Goal: Transaction & Acquisition: Purchase product/service

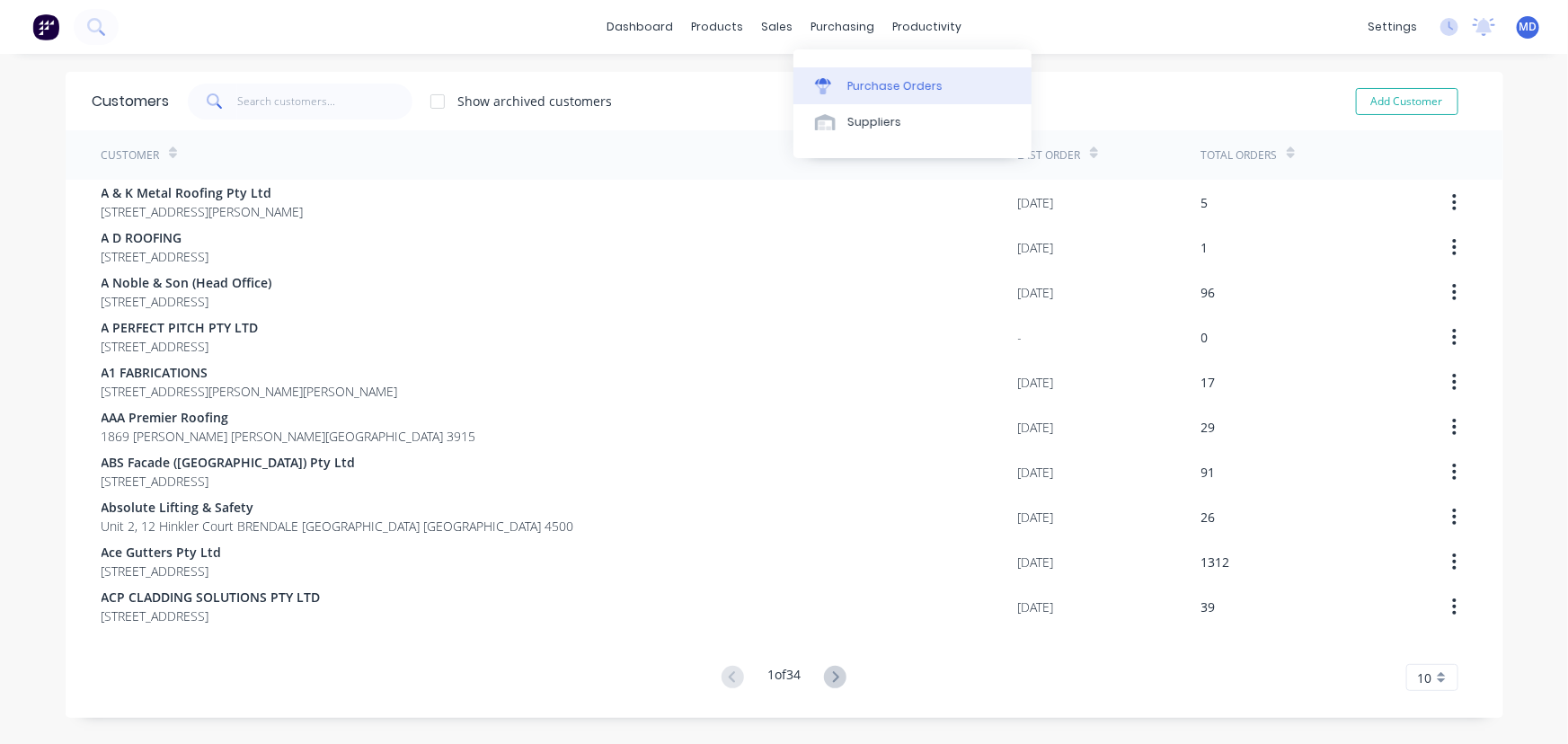
click at [889, 81] on div "Purchase Orders" at bounding box center [895, 86] width 95 height 16
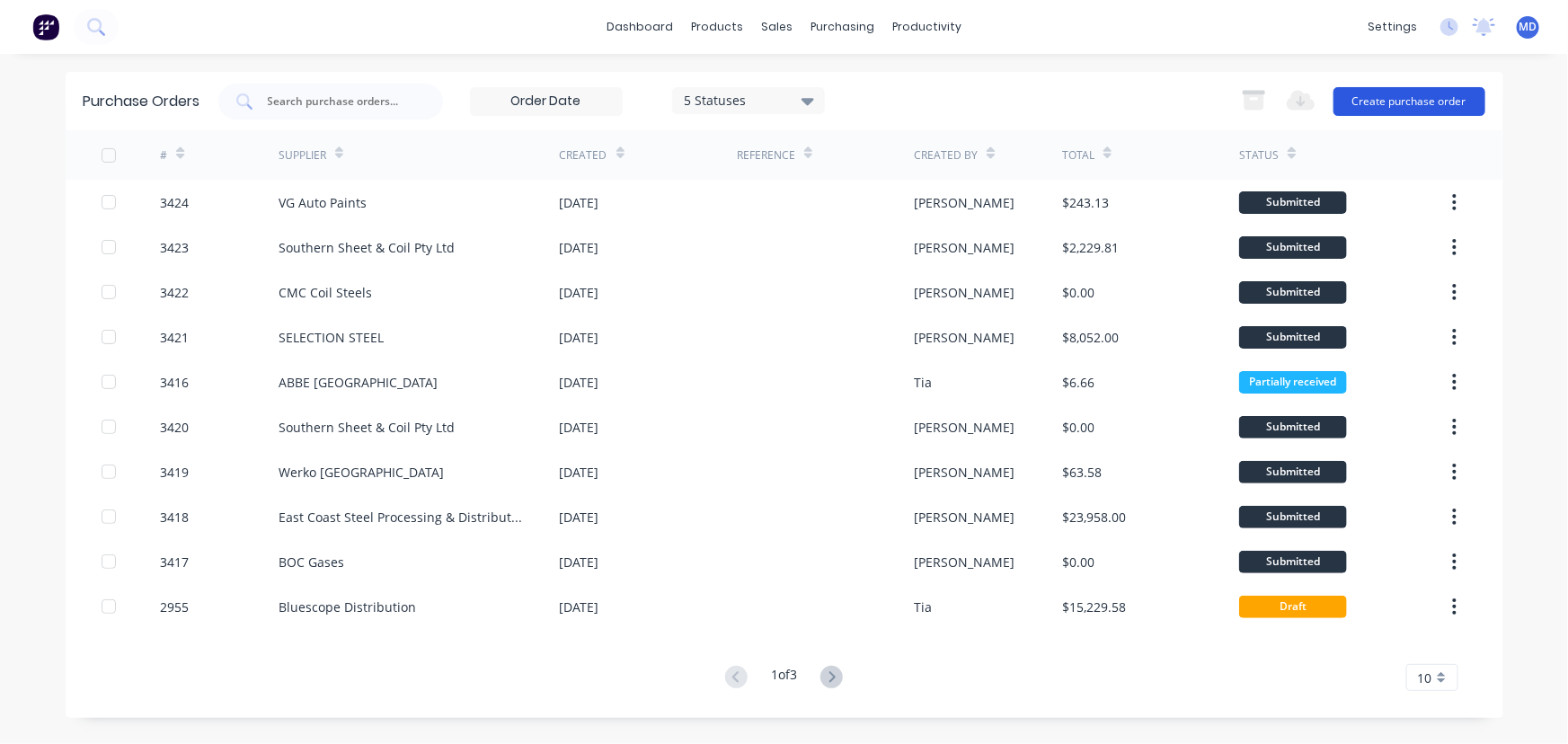
click at [1432, 94] on button "Create purchase order" at bounding box center [1410, 101] width 152 height 29
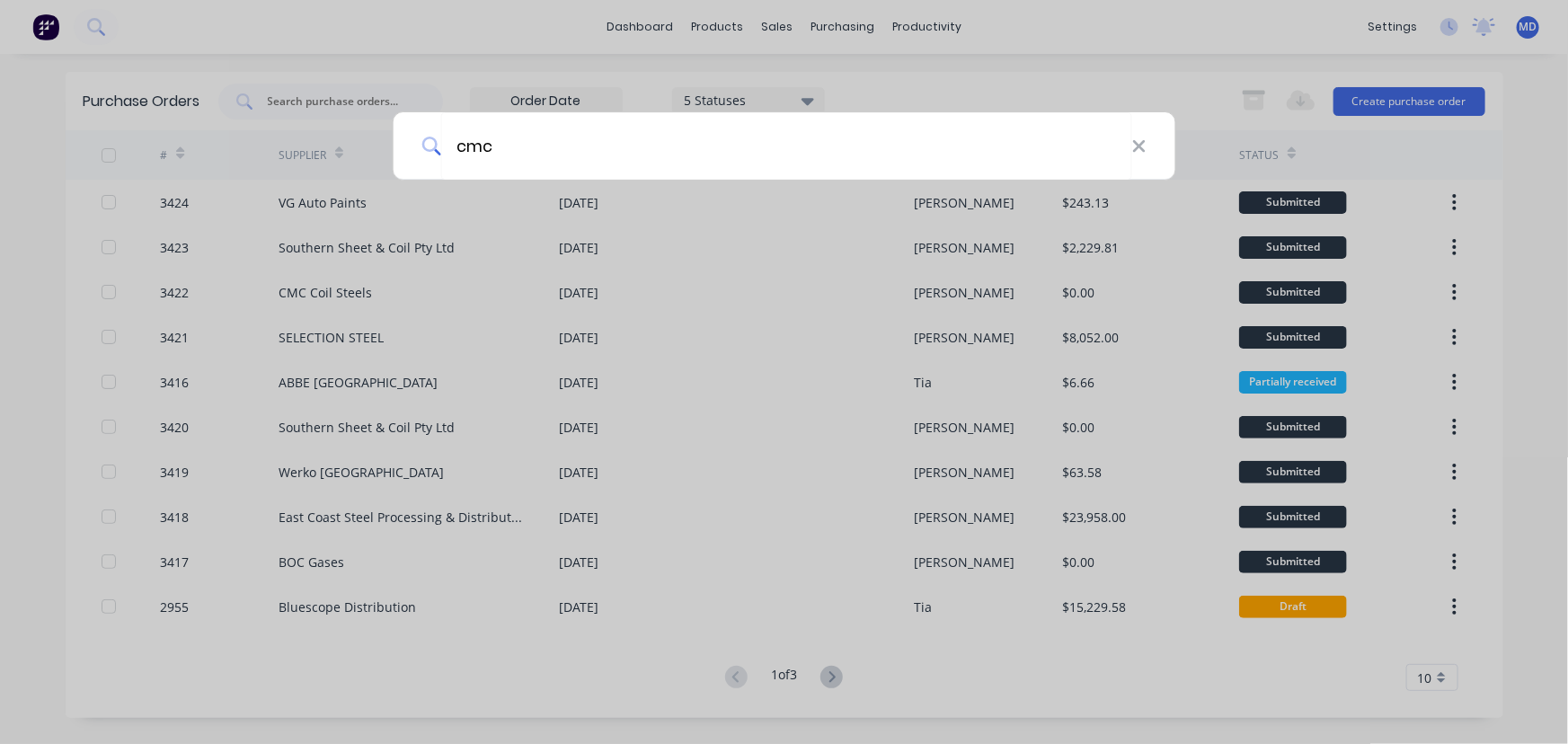
type input "cmc"
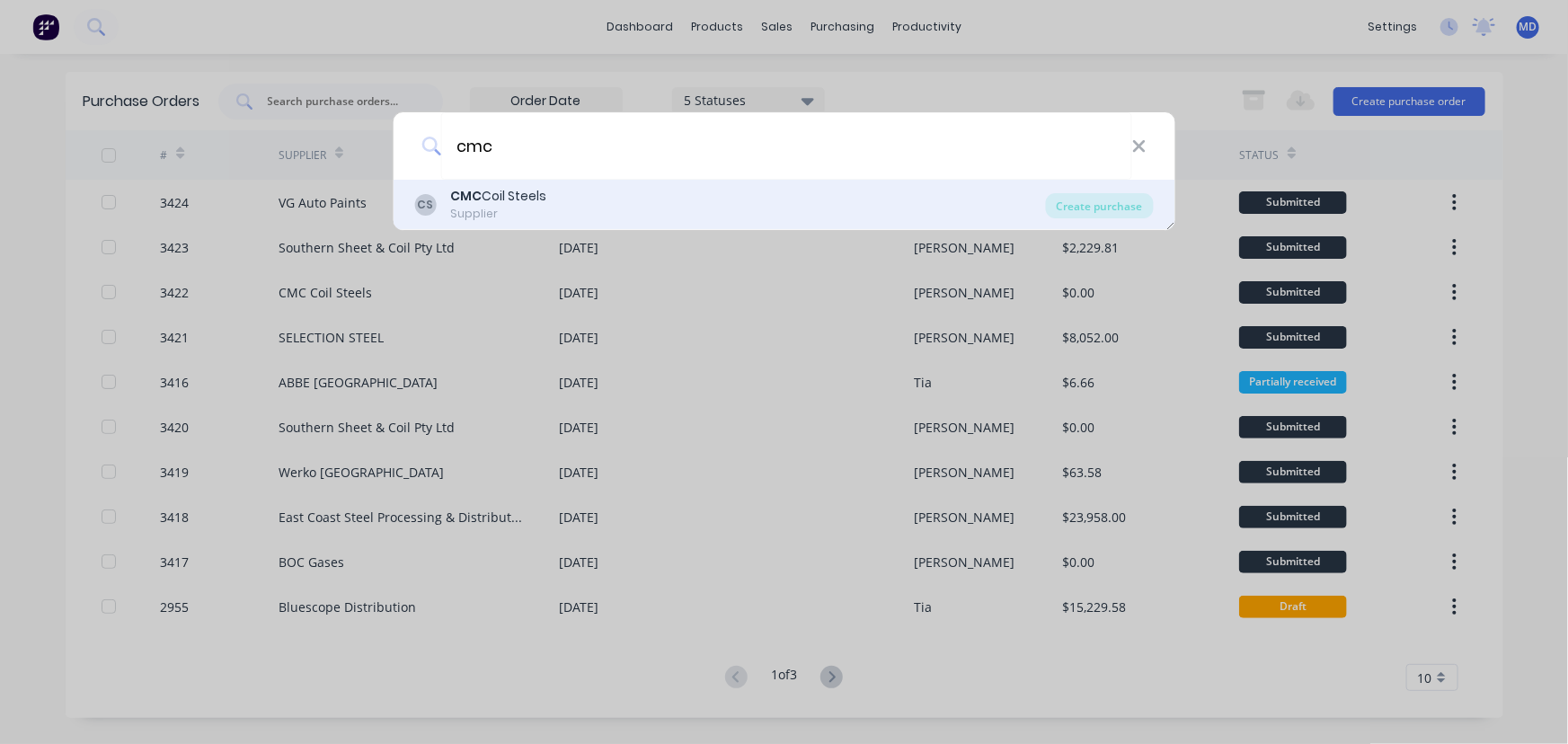
click at [585, 192] on div "CS CMC Coil Steels Supplier" at bounding box center [729, 204] width 631 height 35
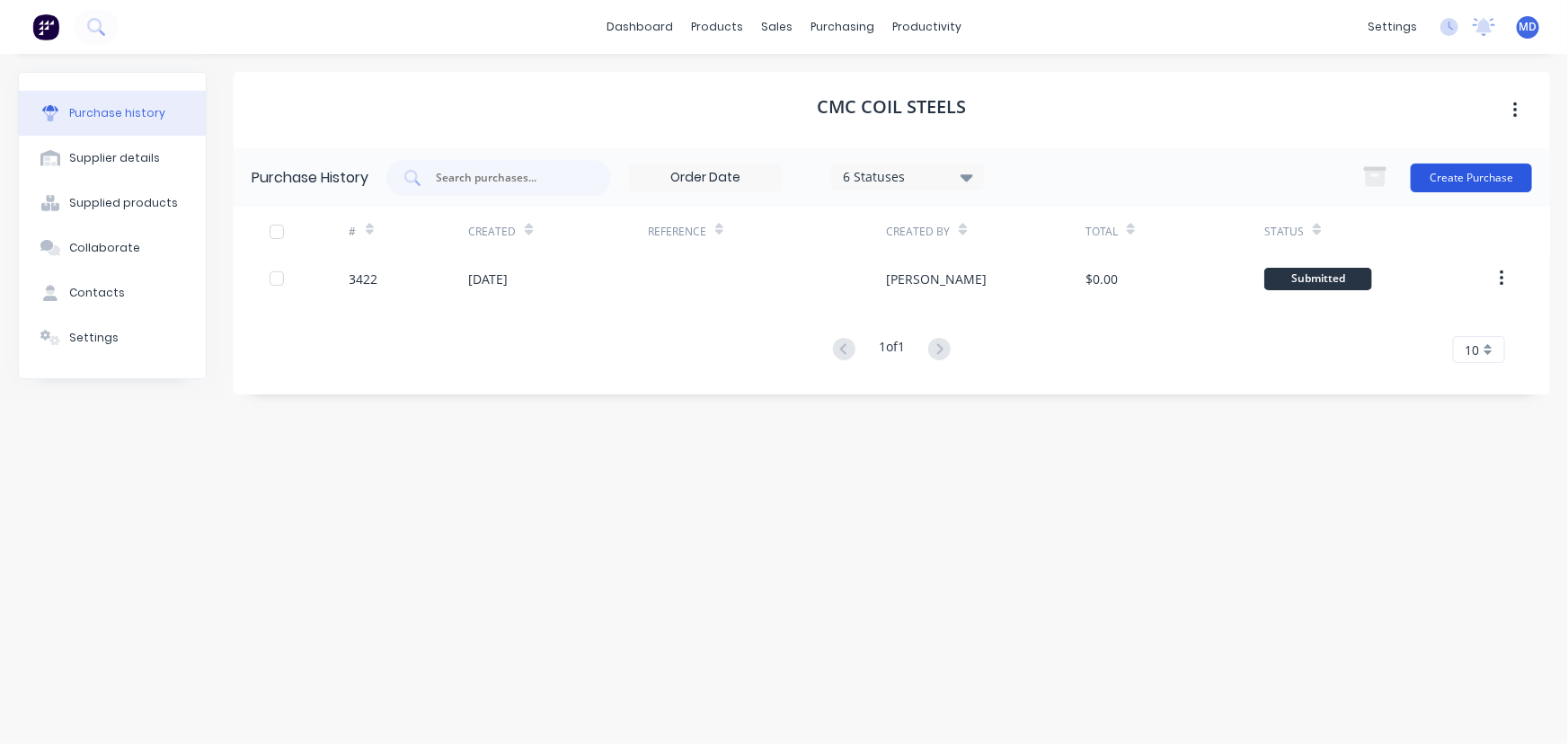
click at [1475, 168] on button "Create Purchase" at bounding box center [1471, 178] width 122 height 29
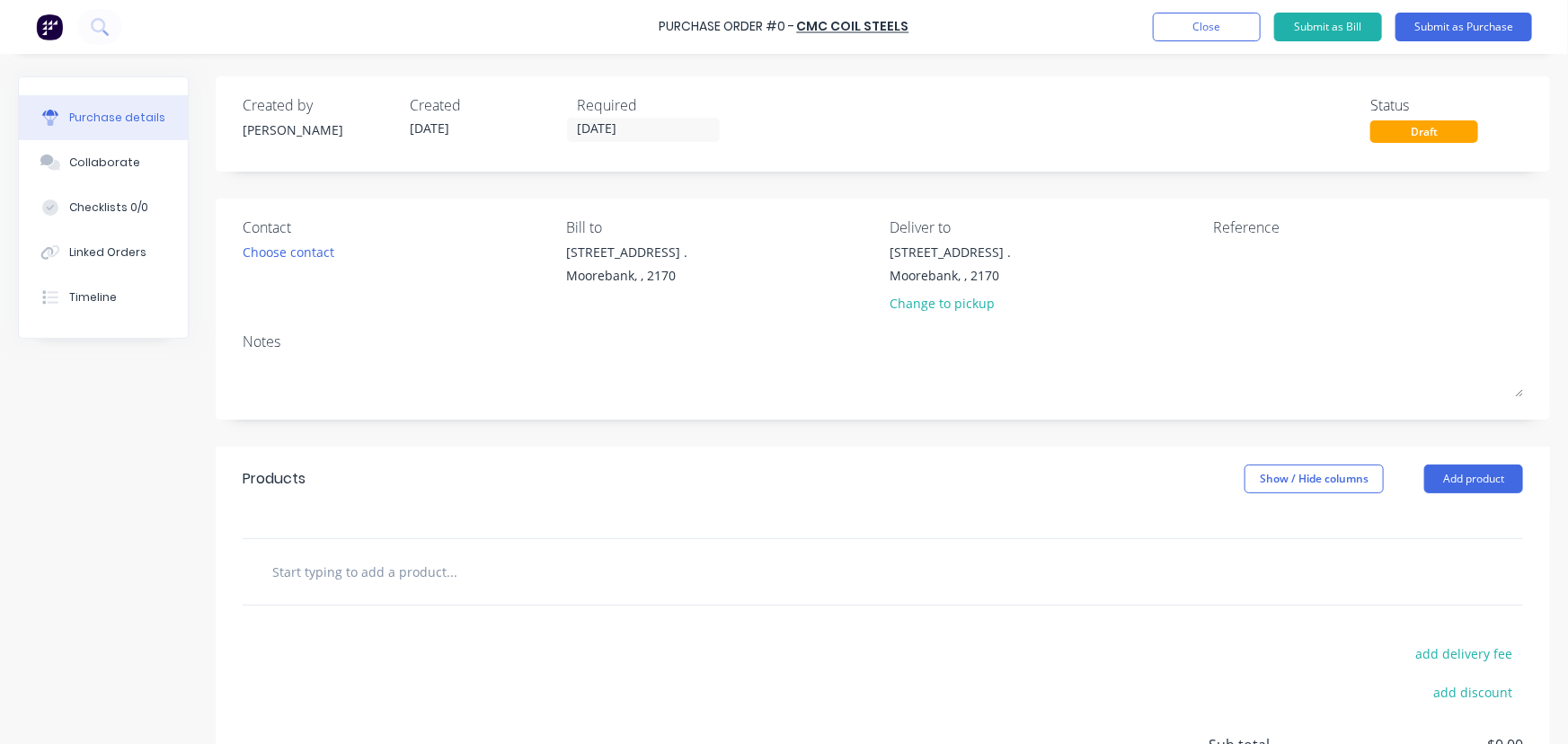
click at [627, 114] on div "Required" at bounding box center [653, 106] width 153 height 22
click at [597, 124] on input "05/09/25" at bounding box center [643, 129] width 151 height 23
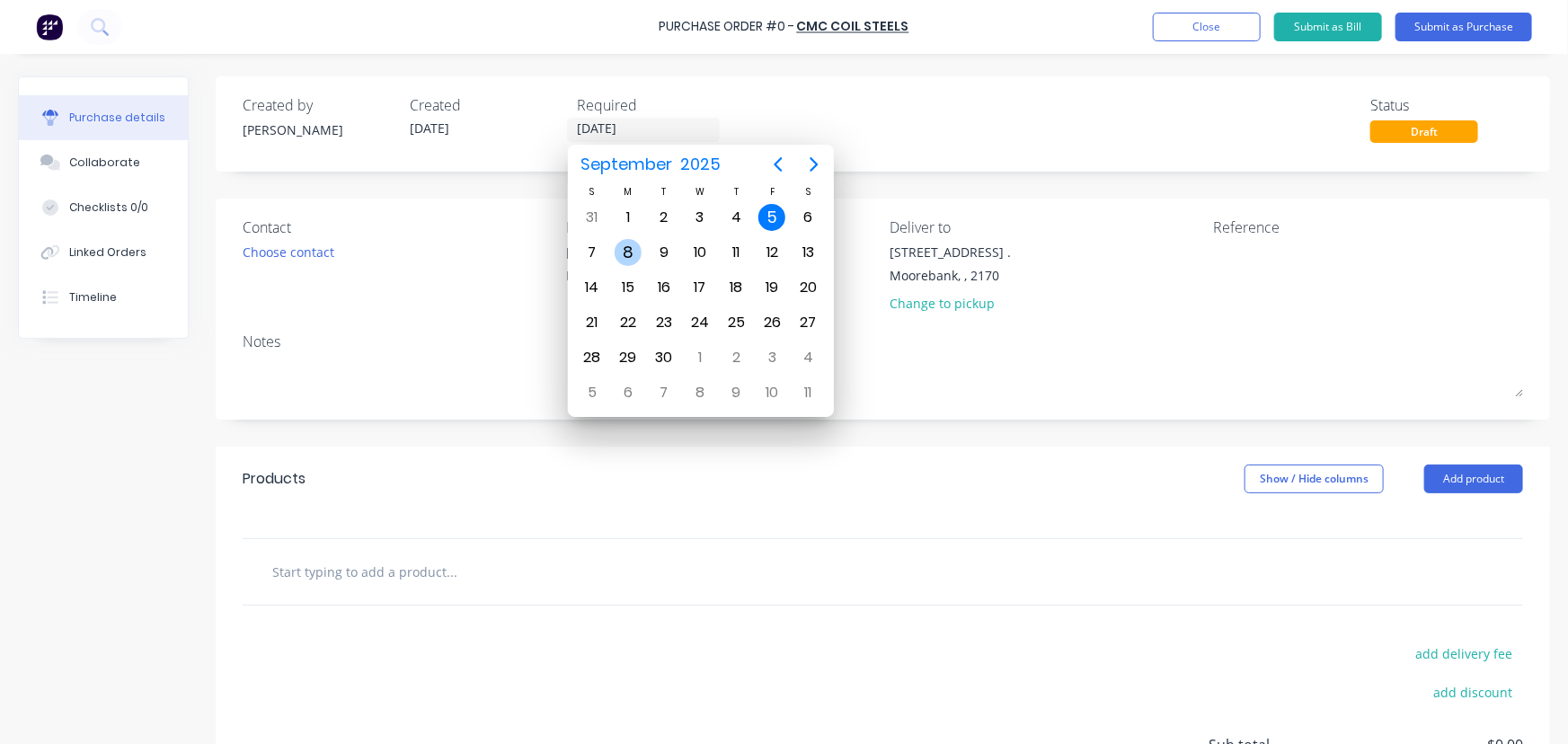
click at [631, 244] on div "8" at bounding box center [627, 252] width 27 height 27
type input "08/09/25"
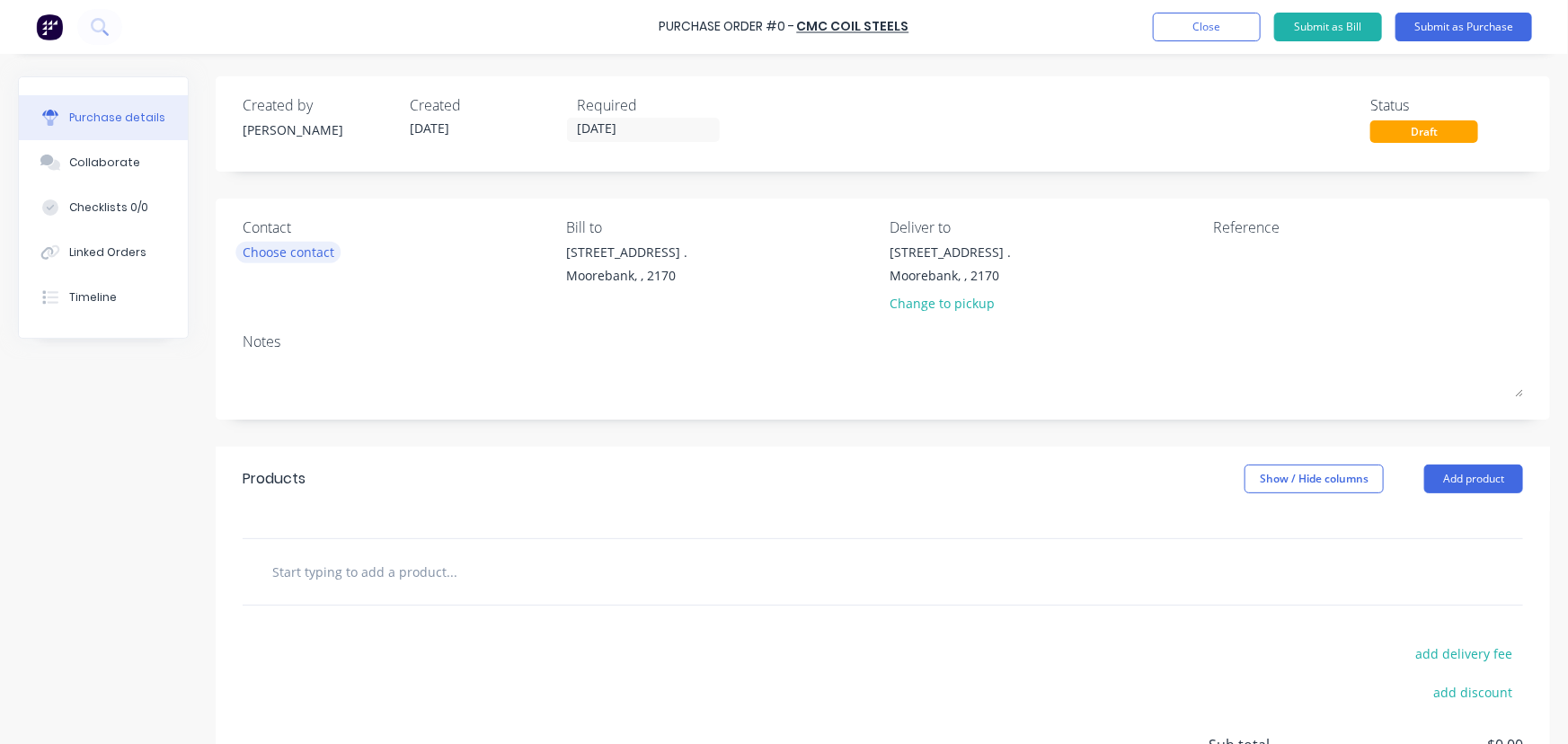
click at [243, 250] on div "Choose contact" at bounding box center [289, 252] width 92 height 19
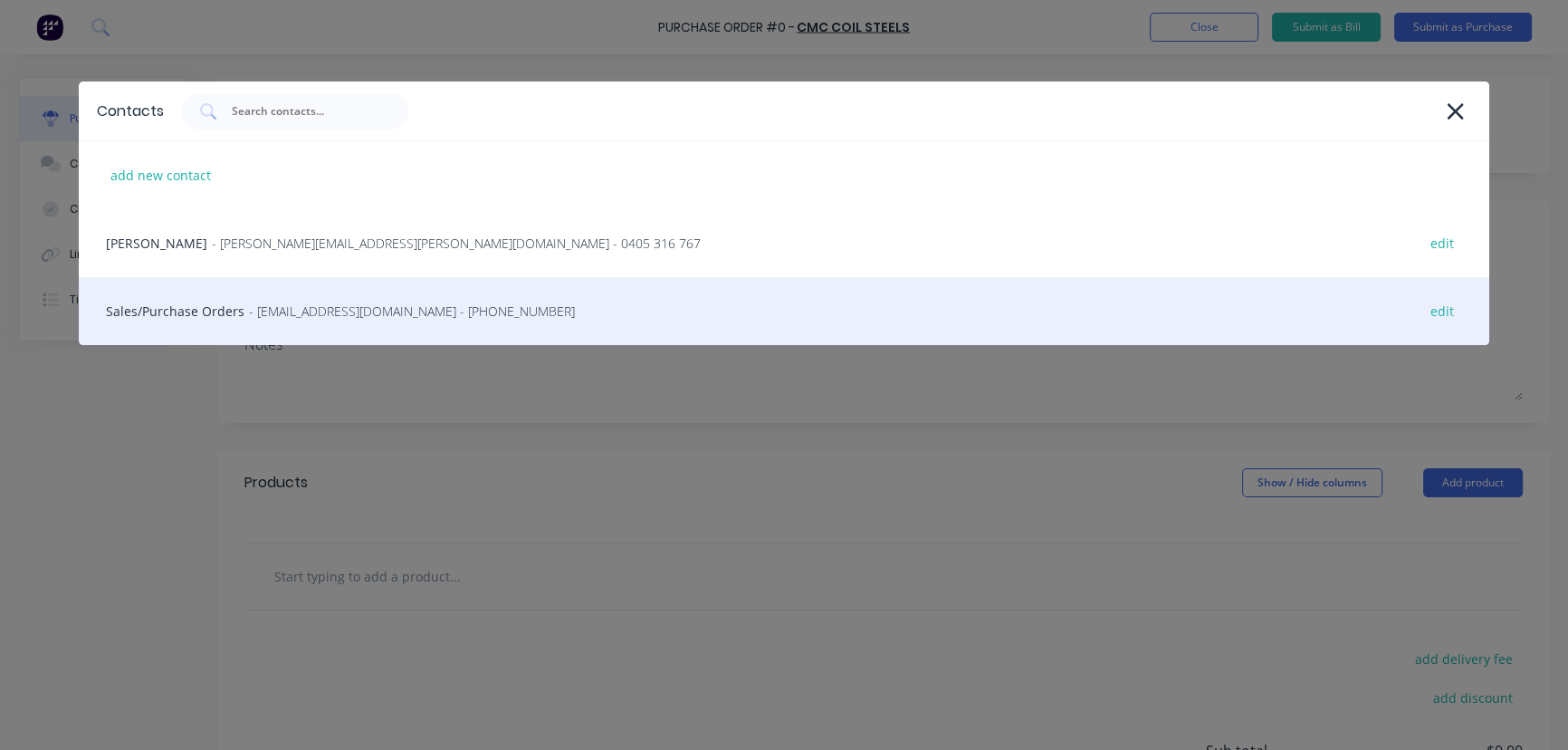
click at [161, 308] on div "Sales/Purchase Orders - nswsales@coilsteels.com.au - (02) 9670 8400 edit" at bounding box center [784, 311] width 1412 height 68
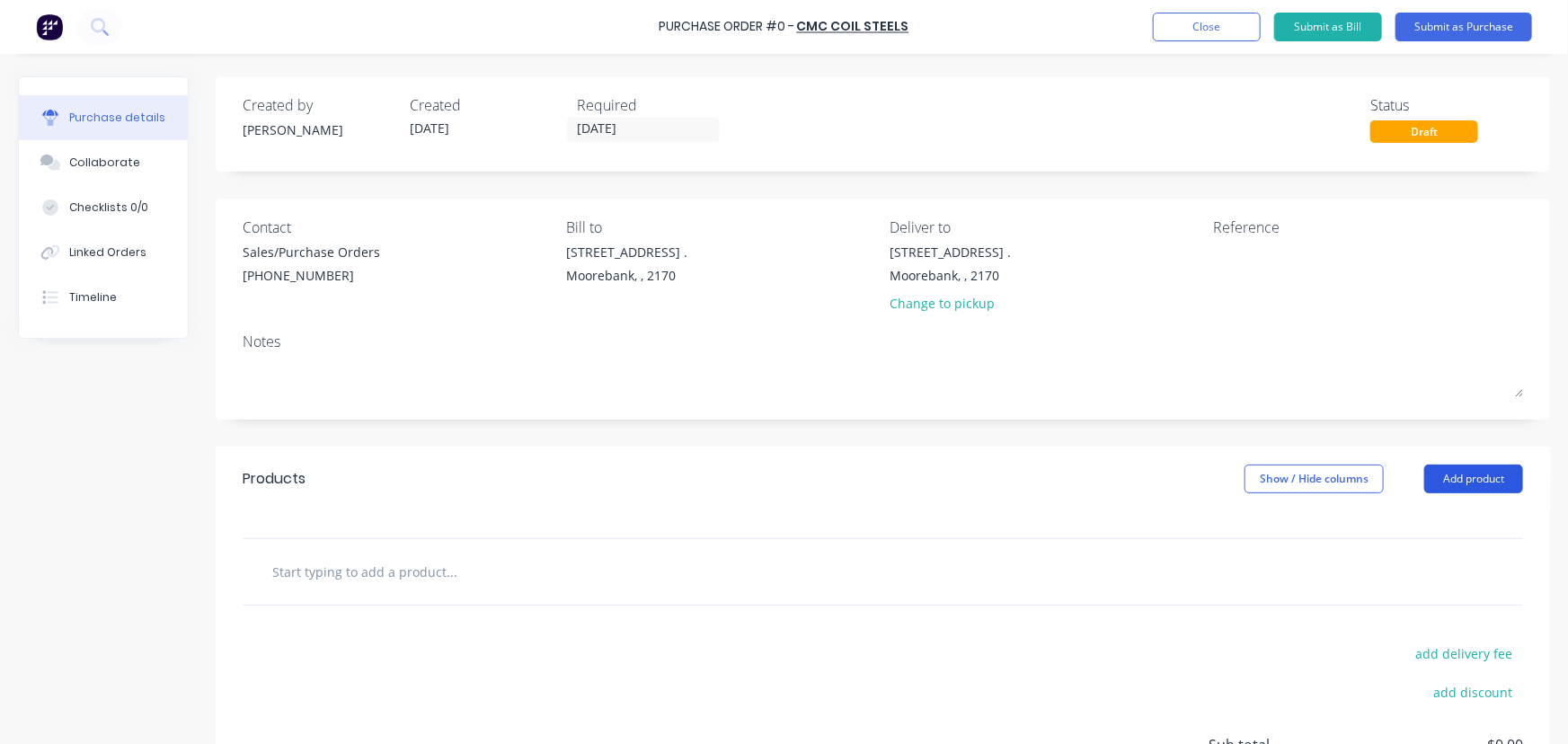
click at [1466, 477] on button "Add product" at bounding box center [1474, 478] width 99 height 29
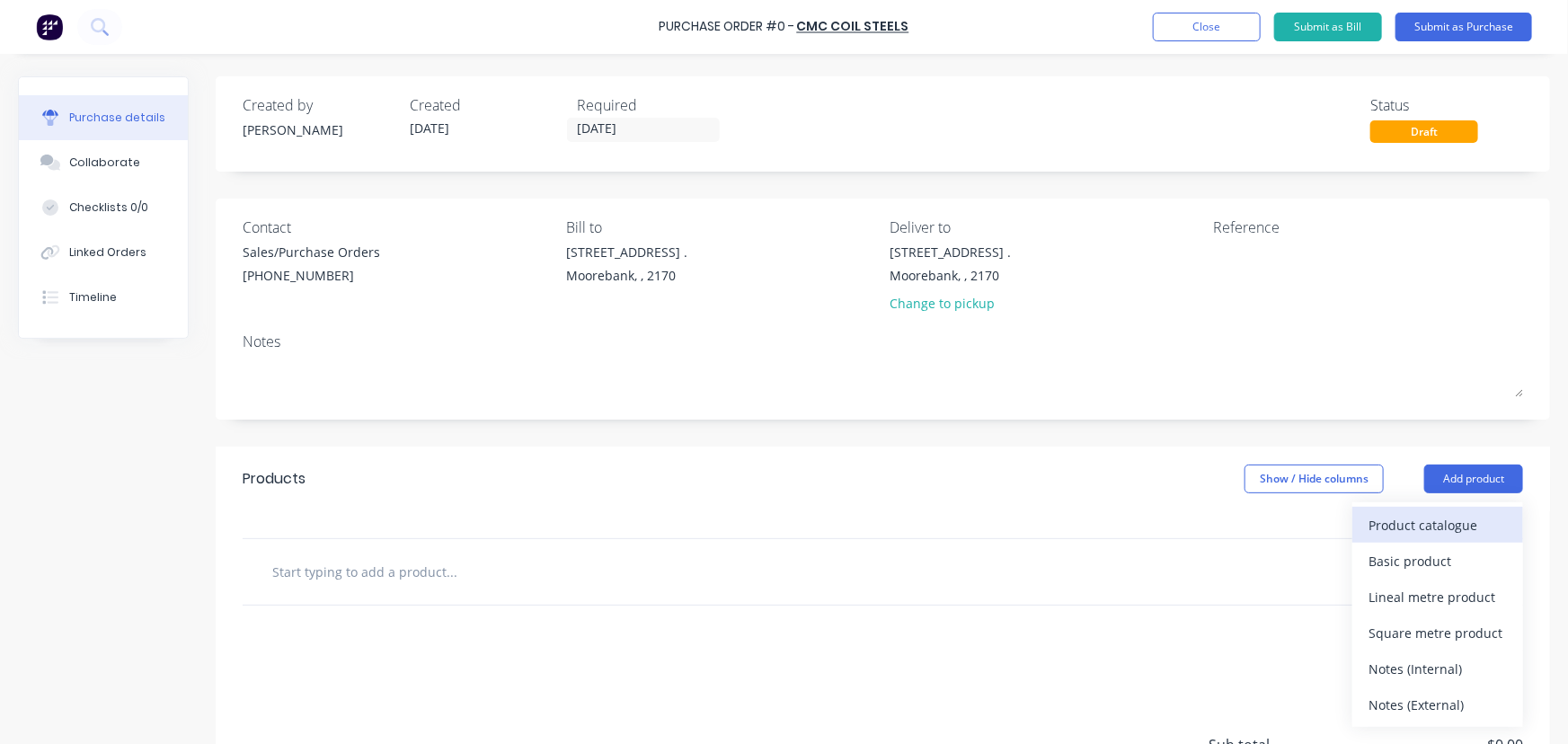
click at [1432, 521] on div "Product catalogue" at bounding box center [1438, 525] width 138 height 26
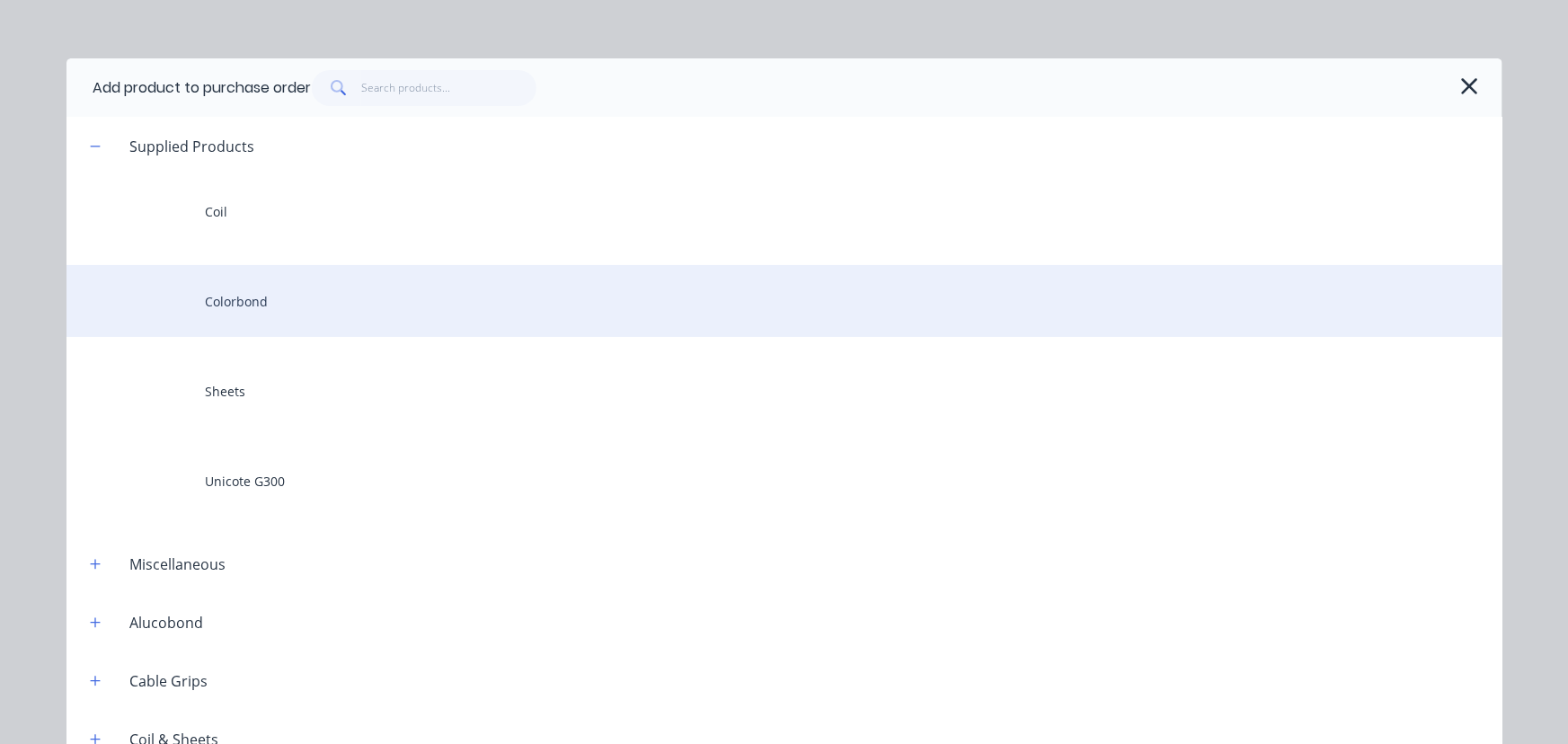
click at [222, 289] on div "Colorbond" at bounding box center [784, 300] width 1436 height 72
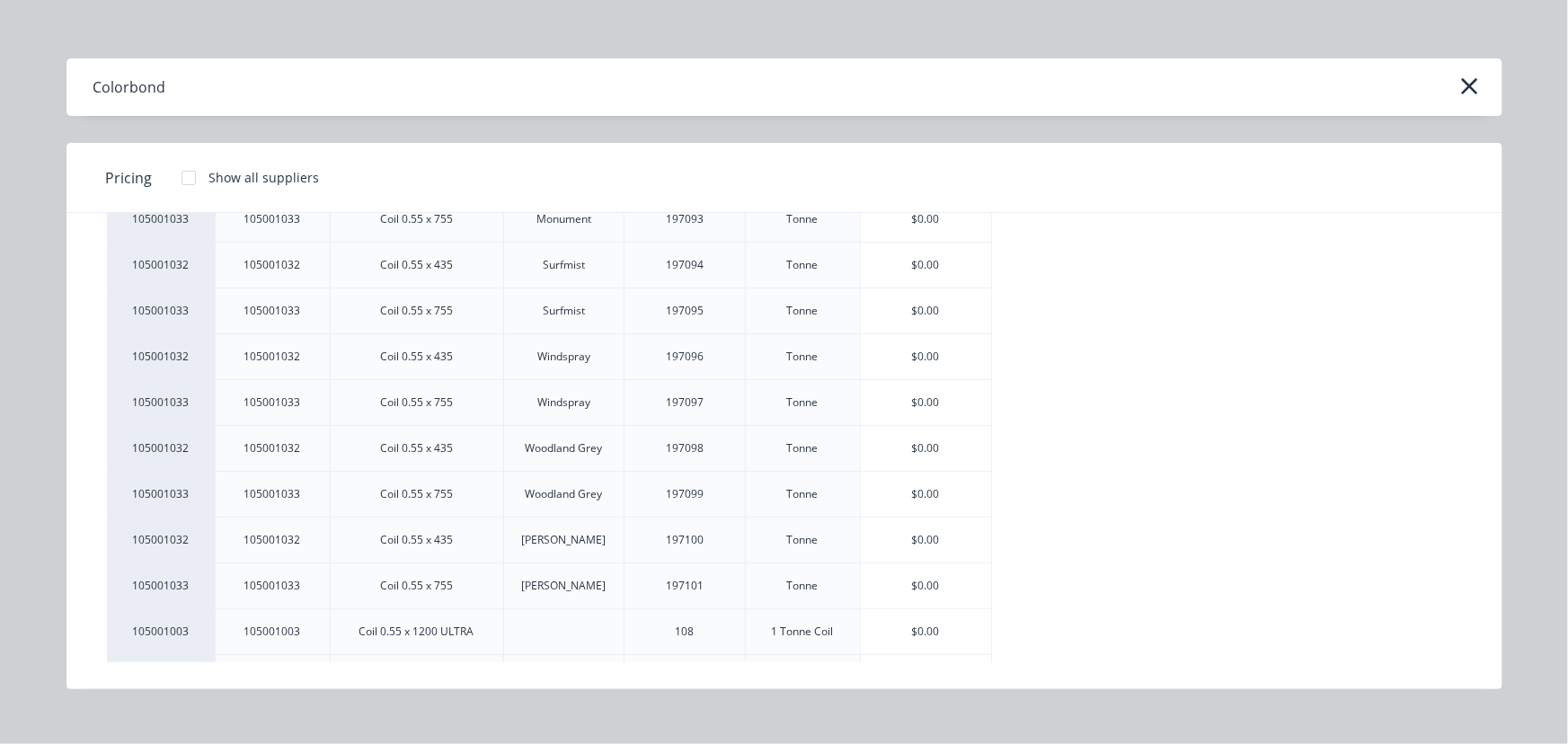
scroll to position [395, 0]
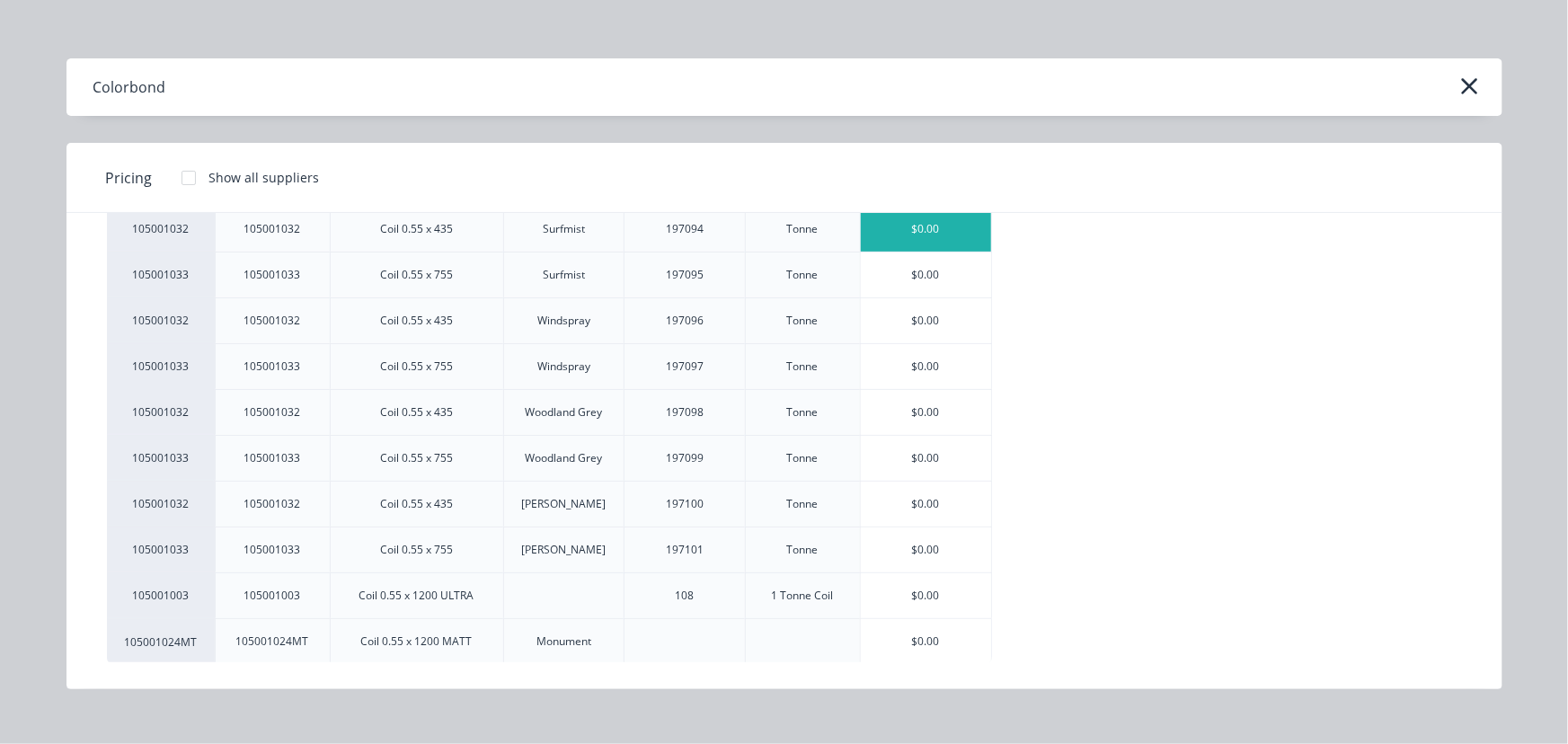
click at [926, 226] on div "$0.00" at bounding box center [926, 228] width 131 height 44
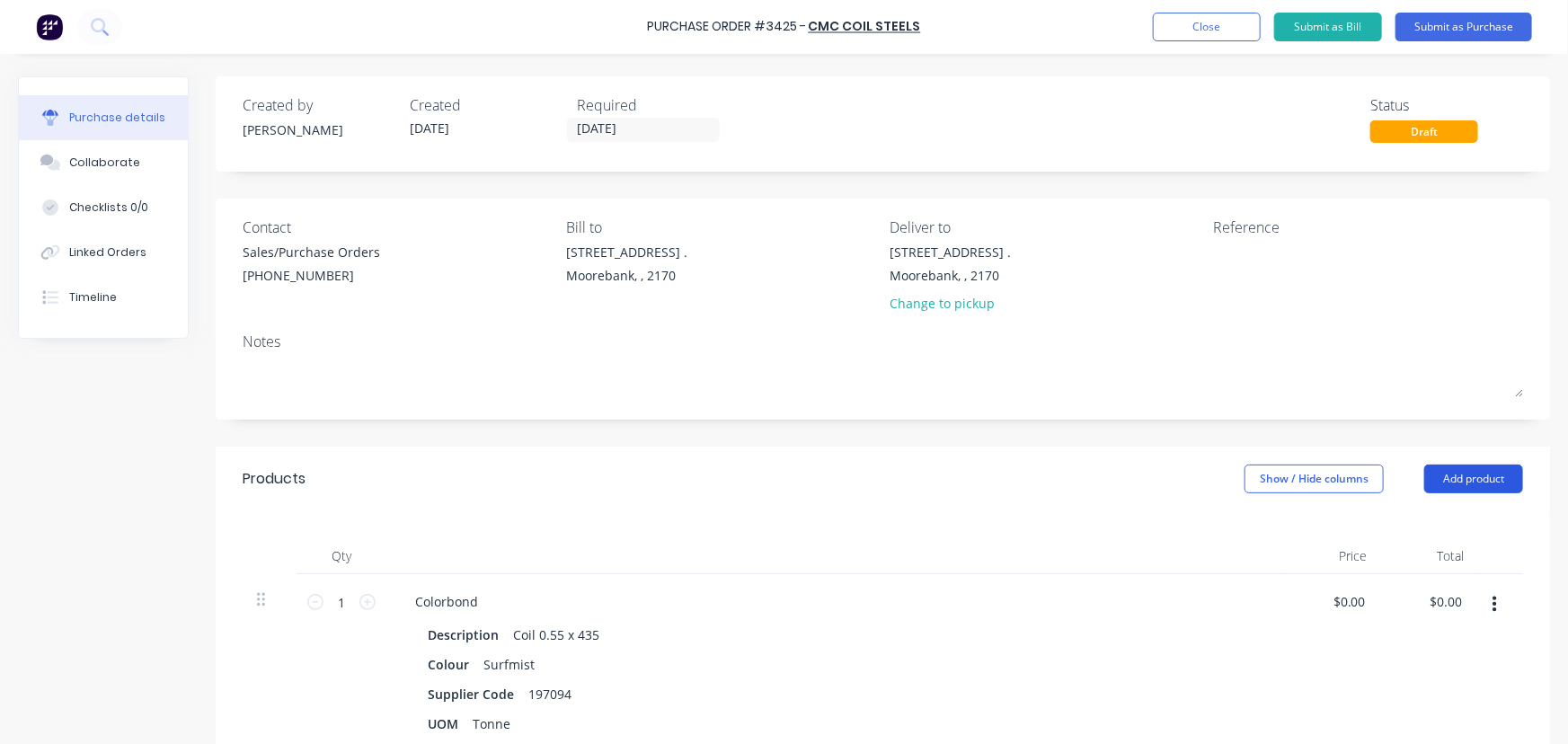
click at [1446, 472] on button "Add product" at bounding box center [1474, 478] width 99 height 29
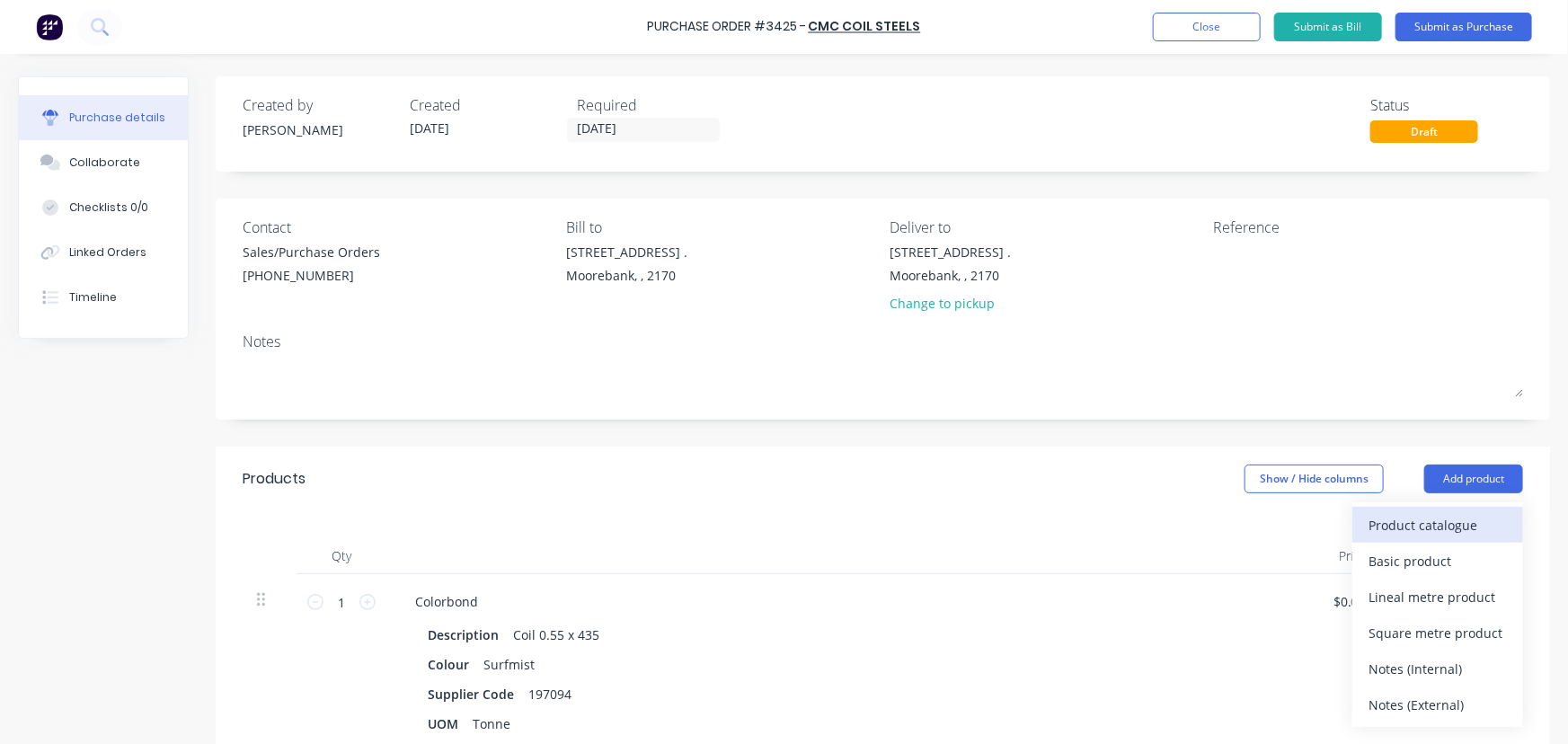
click at [1438, 524] on div "Product catalogue" at bounding box center [1438, 525] width 138 height 26
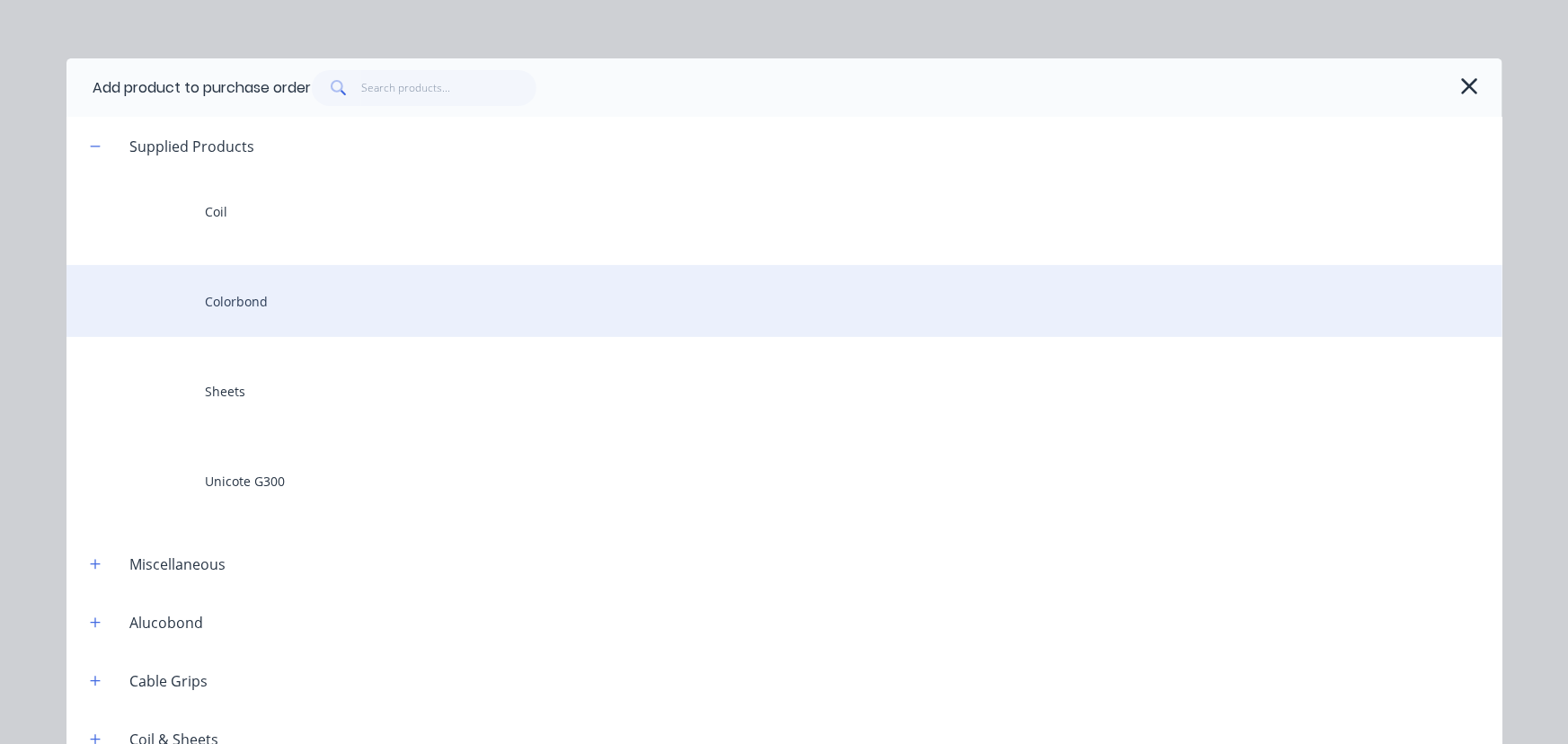
click at [369, 290] on div "Colorbond" at bounding box center [784, 300] width 1436 height 72
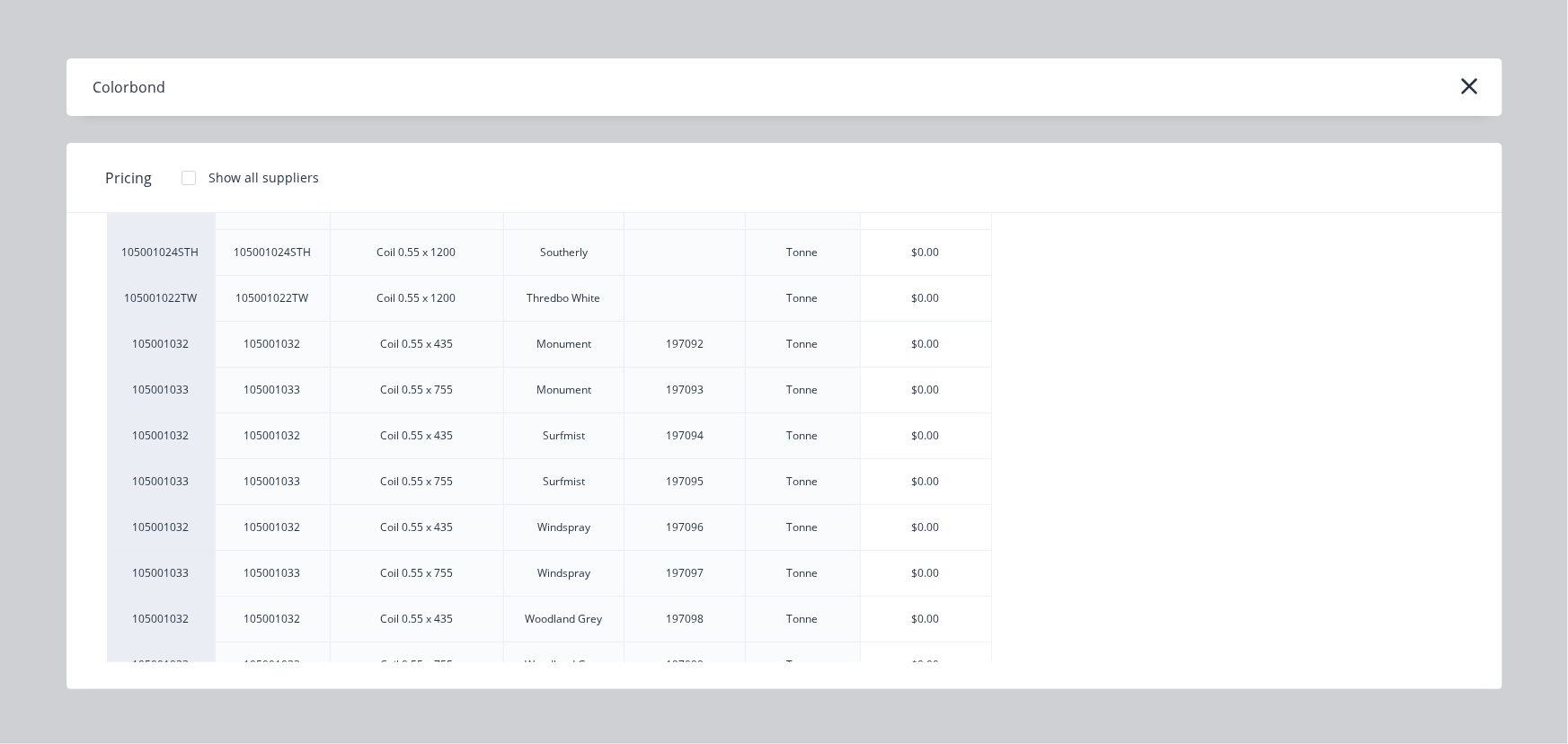
scroll to position [244, 0]
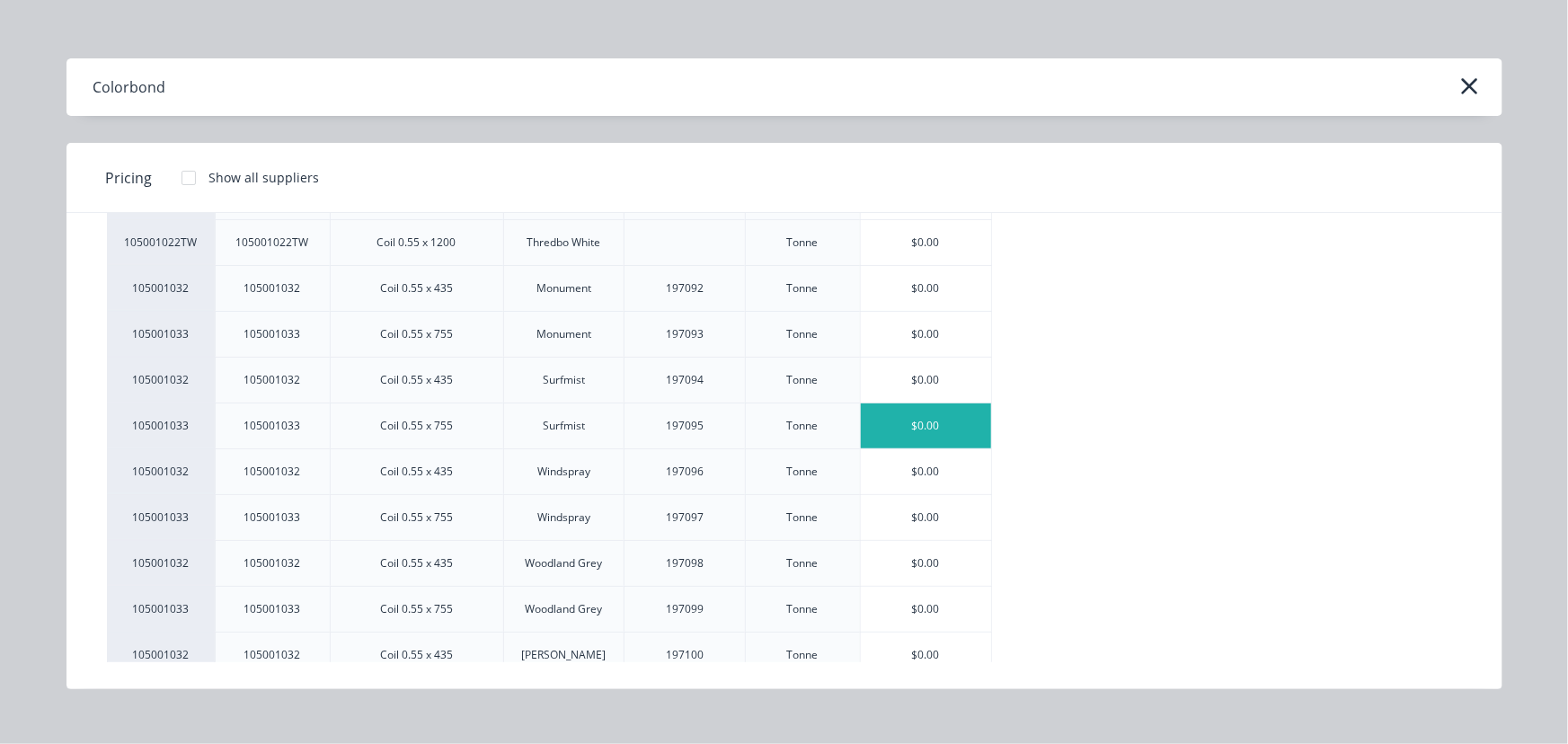
click at [928, 415] on div "$0.00" at bounding box center [926, 425] width 131 height 44
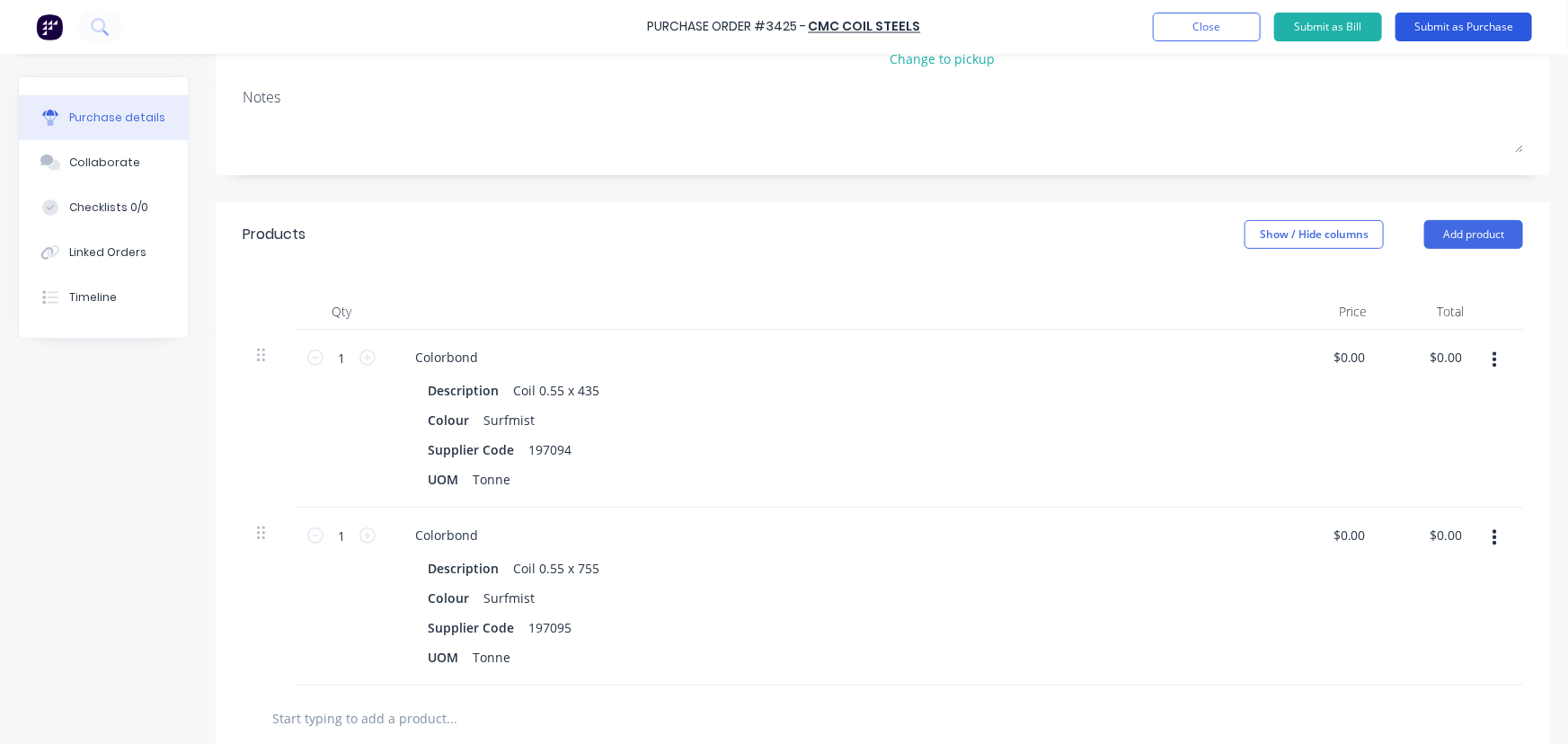
click at [1483, 27] on button "Submit as Purchase" at bounding box center [1464, 27] width 136 height 29
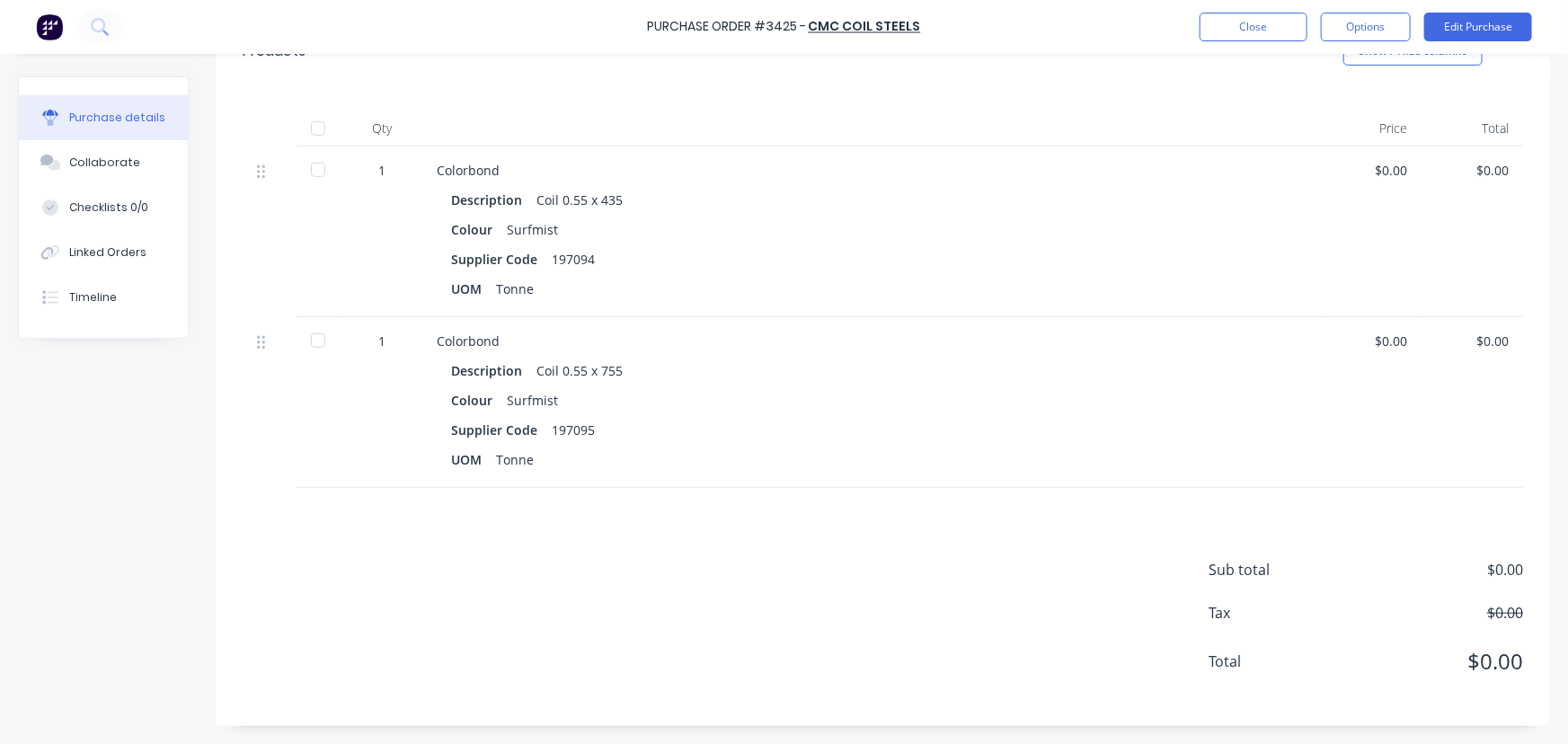
scroll to position [0, 0]
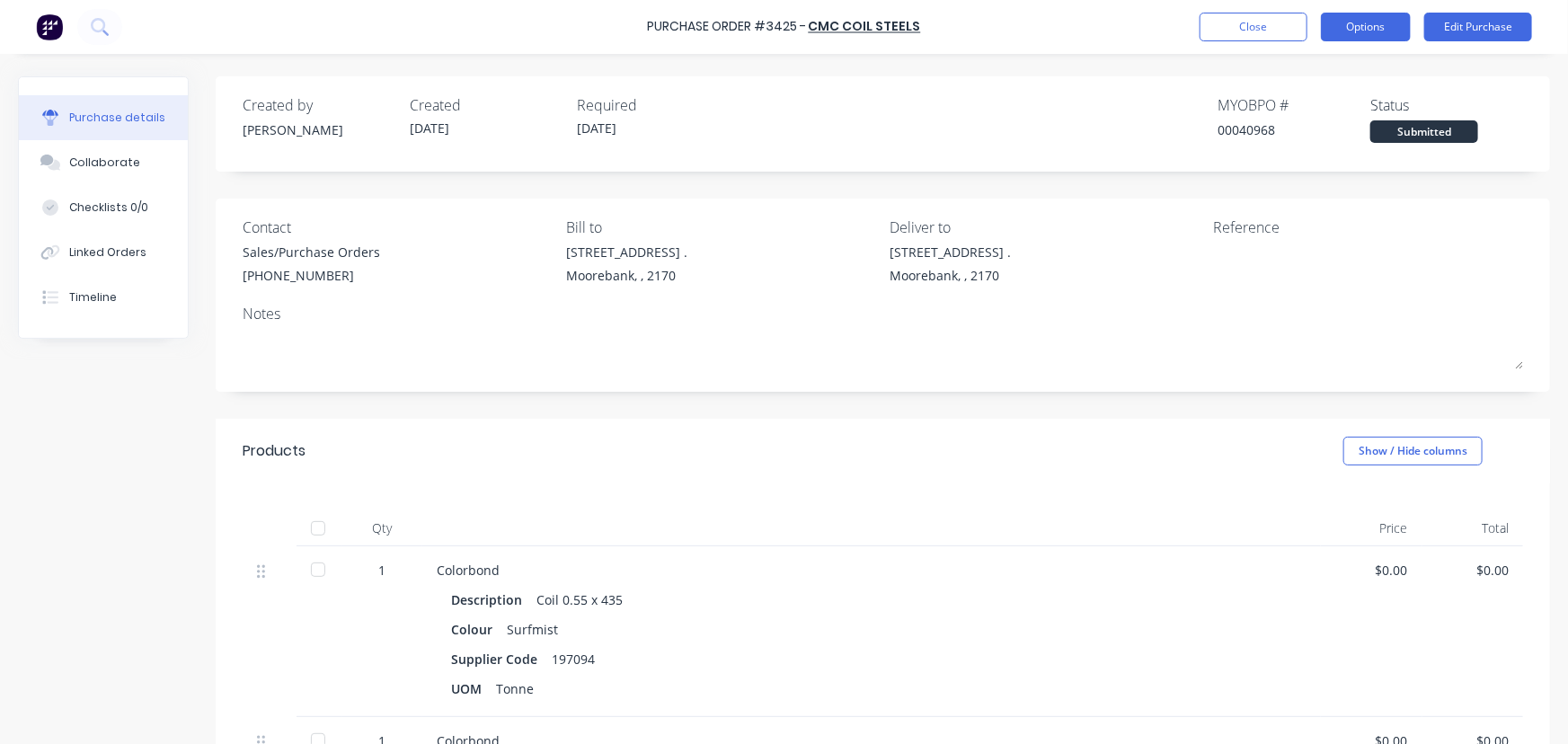
click at [1364, 30] on button "Options" at bounding box center [1365, 27] width 90 height 29
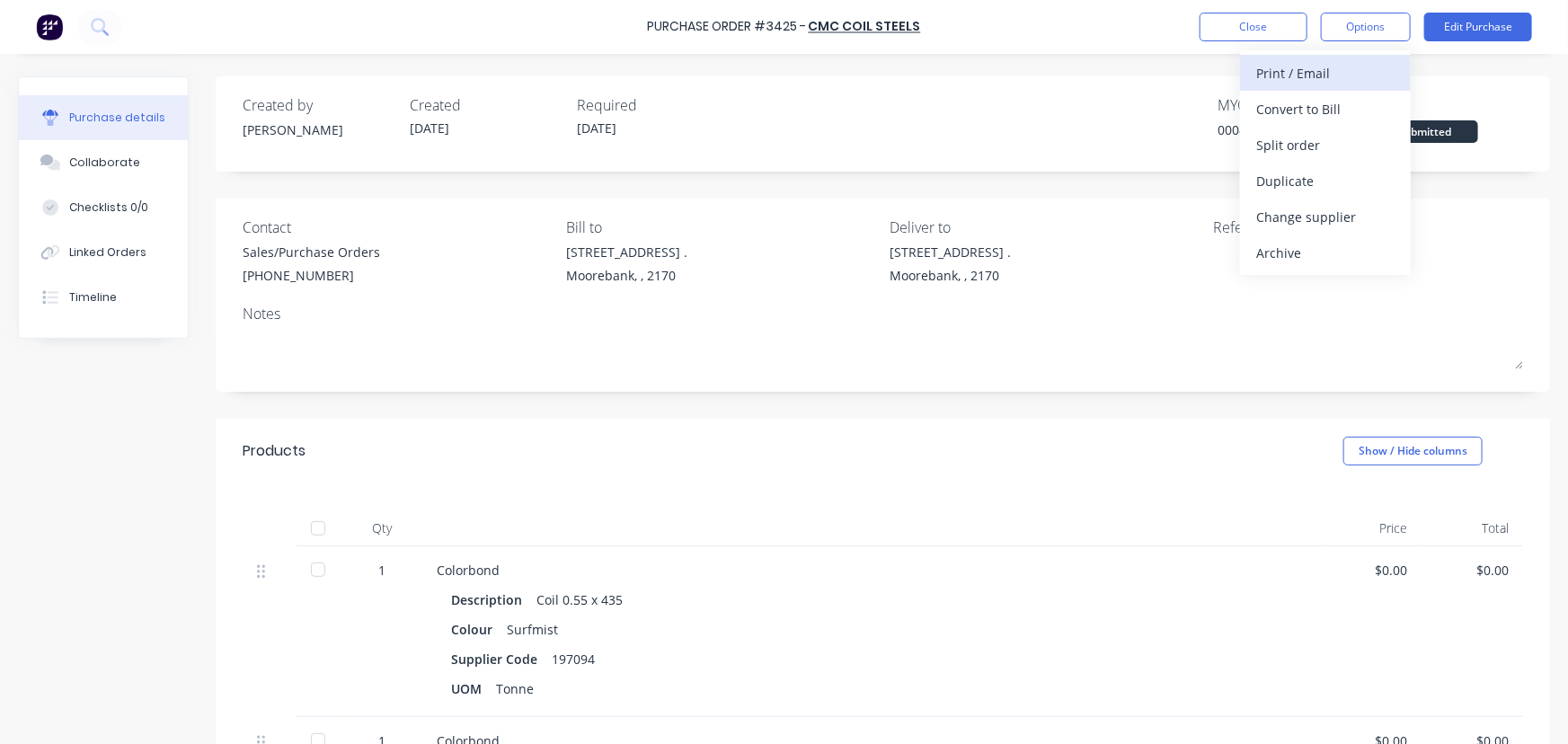
click at [1323, 72] on div "Print / Email" at bounding box center [1326, 73] width 138 height 26
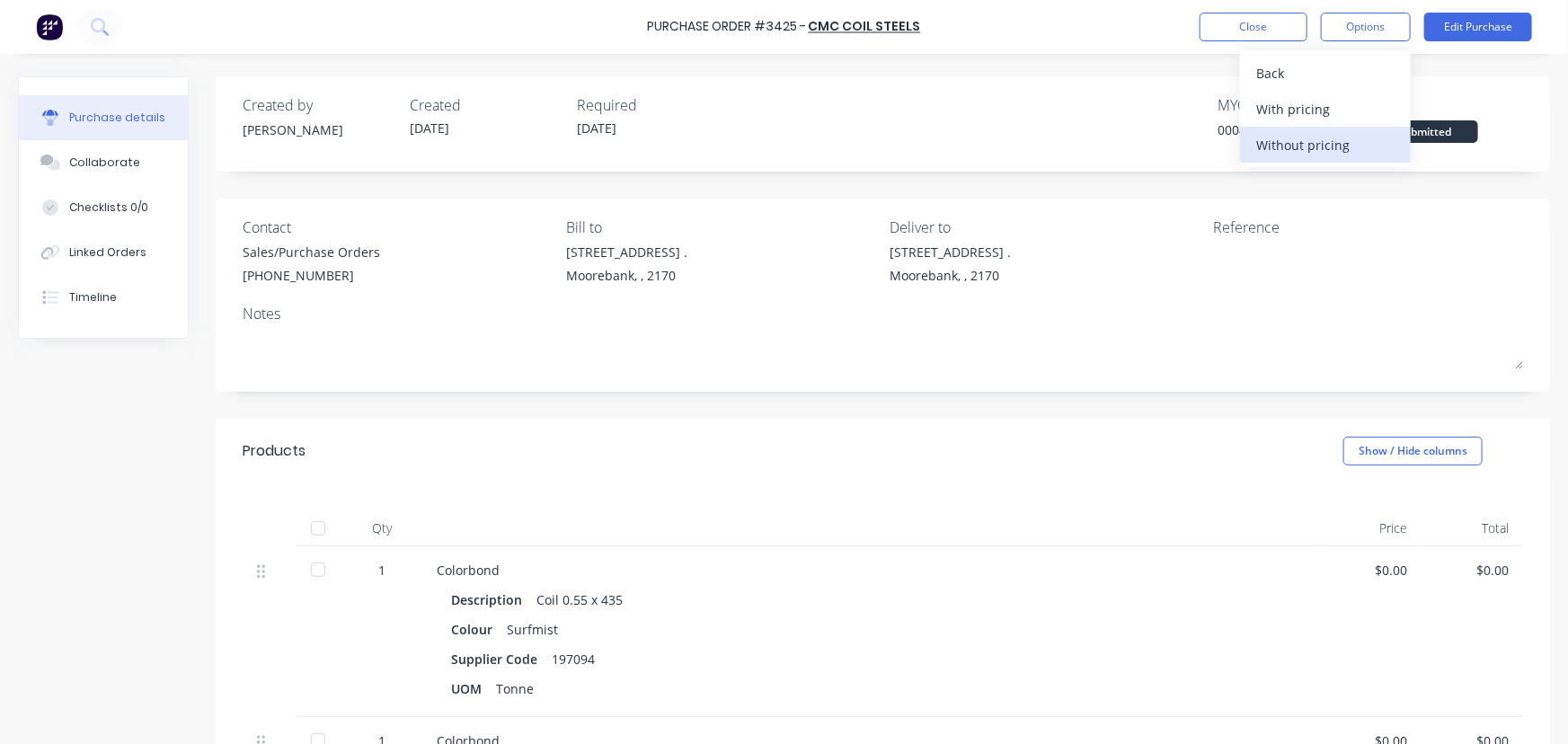
click at [1337, 148] on div "Without pricing" at bounding box center [1326, 145] width 138 height 26
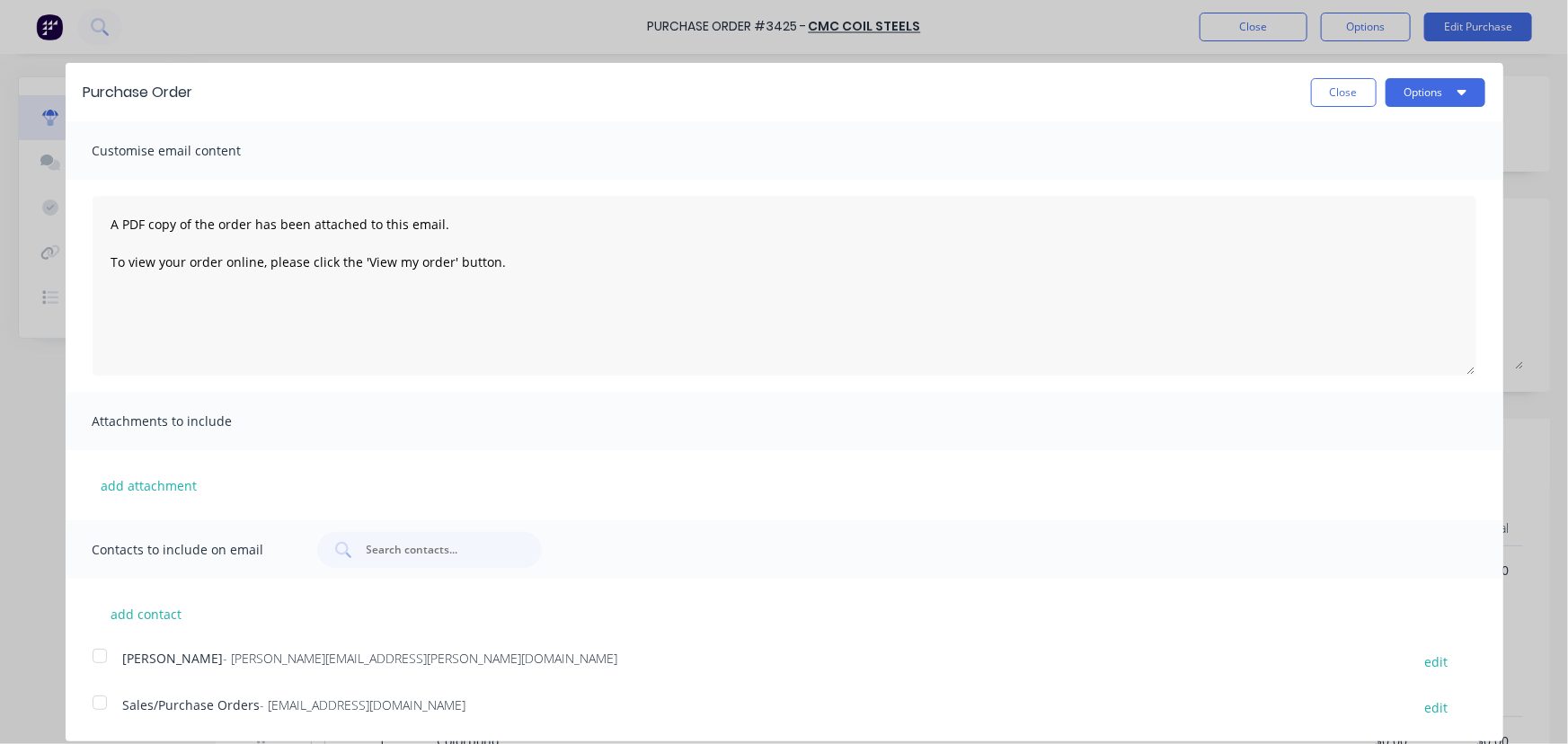
click at [96, 708] on div at bounding box center [100, 703] width 36 height 36
click at [1407, 91] on button "Options" at bounding box center [1436, 92] width 100 height 29
click at [1337, 170] on div "Email" at bounding box center [1400, 174] width 138 height 26
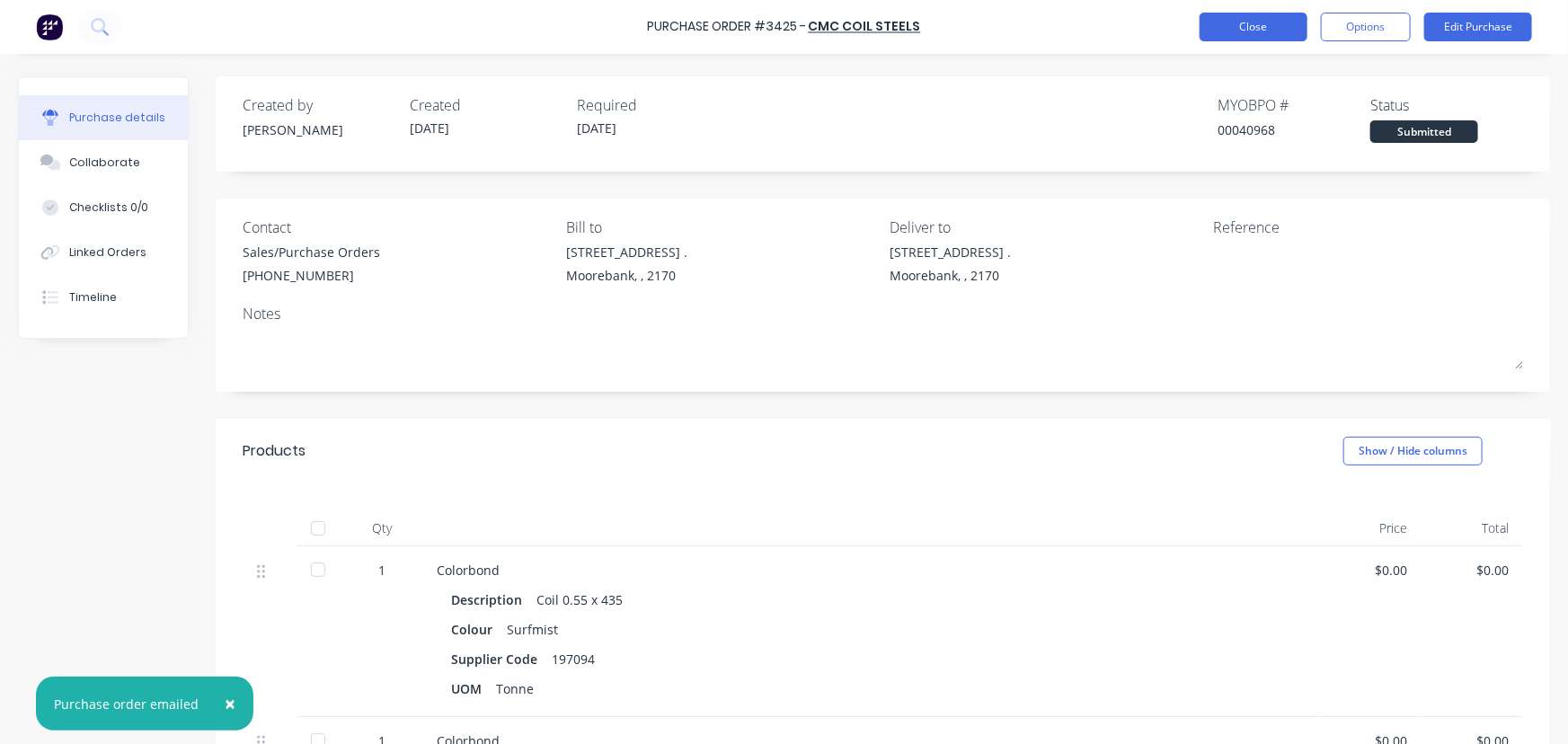
click at [1268, 25] on button "Close" at bounding box center [1253, 27] width 108 height 29
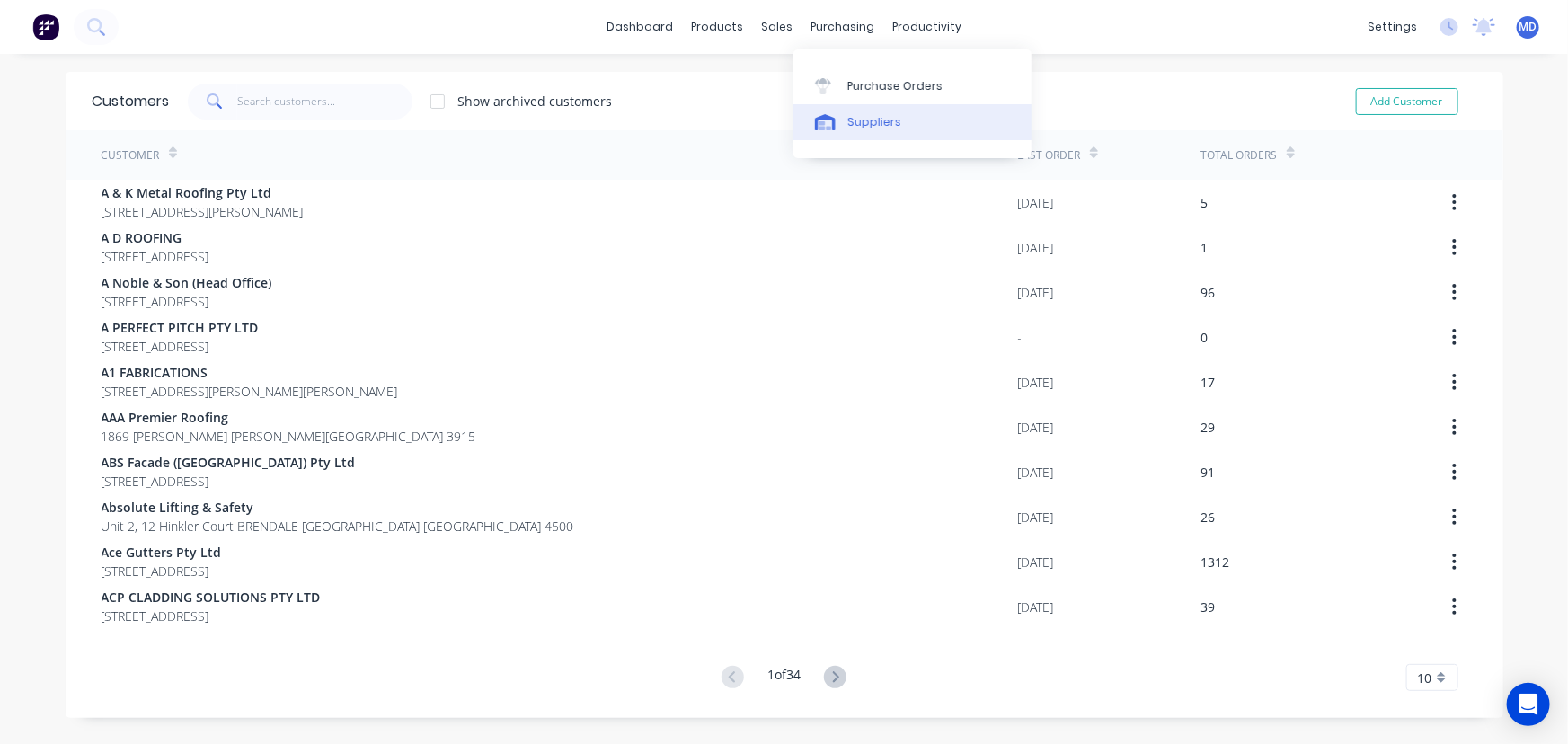
drag, startPoint x: 880, startPoint y: 124, endPoint x: 815, endPoint y: 128, distance: 65.1
click at [880, 124] on div "Suppliers" at bounding box center [874, 123] width 54 height 16
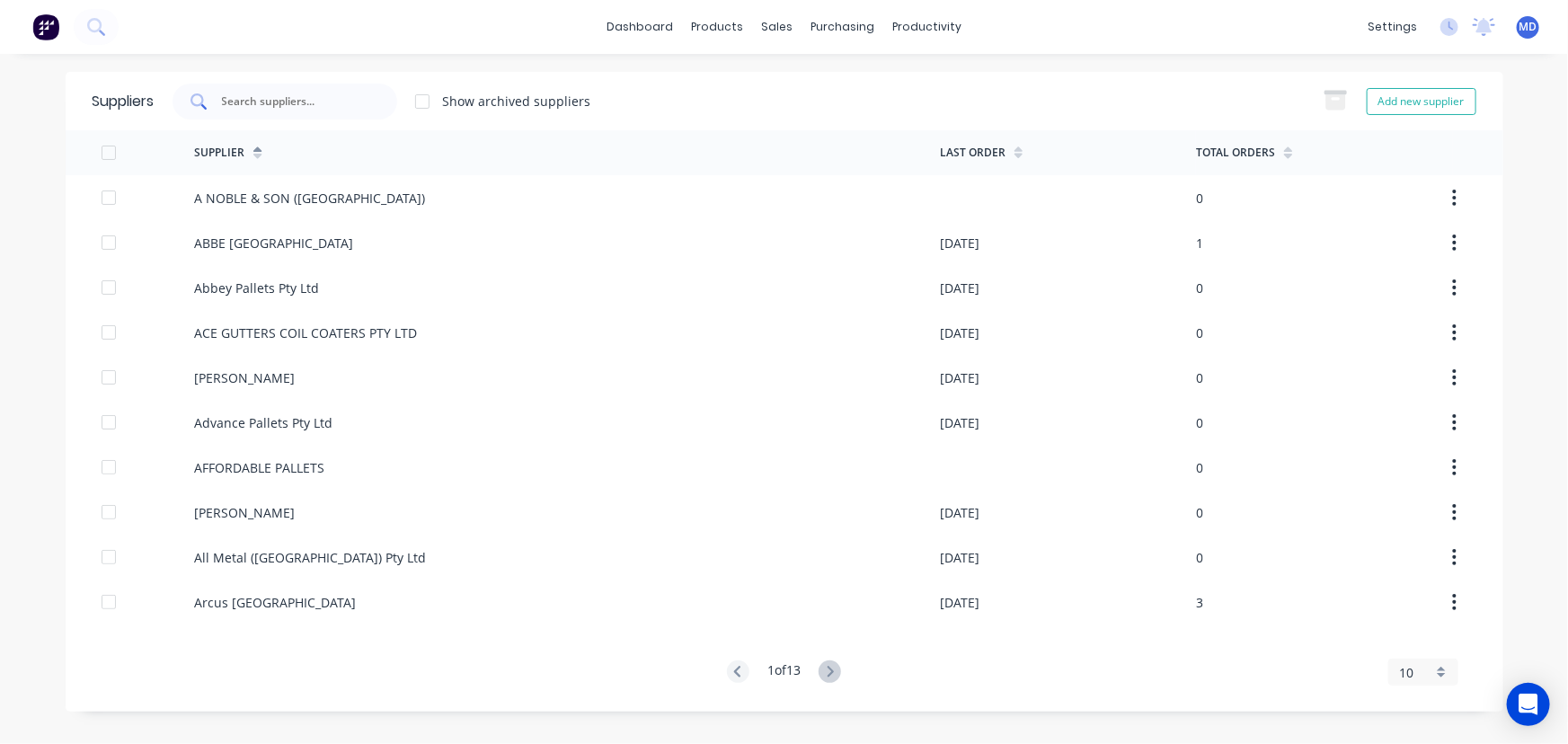
click at [303, 104] on input "text" at bounding box center [294, 102] width 149 height 18
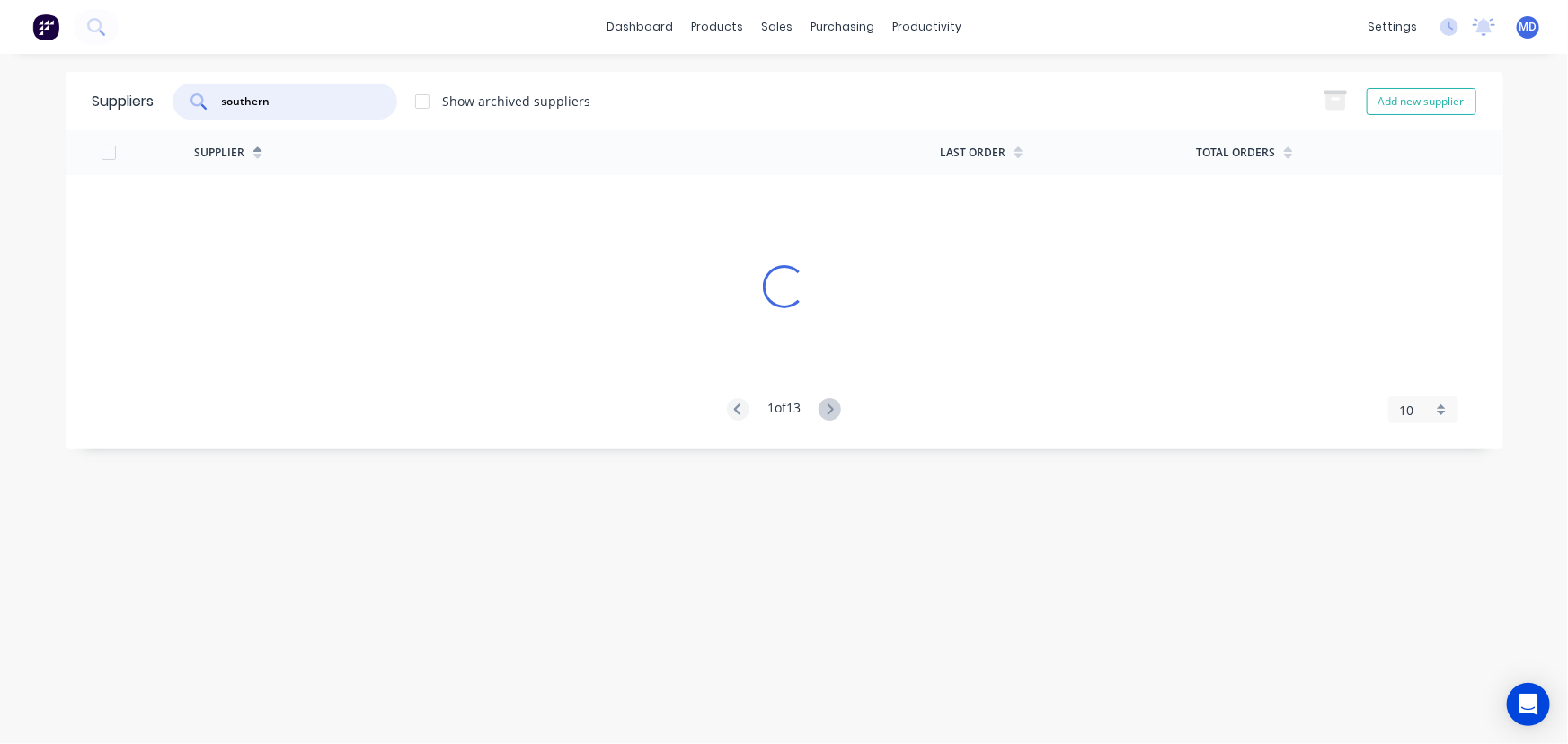
type input "southern"
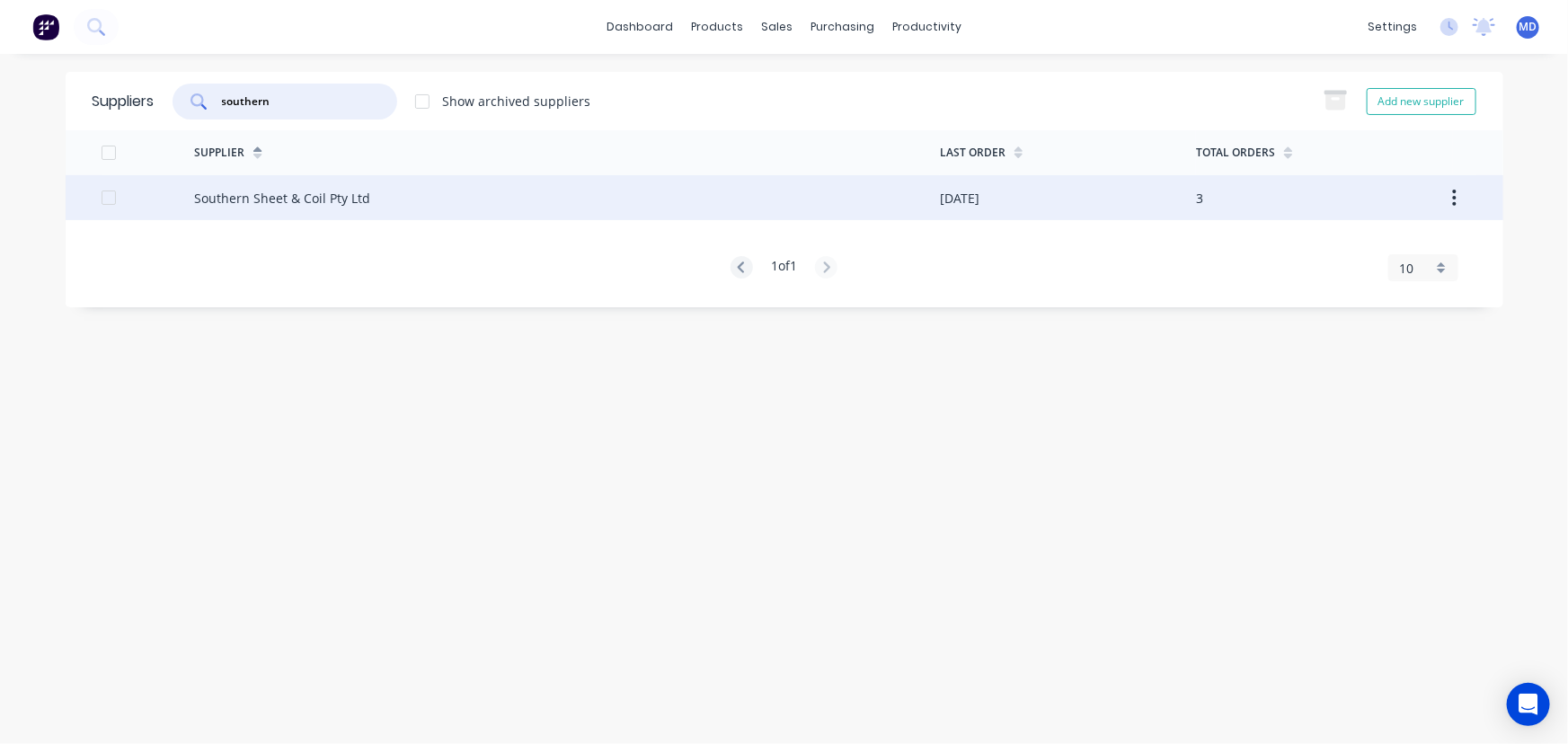
click at [249, 195] on div "Southern Sheet & Coil Pty Ltd" at bounding box center [282, 198] width 176 height 19
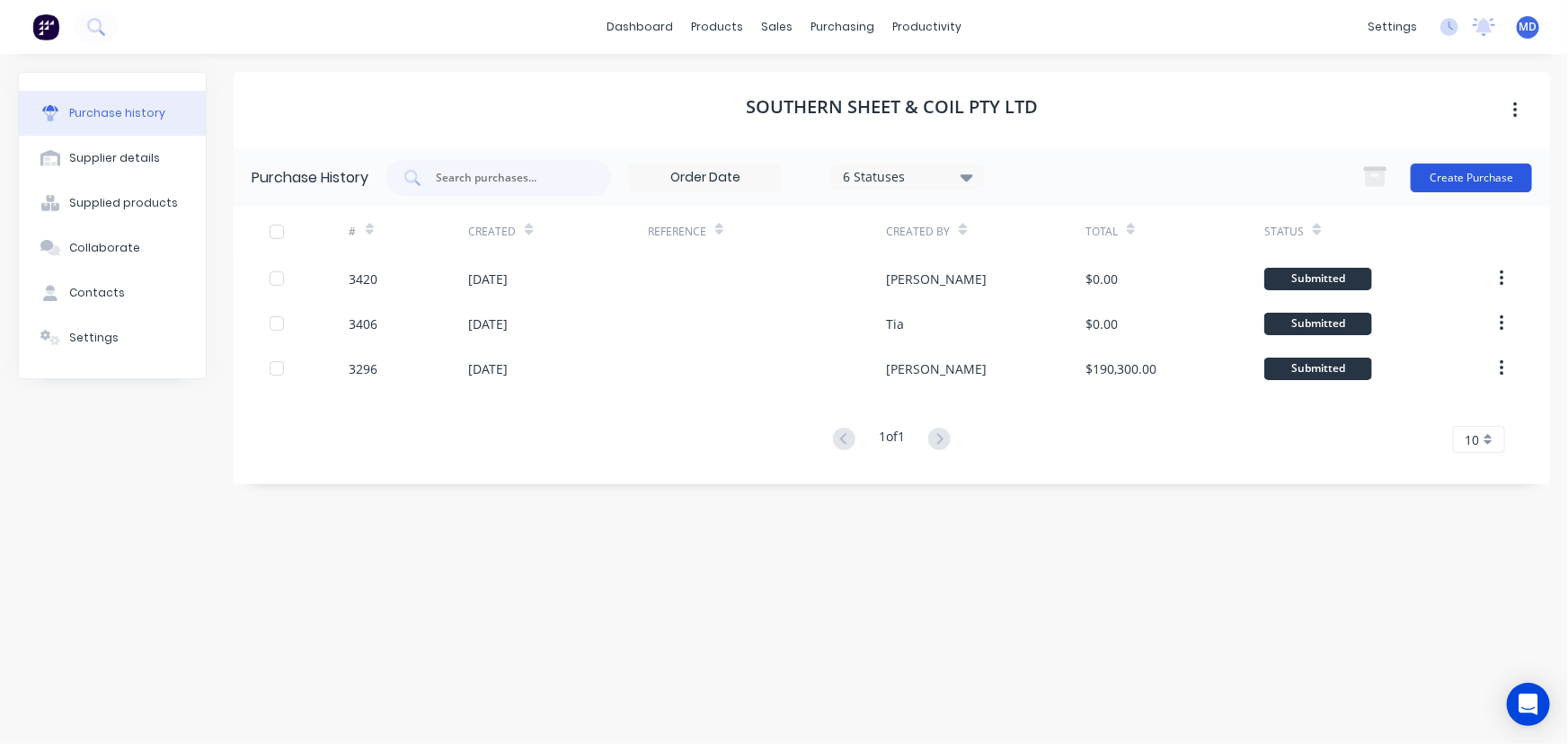
click at [1484, 166] on button "Create Purchase" at bounding box center [1471, 178] width 122 height 29
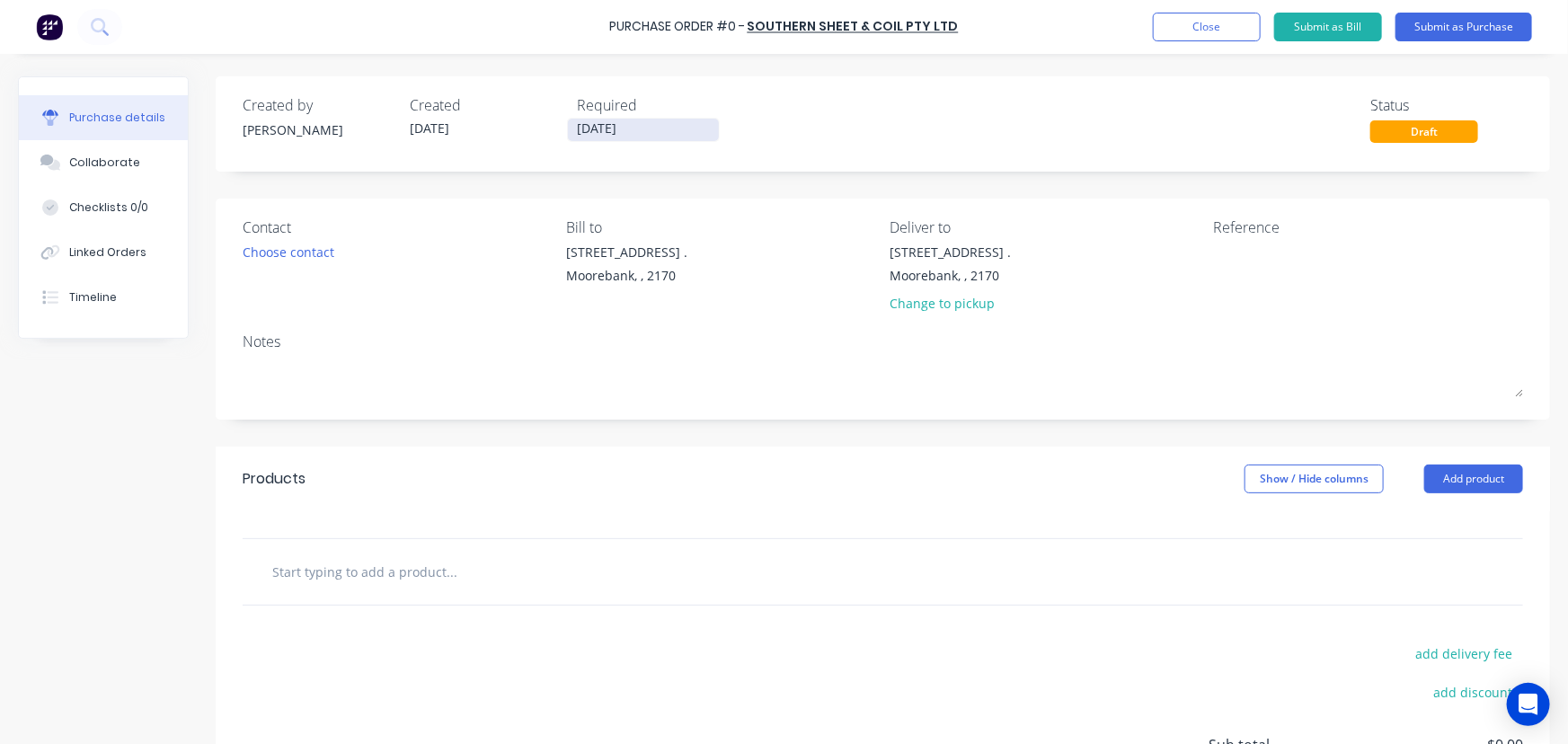
click at [612, 124] on input "05/09/25" at bounding box center [643, 129] width 151 height 23
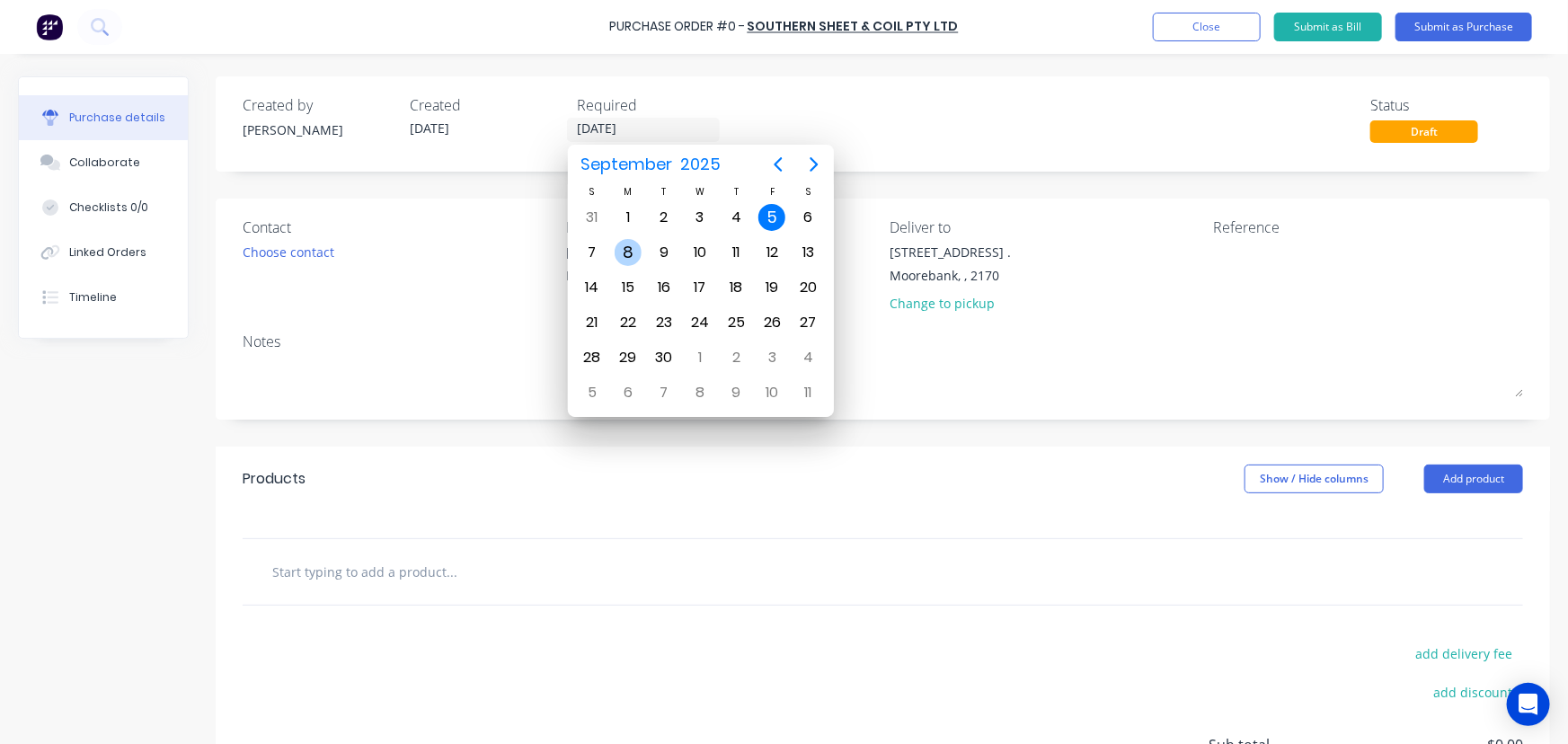
click at [628, 247] on div "8" at bounding box center [627, 252] width 27 height 27
type input "08/09/25"
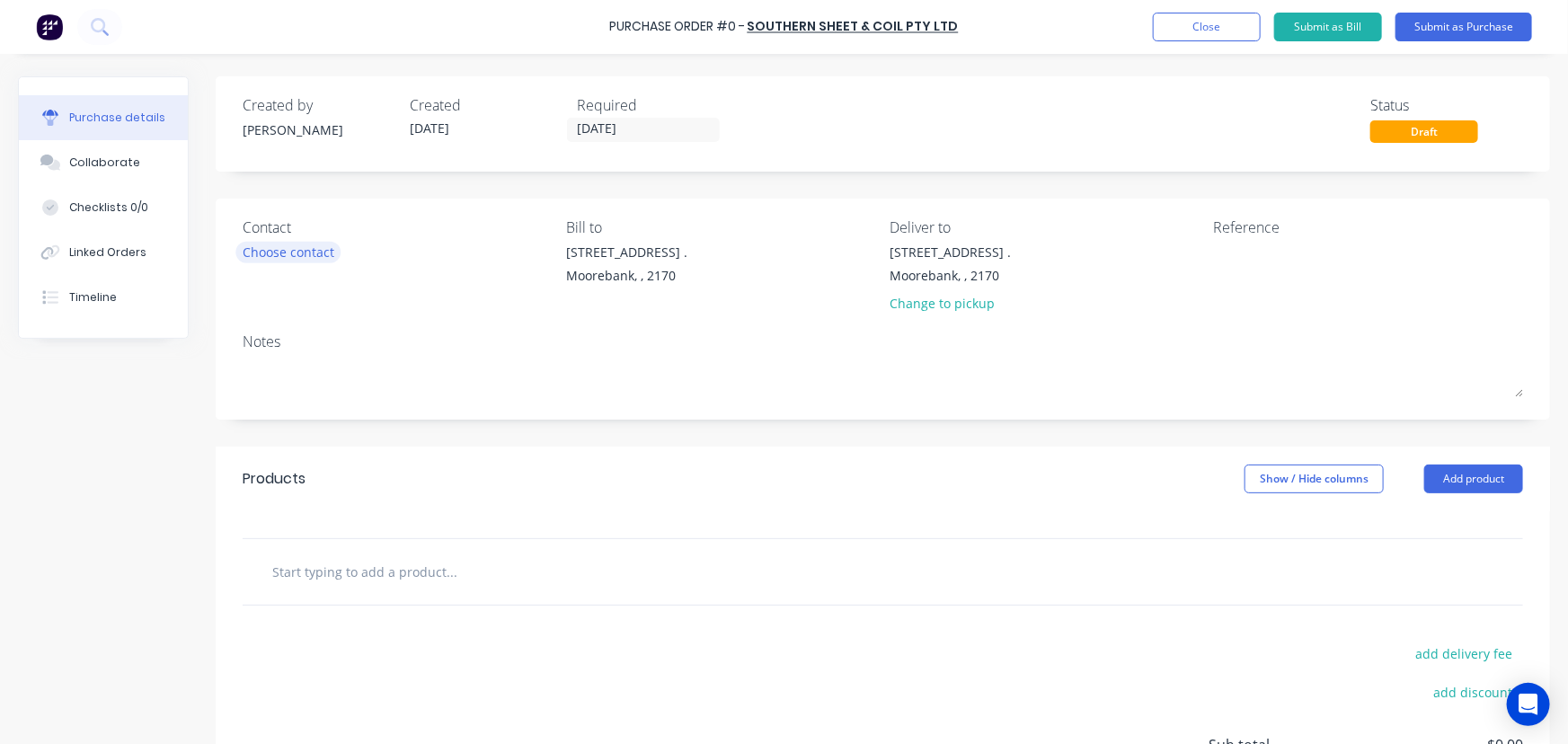
click at [285, 248] on div "Choose contact" at bounding box center [289, 252] width 92 height 19
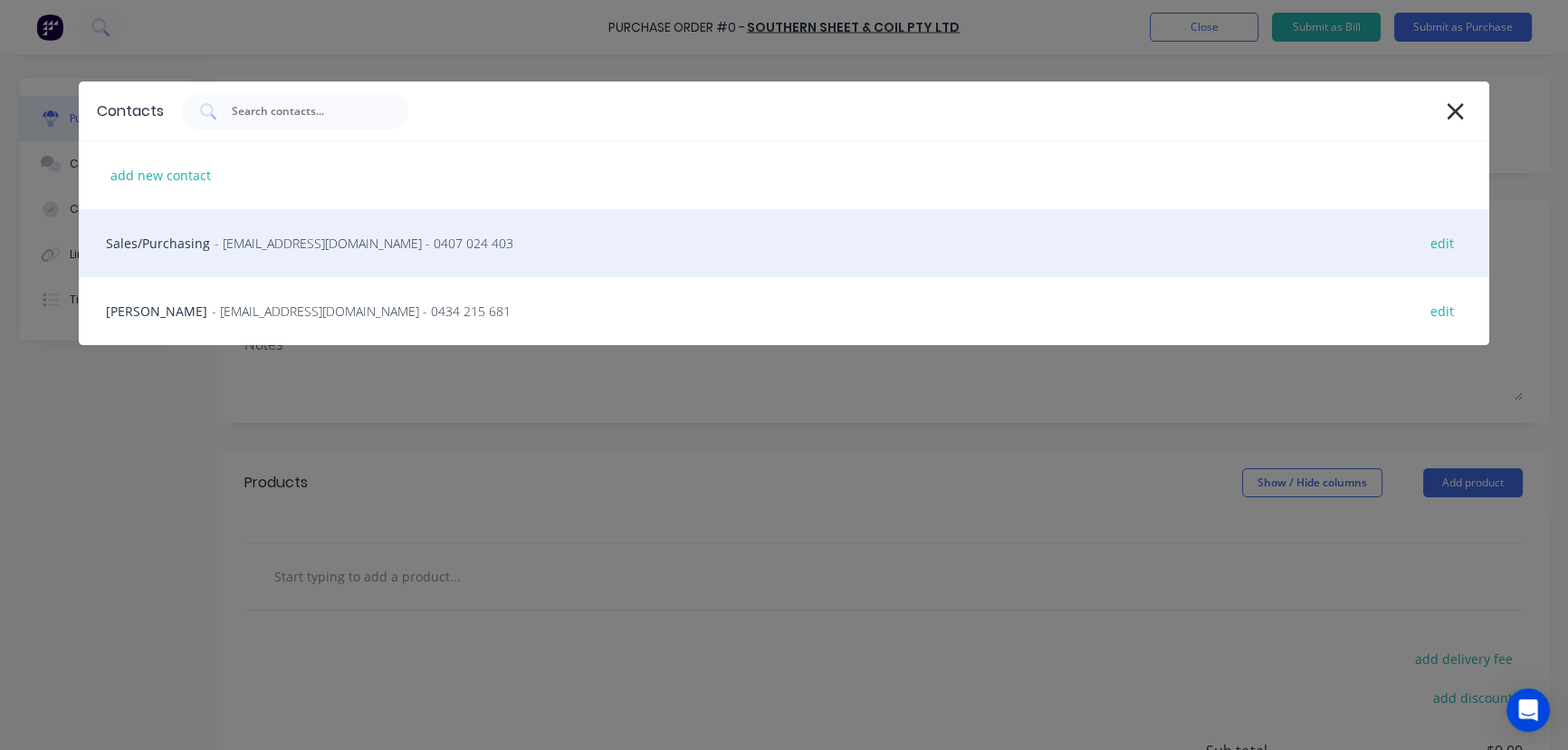
click at [232, 243] on span "- sales@southernsheetandcoil.com.au - 0407 024 403" at bounding box center [364, 243] width 299 height 19
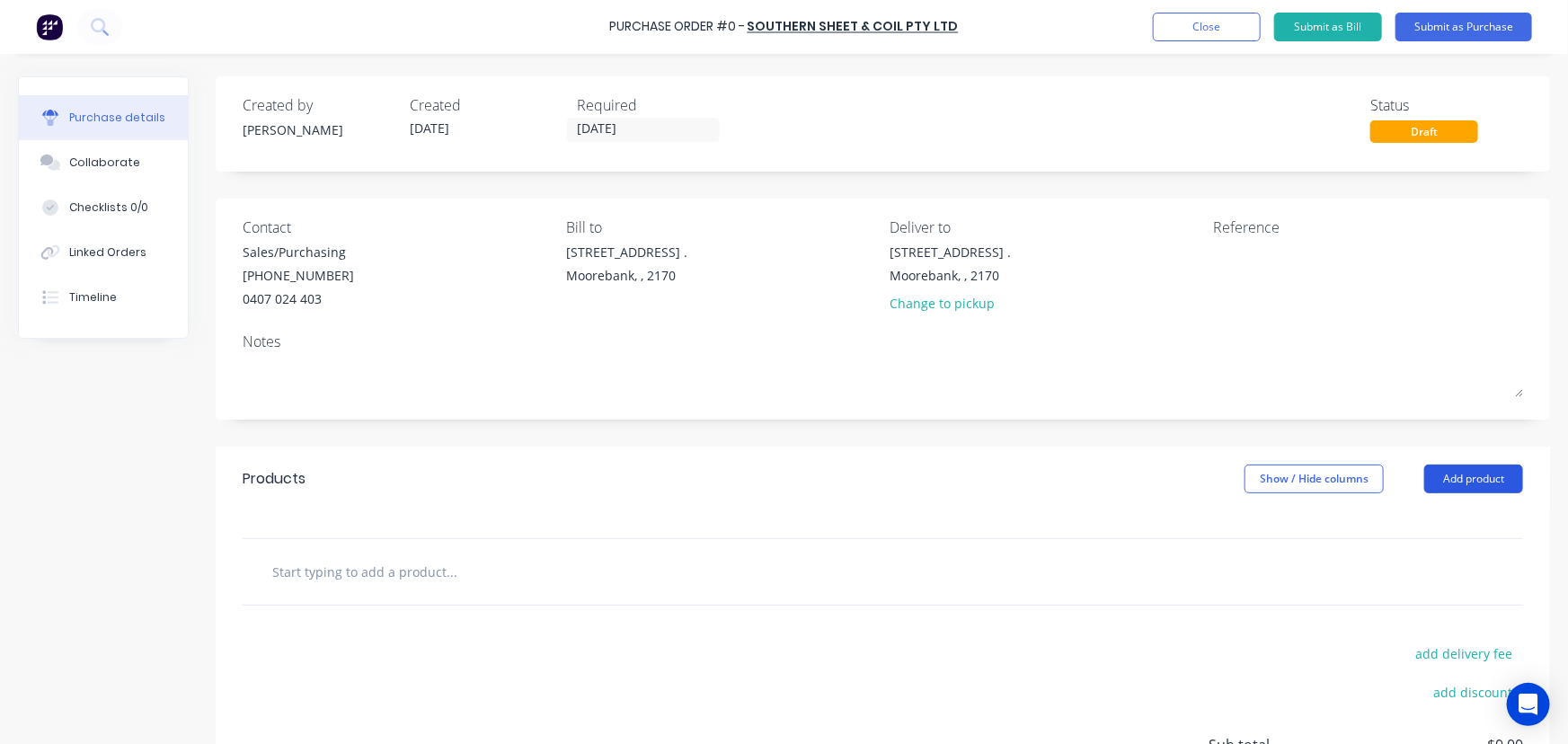
click at [1459, 474] on button "Add product" at bounding box center [1474, 478] width 99 height 29
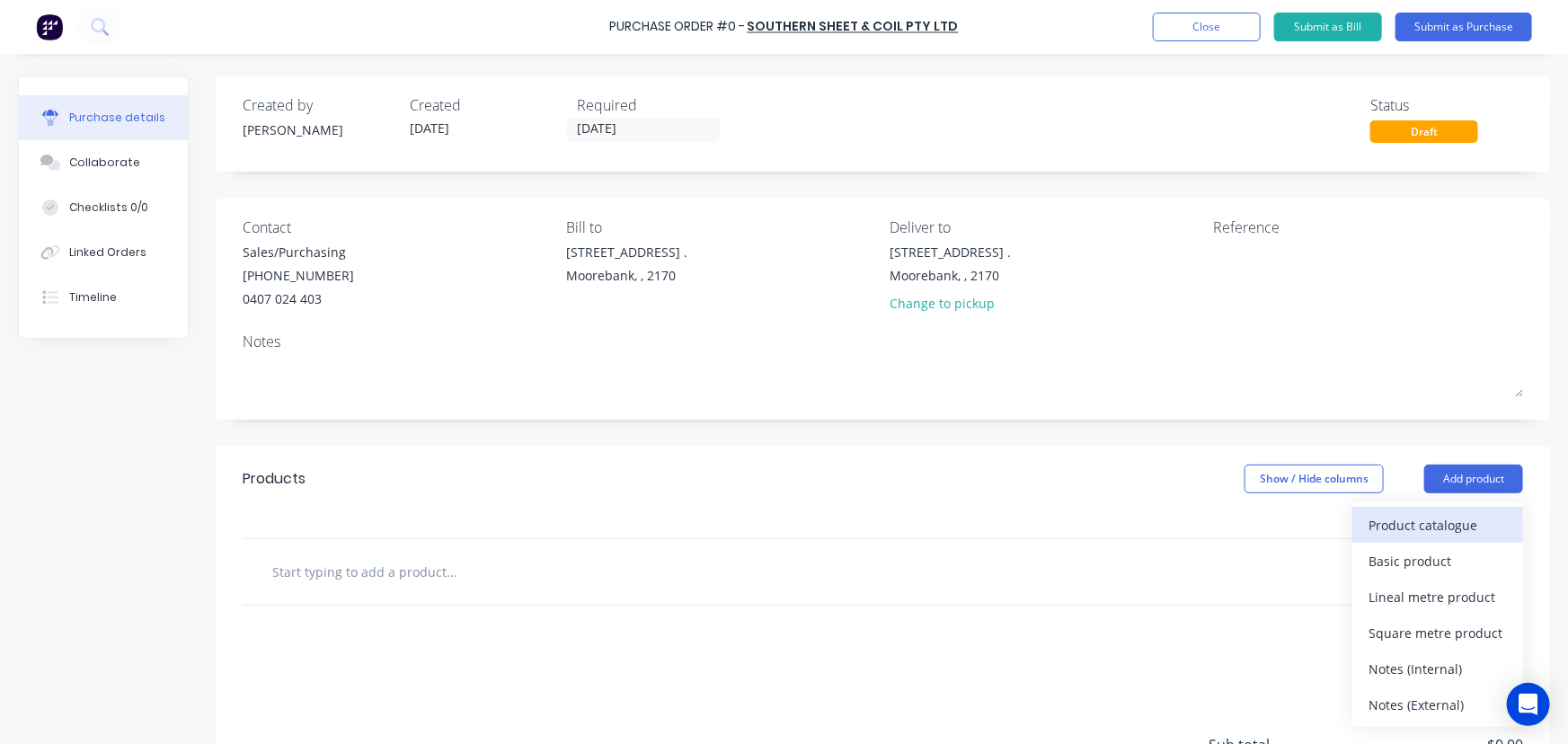
click at [1445, 526] on div "Product catalogue" at bounding box center [1438, 525] width 138 height 26
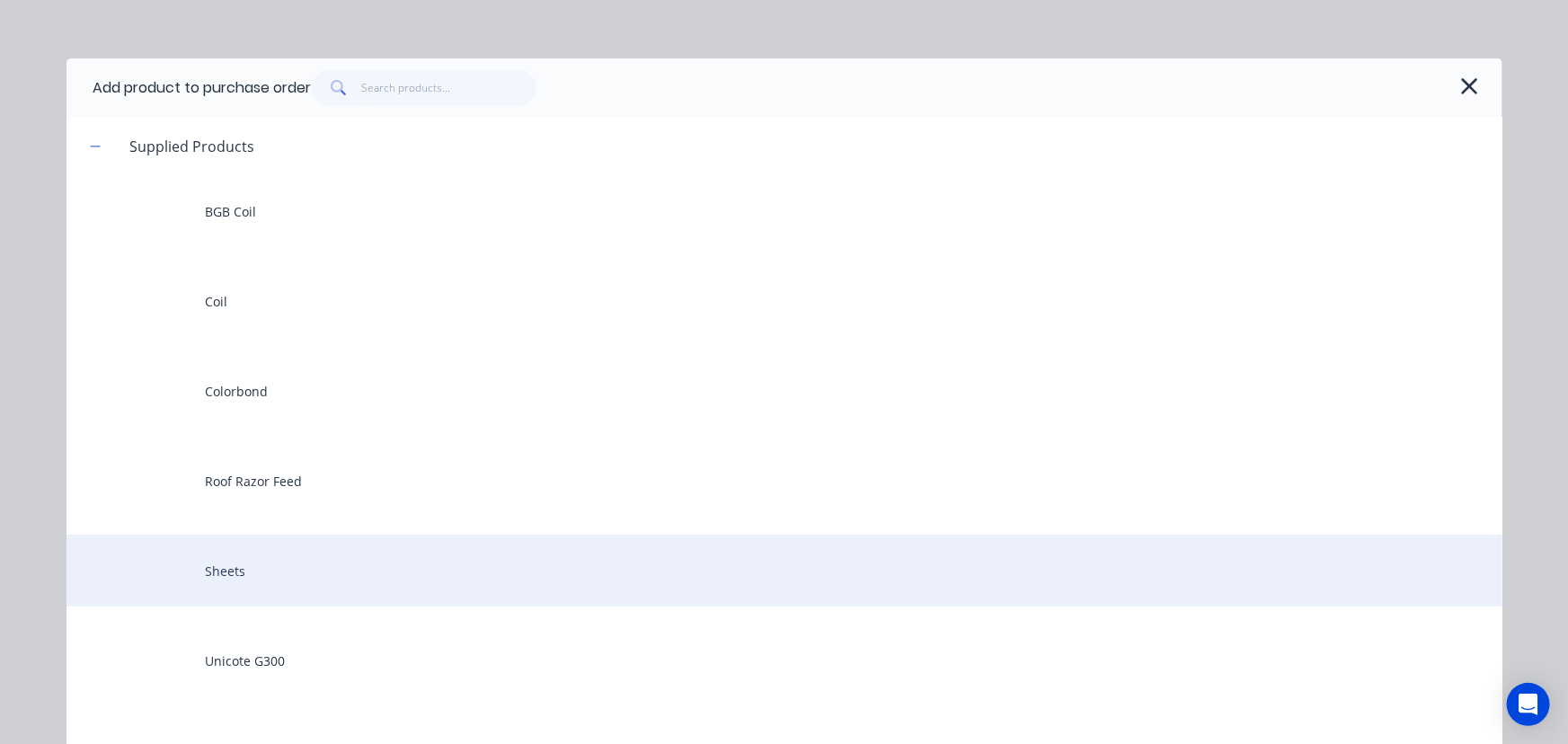
click at [226, 571] on div "Sheets" at bounding box center [784, 570] width 1436 height 72
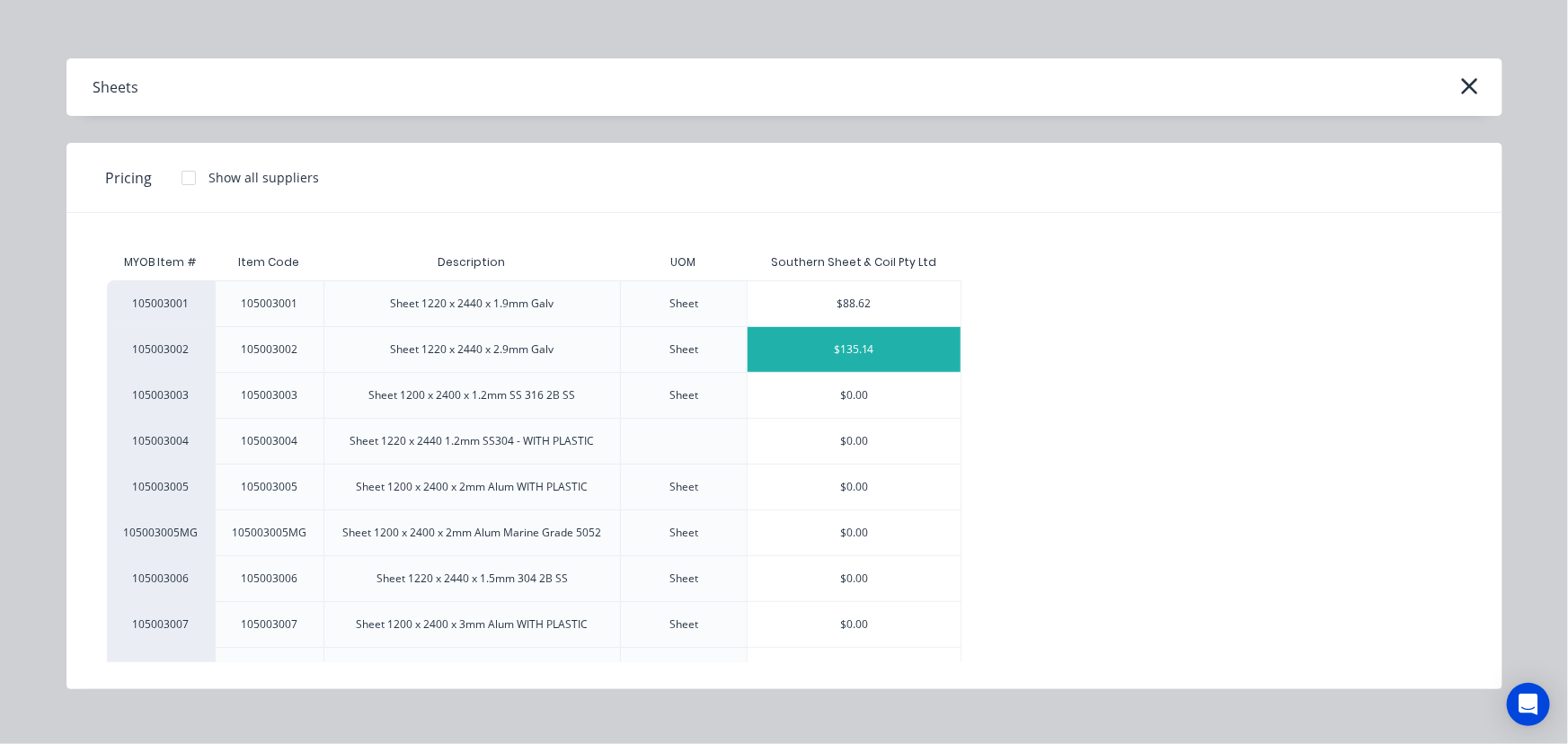
click at [903, 345] on div "$135.14" at bounding box center [855, 349] width 213 height 44
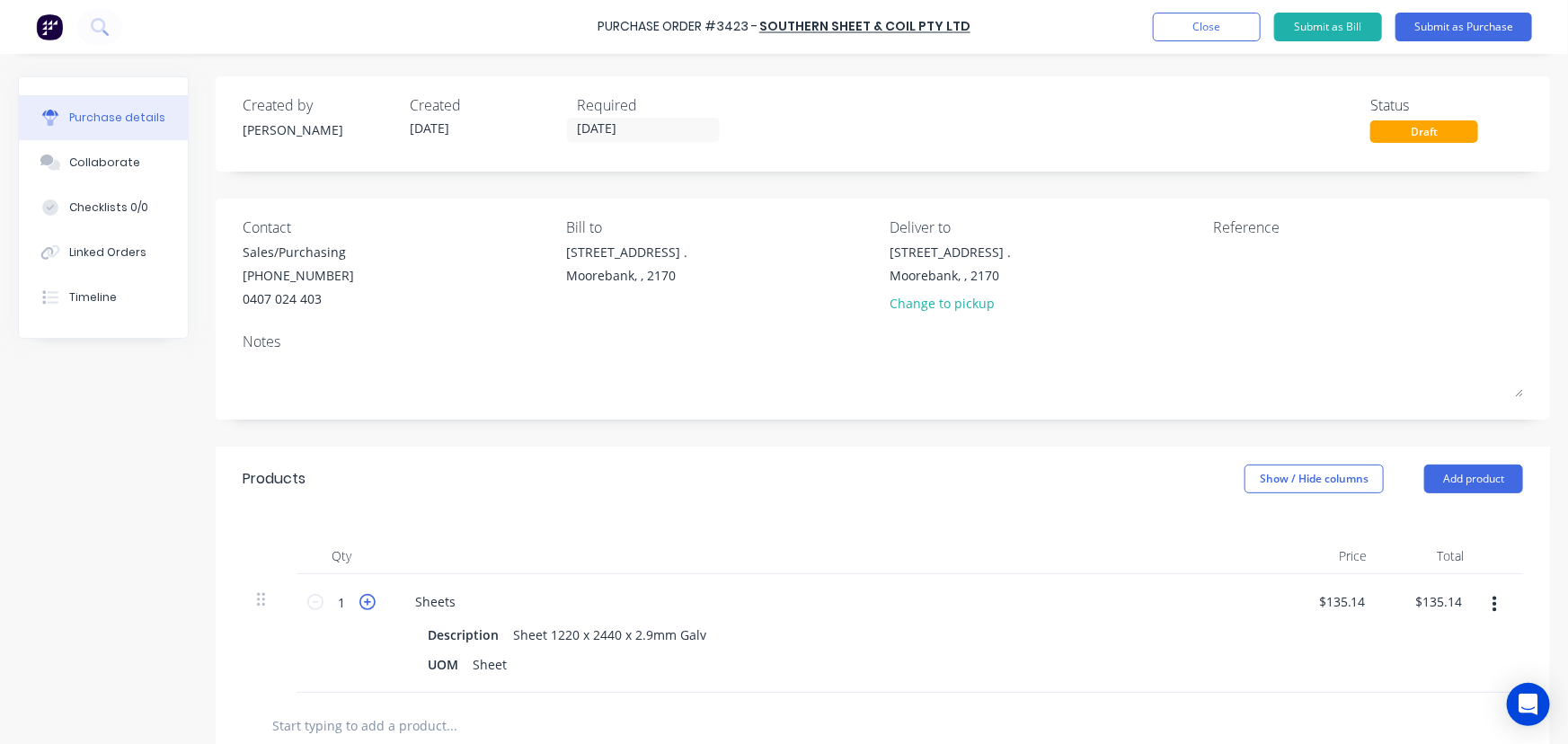
click at [369, 604] on icon at bounding box center [368, 602] width 16 height 16
type input "2"
type input "$270.28"
click at [369, 603] on icon at bounding box center [368, 602] width 16 height 16
type input "3"
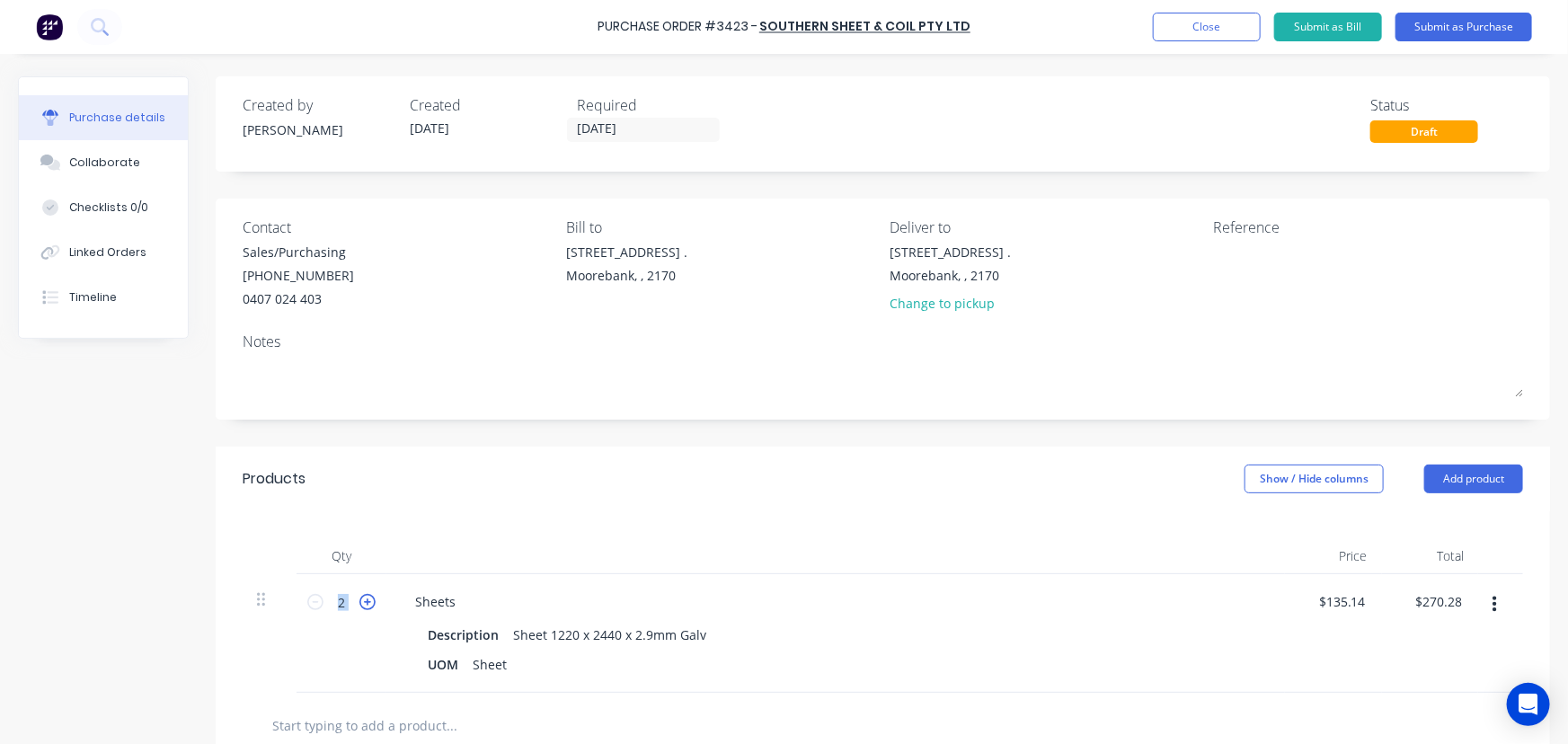
type input "$405.42"
click at [369, 602] on icon at bounding box center [368, 602] width 16 height 16
type input "4"
type input "$540.56"
click at [369, 602] on icon at bounding box center [368, 602] width 16 height 16
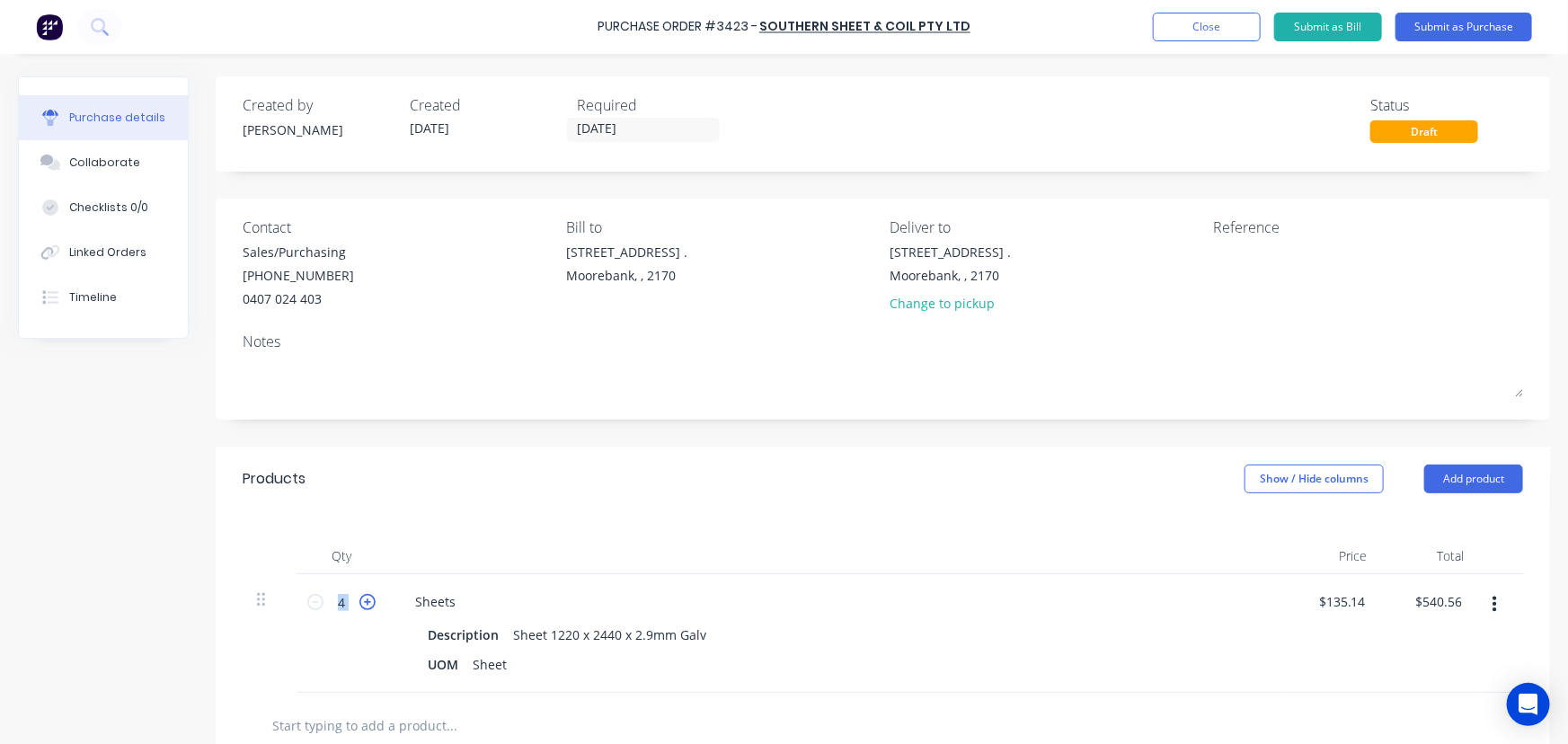
type input "5"
type input "$675.70"
click at [369, 602] on icon at bounding box center [368, 602] width 16 height 16
type input "6"
type input "$810.84"
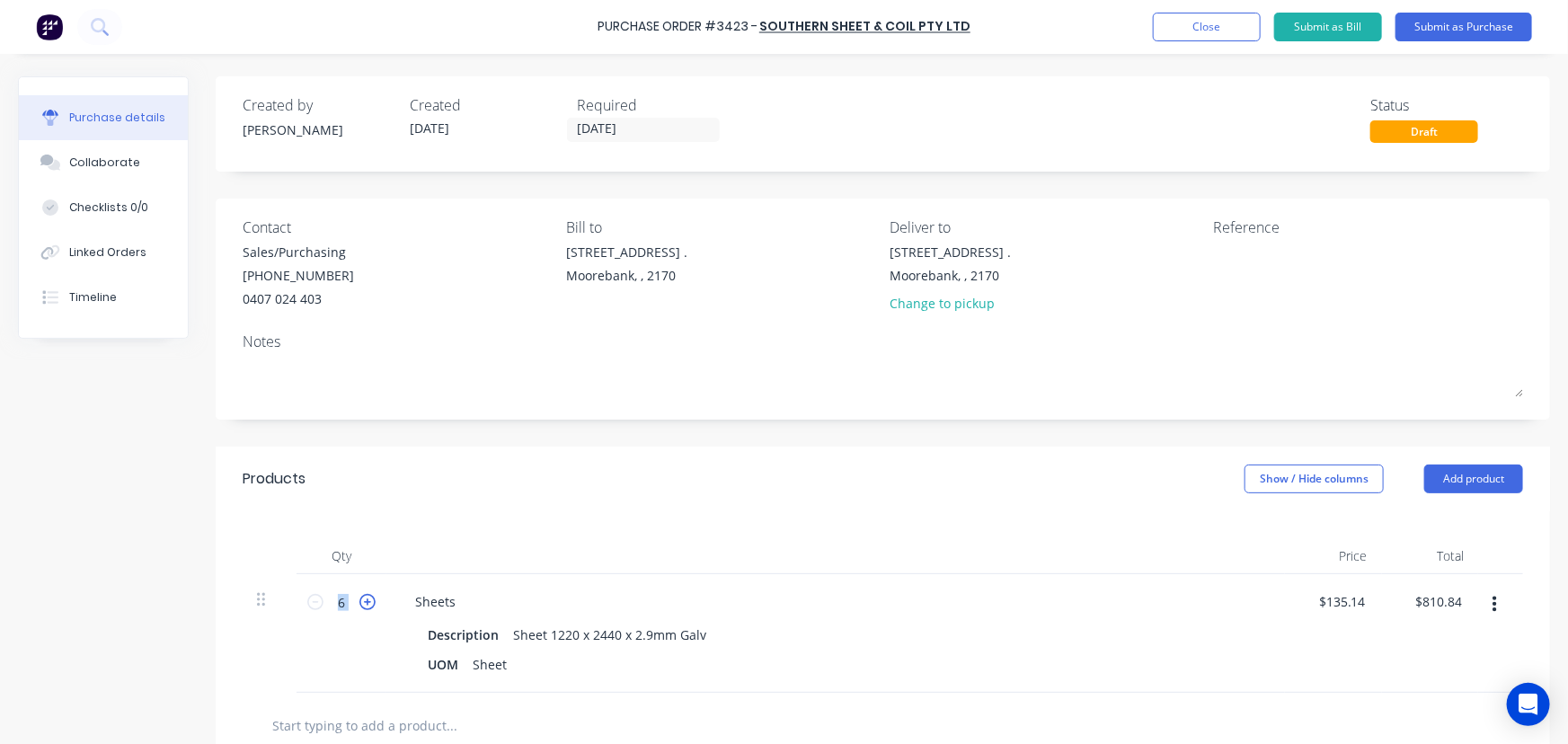
click at [369, 602] on icon at bounding box center [368, 602] width 16 height 16
type input "7"
type input "$945.98"
click at [369, 602] on icon at bounding box center [368, 602] width 16 height 16
type input "8"
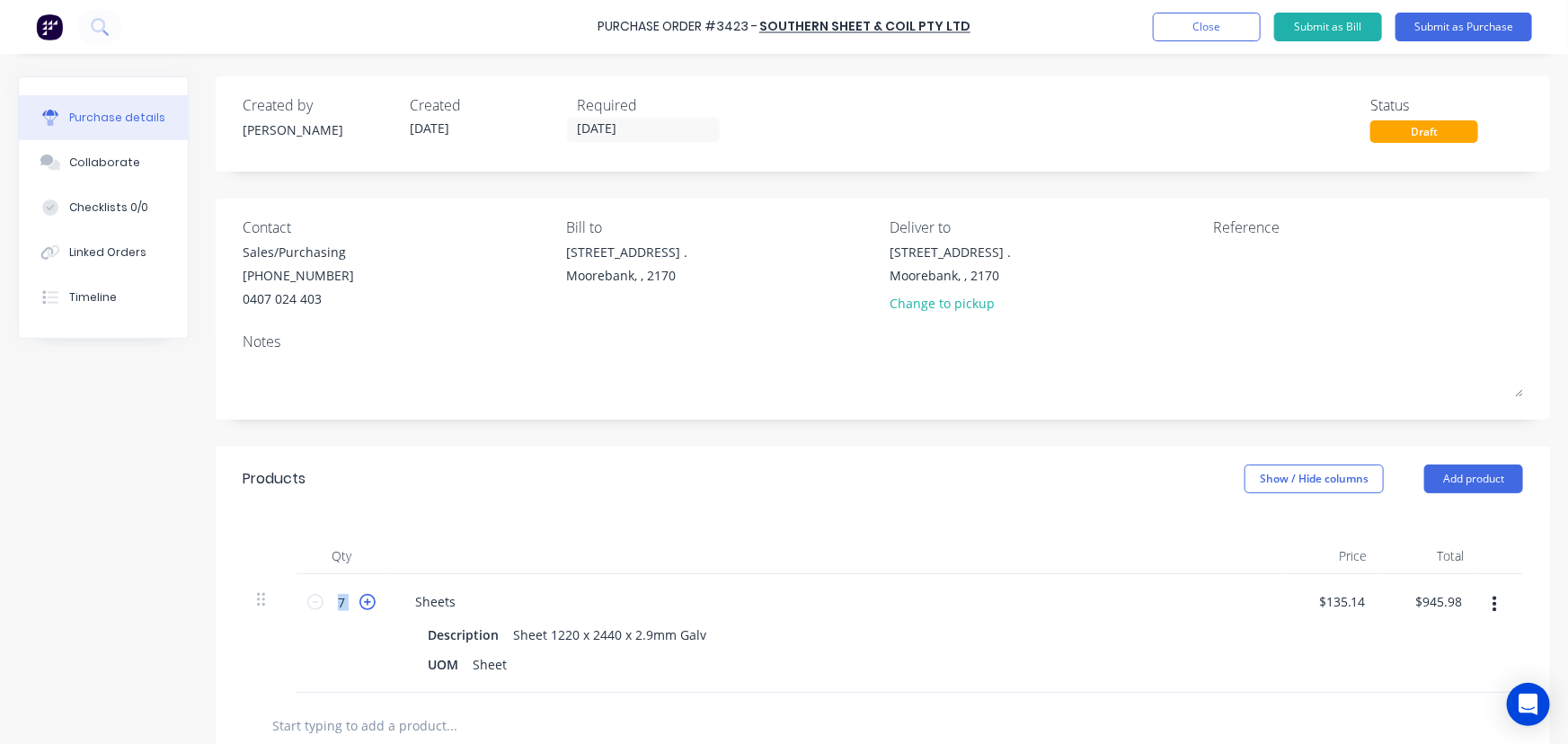
type input "$1,081.12"
click at [369, 600] on icon at bounding box center [368, 602] width 16 height 16
type input "9"
type input "$1,216.26"
click at [369, 599] on icon at bounding box center [368, 602] width 16 height 16
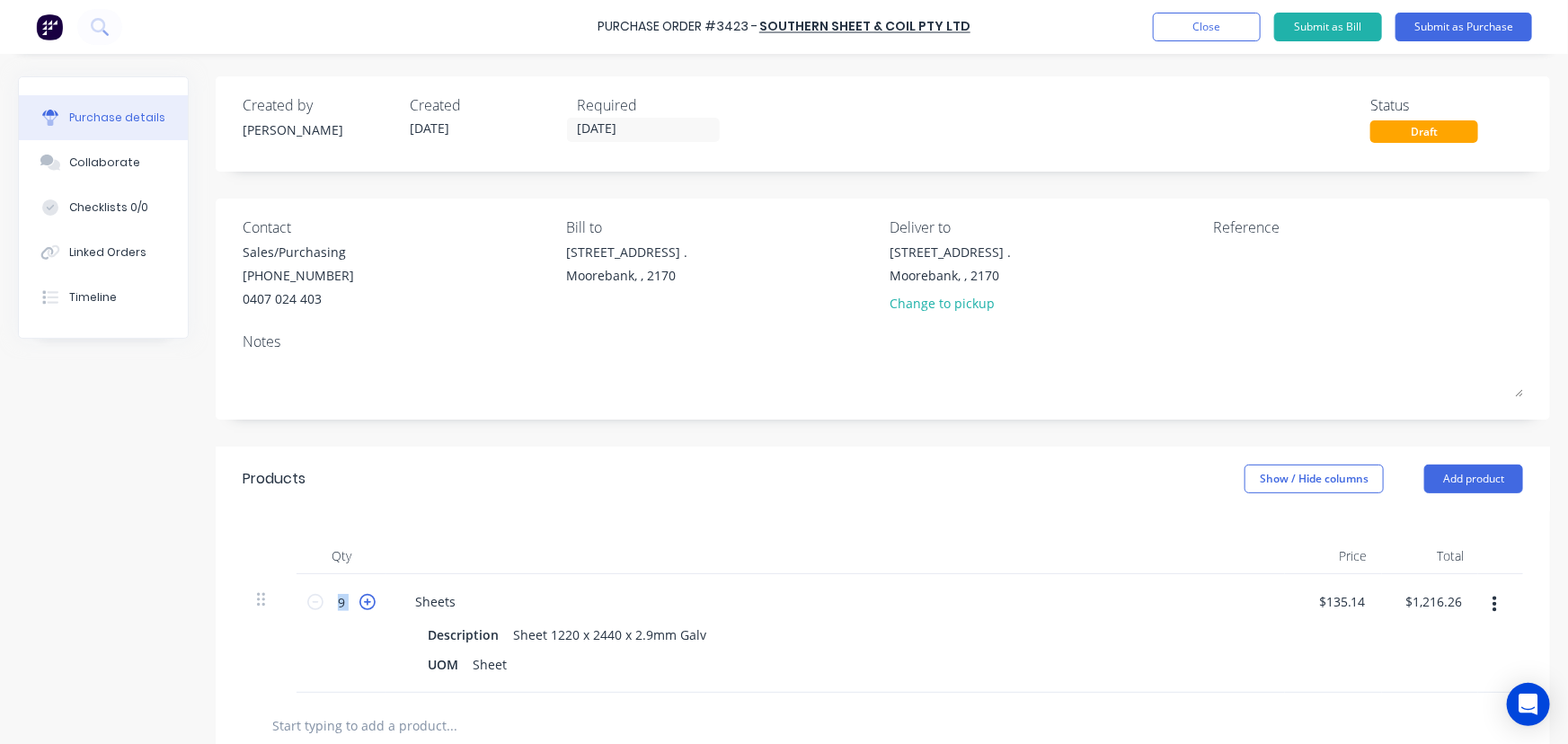
type input "10"
type input "$1,351.40"
click at [369, 598] on icon at bounding box center [368, 602] width 16 height 16
type input "11"
type input "$1,486.54"
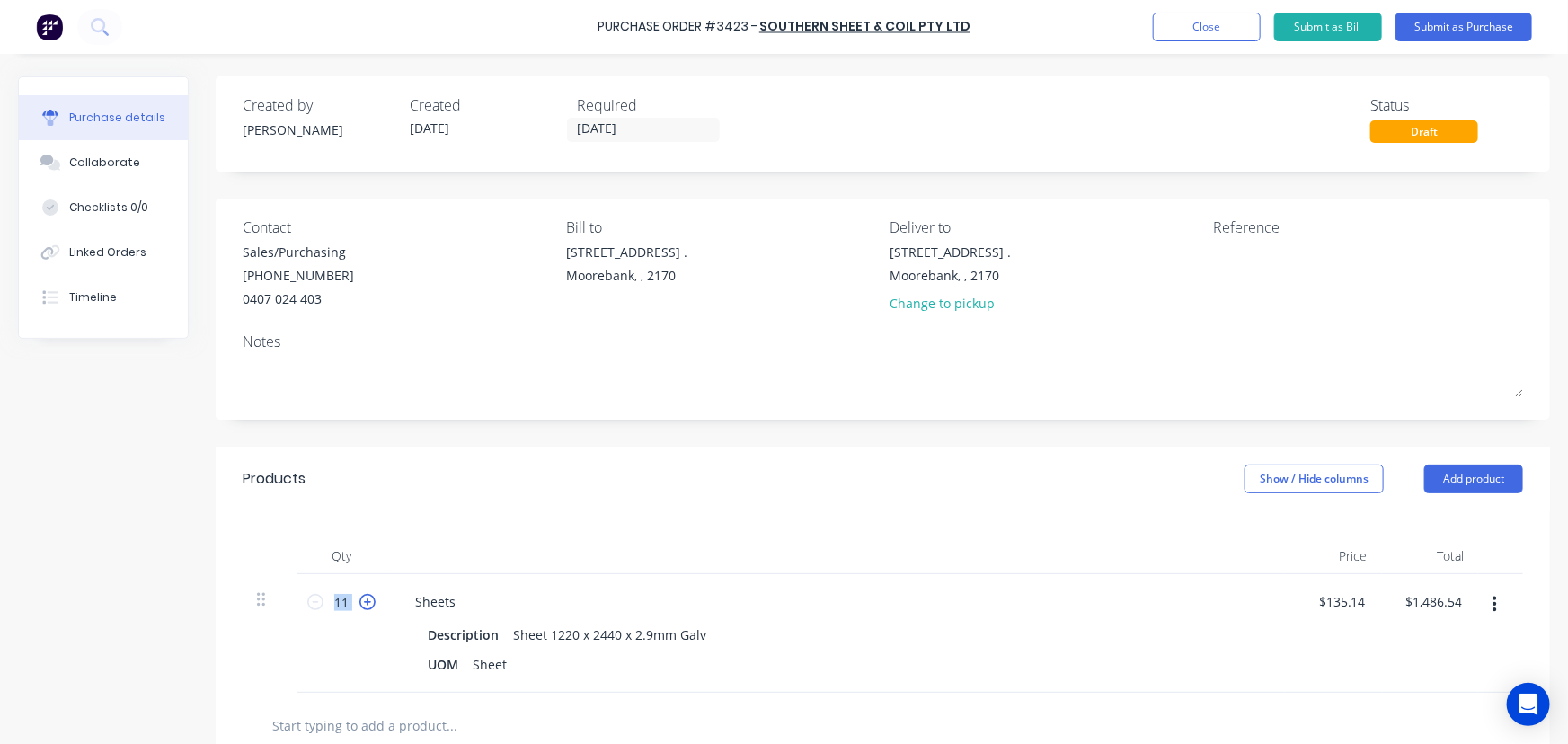
click at [369, 598] on icon at bounding box center [368, 602] width 16 height 16
type input "12"
type input "$1,621.68"
click at [369, 597] on icon at bounding box center [368, 602] width 16 height 16
type input "13"
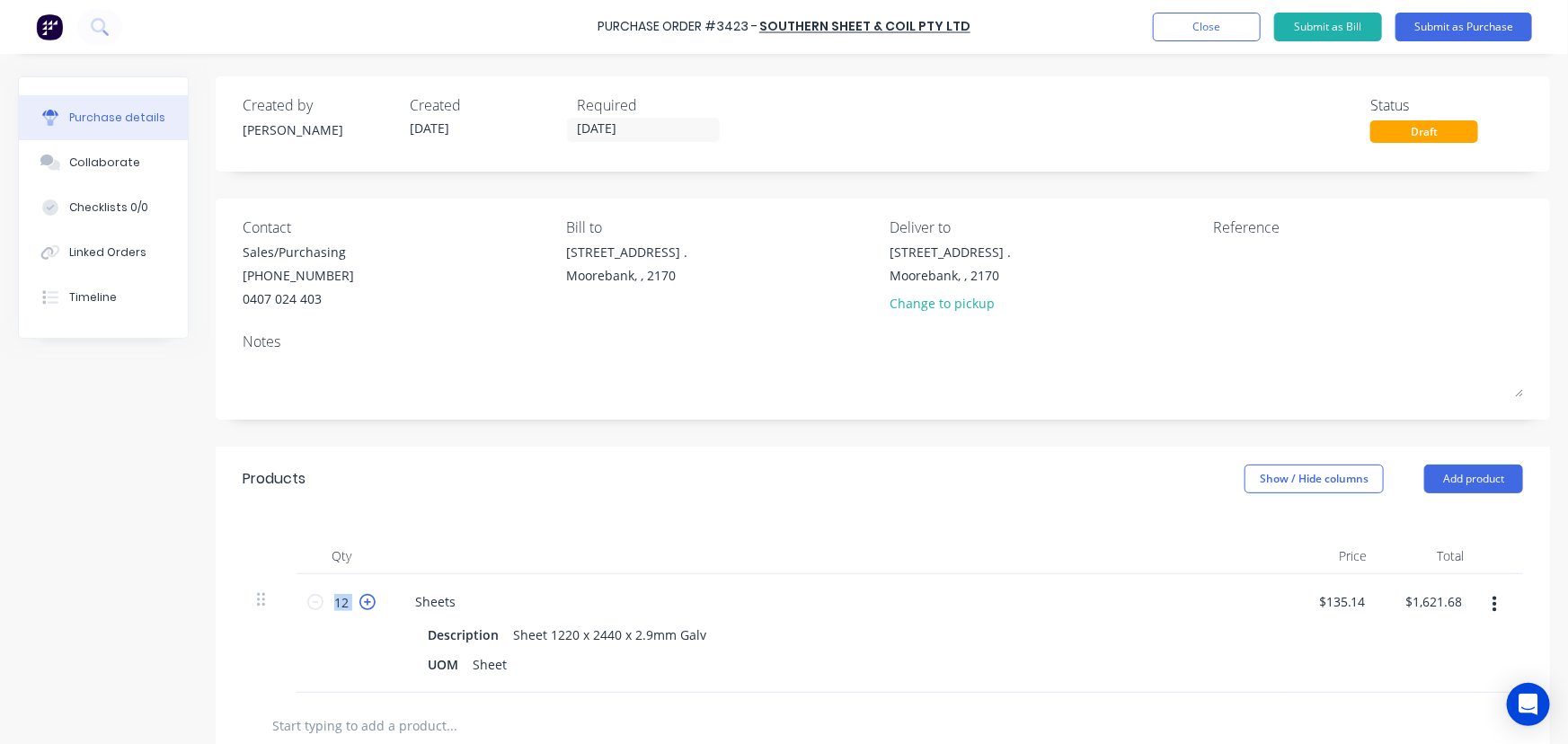
type input "$1,756.82"
click at [369, 597] on icon at bounding box center [368, 602] width 16 height 16
type input "14"
type input "$1,891.96"
click at [369, 596] on icon at bounding box center [368, 602] width 16 height 16
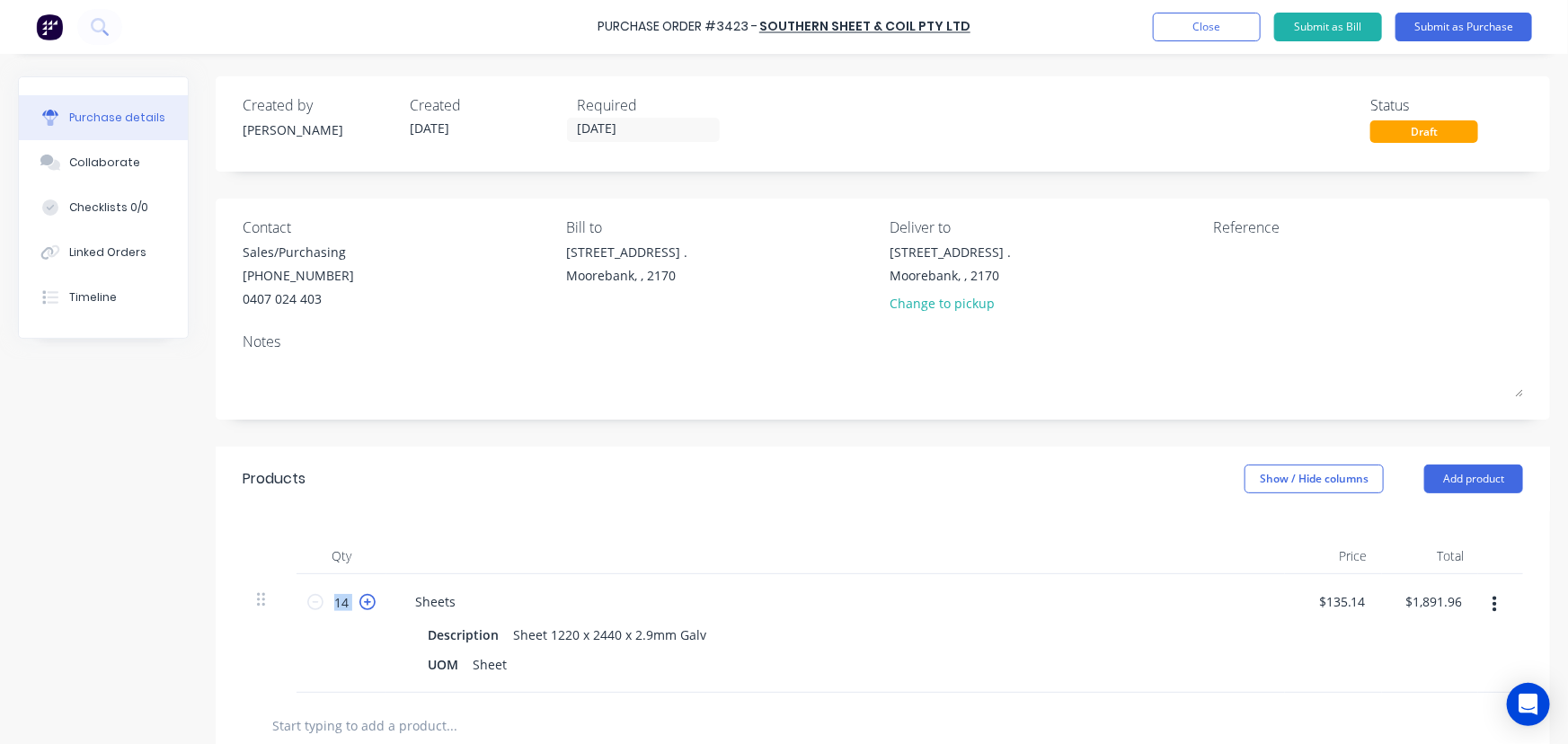
type input "15"
type input "$2,027.10"
drag, startPoint x: 453, startPoint y: 603, endPoint x: 466, endPoint y: 603, distance: 13.0
click at [453, 603] on div "Sheets" at bounding box center [436, 602] width 69 height 26
click at [790, 438] on div "Created by Maria Created 05/09/25 Required 08/09/25 Status Draft Contact Sales/…" at bounding box center [882, 565] width 1335 height 978
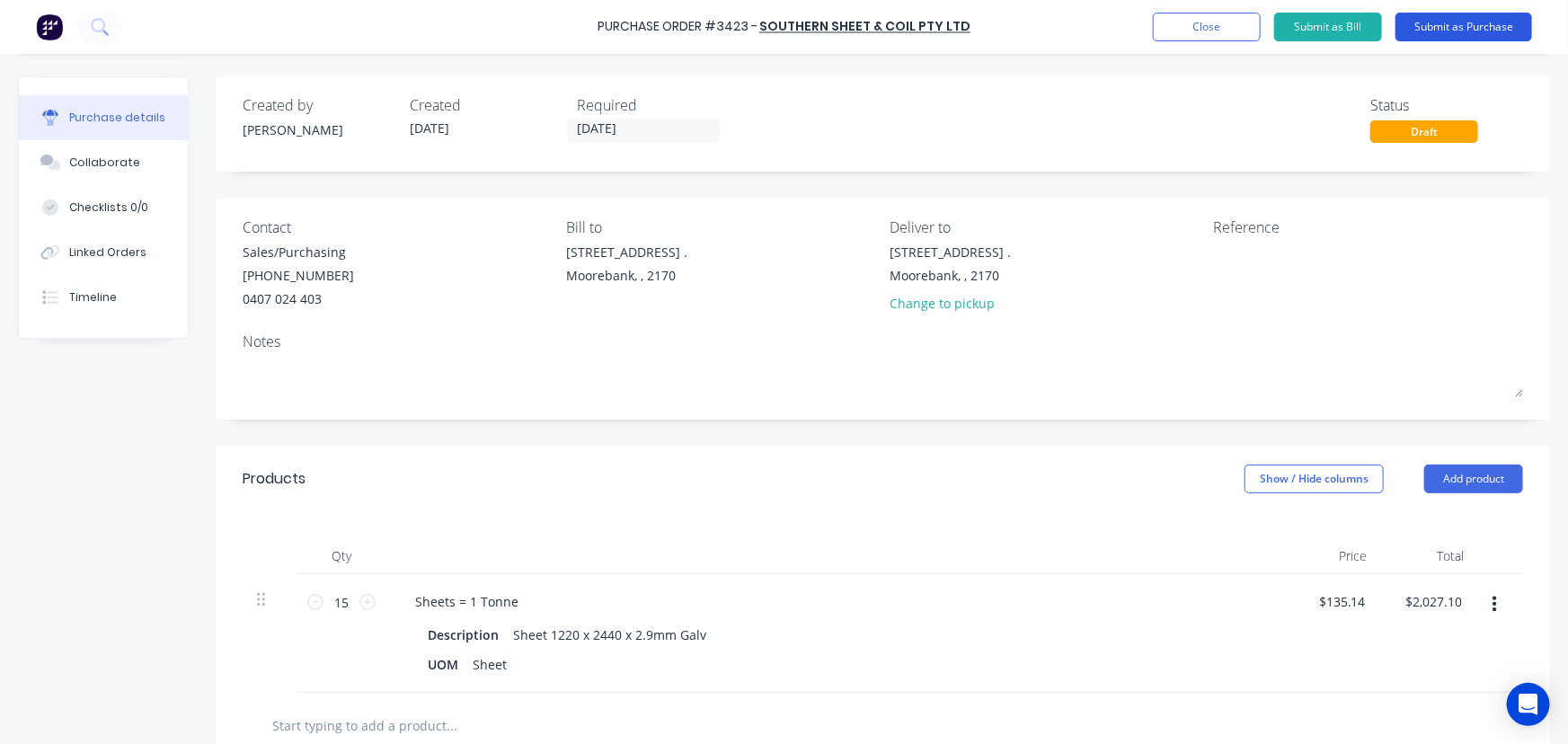
click at [1480, 30] on button "Submit as Purchase" at bounding box center [1464, 27] width 136 height 29
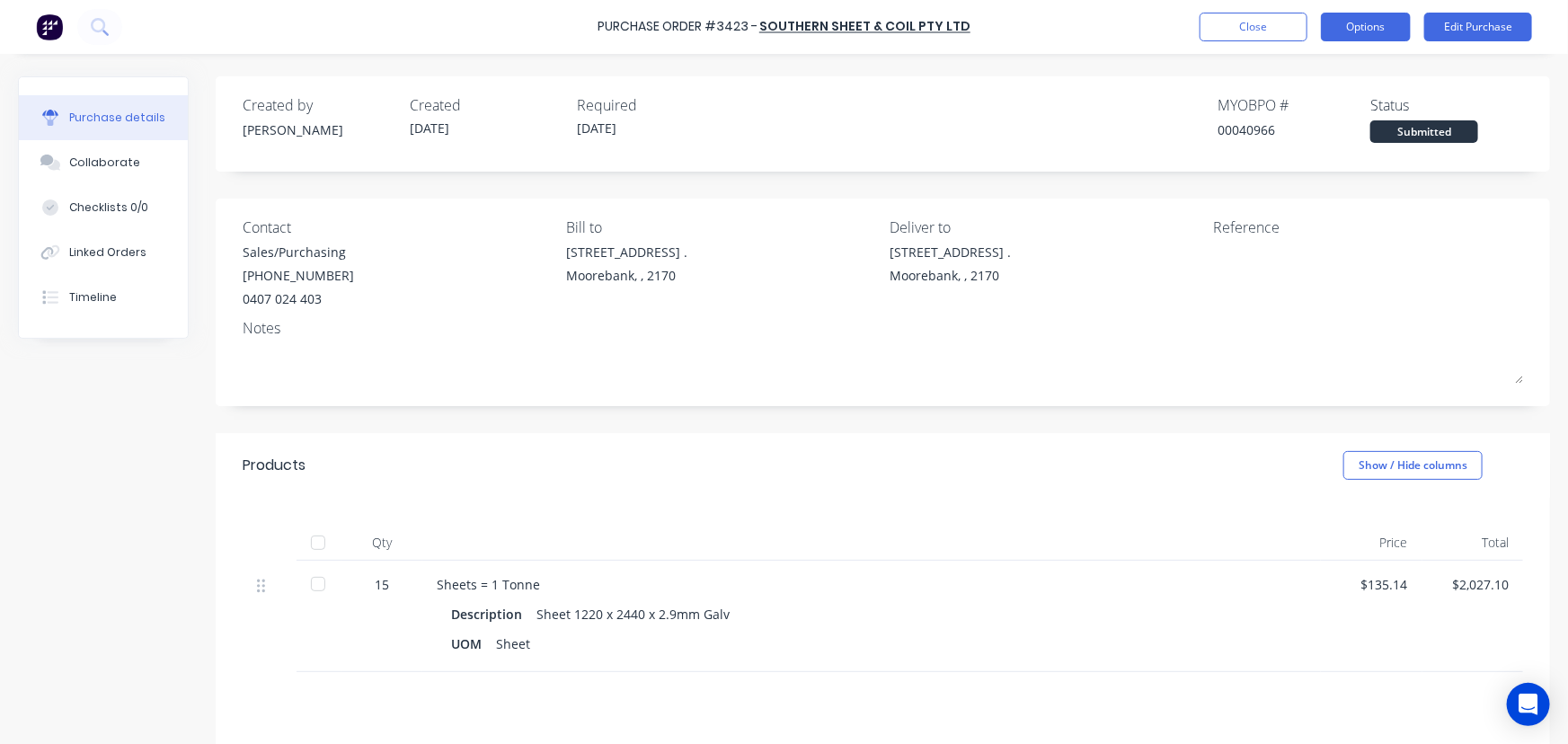
click at [1368, 29] on button "Options" at bounding box center [1365, 27] width 90 height 29
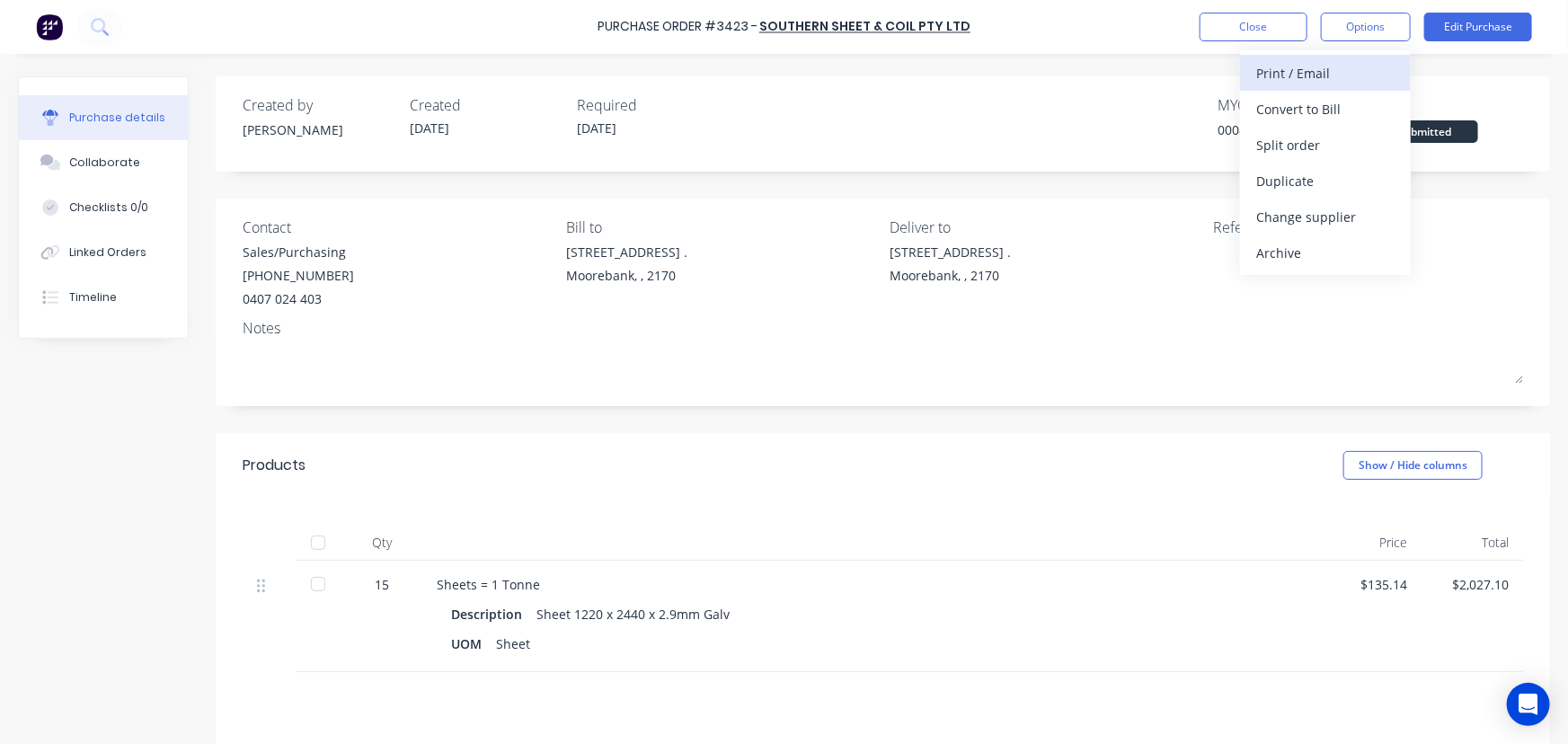
click at [1319, 72] on div "Print / Email" at bounding box center [1326, 73] width 138 height 26
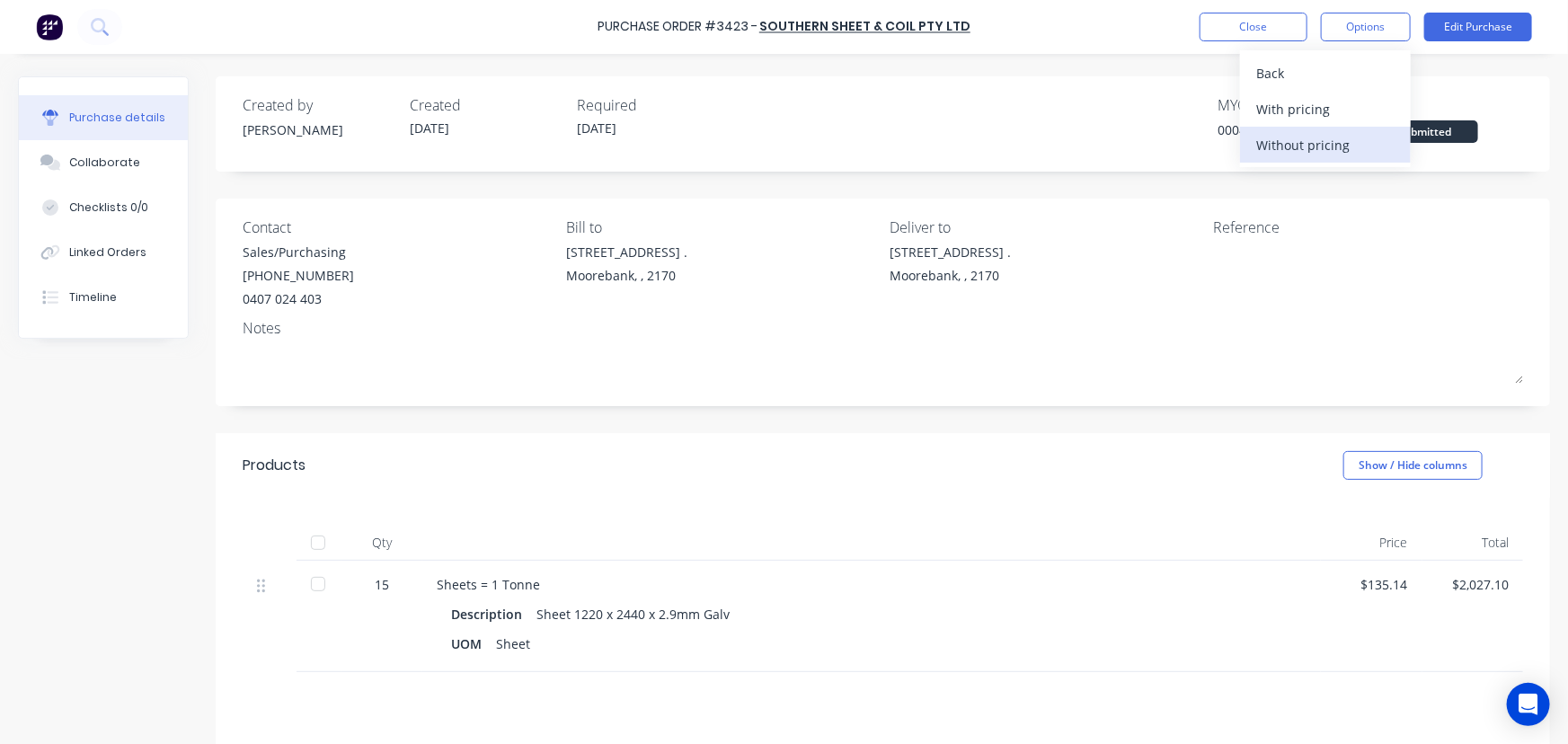
click at [1325, 142] on div "Without pricing" at bounding box center [1326, 145] width 138 height 26
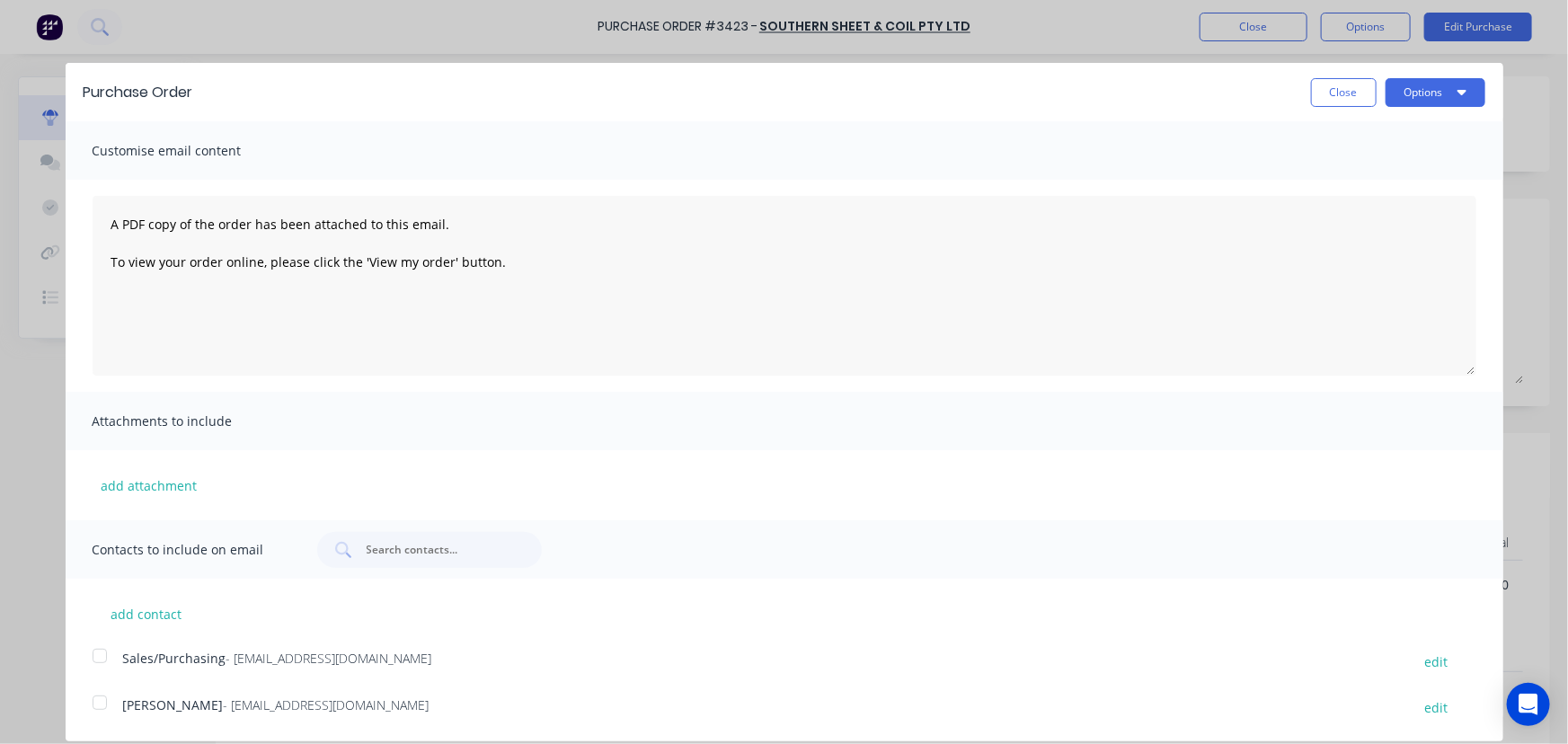
click at [105, 661] on div at bounding box center [100, 656] width 36 height 36
click at [1419, 81] on button "Options" at bounding box center [1436, 92] width 100 height 29
click at [1348, 171] on div "Email" at bounding box center [1400, 174] width 138 height 26
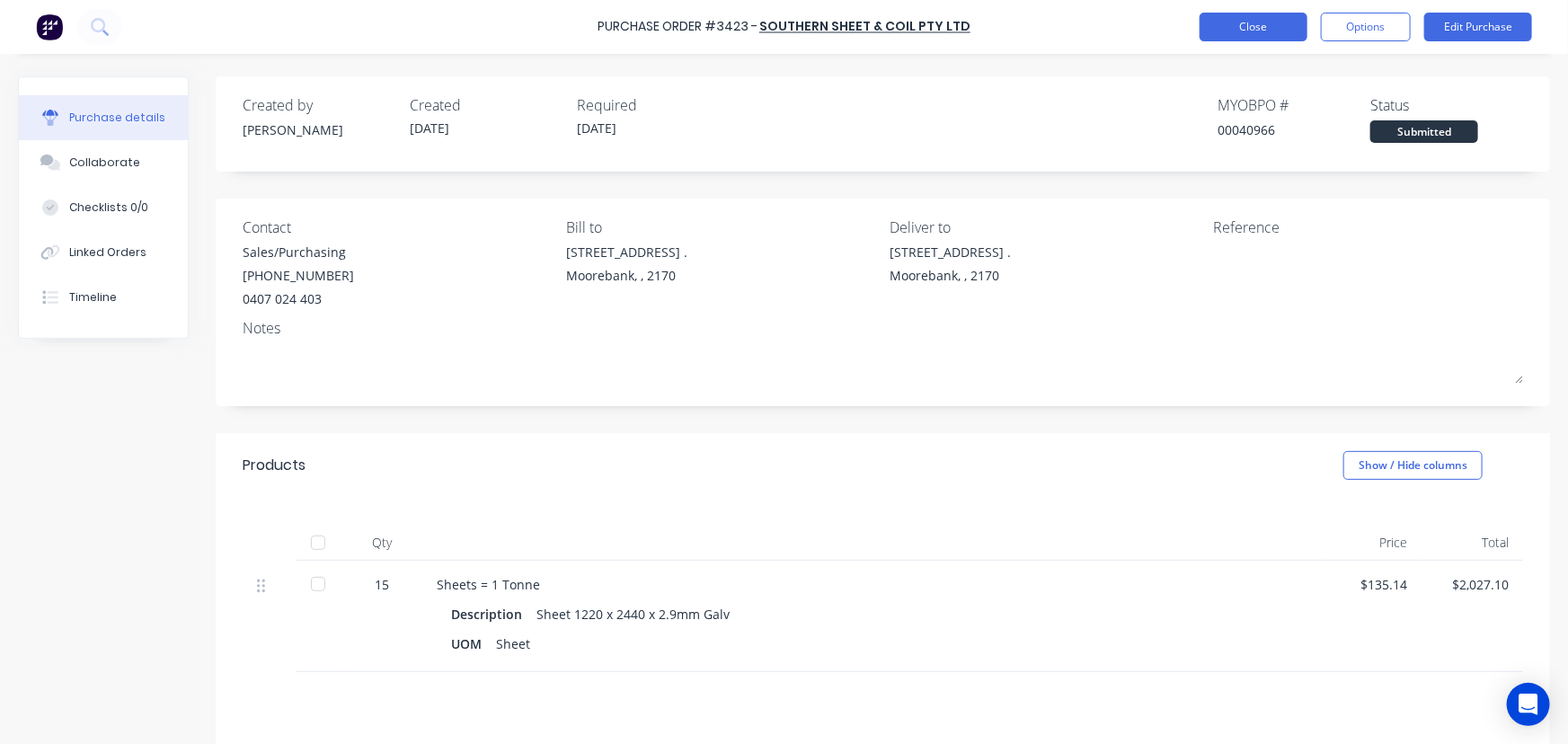
click at [1285, 19] on button "Close" at bounding box center [1253, 27] width 108 height 29
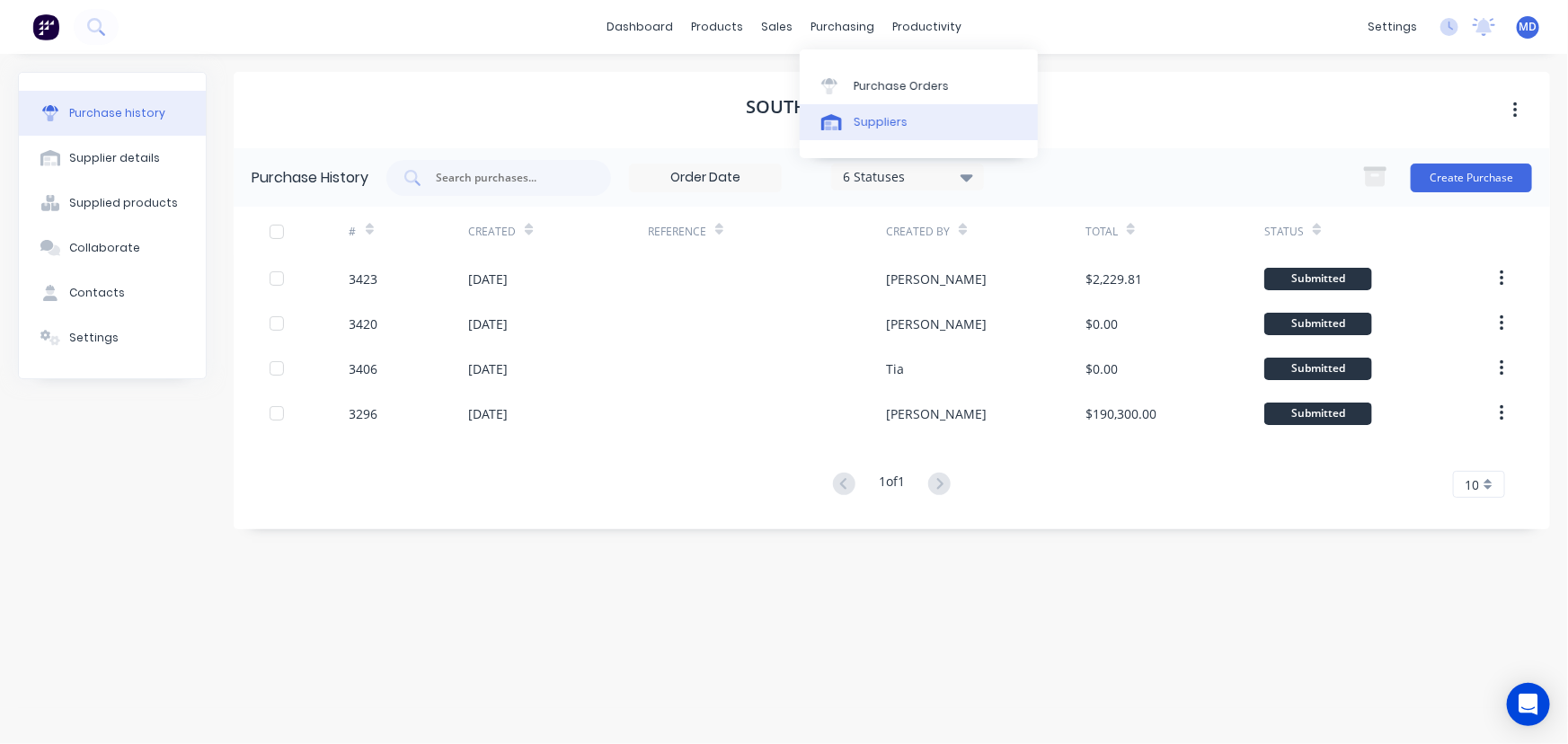
click at [892, 122] on div "Suppliers" at bounding box center [880, 123] width 54 height 16
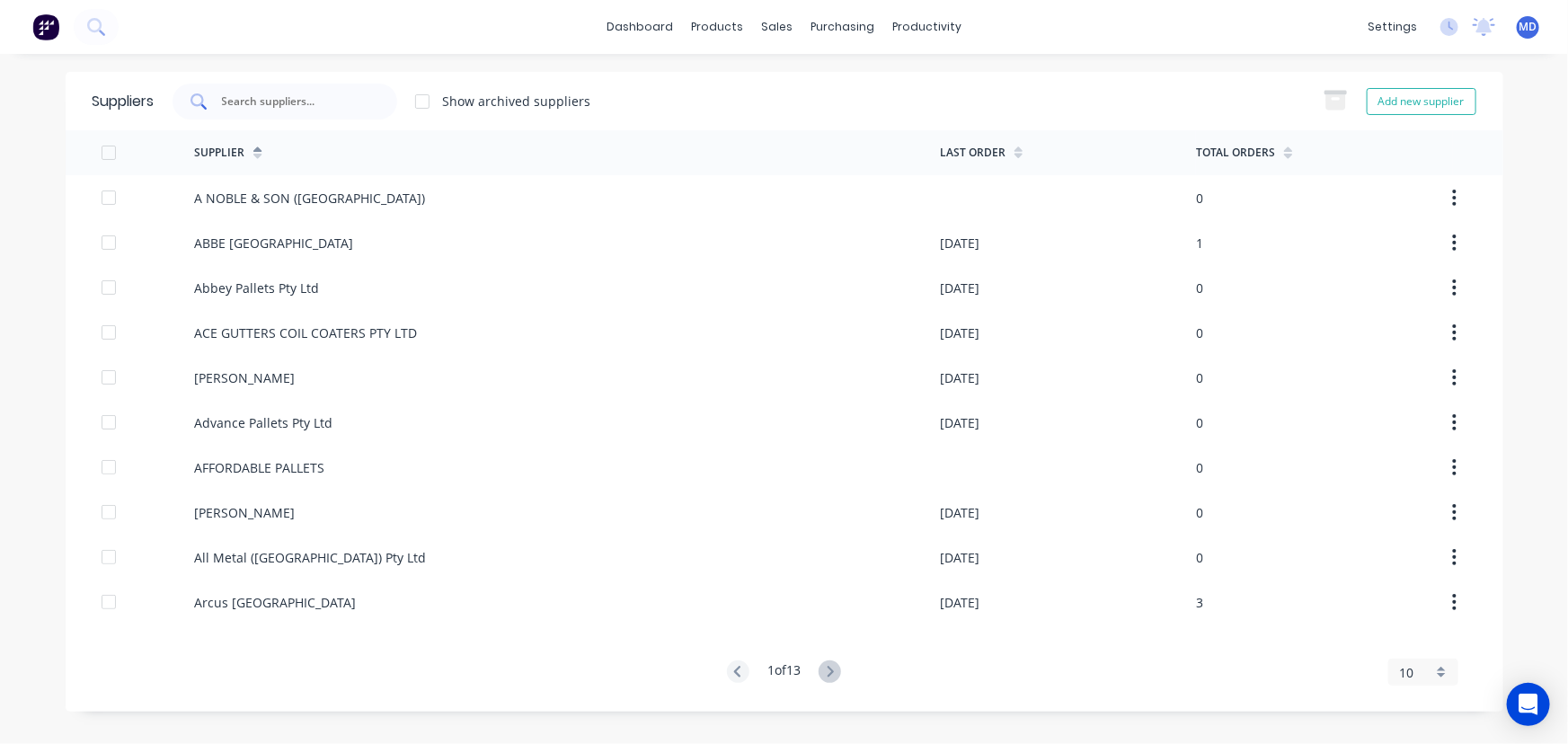
click at [325, 102] on input "text" at bounding box center [294, 102] width 149 height 18
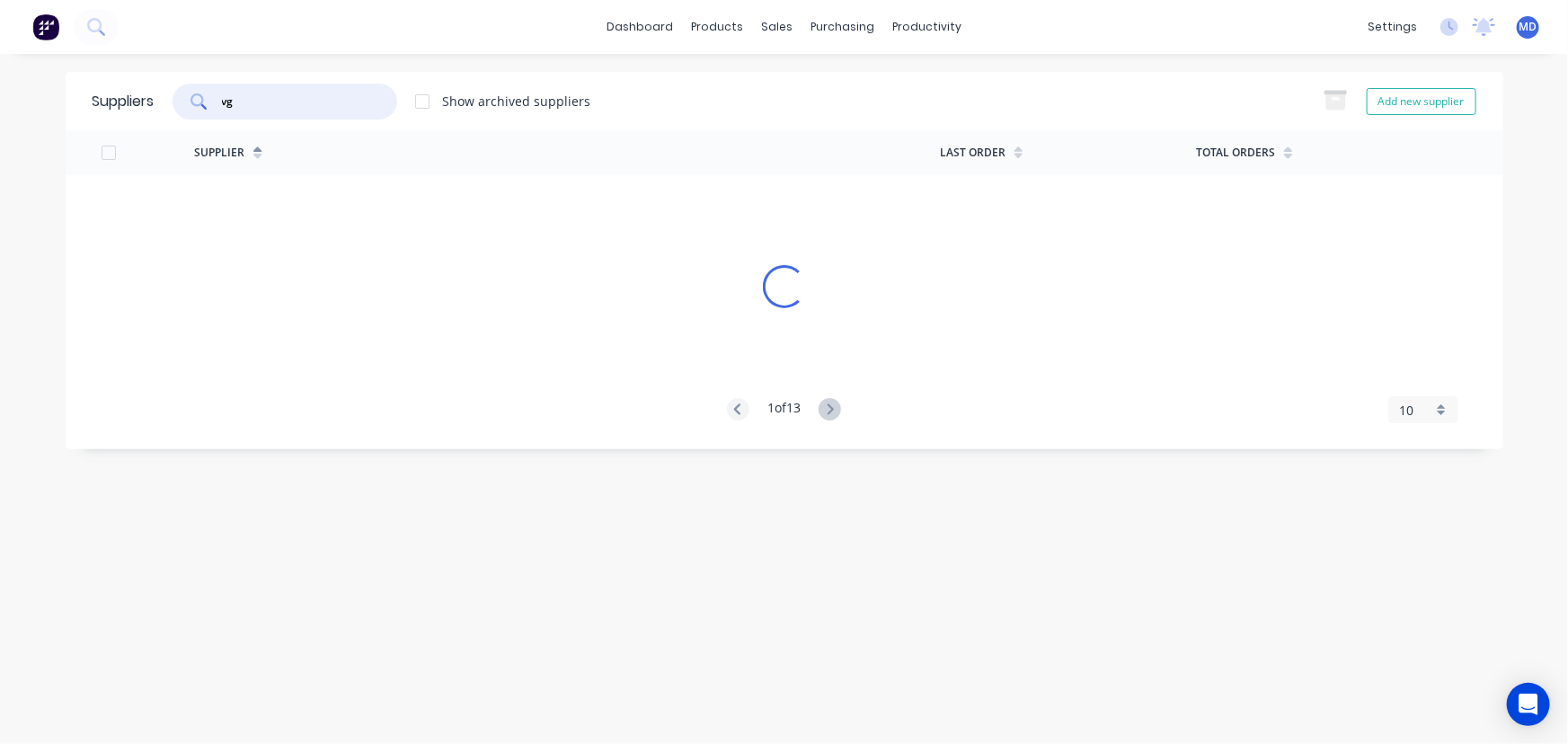
type input "vg"
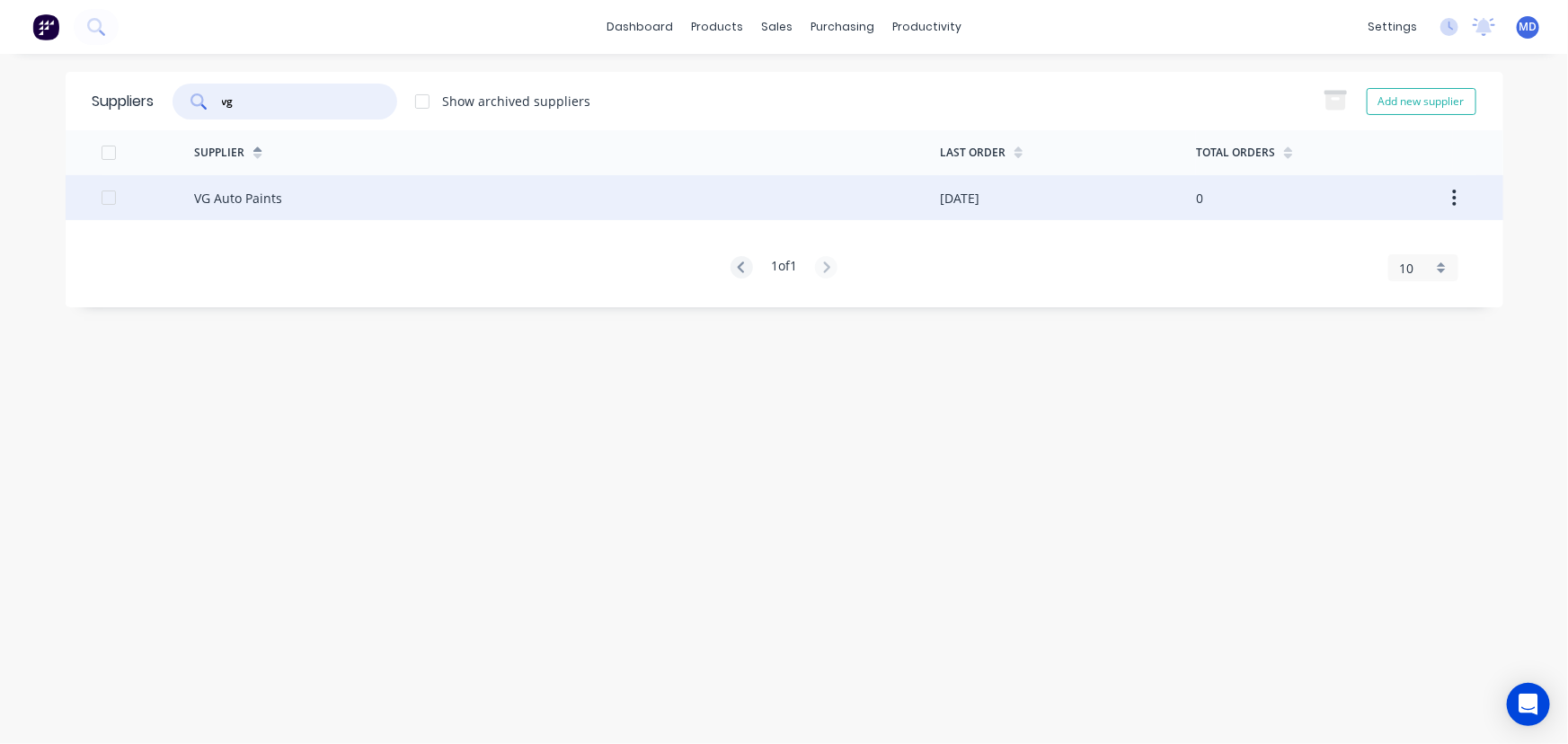
click at [351, 199] on div "VG Auto Paints" at bounding box center [566, 197] width 746 height 44
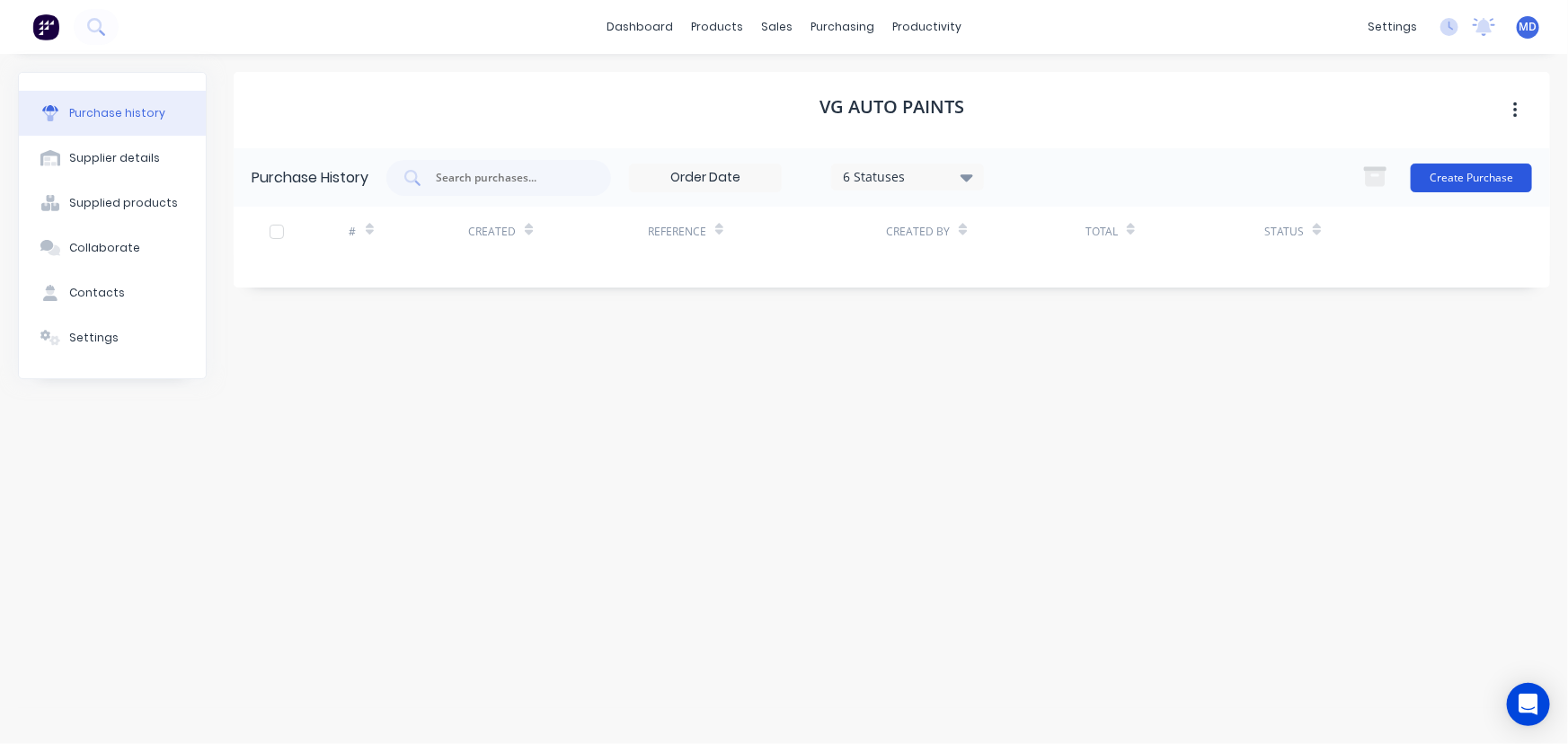
click at [1474, 174] on button "Create Purchase" at bounding box center [1471, 178] width 122 height 29
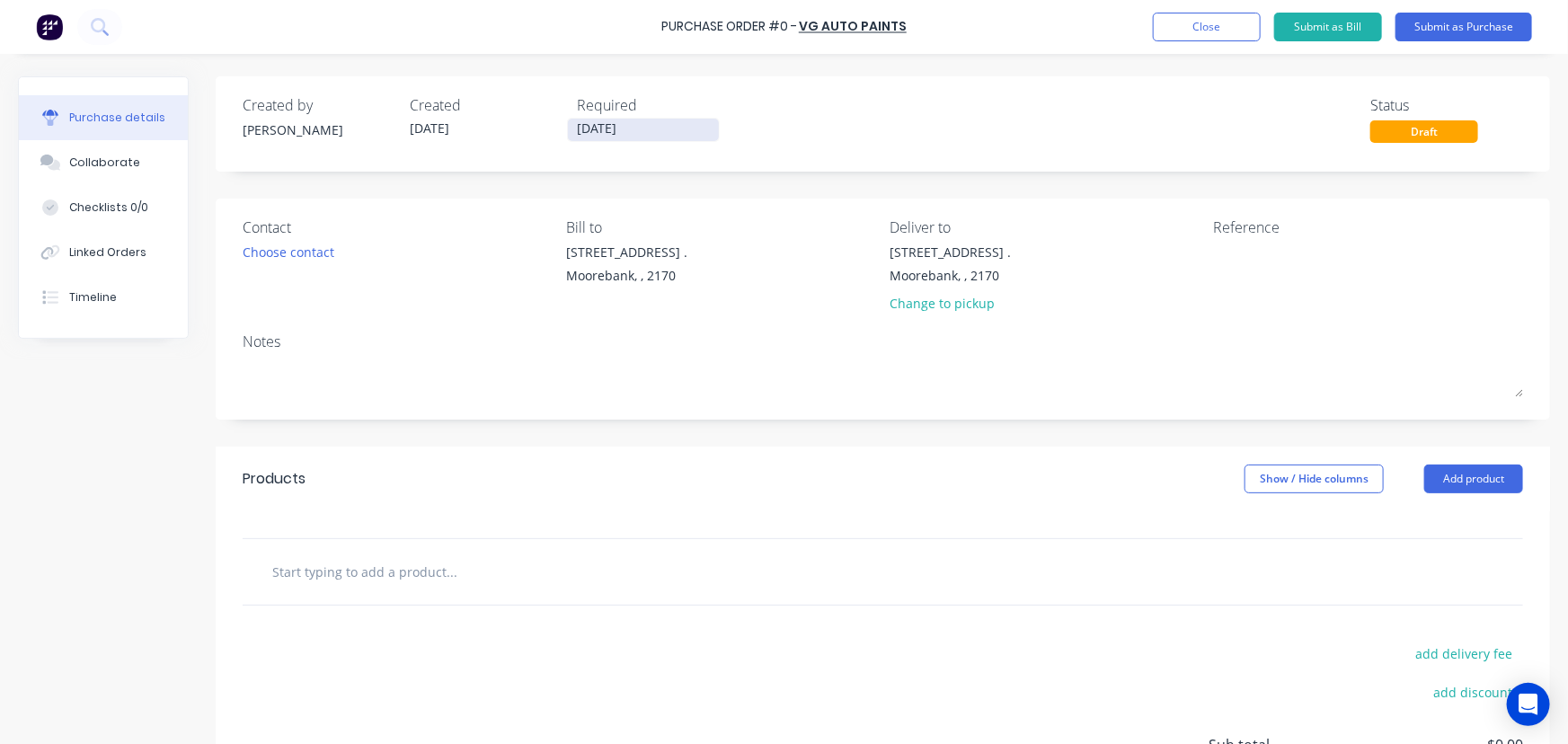
click at [610, 125] on input "05/09/25" at bounding box center [643, 129] width 151 height 23
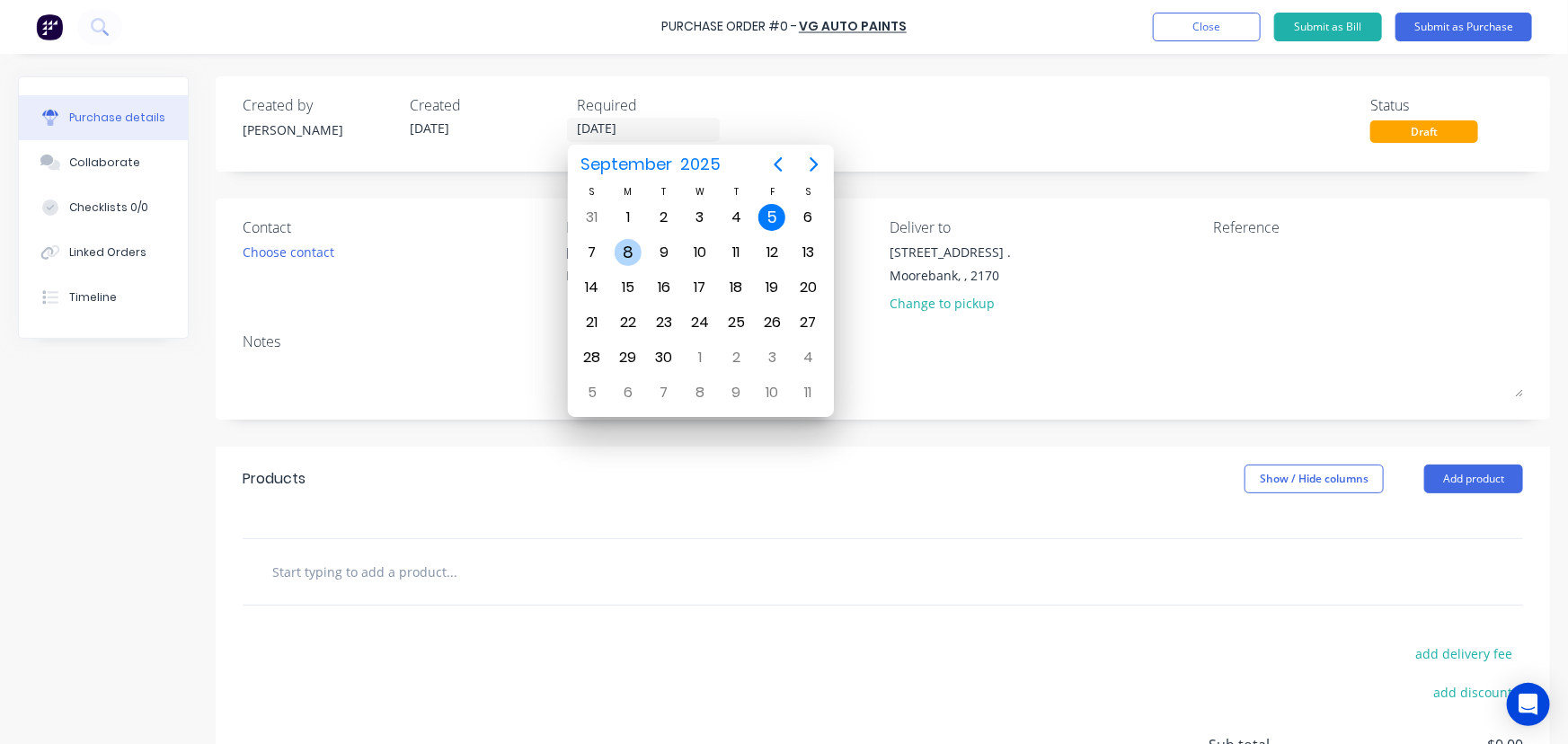
click at [627, 245] on div "8" at bounding box center [627, 252] width 27 height 27
type input "08/09/25"
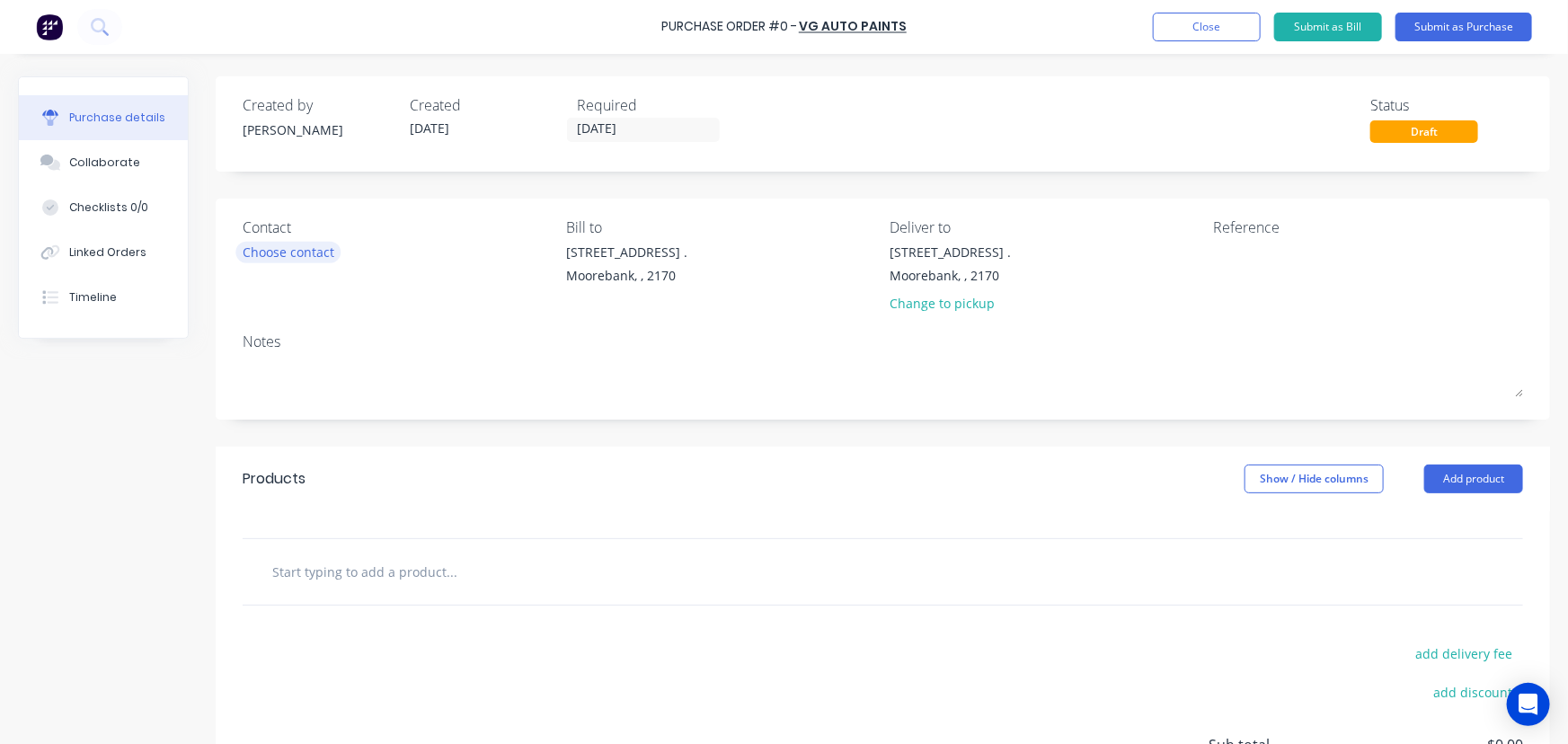
click at [308, 251] on div "Choose contact" at bounding box center [289, 252] width 92 height 19
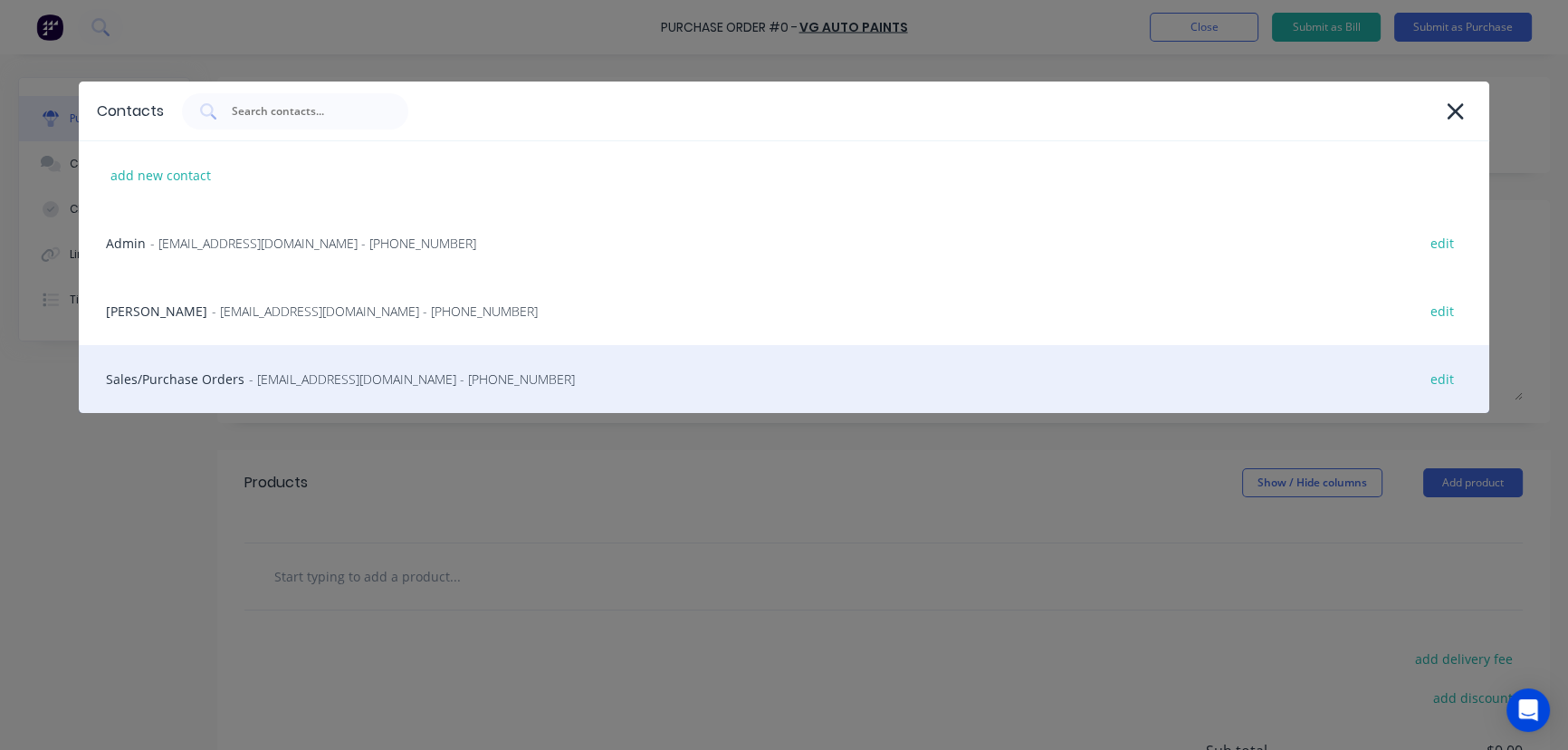
click at [168, 371] on div "Sales/Purchase Orders - orders@vgautopaints.com.au - (02) 9636 5411 edit" at bounding box center [784, 379] width 1412 height 68
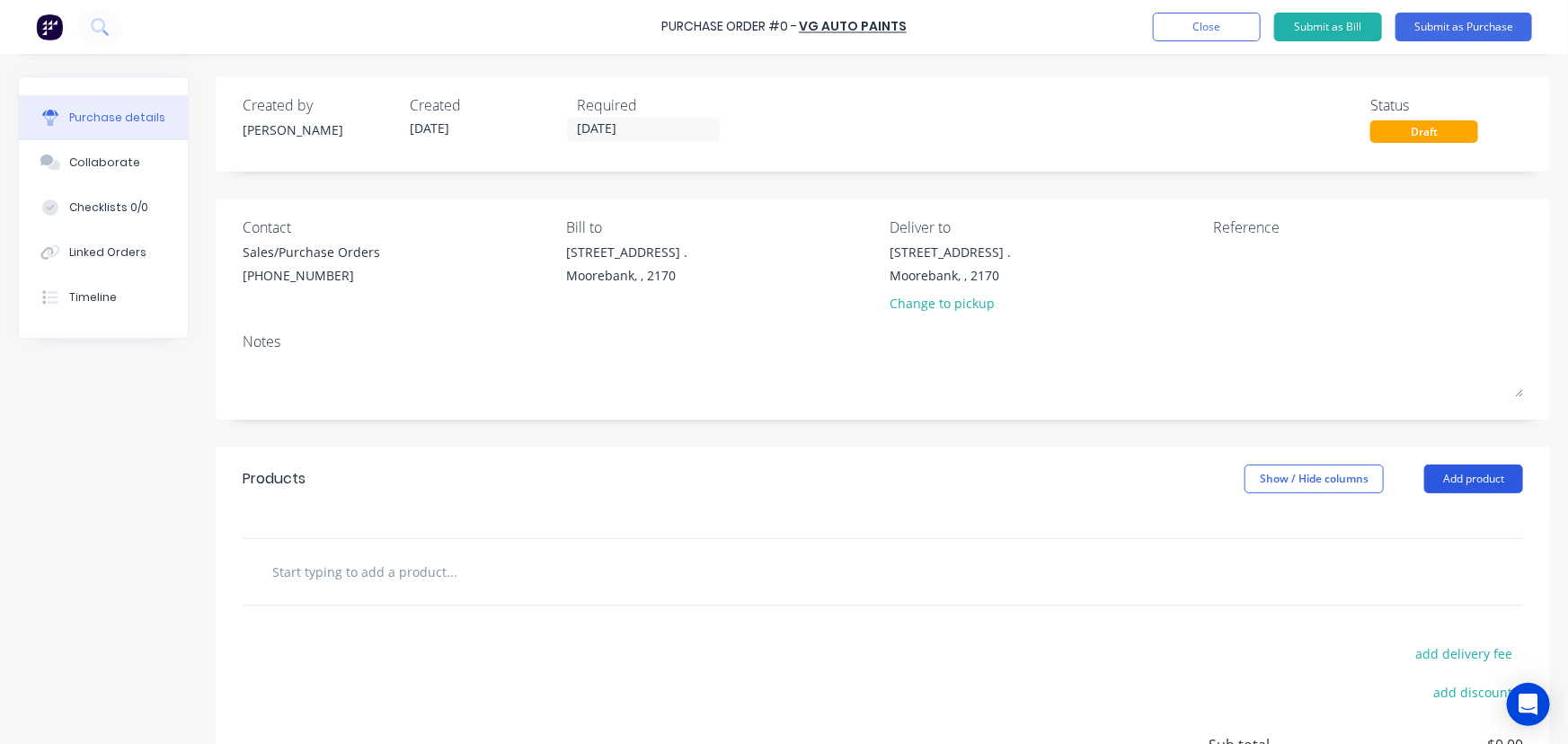
click at [1476, 472] on button "Add product" at bounding box center [1474, 478] width 99 height 29
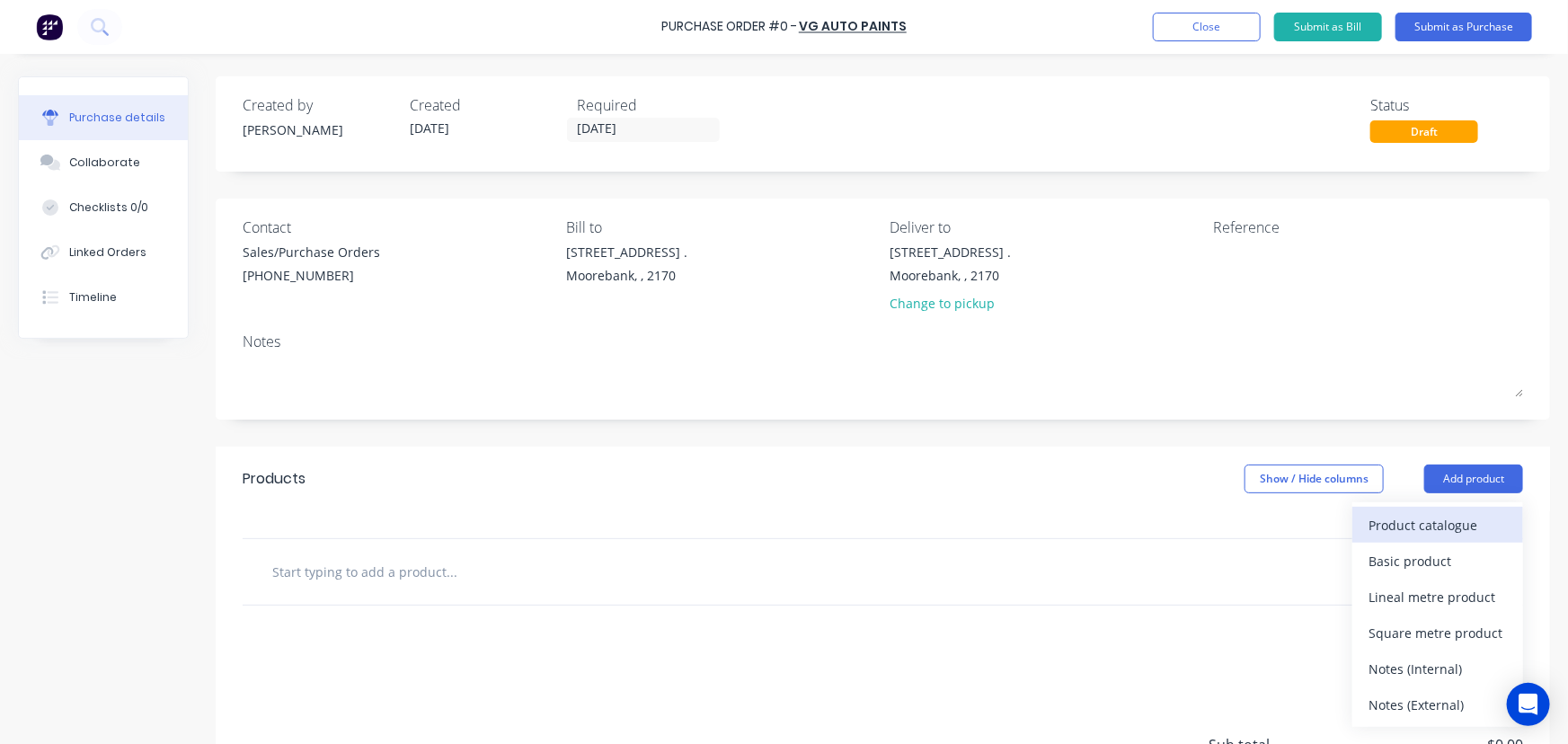
click at [1423, 522] on div "Product catalogue" at bounding box center [1438, 525] width 138 height 26
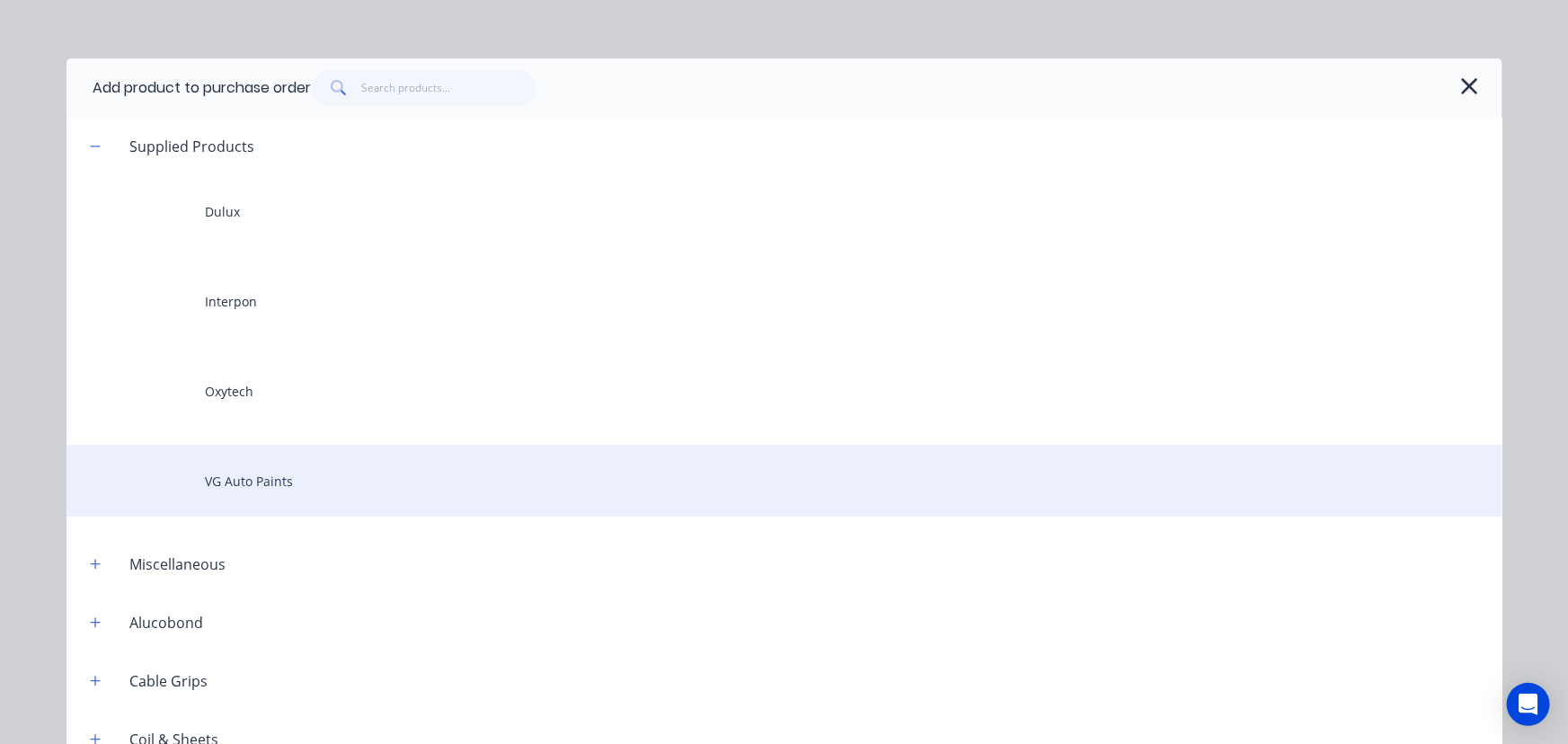
click at [267, 476] on div "VG Auto Paints" at bounding box center [784, 480] width 1436 height 72
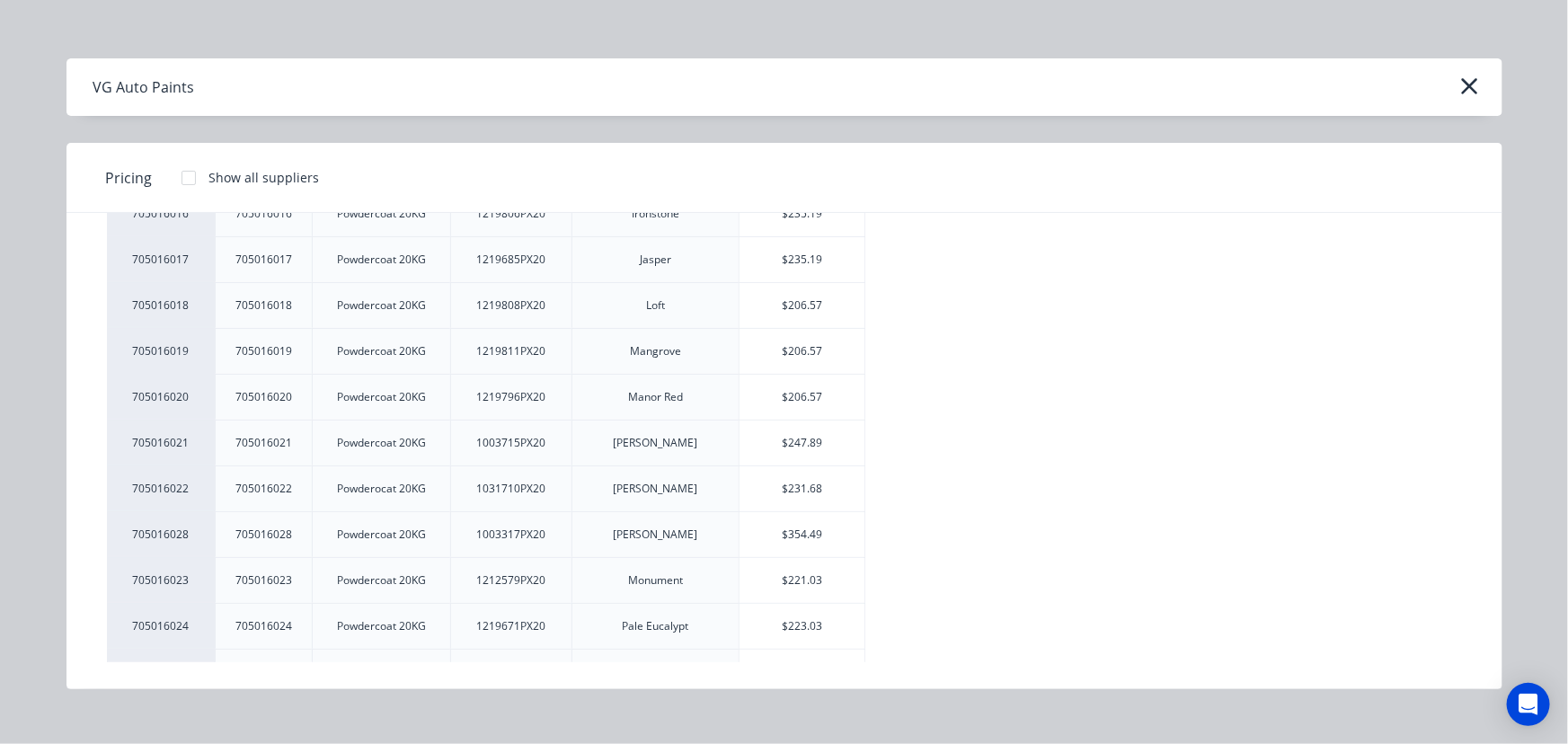
scroll to position [735, 0]
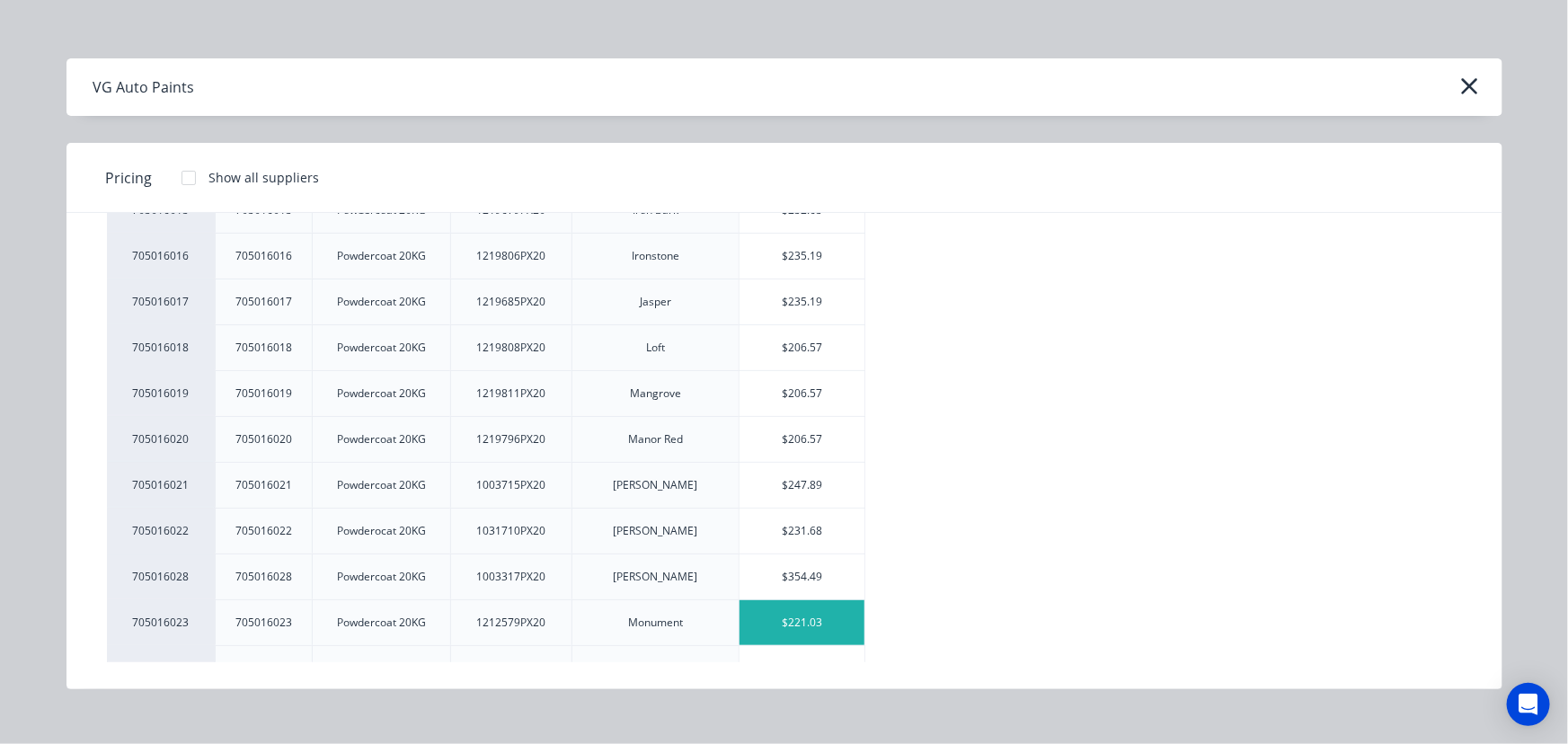
click at [843, 616] on div "$221.03" at bounding box center [802, 622] width 124 height 44
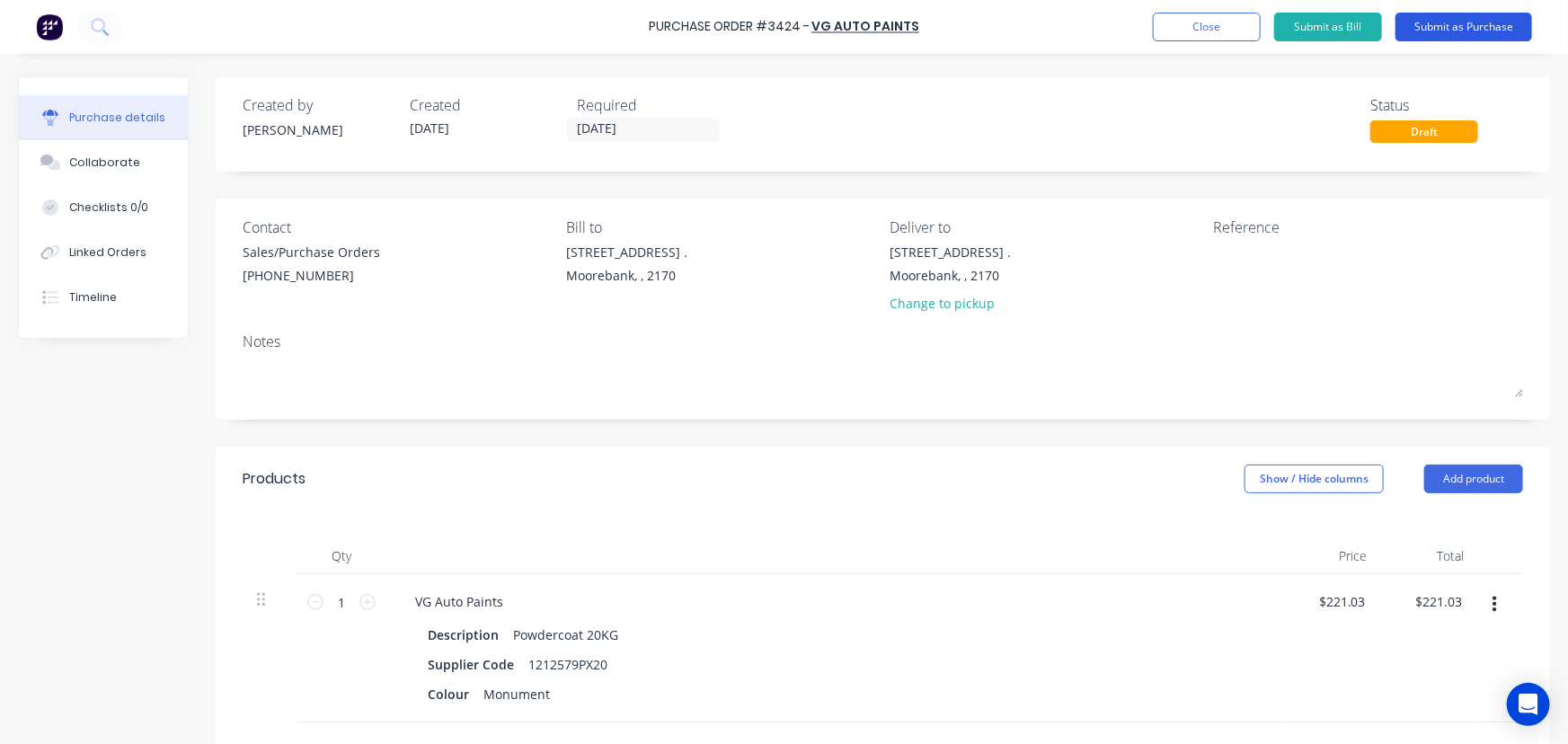
click at [1474, 25] on button "Submit as Purchase" at bounding box center [1464, 27] width 136 height 29
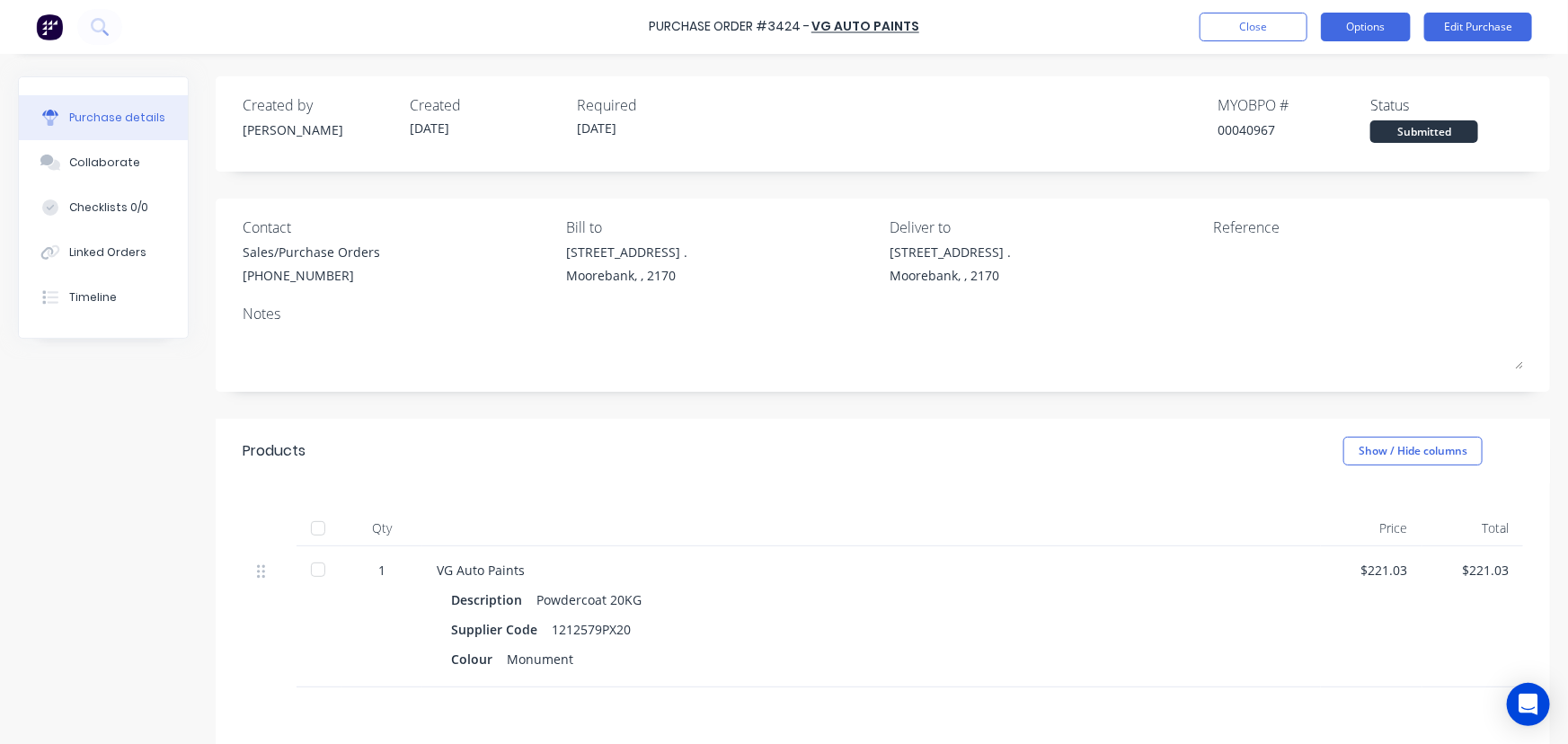
click at [1349, 29] on button "Options" at bounding box center [1365, 27] width 90 height 29
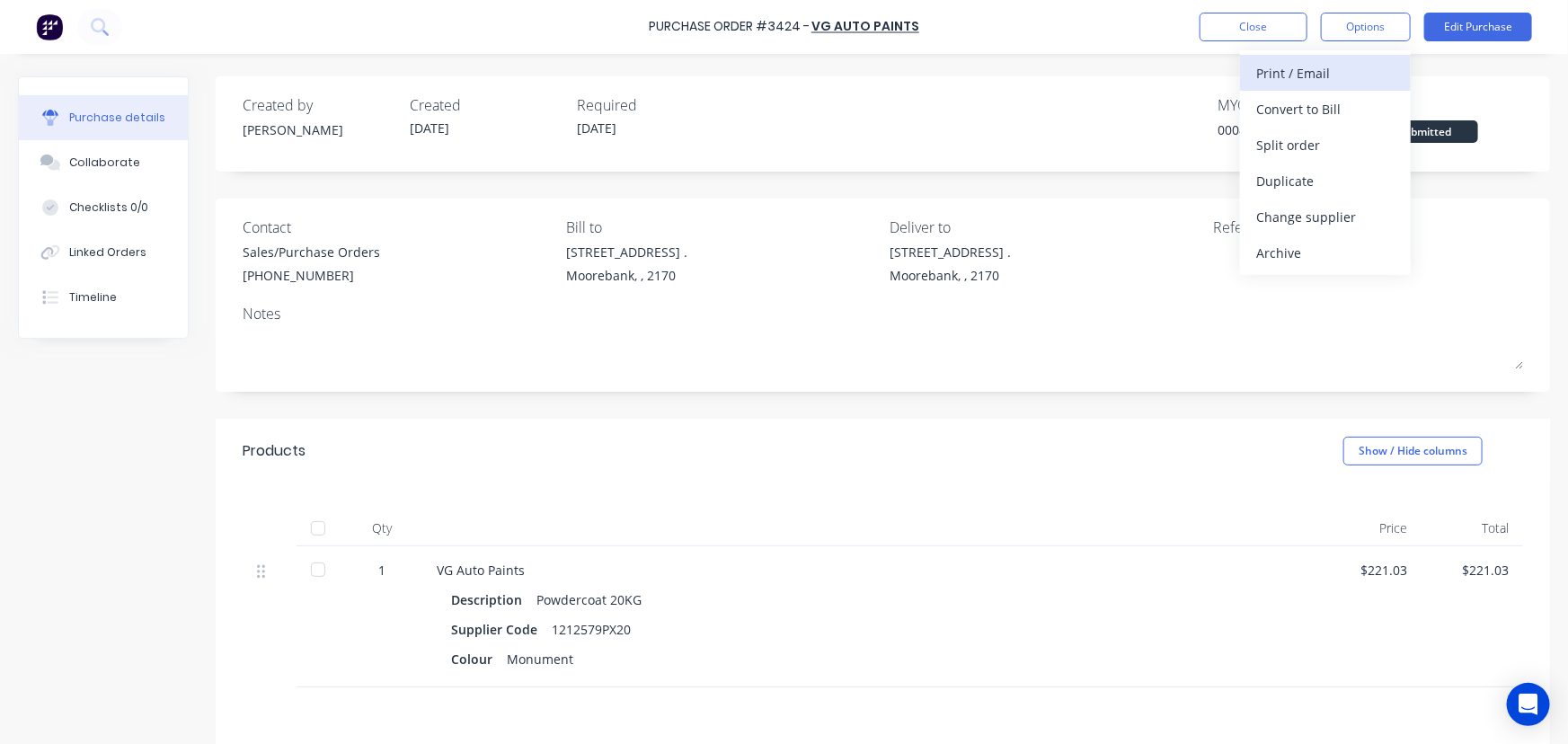
click at [1322, 65] on div "Print / Email" at bounding box center [1326, 73] width 138 height 26
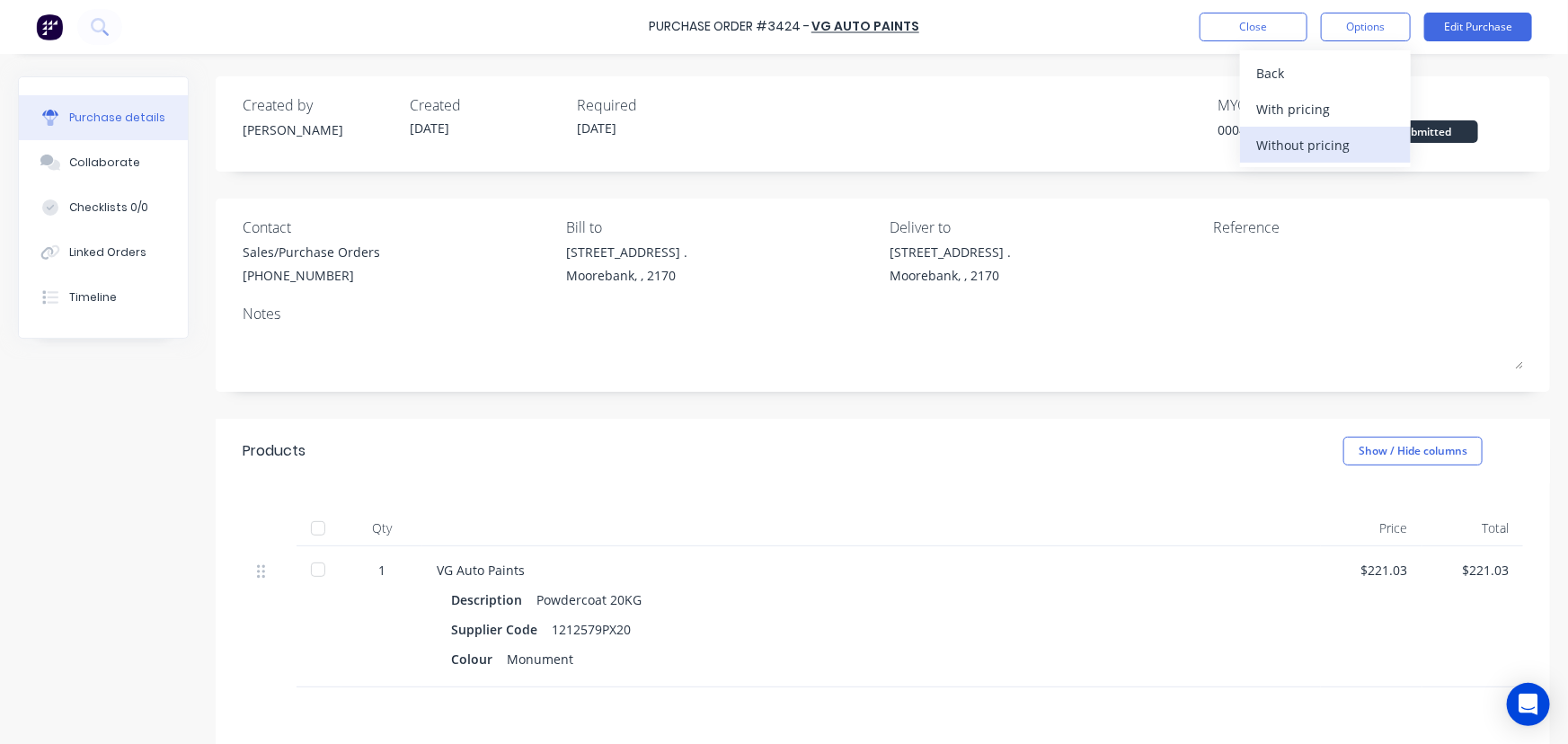
click at [1332, 145] on div "Without pricing" at bounding box center [1326, 145] width 138 height 26
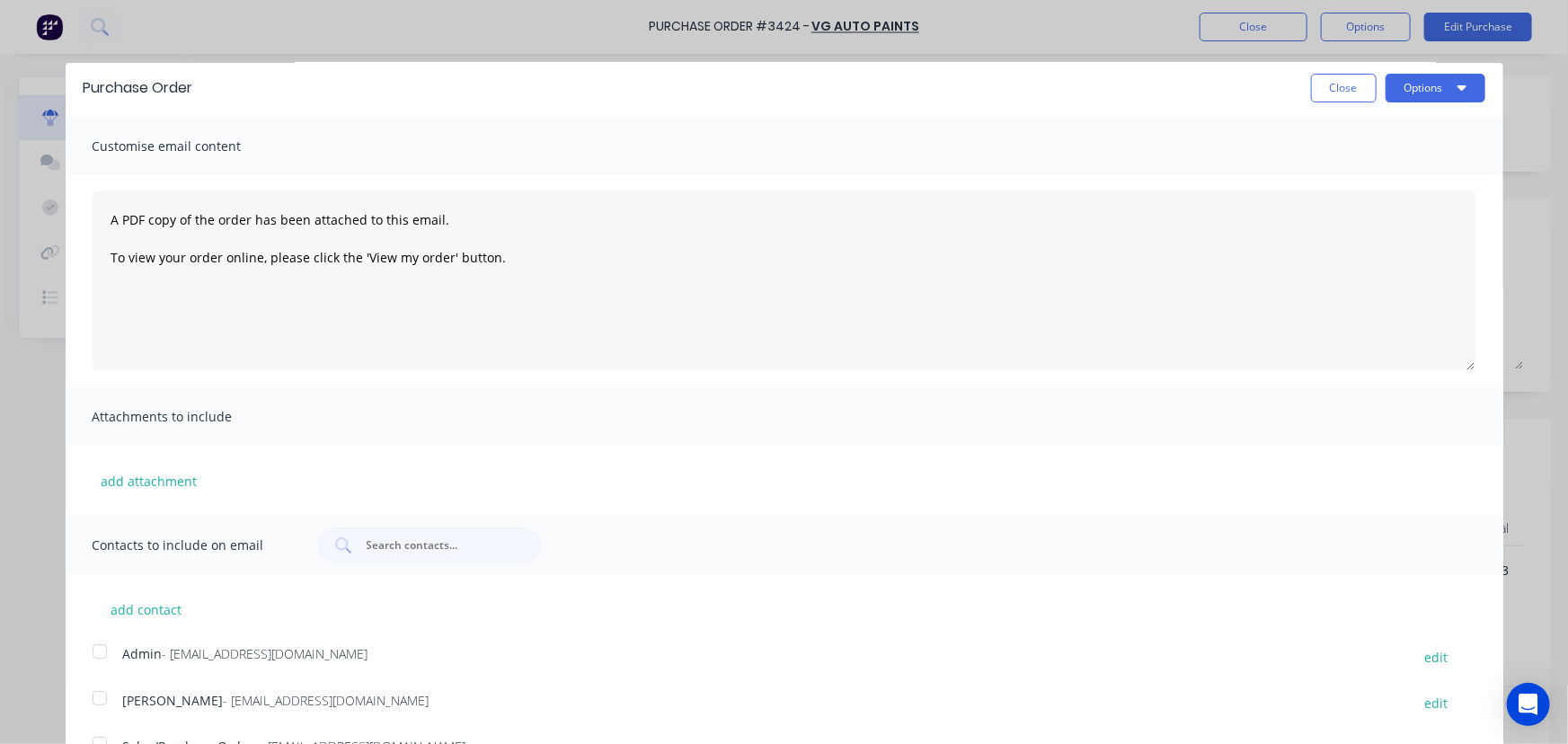
scroll to position [5, 0]
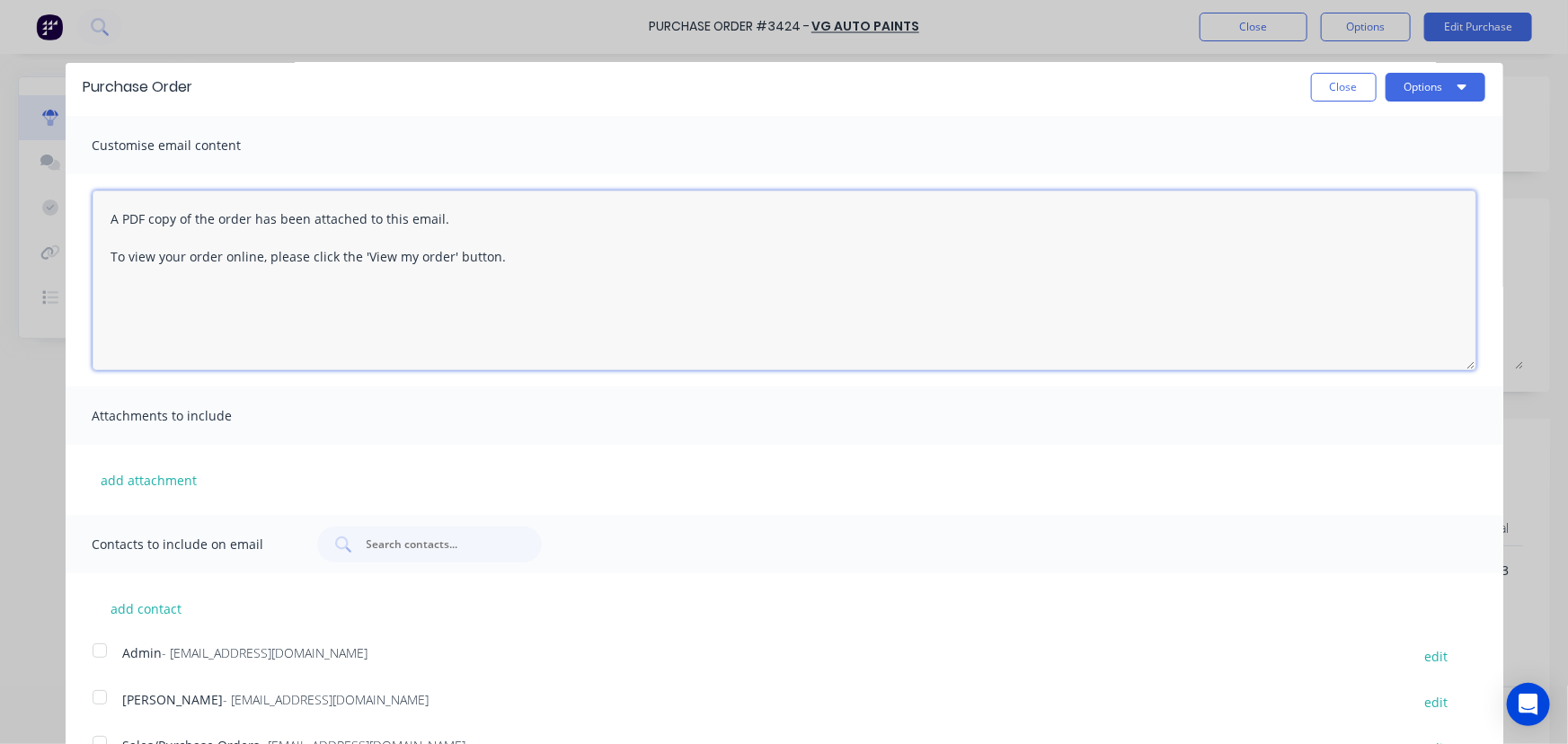
drag, startPoint x: 1463, startPoint y: 367, endPoint x: 1451, endPoint y: 317, distance: 51.4
click at [1451, 317] on textarea "A PDF copy of the order has been attached to this email. To view your order onl…" at bounding box center [784, 281] width 1384 height 180
drag, startPoint x: 1400, startPoint y: 369, endPoint x: 1400, endPoint y: 357, distance: 12.0
click at [1400, 357] on textarea "A PDF copy of the order has been attached to this email. To view your order onl…" at bounding box center [784, 281] width 1384 height 180
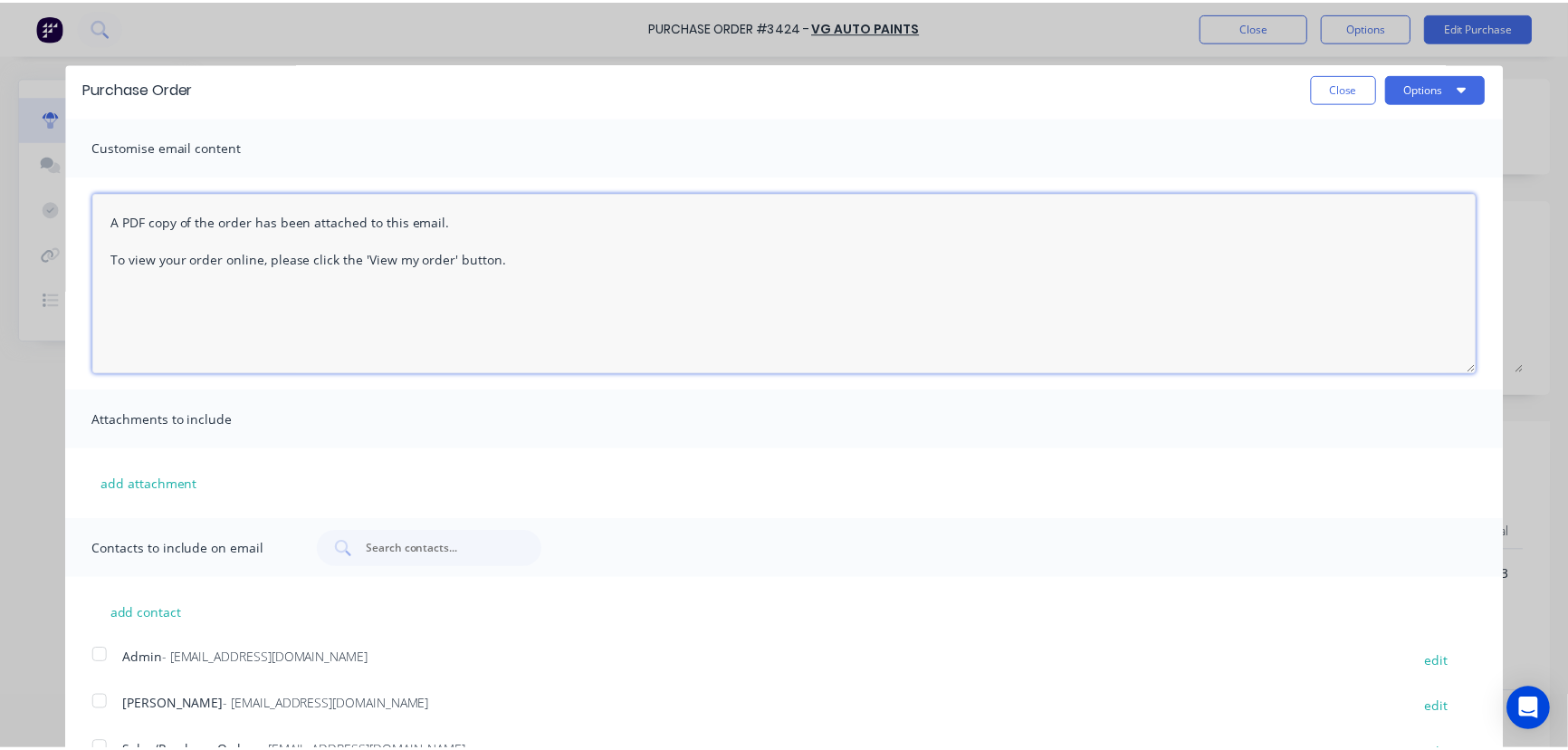
scroll to position [0, 0]
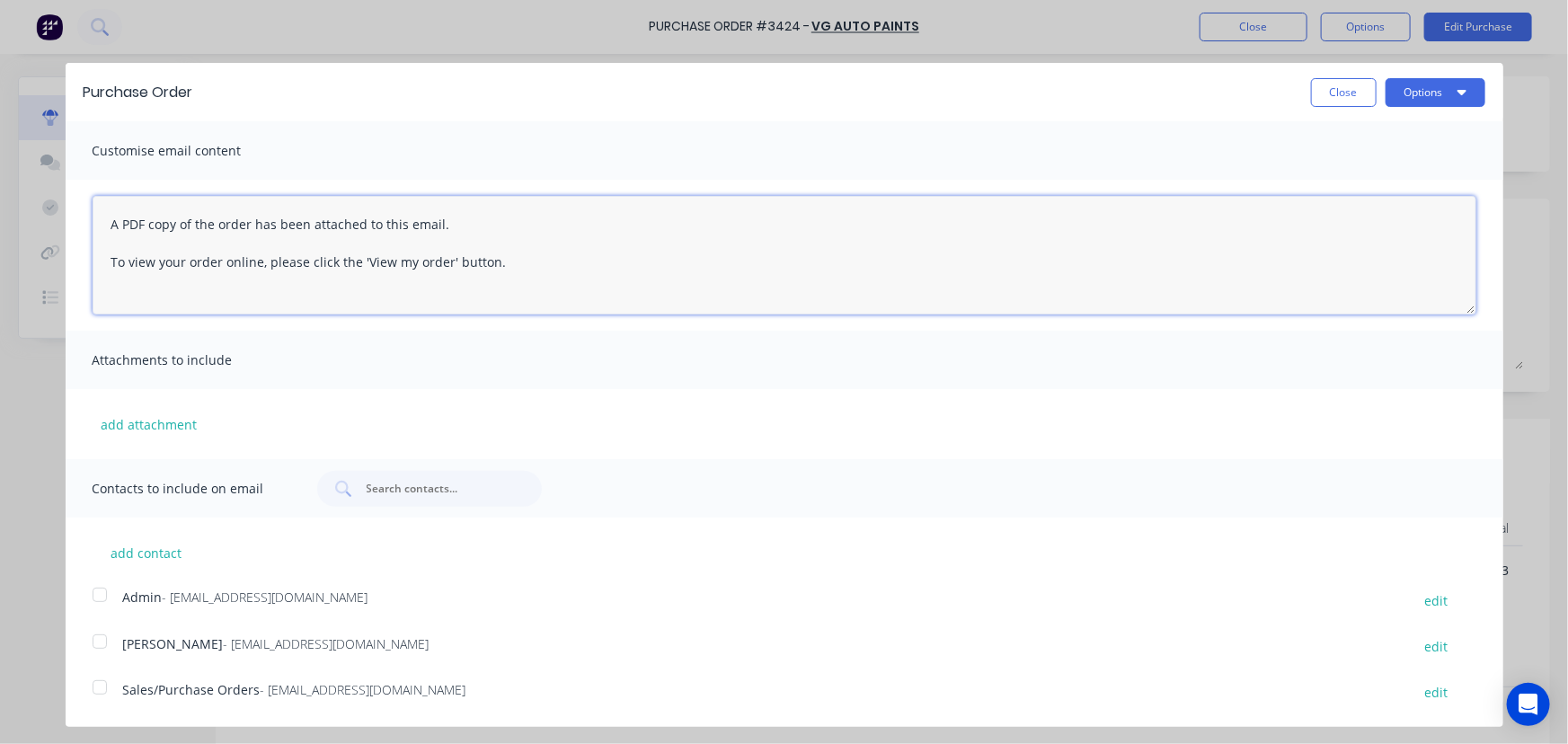
drag, startPoint x: 1462, startPoint y: 367, endPoint x: 839, endPoint y: 503, distance: 637.7
click at [1389, 305] on textarea "A PDF copy of the order has been attached to this email. To view your order onl…" at bounding box center [784, 255] width 1384 height 119
click at [96, 689] on div at bounding box center [100, 687] width 36 height 36
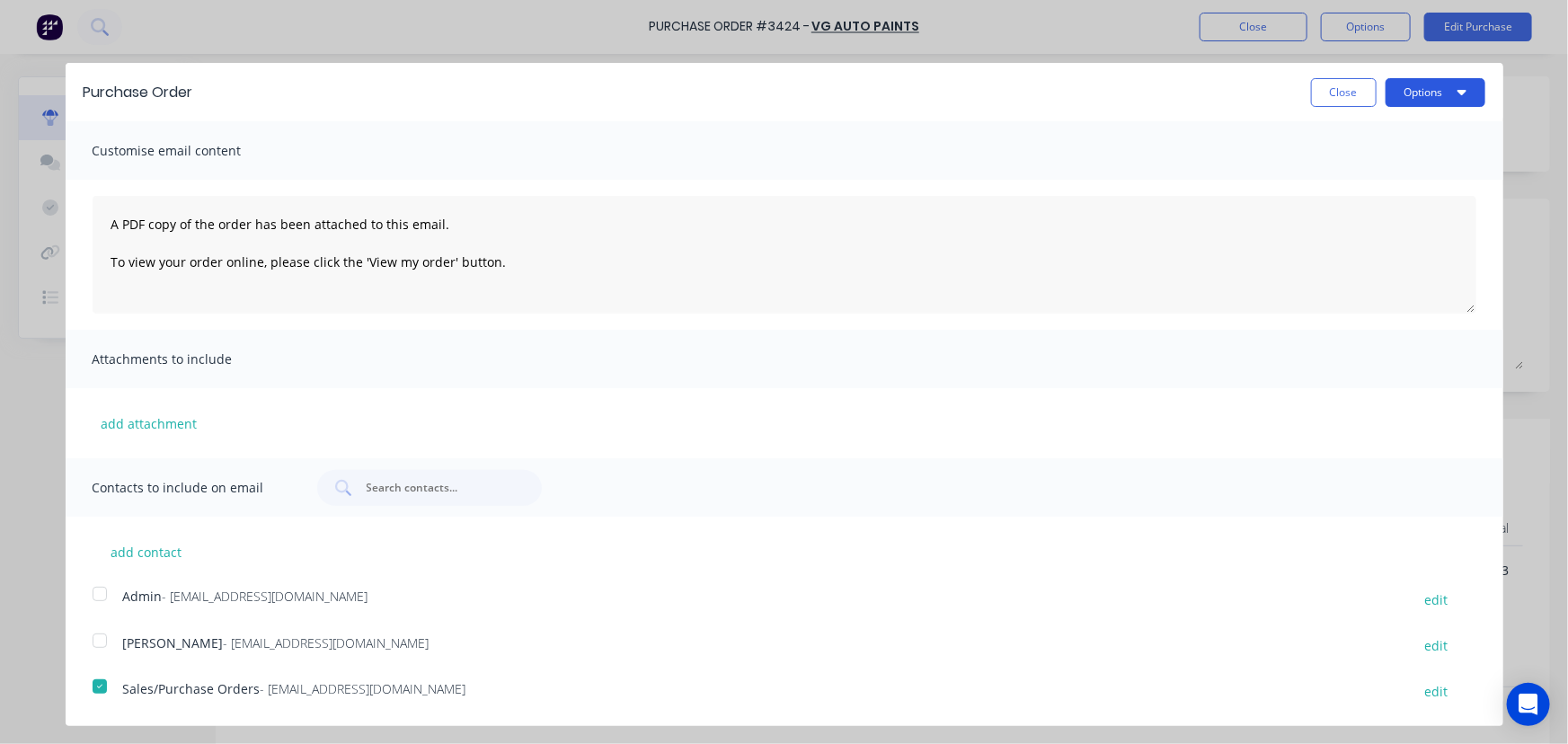
click at [1413, 90] on button "Options" at bounding box center [1436, 92] width 100 height 29
click at [1346, 167] on div "Email" at bounding box center [1400, 174] width 138 height 26
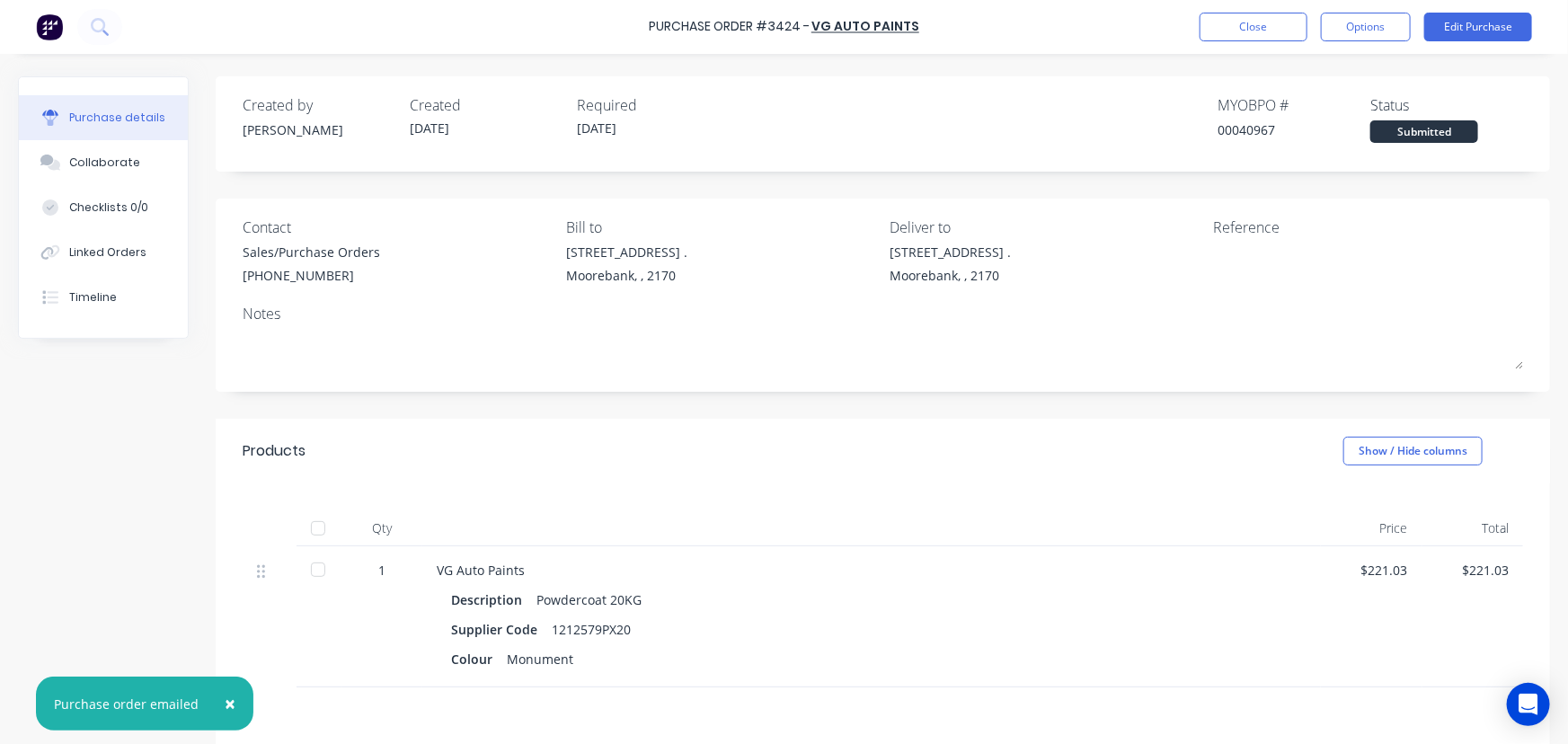
click at [224, 706] on span "×" at bounding box center [229, 703] width 11 height 25
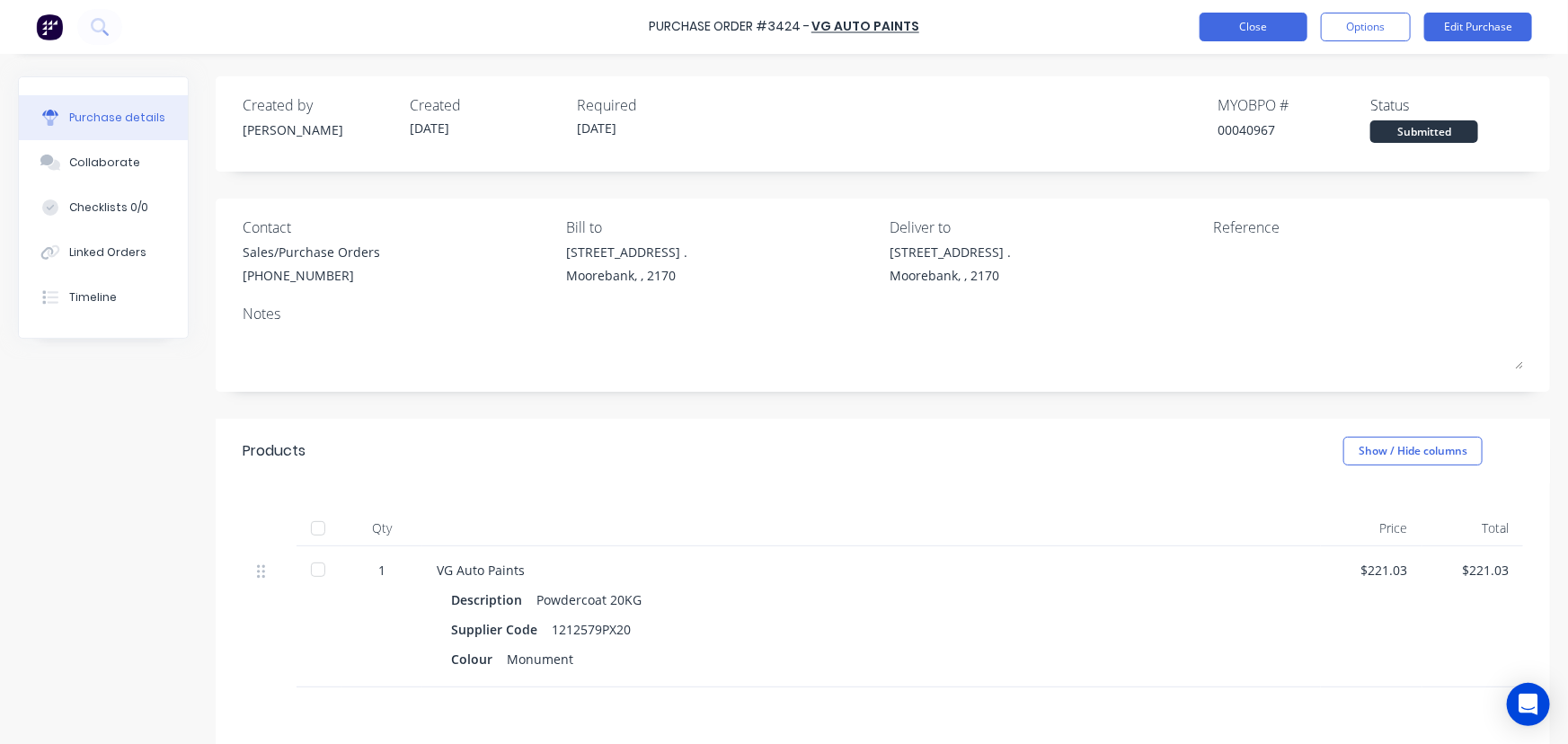
click at [1251, 20] on button "Close" at bounding box center [1253, 27] width 108 height 29
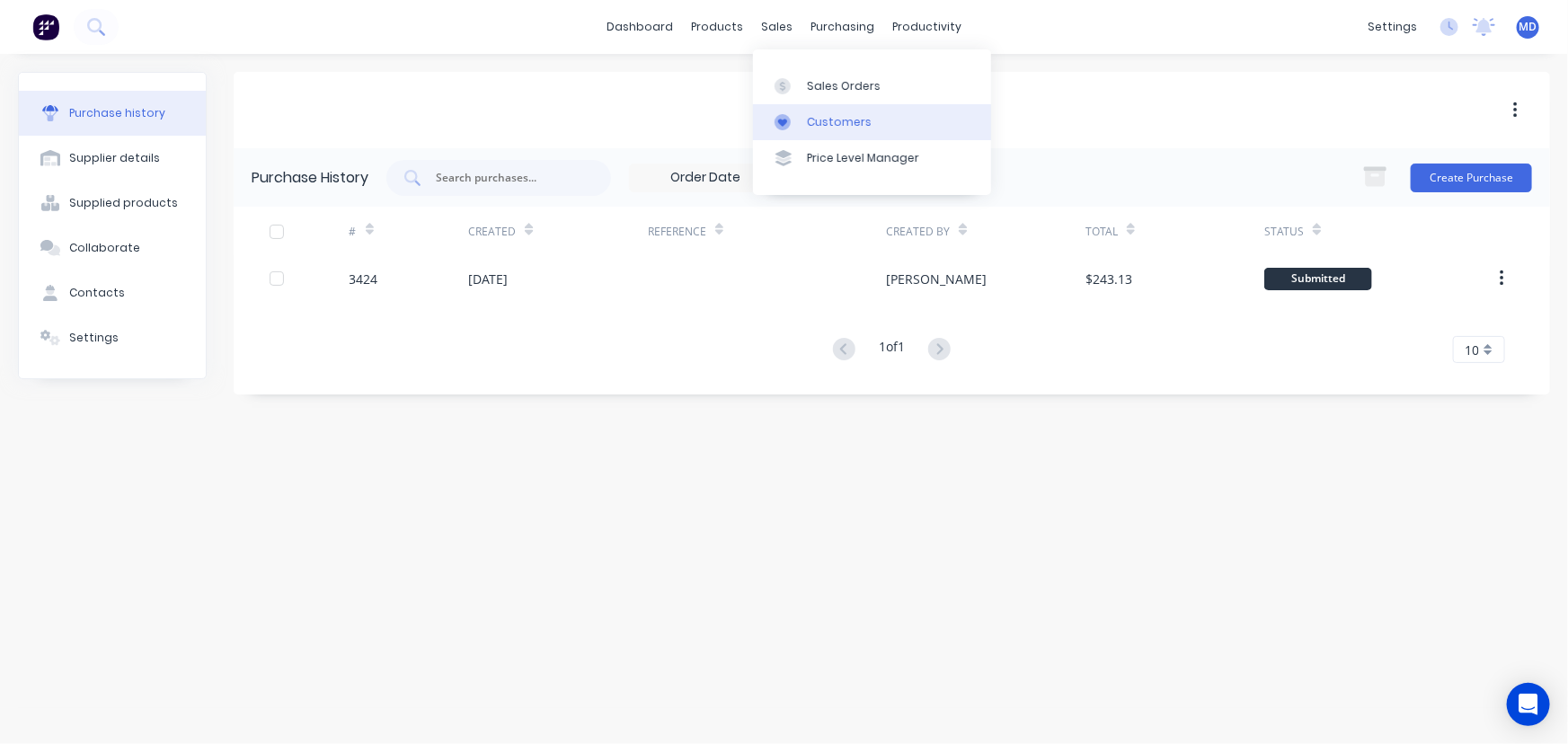
click at [836, 117] on div "Customers" at bounding box center [839, 123] width 64 height 16
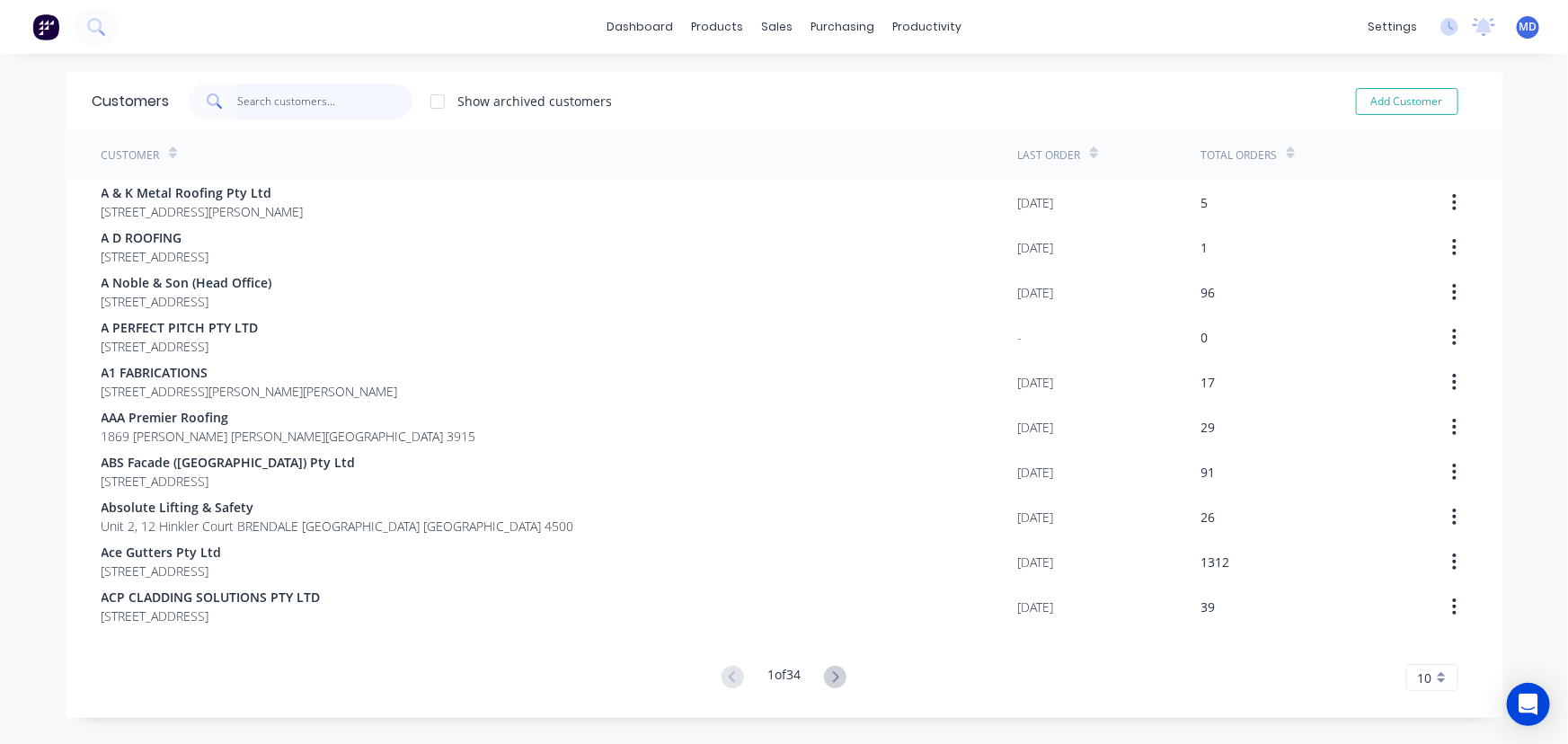
drag, startPoint x: 368, startPoint y: 108, endPoint x: 352, endPoint y: 105, distance: 16.3
click at [366, 108] on input "text" at bounding box center [324, 102] width 175 height 36
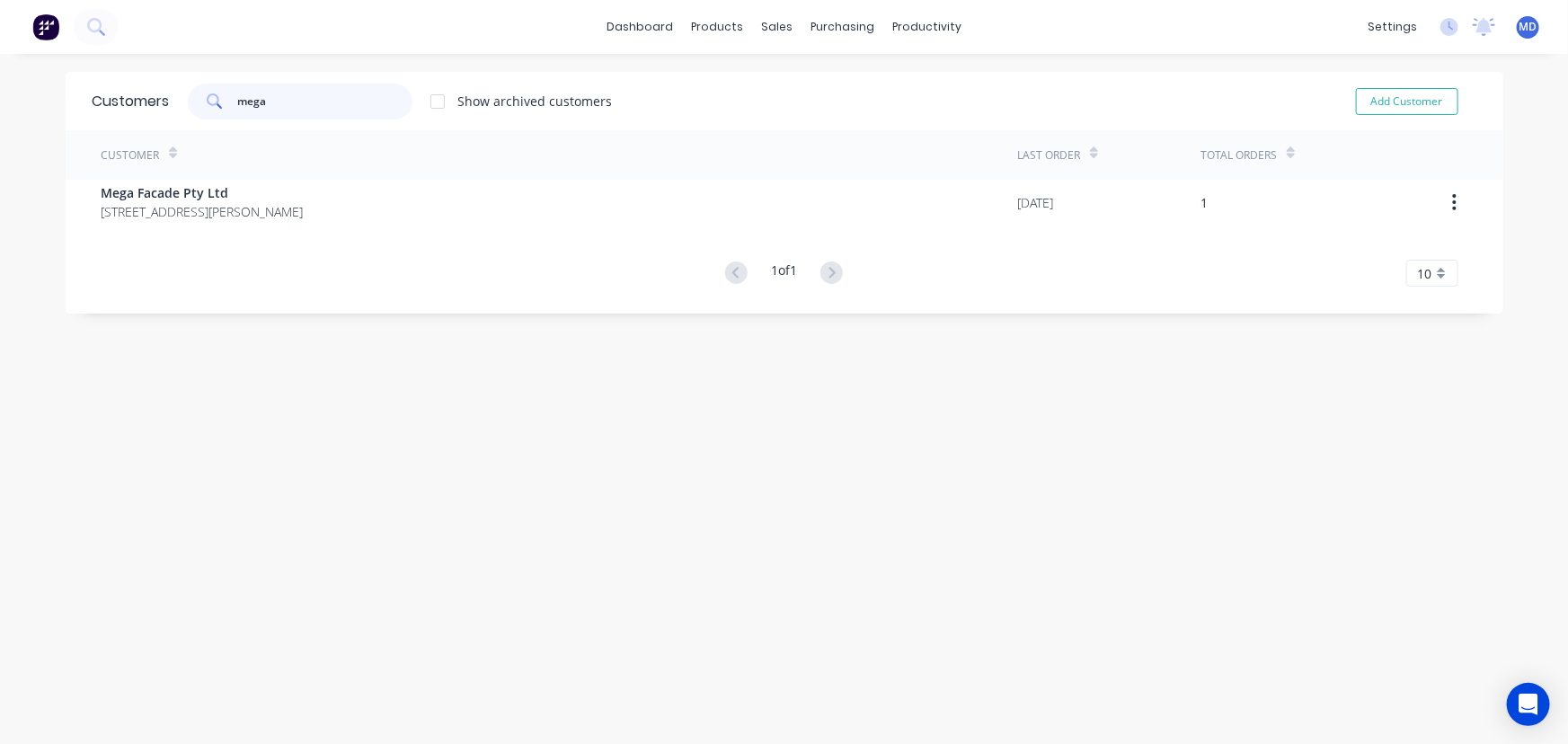
type input "mega"
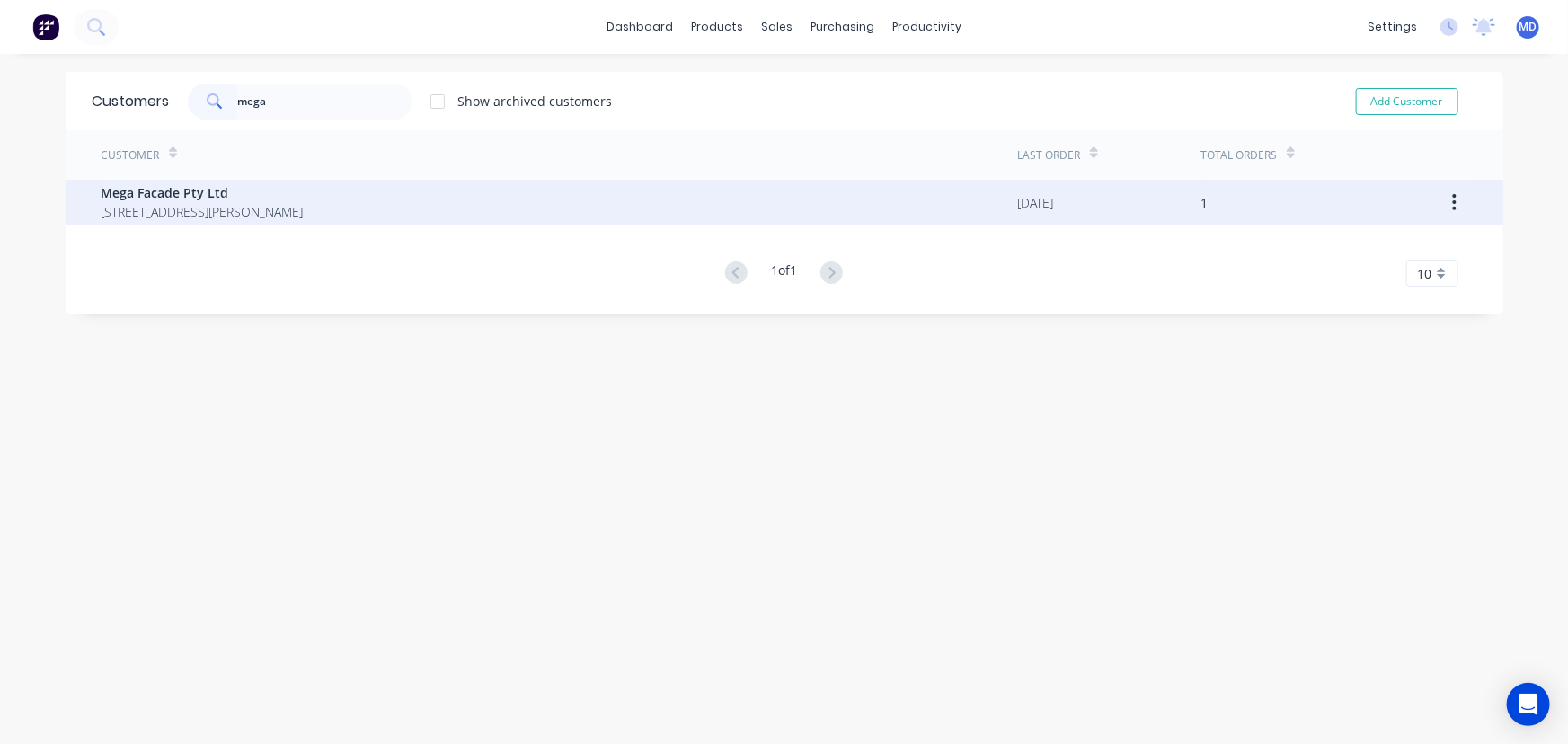
click at [233, 197] on span "Mega Facade Pty Ltd" at bounding box center [203, 193] width 203 height 19
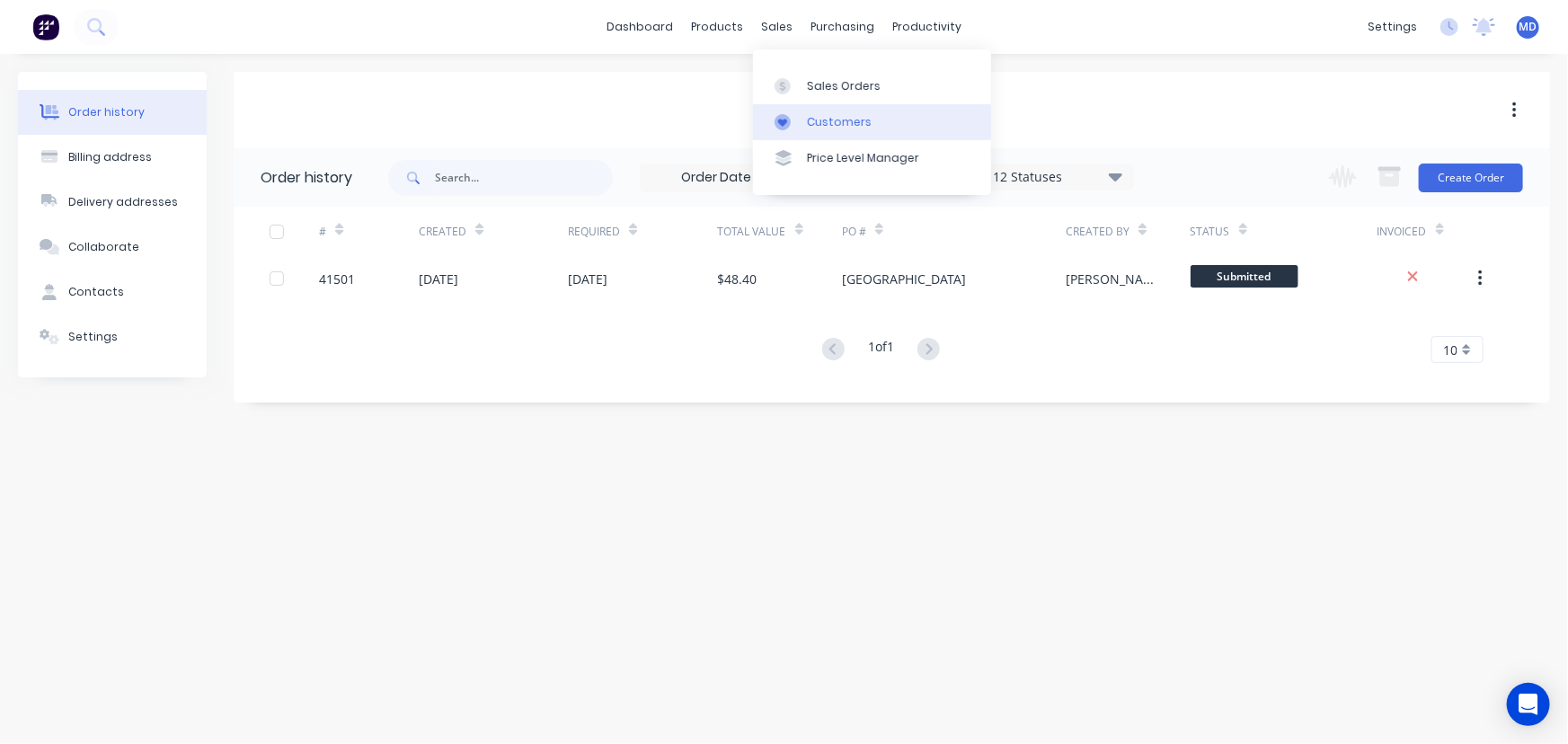
click at [833, 125] on div "Customers" at bounding box center [839, 123] width 64 height 16
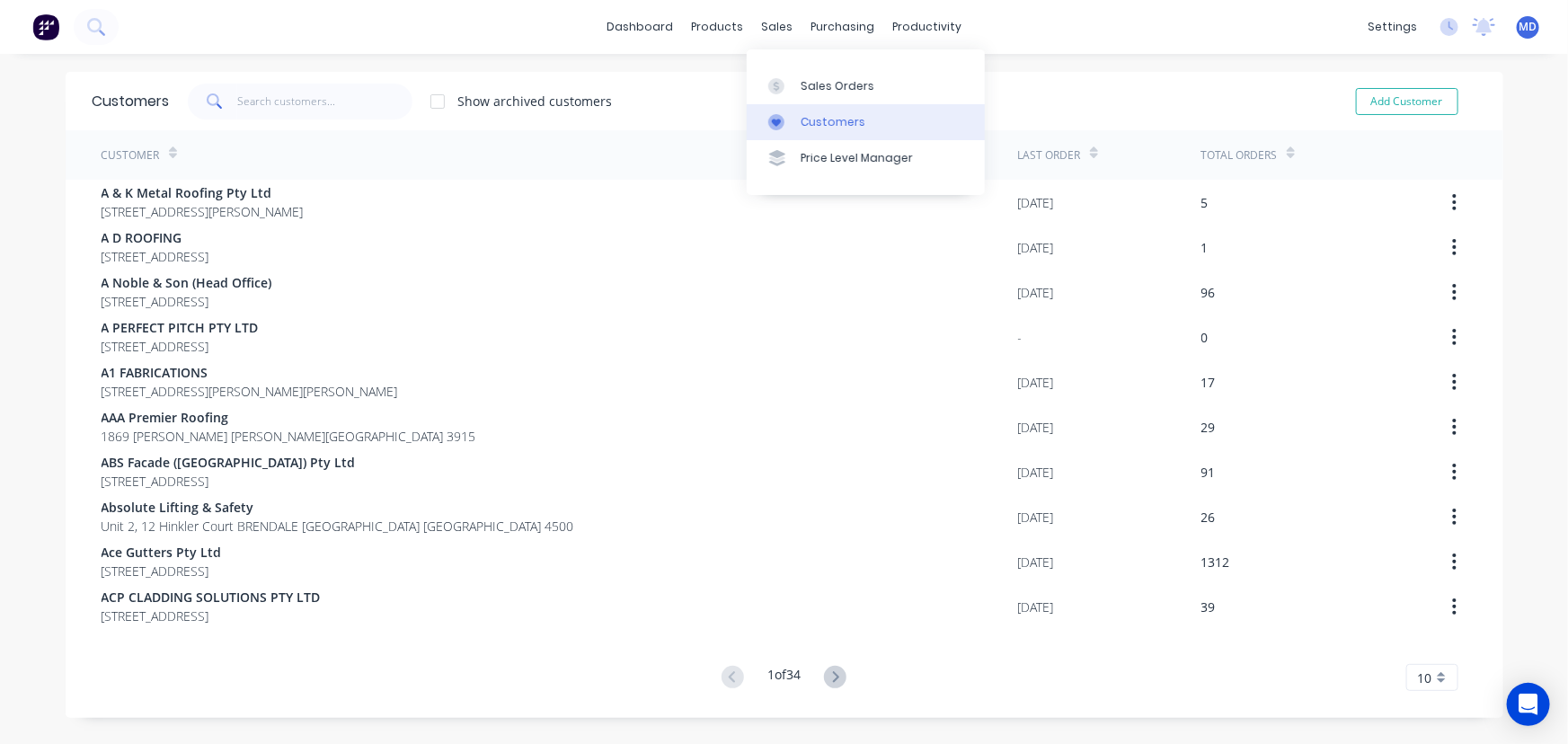
click at [820, 117] on div "Customers" at bounding box center [832, 123] width 64 height 16
click at [322, 95] on input "text" at bounding box center [324, 102] width 175 height 36
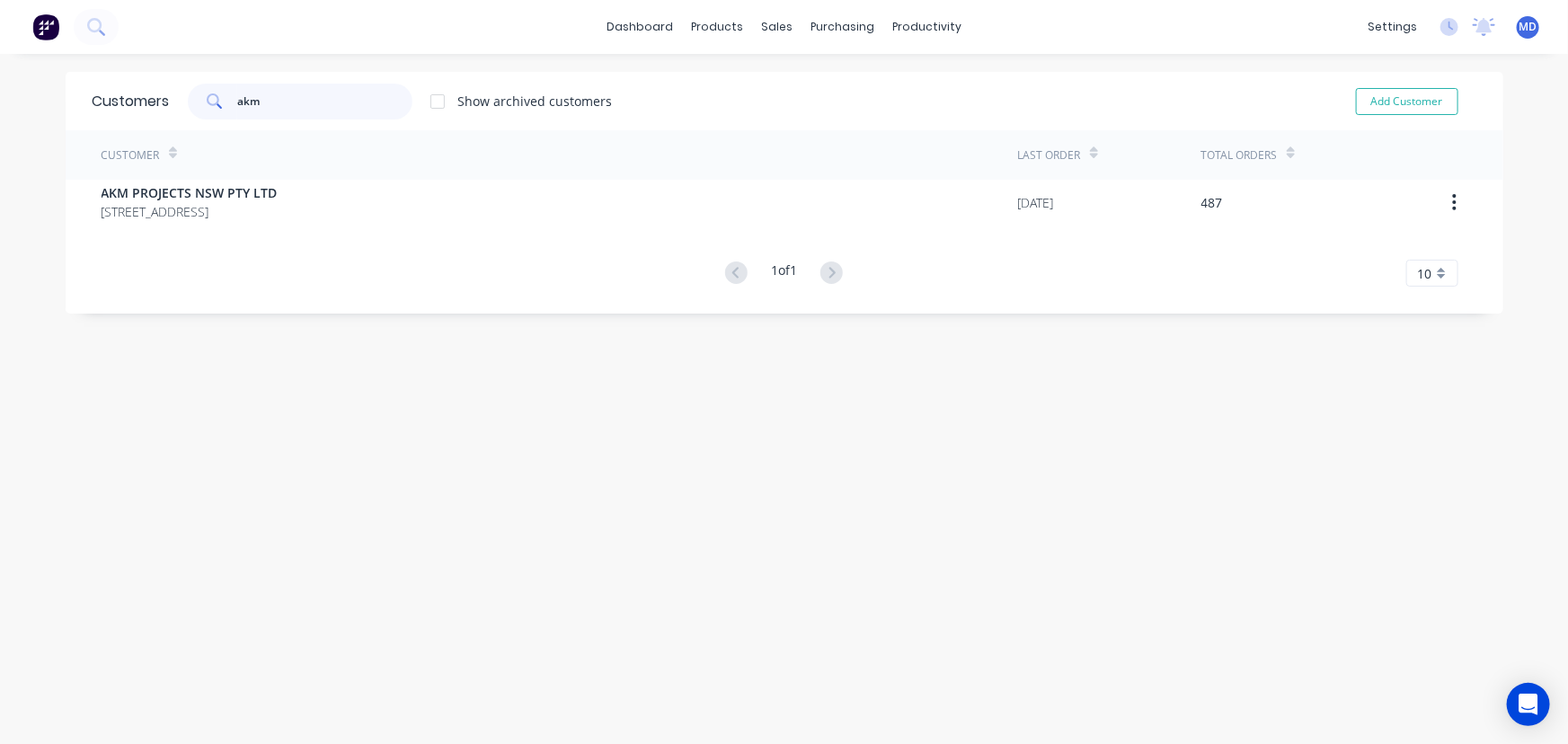
type input "akm"
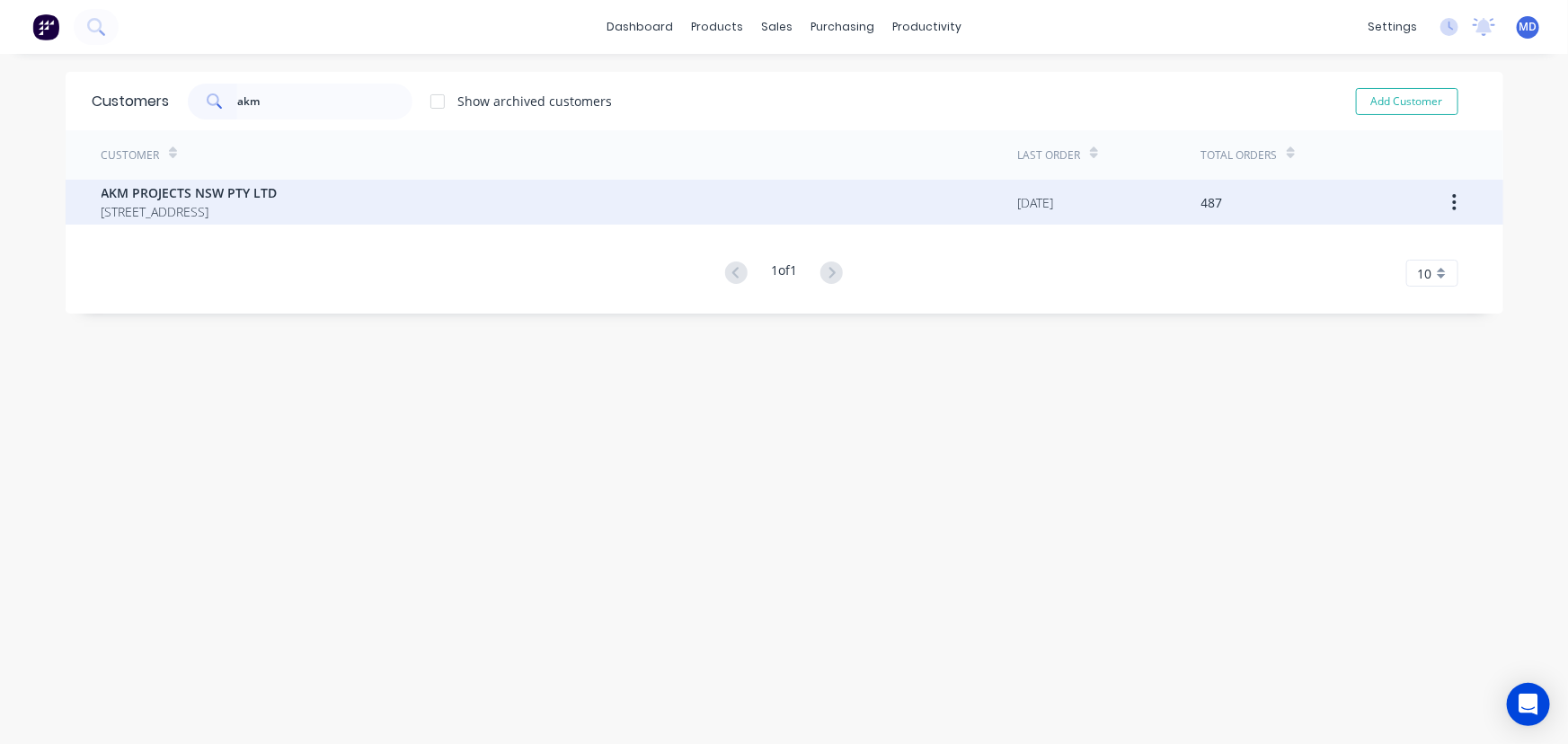
click at [223, 183] on div "AKM PROJECTS NSW PTY LTD PO BOX 2209 NORMANHURST New South Wales Australia 2076" at bounding box center [560, 202] width 917 height 44
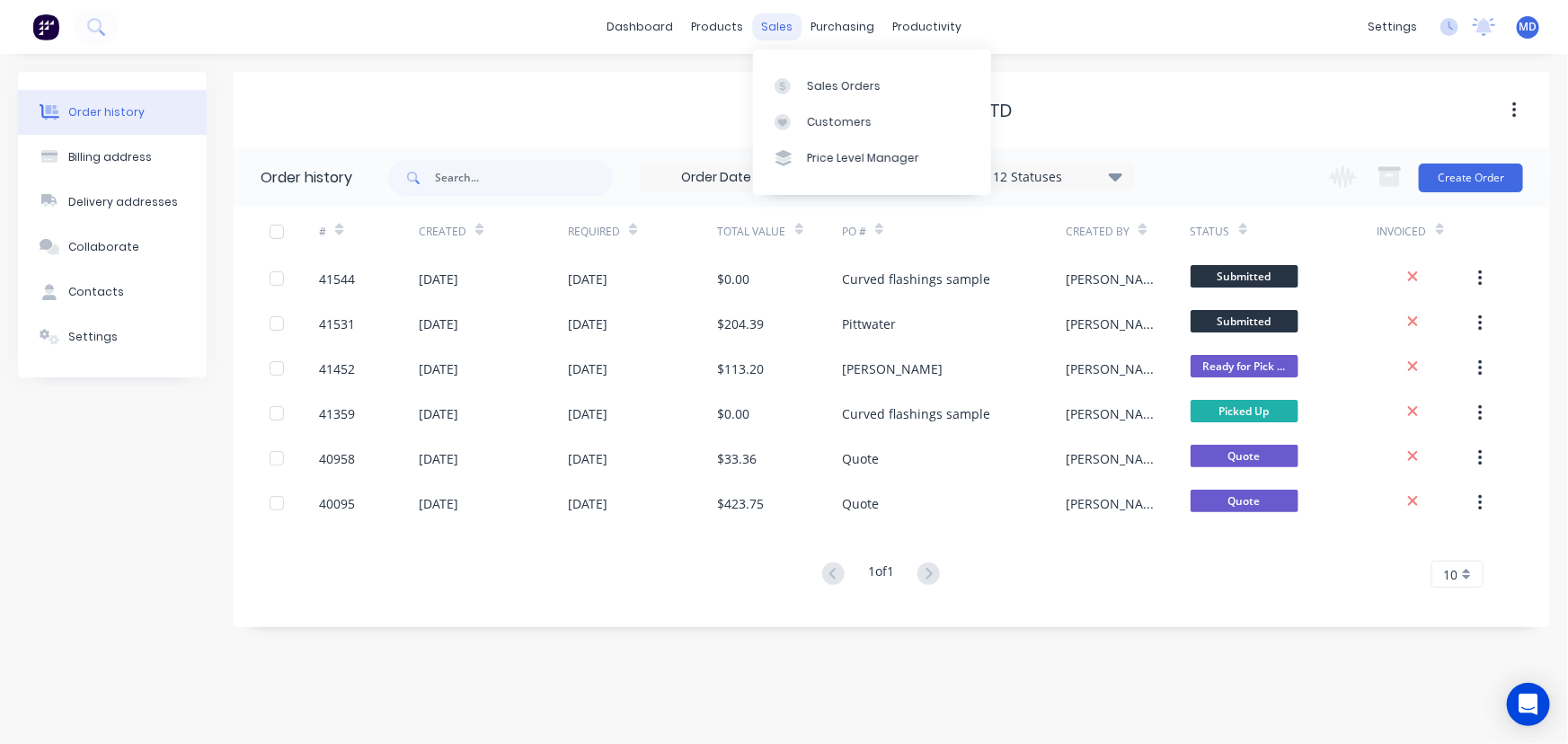
click at [771, 23] on div "sales" at bounding box center [777, 27] width 49 height 27
click at [844, 117] on div "Customers" at bounding box center [839, 123] width 64 height 16
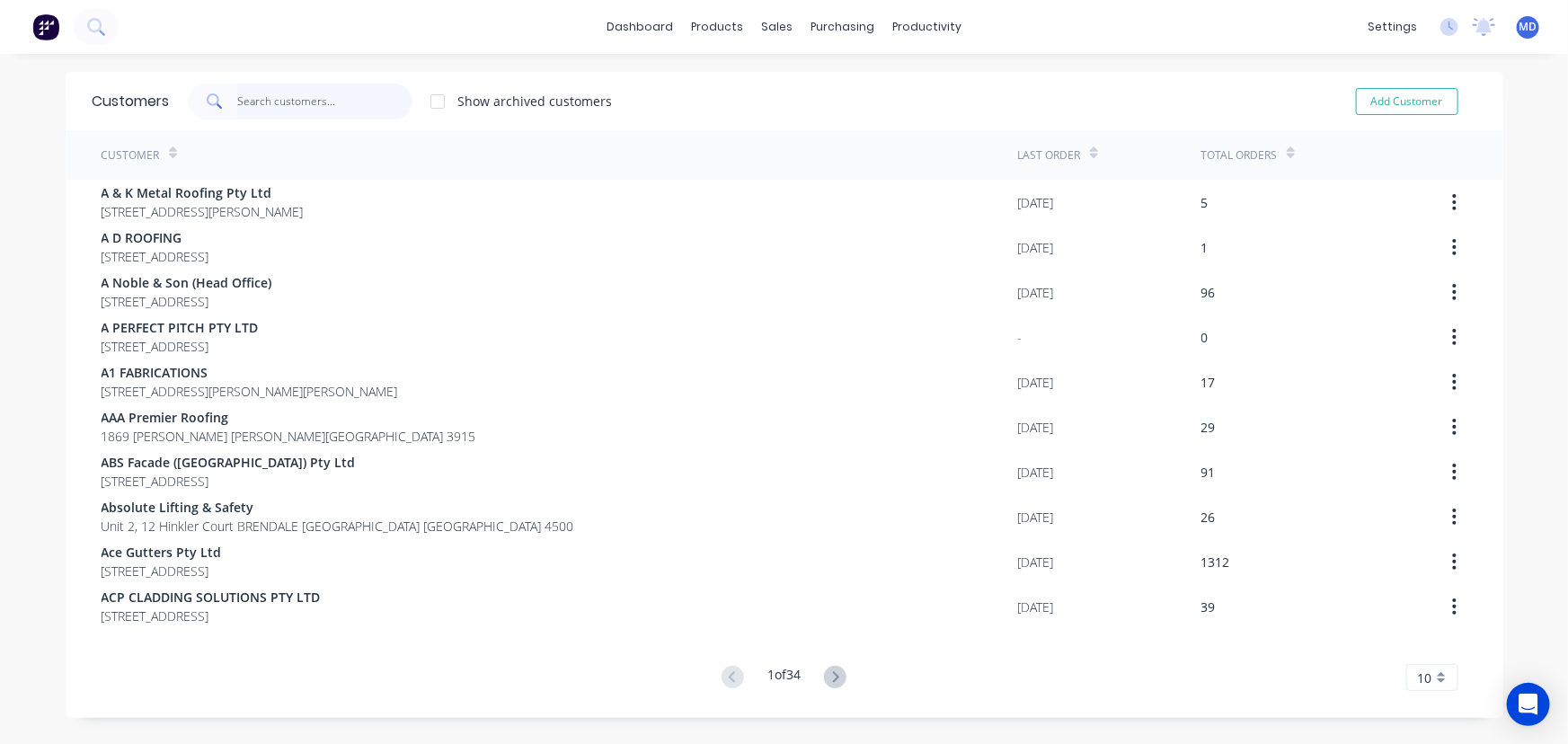
click at [309, 104] on input "text" at bounding box center [324, 102] width 175 height 36
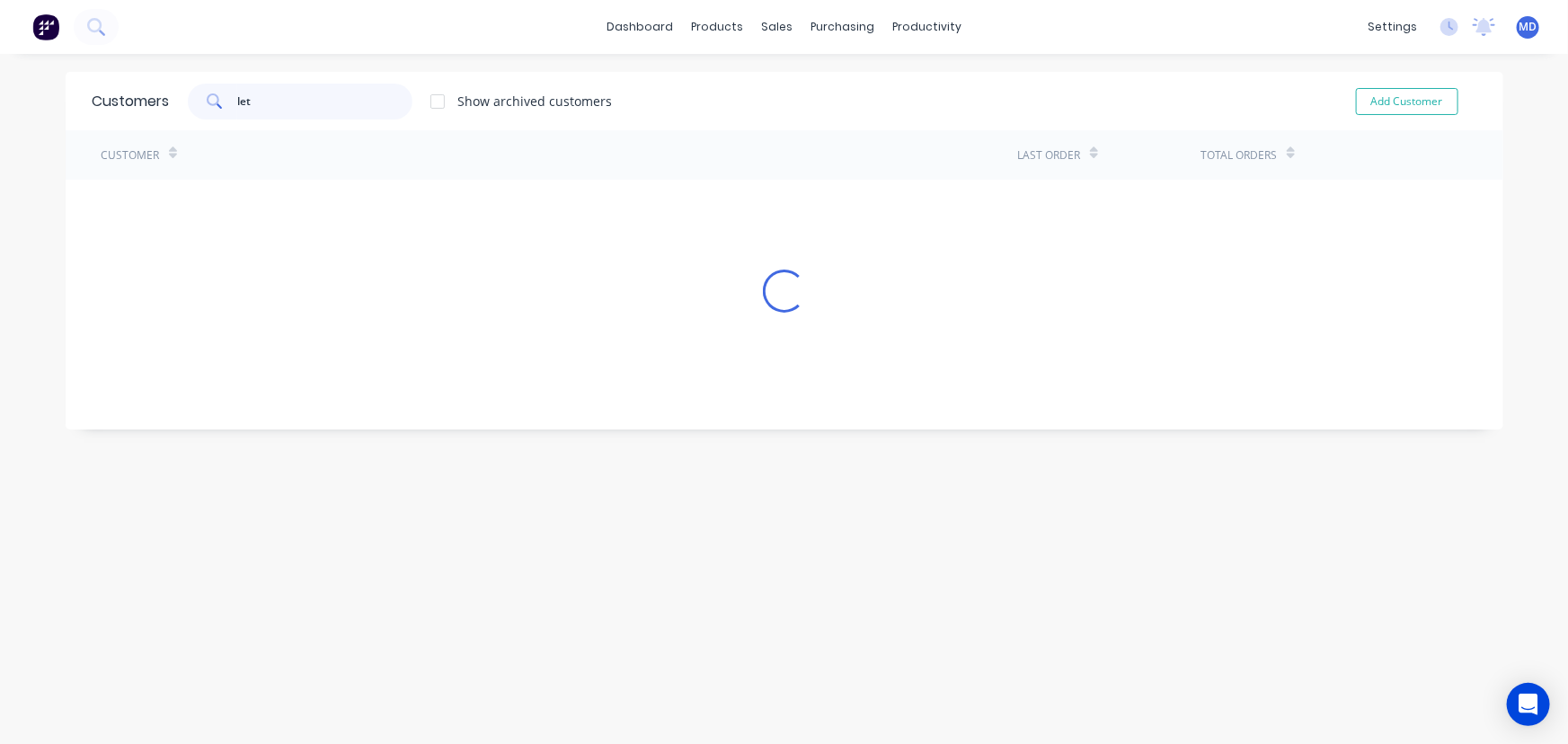
type input "let"
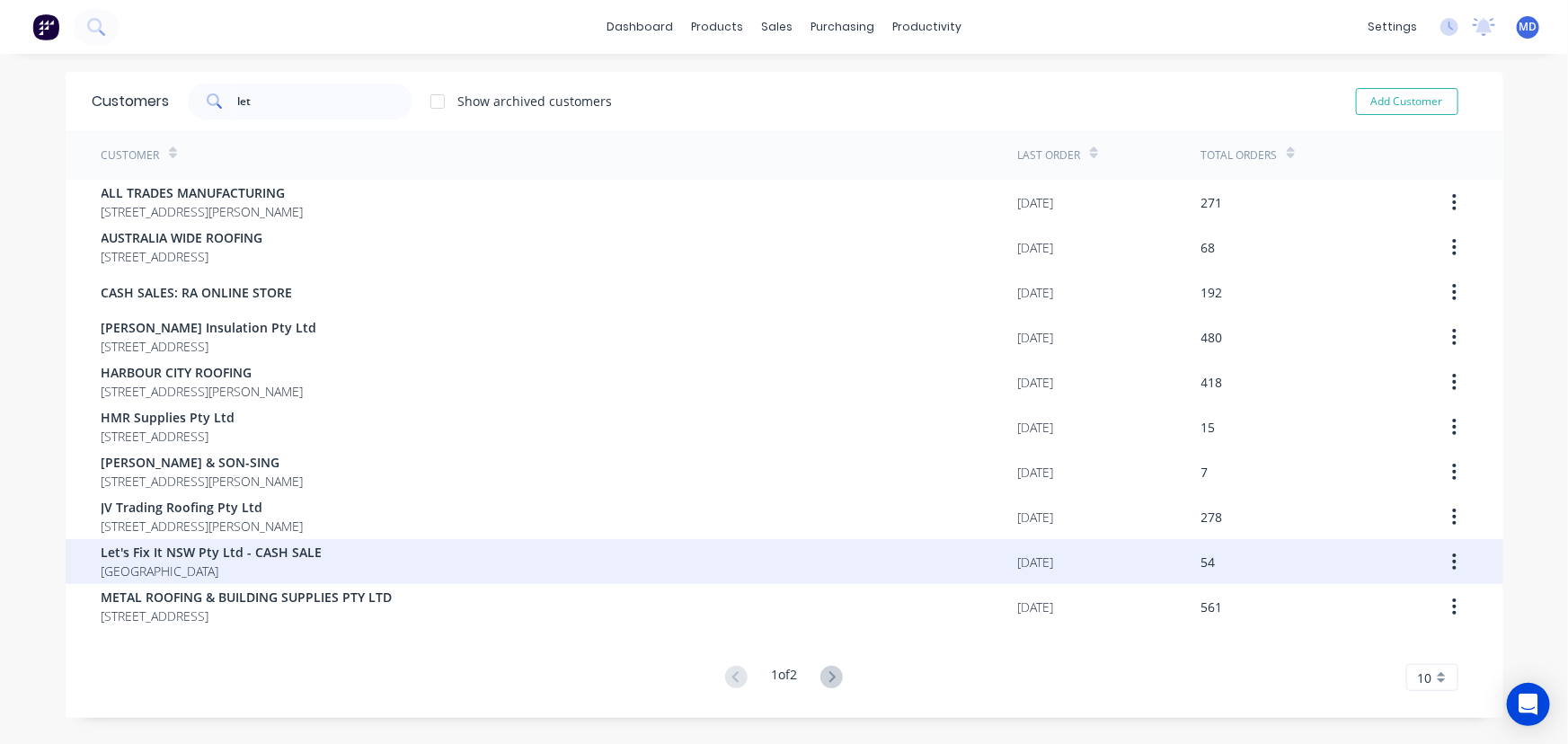
click at [165, 557] on span "Let's Fix It NSW Pty Ltd - CASH SALE" at bounding box center [212, 551] width 221 height 19
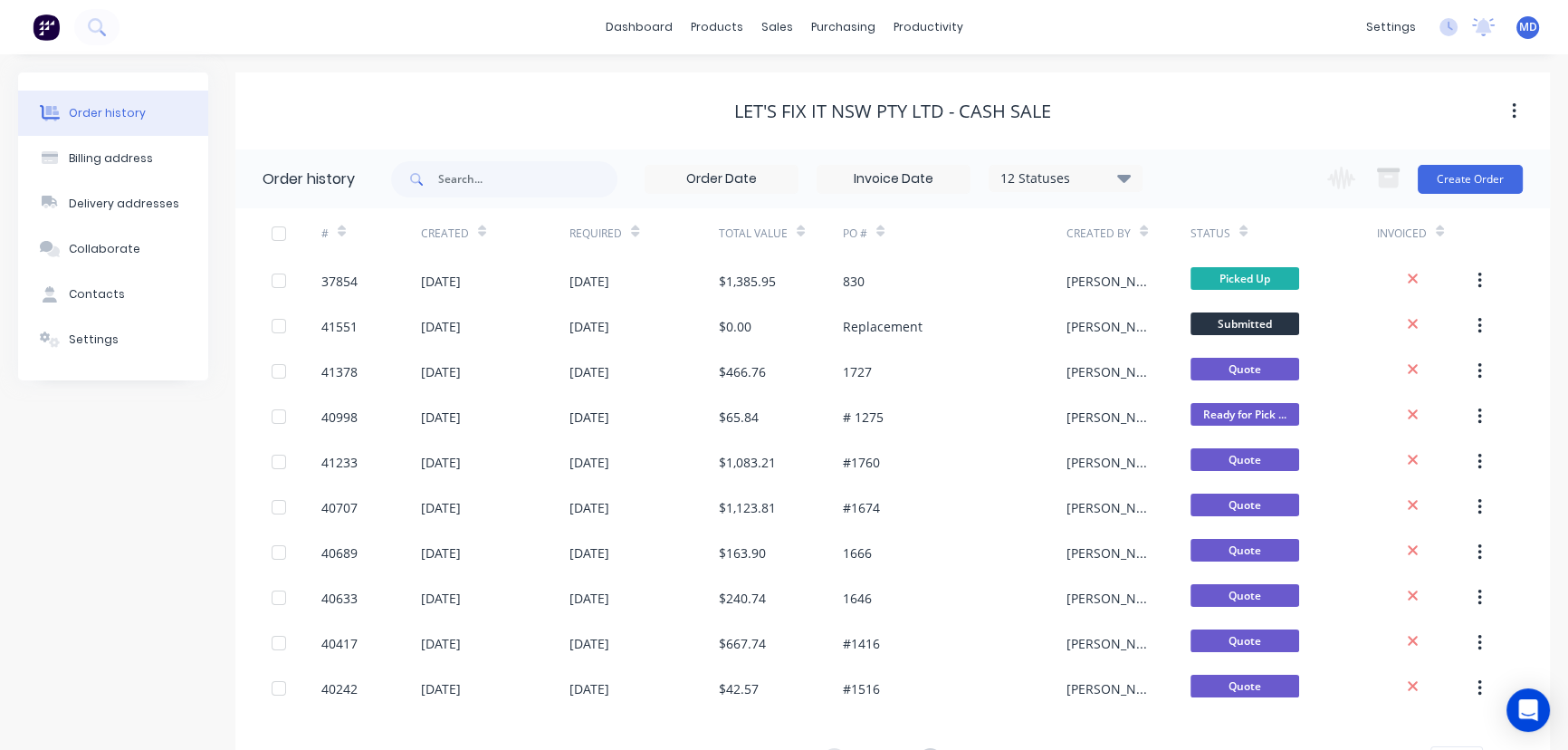
click at [1122, 175] on icon at bounding box center [1124, 178] width 14 height 8
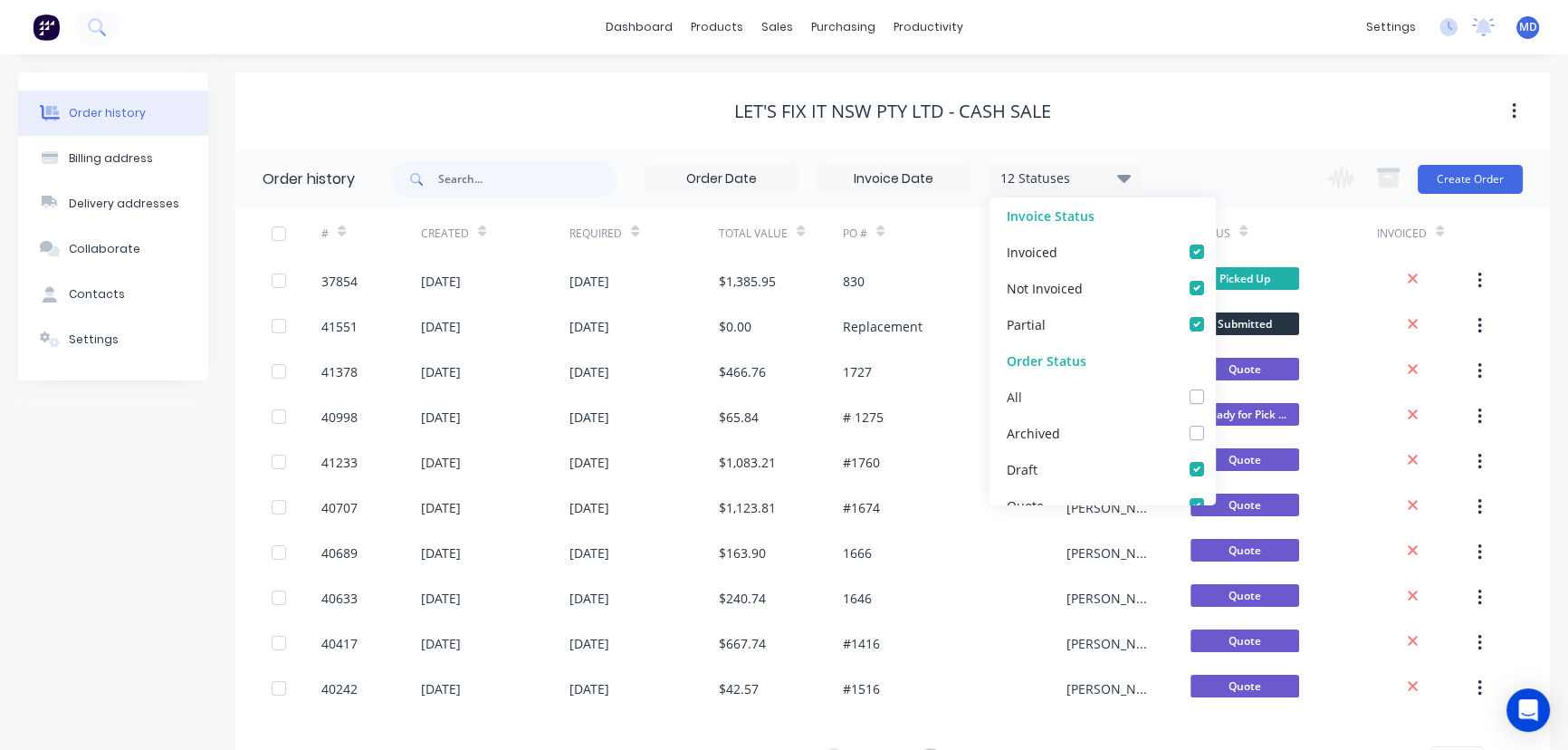
click at [1216, 386] on label at bounding box center [1216, 386] width 0 height 0
click at [1216, 394] on input "checkbox" at bounding box center [1223, 394] width 15 height 17
checkbox input "true"
click at [1213, 59] on div "Order history Billing address Delivery addresses Collaborate Contacts Settings …" at bounding box center [784, 443] width 1568 height 777
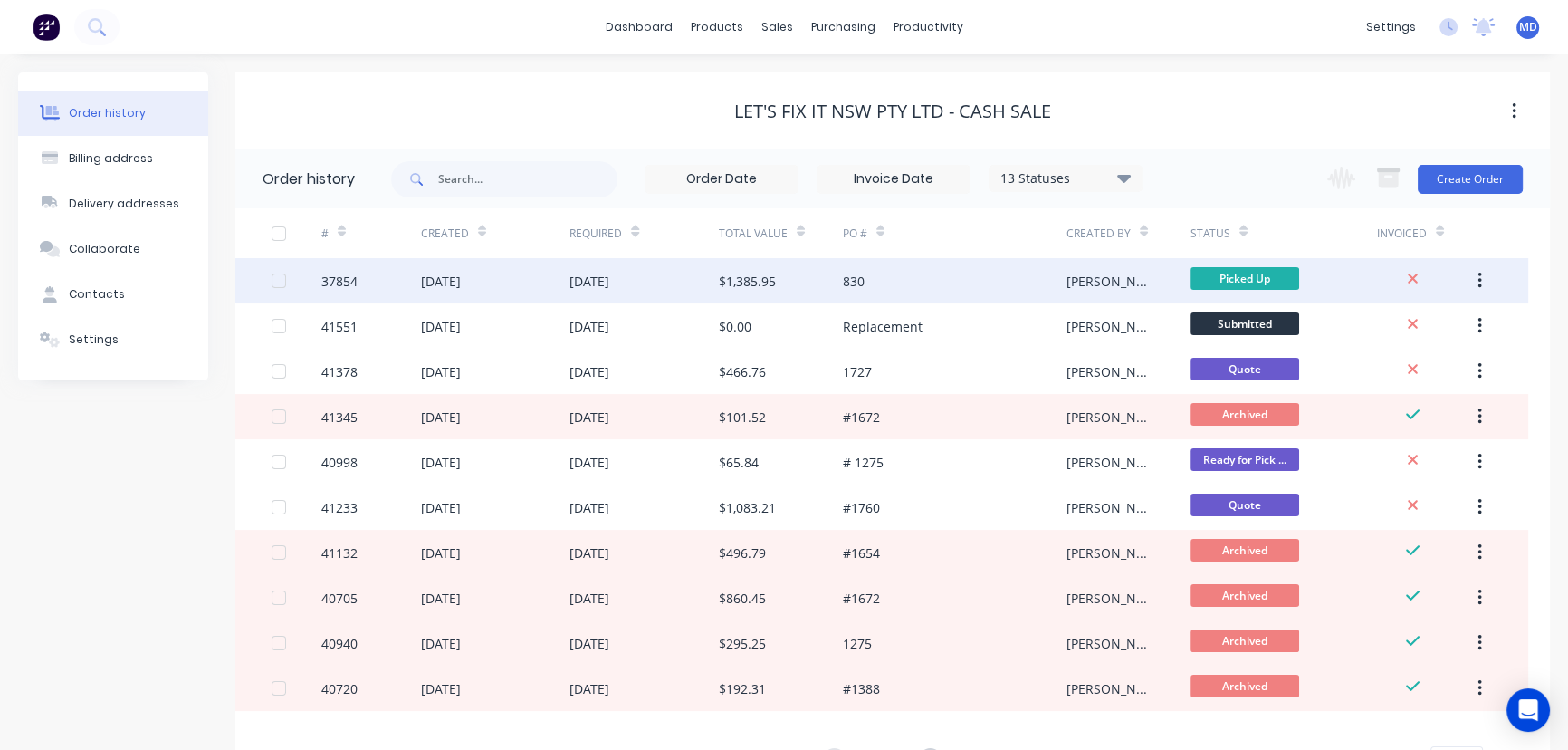
click at [945, 276] on div "830" at bounding box center [955, 280] width 224 height 45
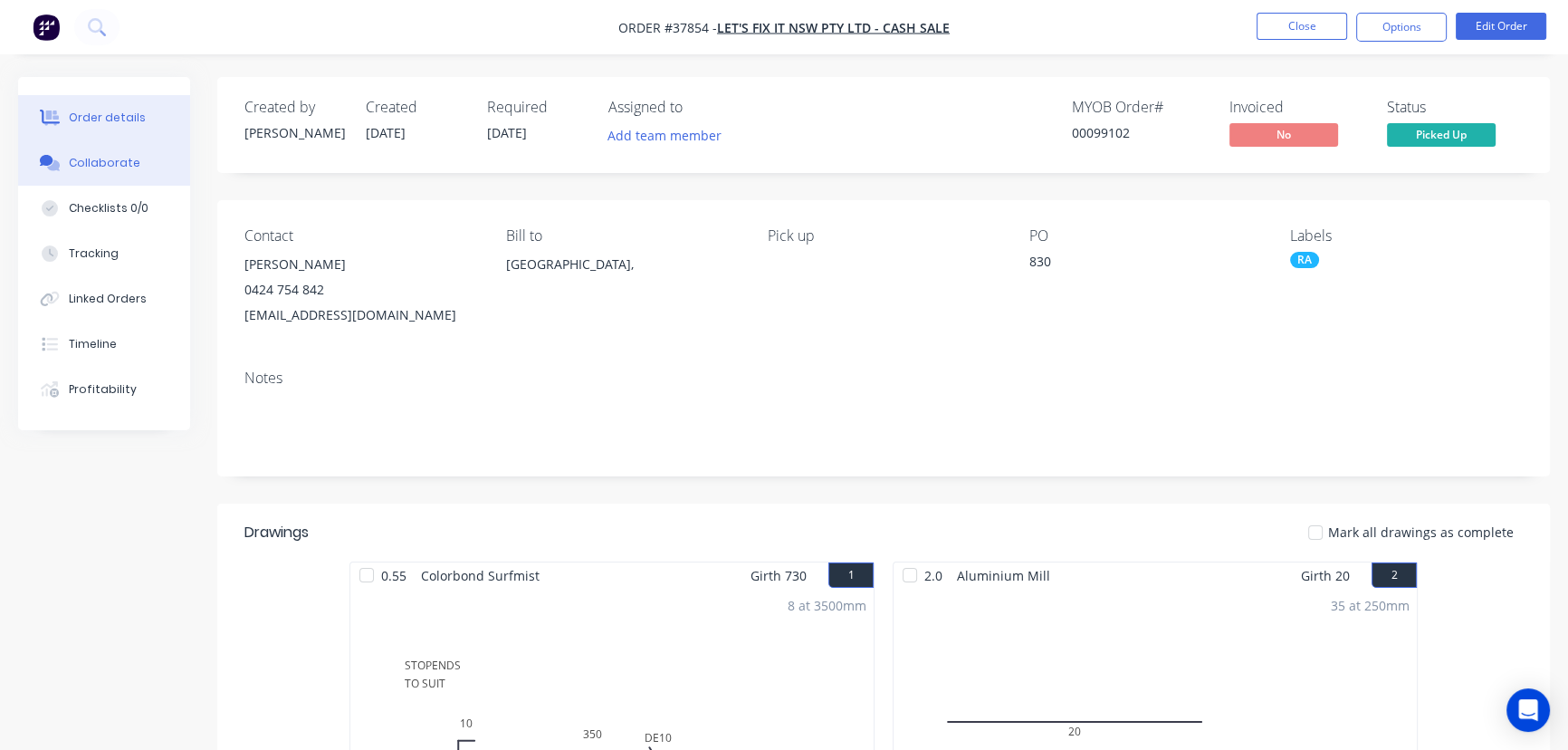
click at [103, 163] on div "Collaborate" at bounding box center [105, 163] width 72 height 16
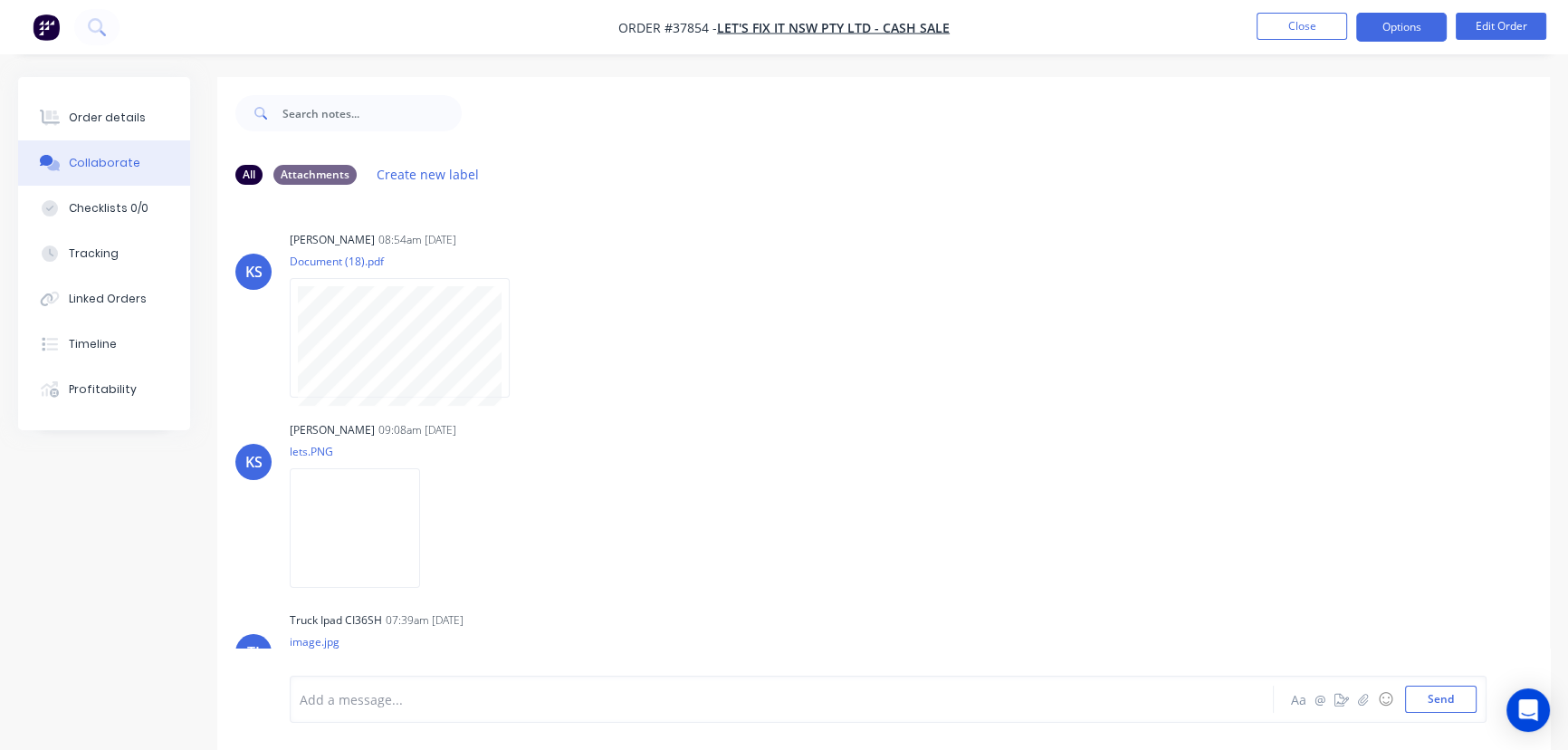
click at [1401, 26] on button "Options" at bounding box center [1402, 27] width 91 height 29
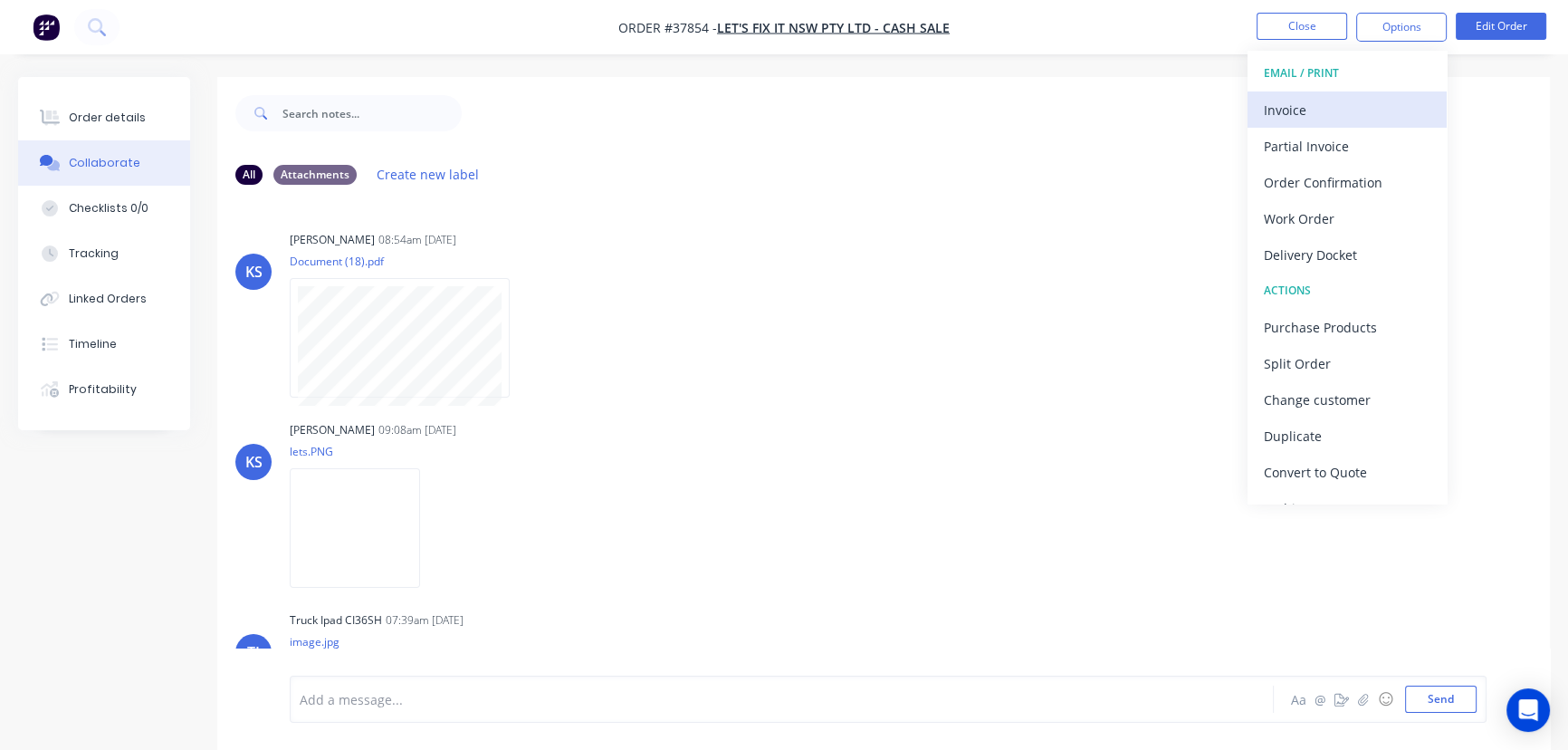
click at [1286, 109] on div "Invoice" at bounding box center [1347, 110] width 166 height 26
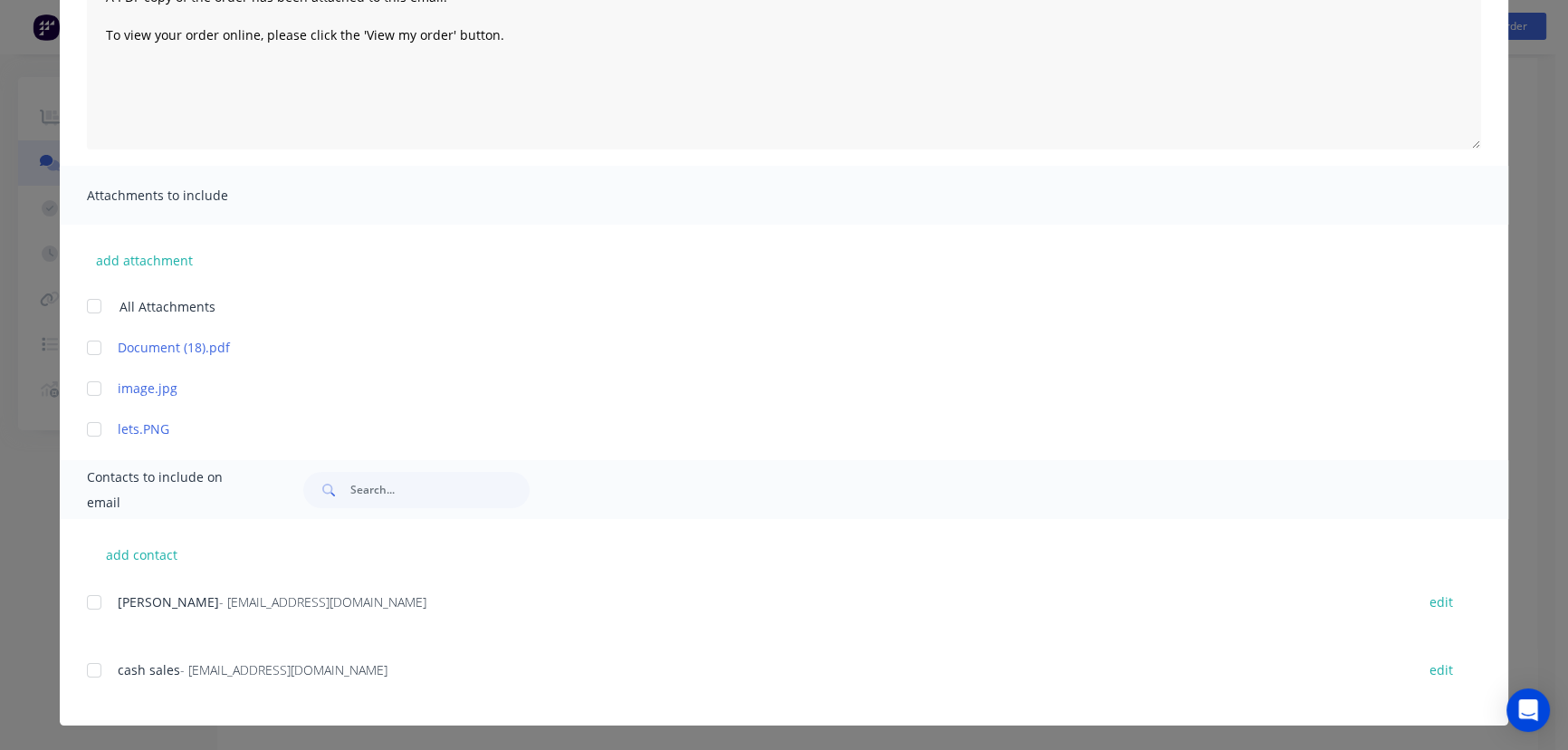
scroll to position [27, 0]
click at [85, 673] on div at bounding box center [94, 670] width 36 height 36
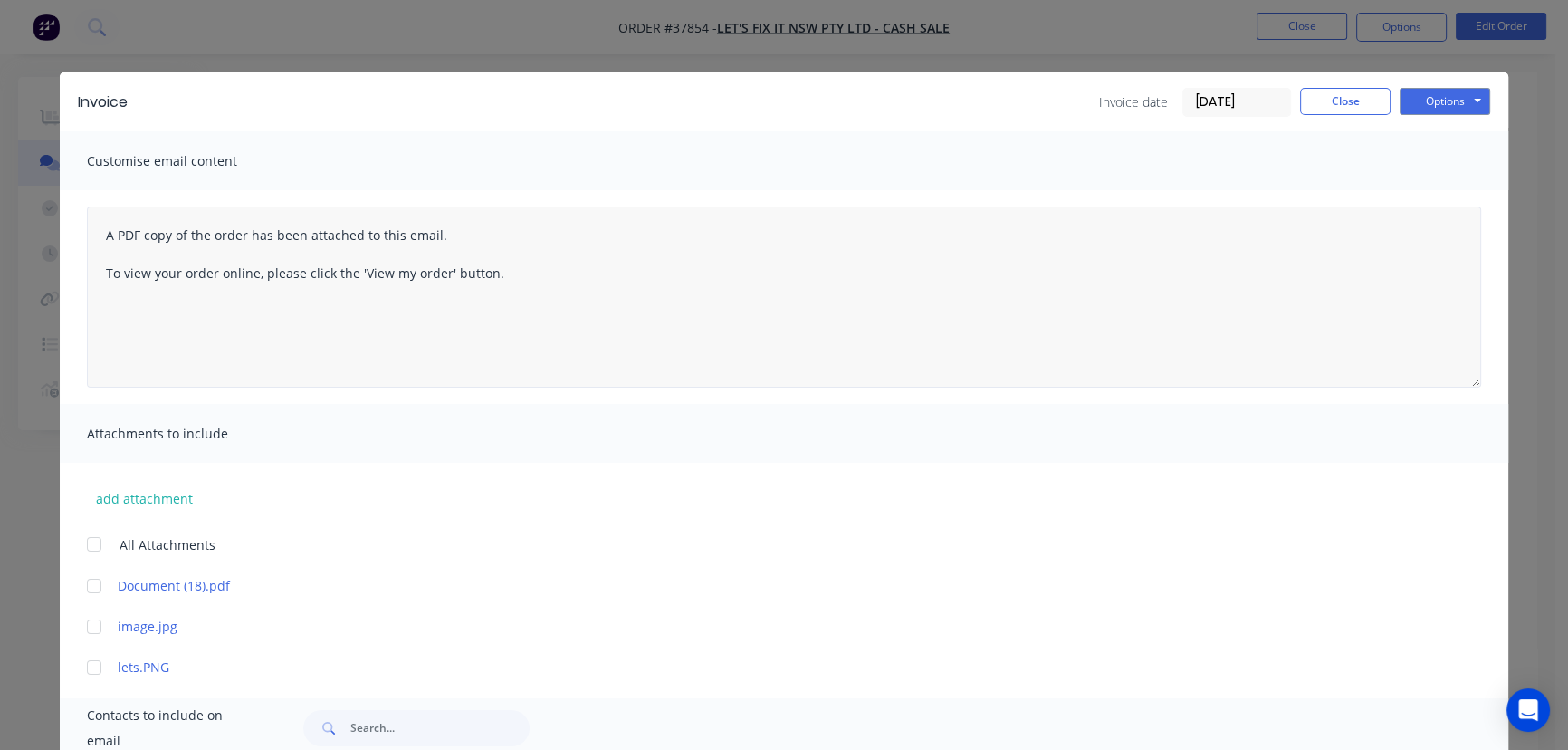
scroll to position [0, 0]
drag, startPoint x: 1338, startPoint y: 106, endPoint x: 1202, endPoint y: 267, distance: 210.8
click at [1338, 106] on button "Close" at bounding box center [1345, 101] width 91 height 27
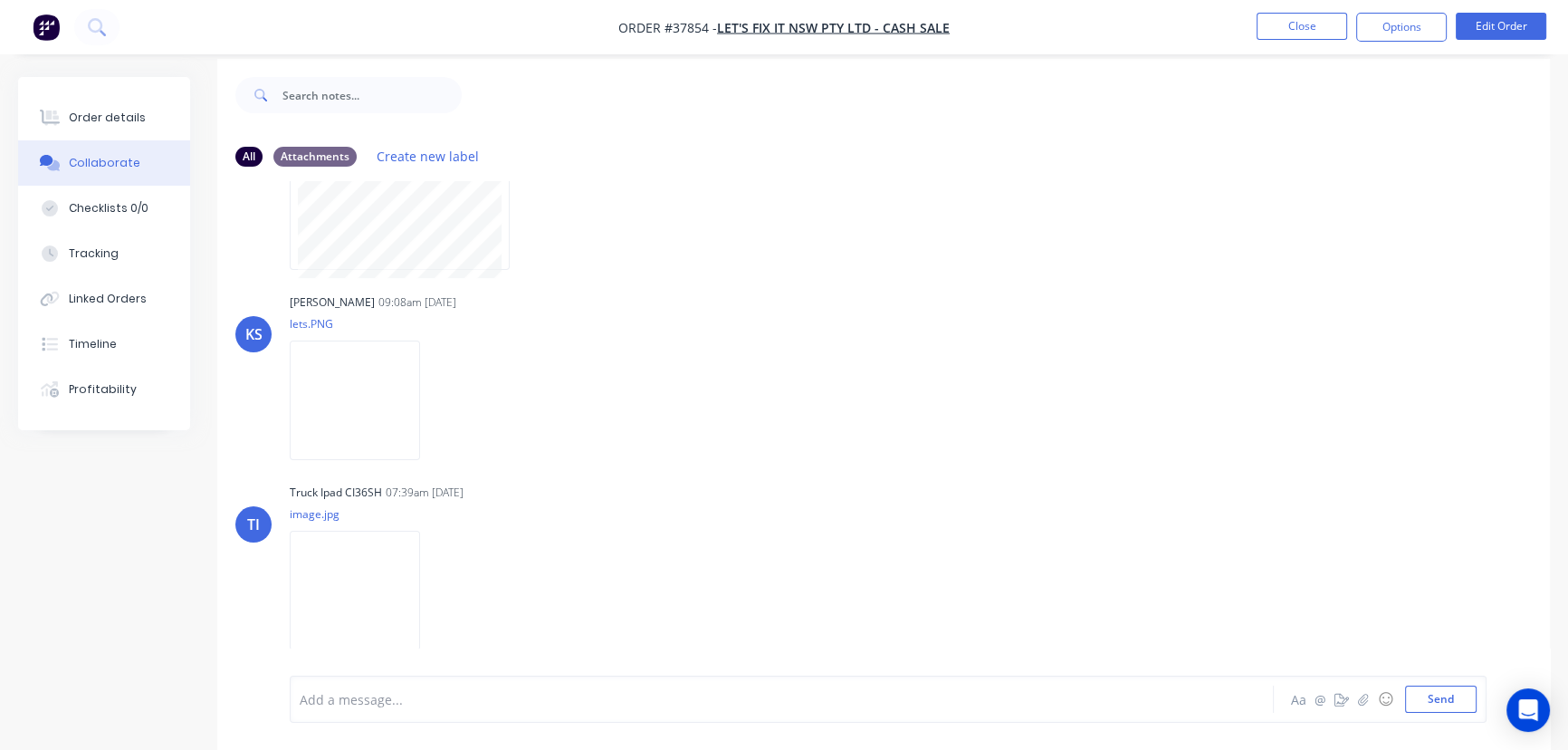
scroll to position [27, 0]
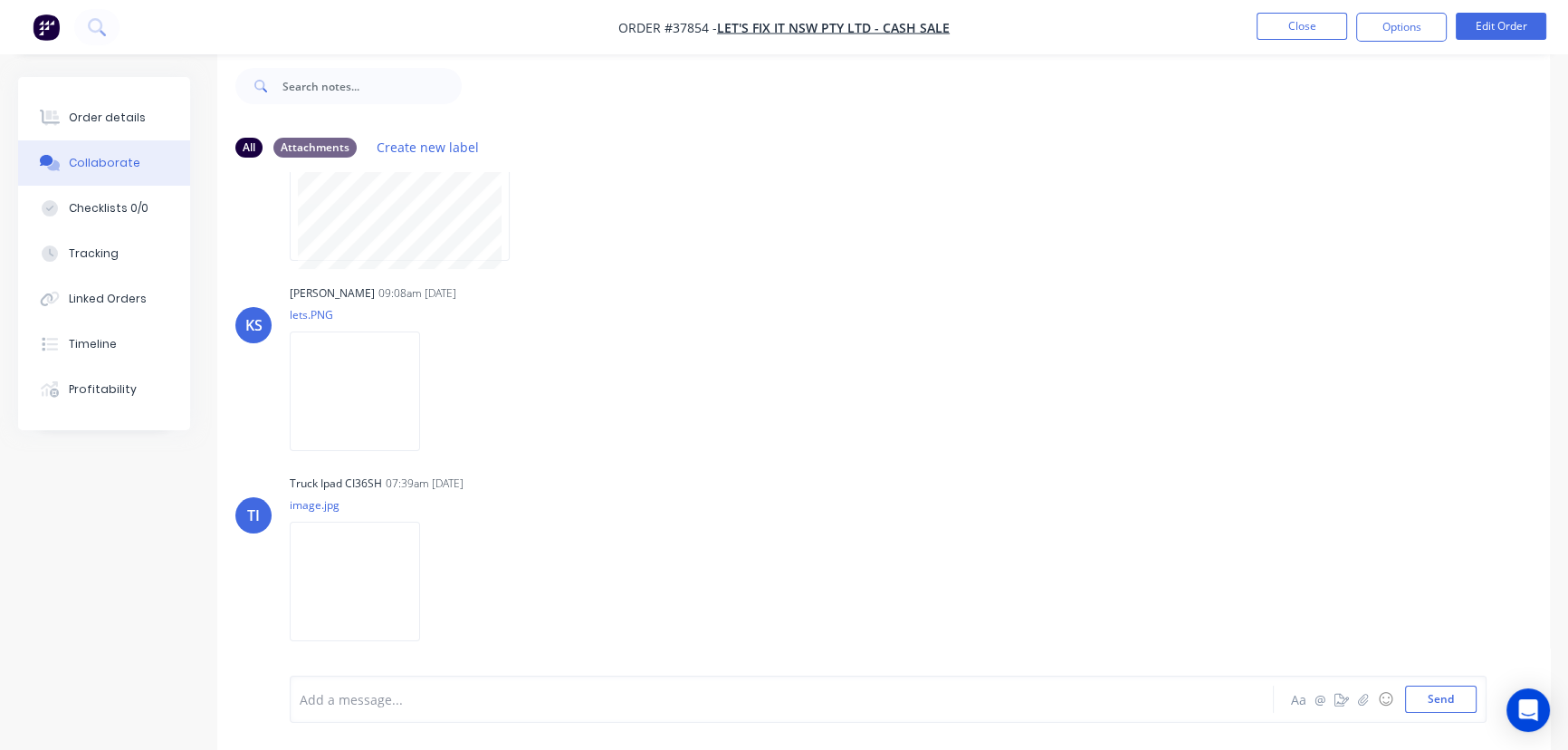
click at [362, 699] on div at bounding box center [742, 699] width 882 height 19
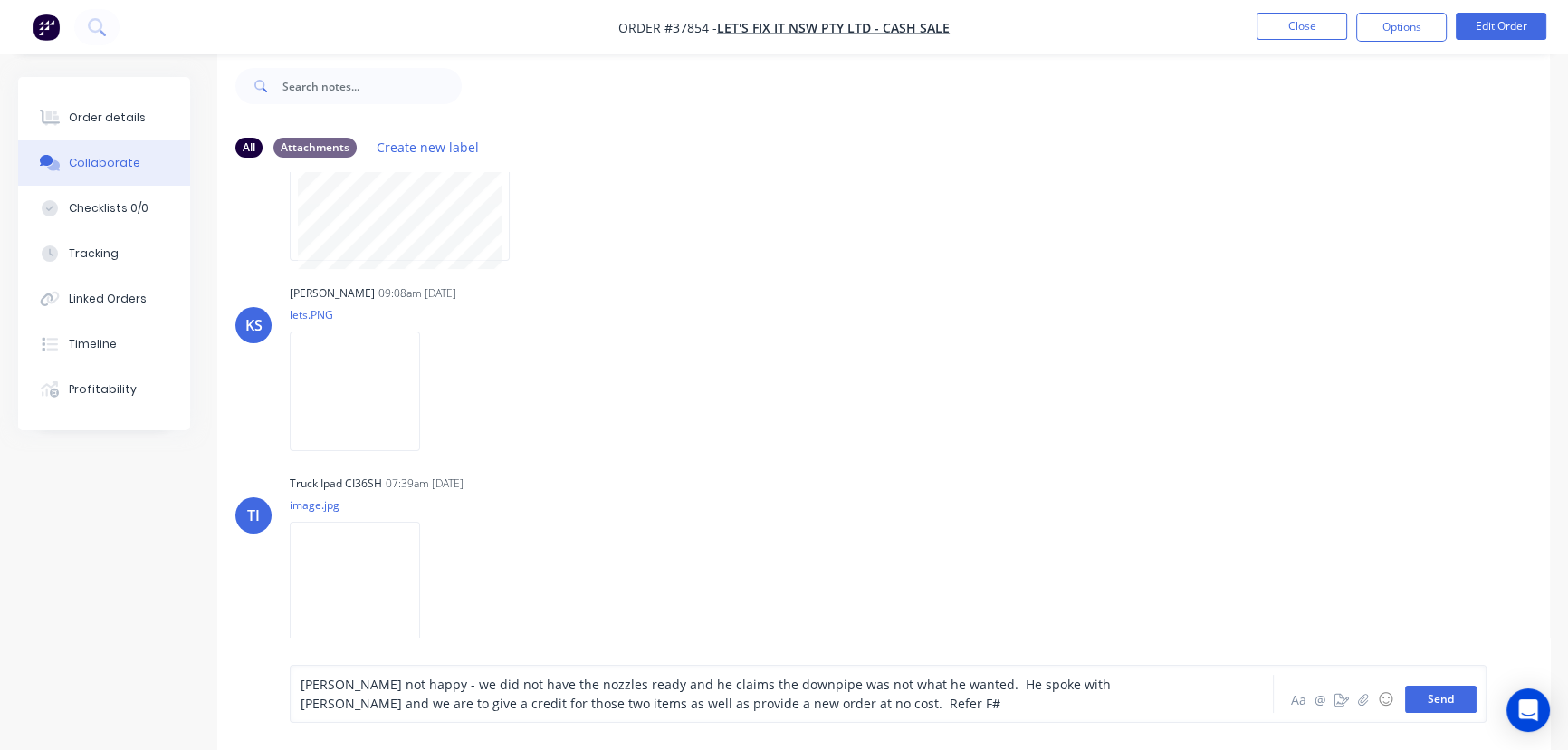
click at [1439, 702] on button "Send" at bounding box center [1442, 699] width 72 height 27
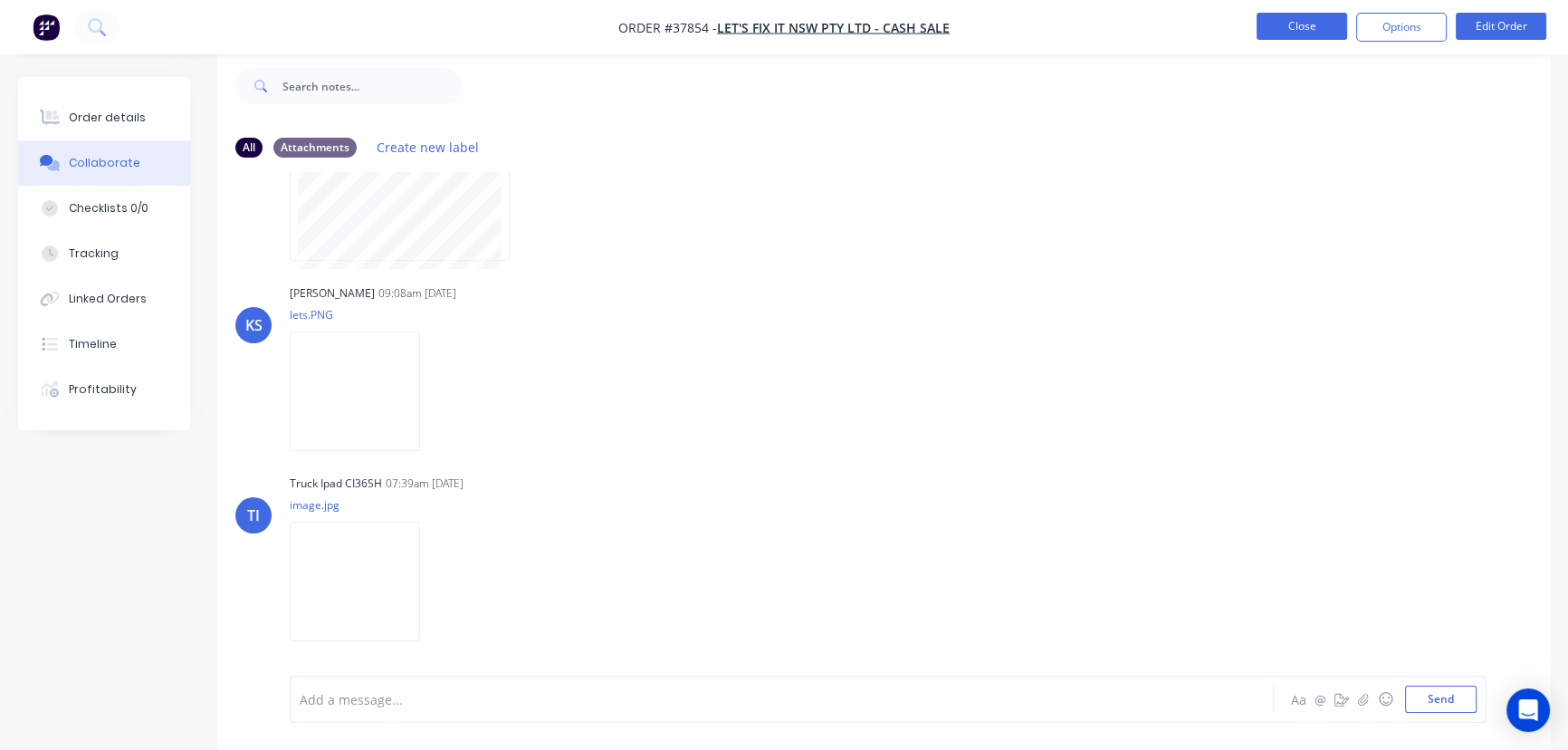
click at [1304, 25] on button "Close" at bounding box center [1301, 26] width 91 height 27
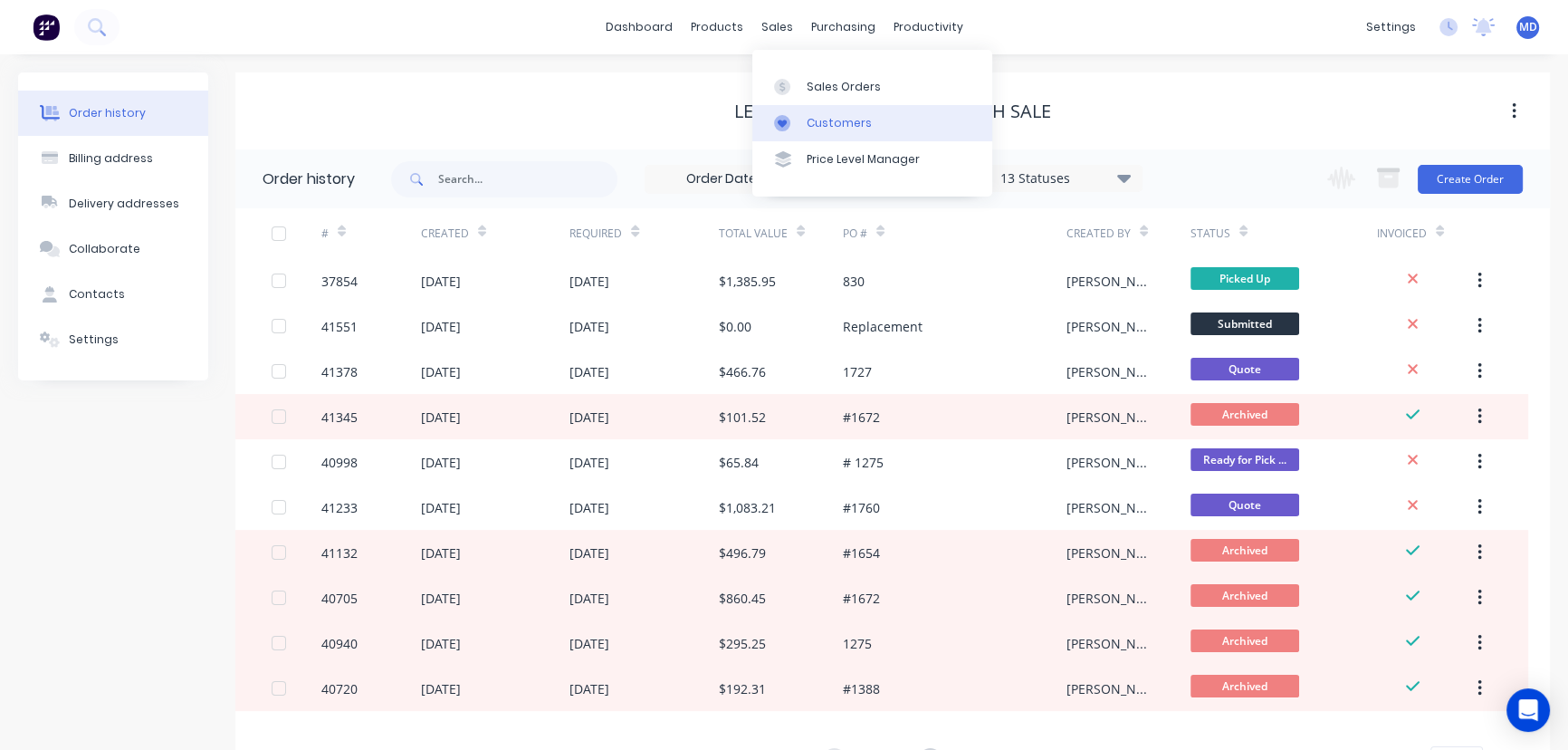
click at [833, 125] on div "Customers" at bounding box center [838, 124] width 65 height 16
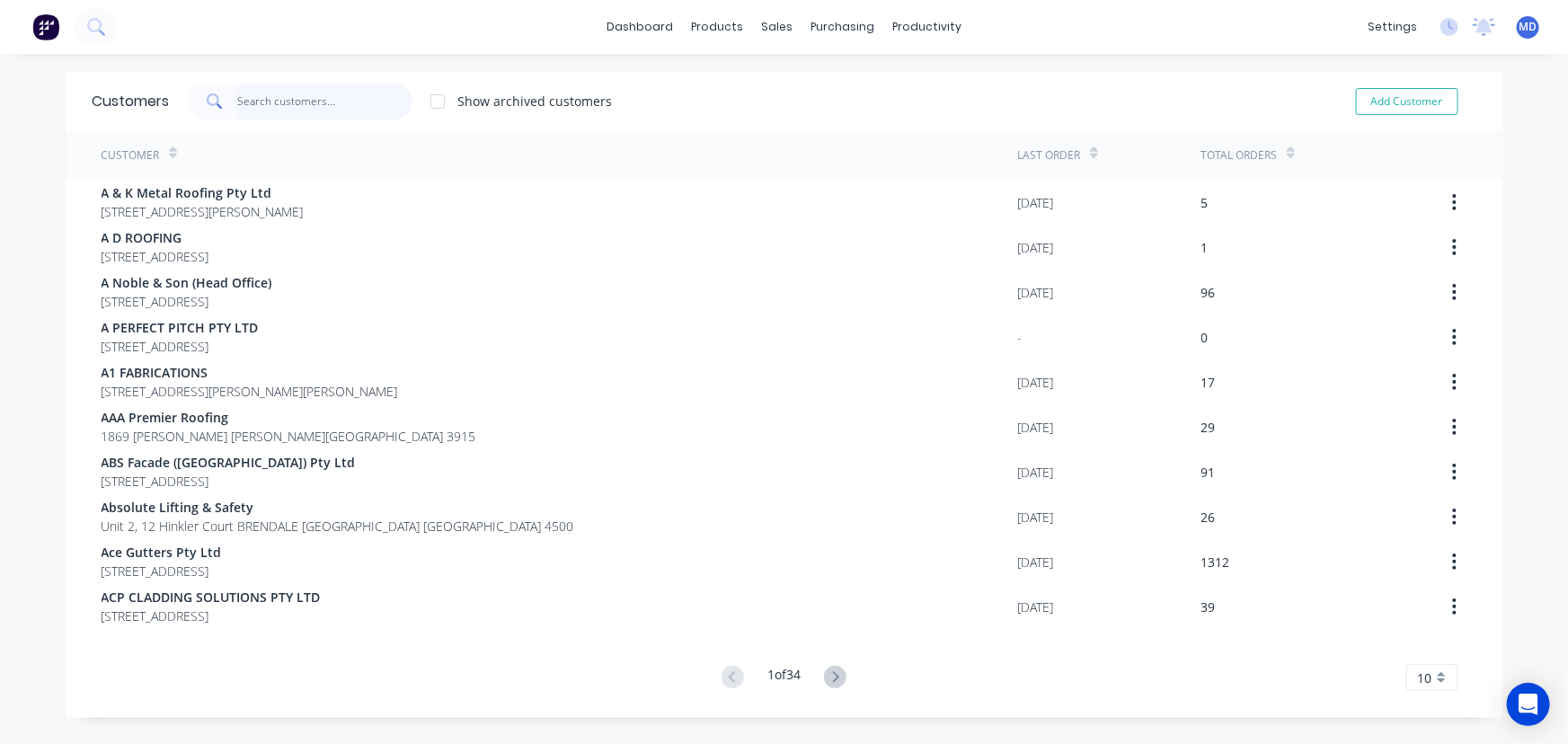
drag, startPoint x: 326, startPoint y: 105, endPoint x: 318, endPoint y: 88, distance: 18.8
click at [322, 98] on input "text" at bounding box center [324, 102] width 175 height 36
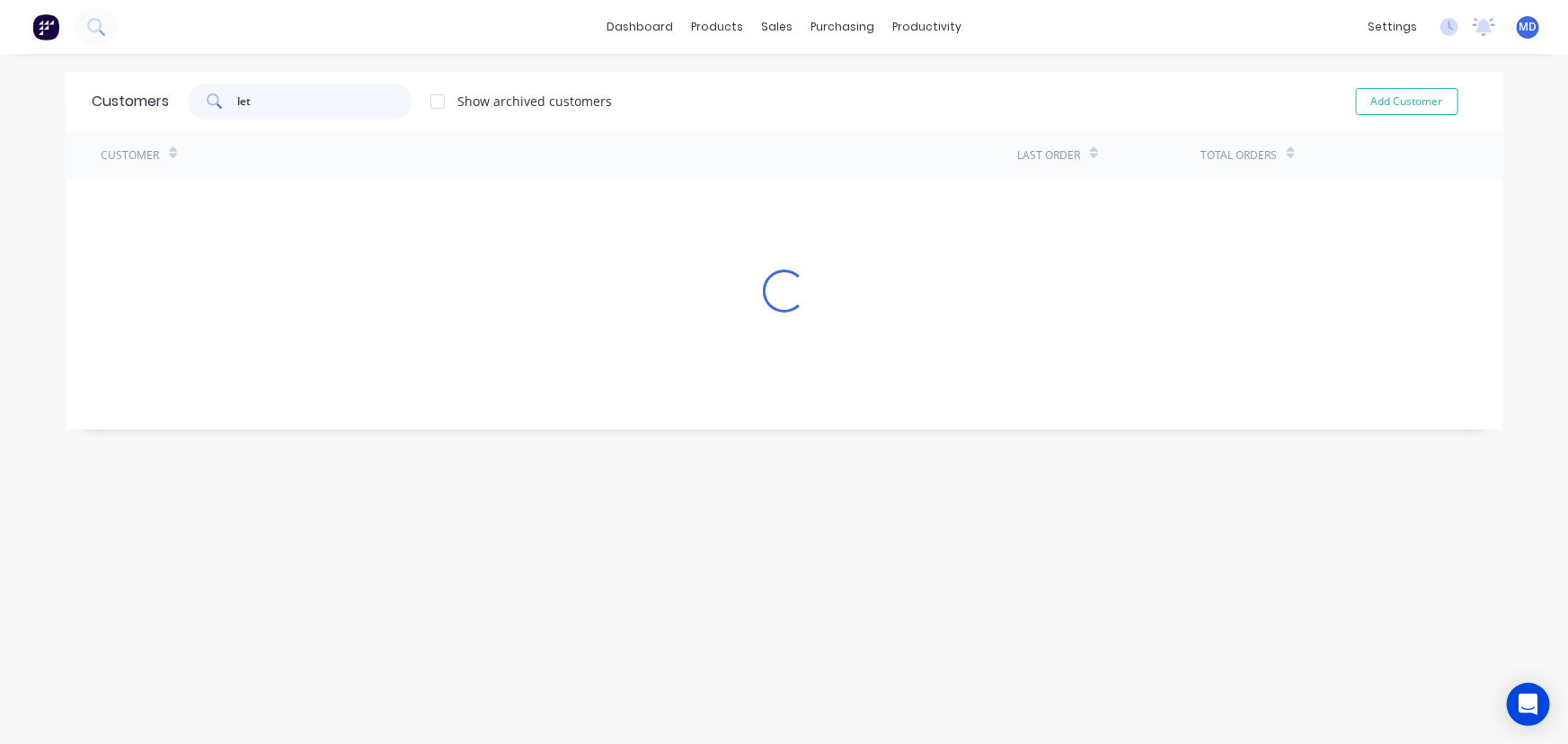
type input "let"
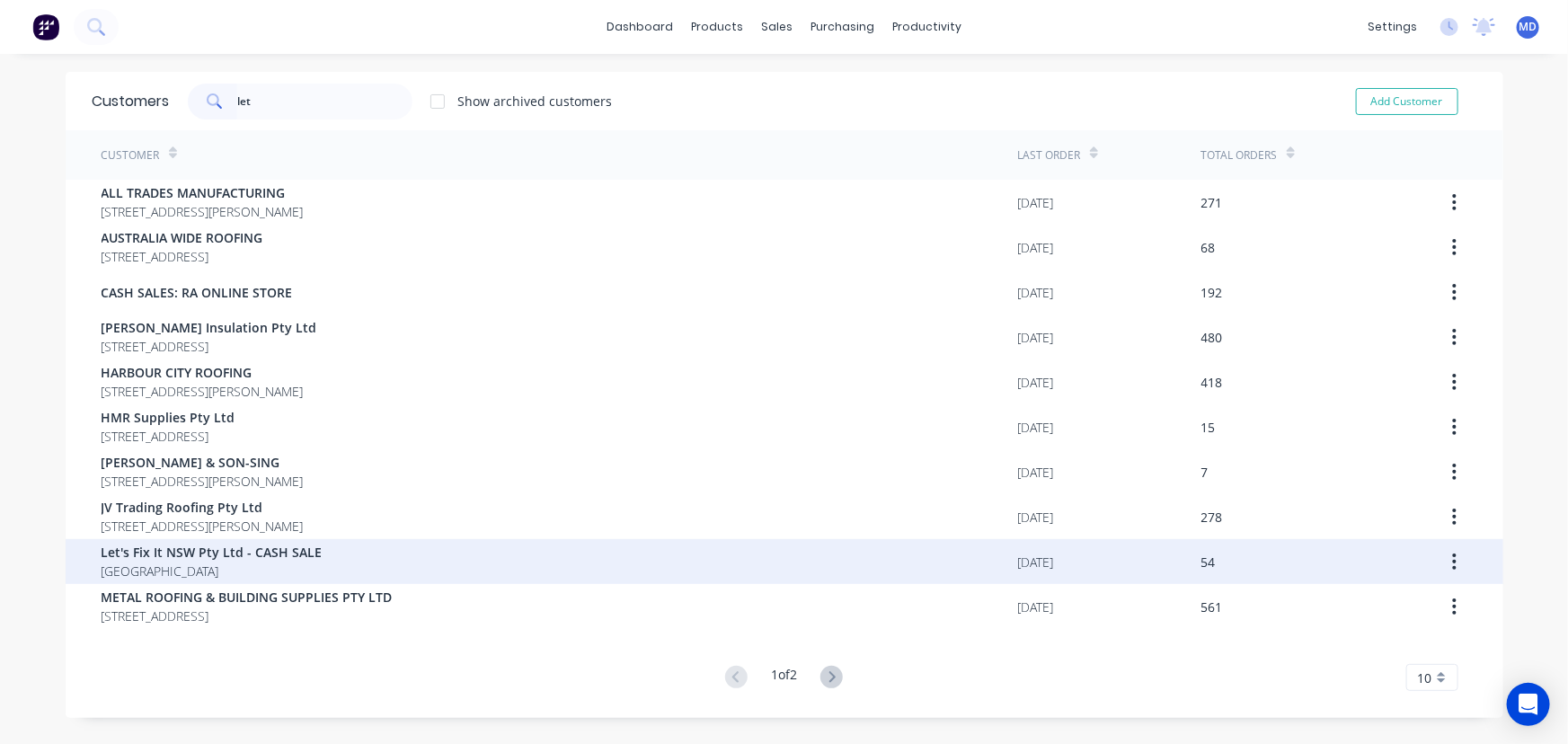
click at [182, 547] on span "Let's Fix It NSW Pty Ltd - CASH SALE" at bounding box center [212, 551] width 221 height 19
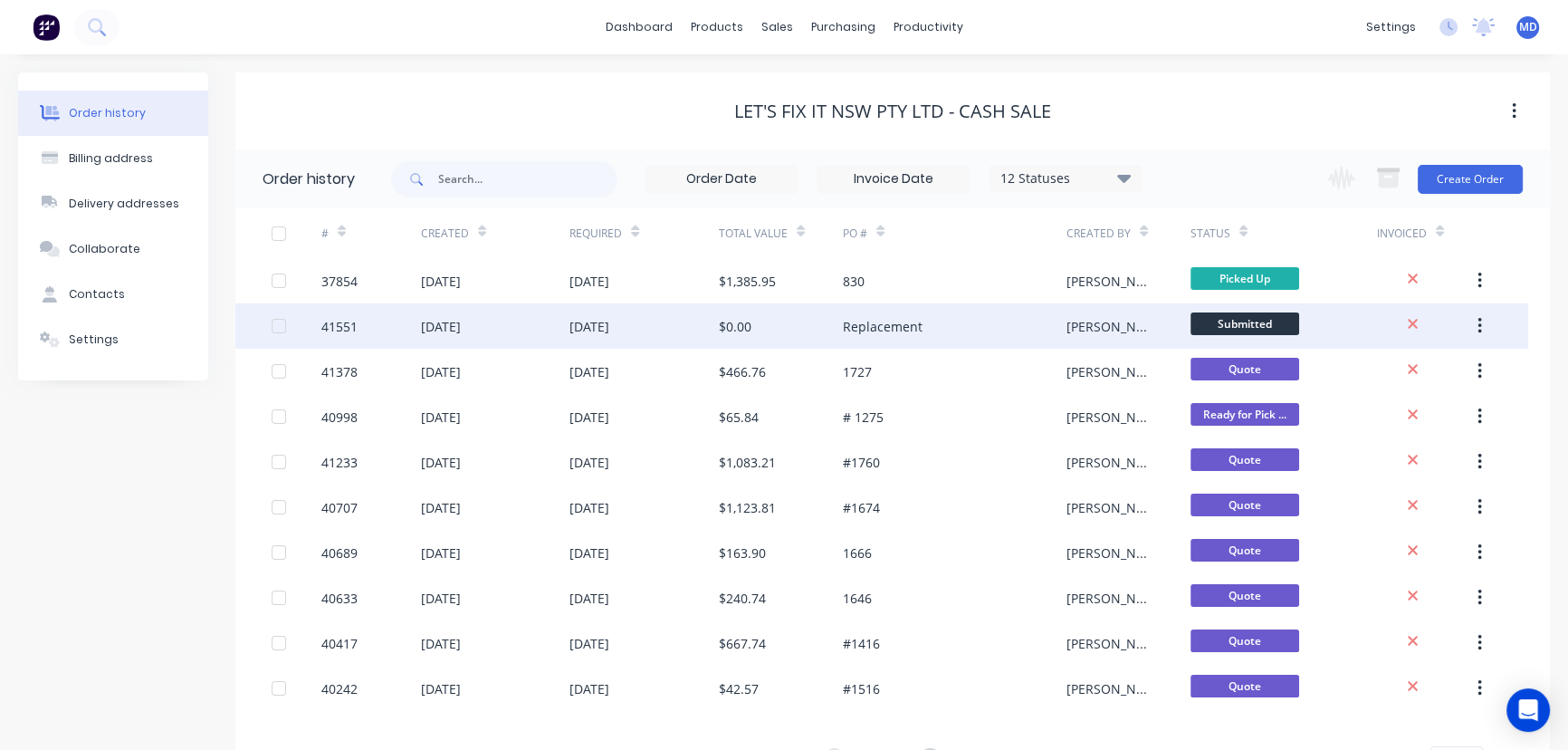
click at [661, 321] on div "08 Sep 2025" at bounding box center [644, 326] width 149 height 45
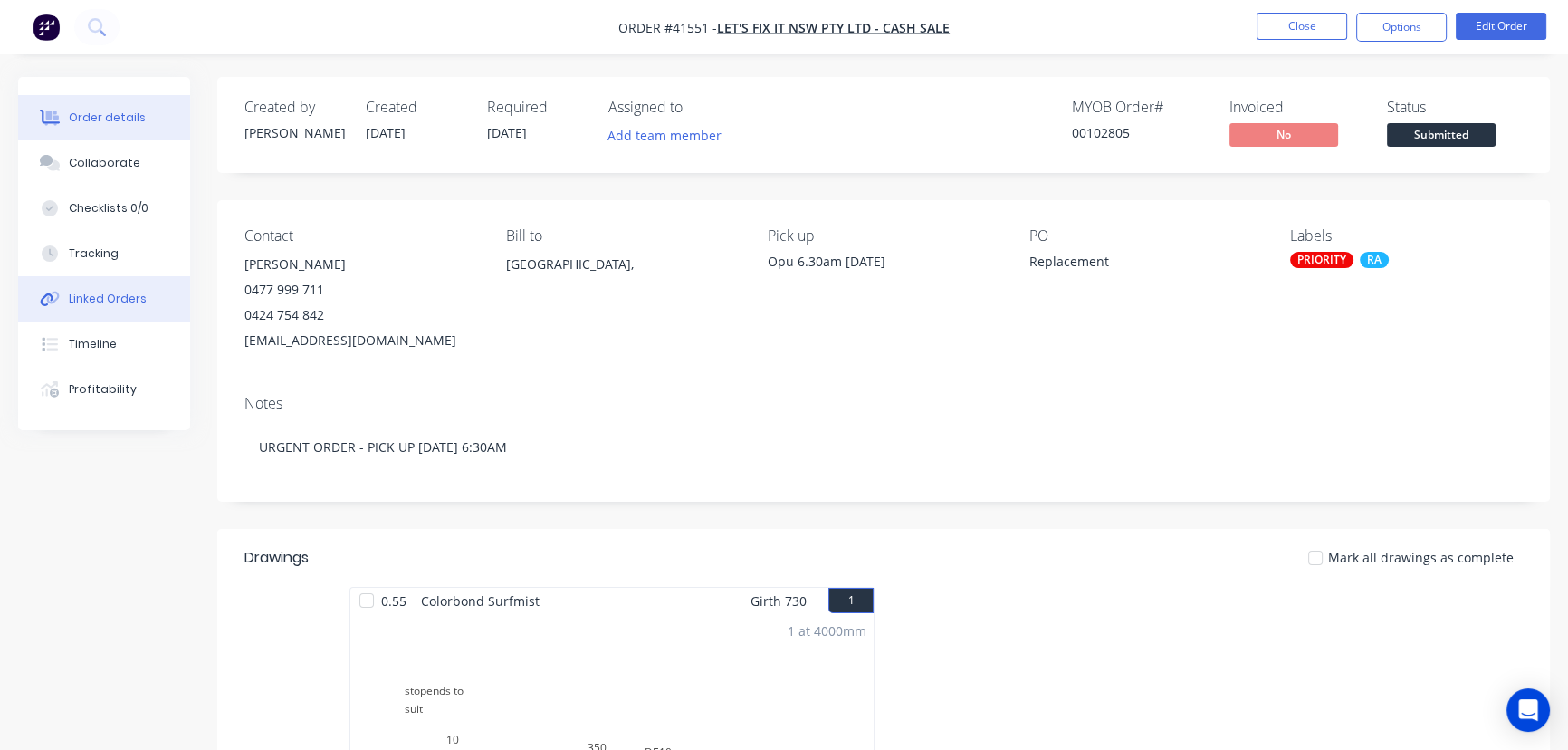
click at [126, 297] on div "Linked Orders" at bounding box center [108, 299] width 78 height 16
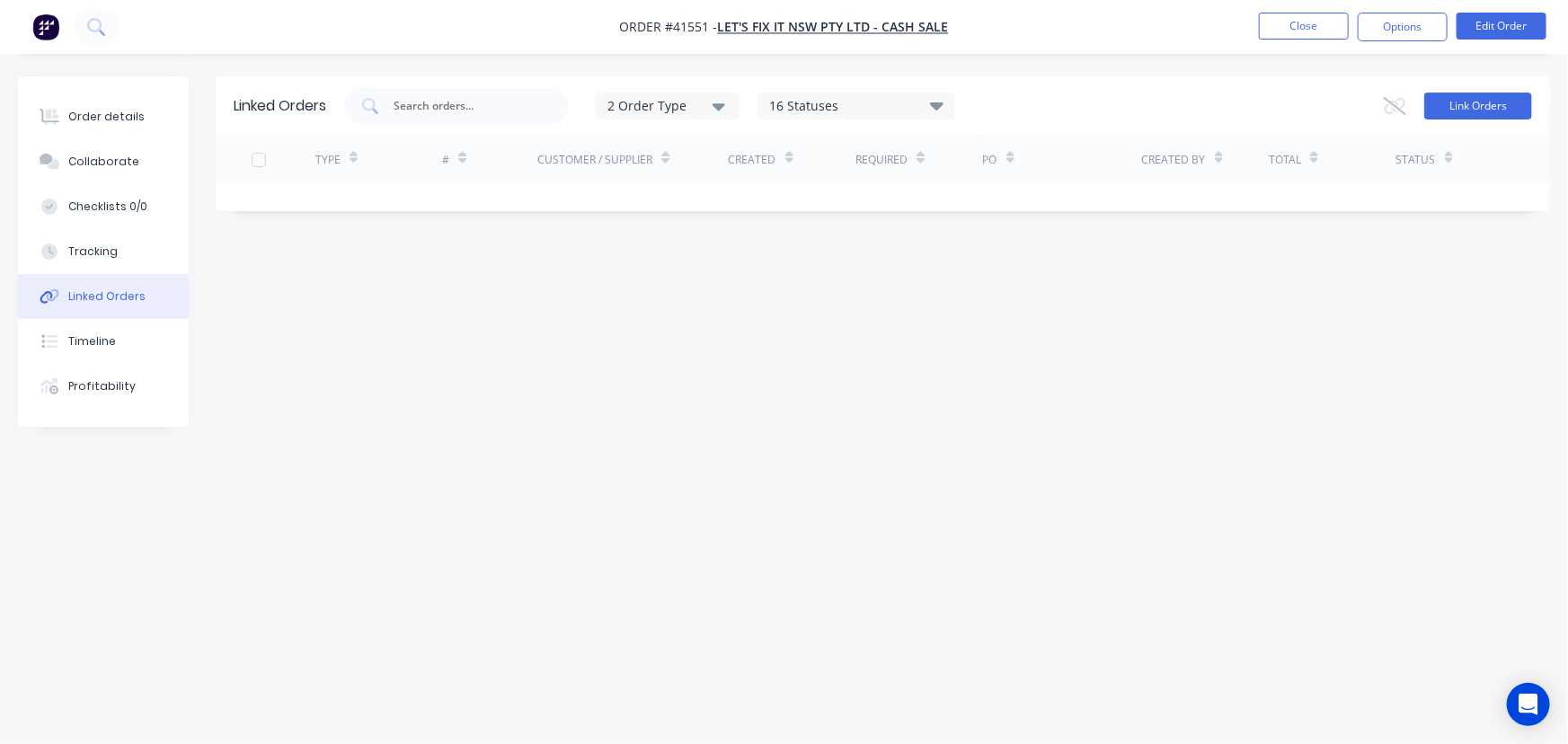
click at [1488, 102] on button "Link Orders" at bounding box center [1478, 106] width 108 height 27
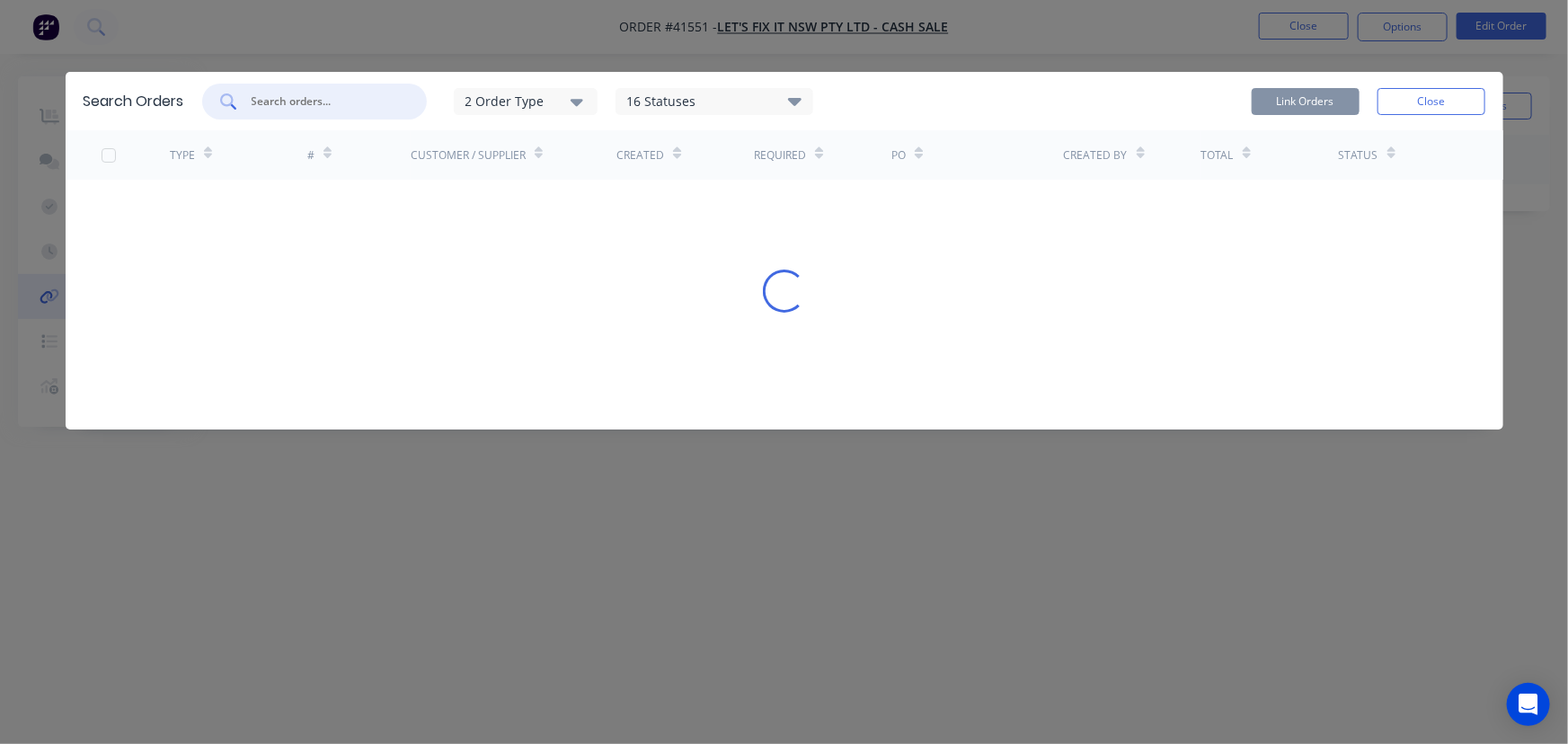
click at [314, 99] on input "text" at bounding box center [324, 102] width 149 height 18
type input "37854"
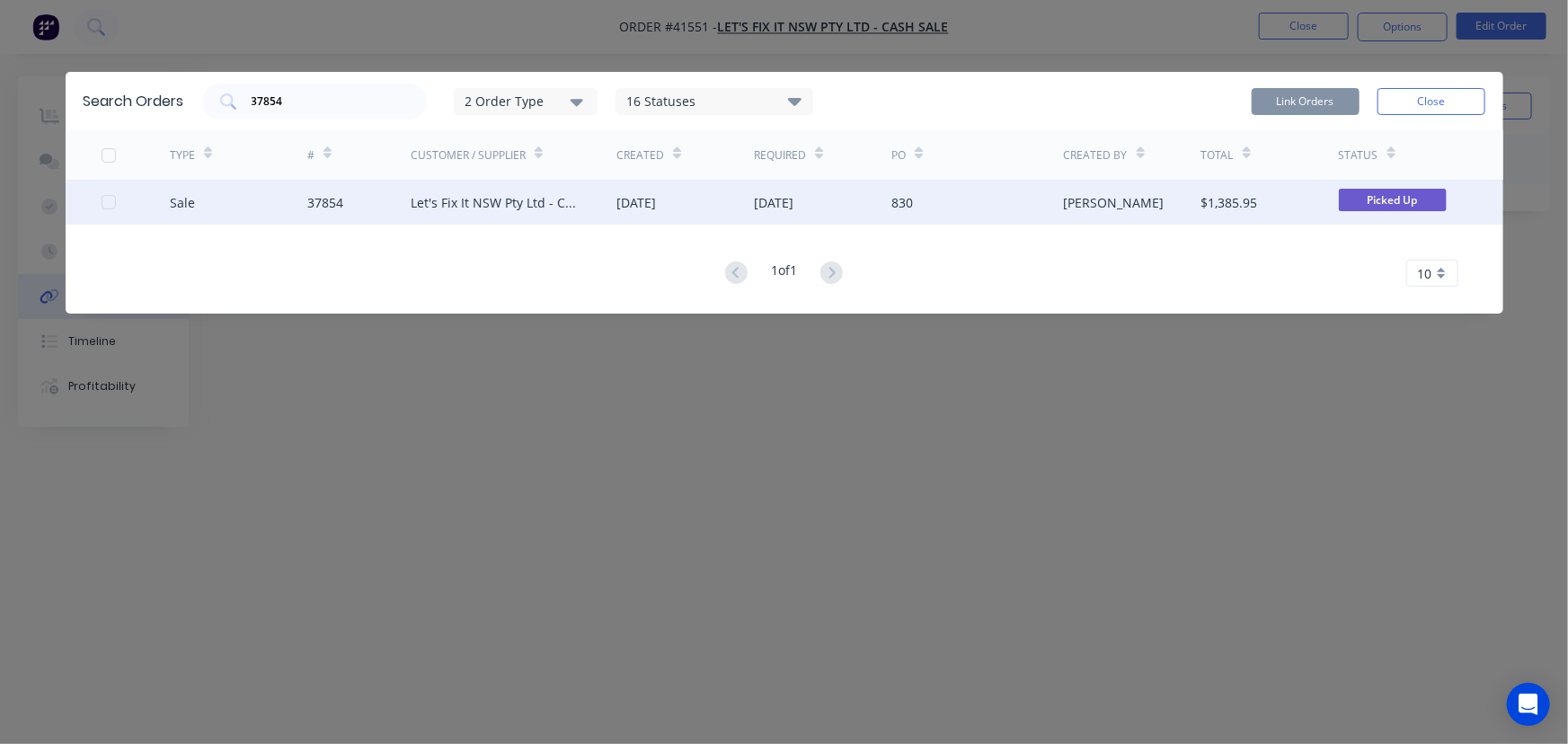
click at [105, 204] on div at bounding box center [109, 202] width 36 height 36
click at [1309, 95] on button "Link Orders" at bounding box center [1305, 101] width 108 height 27
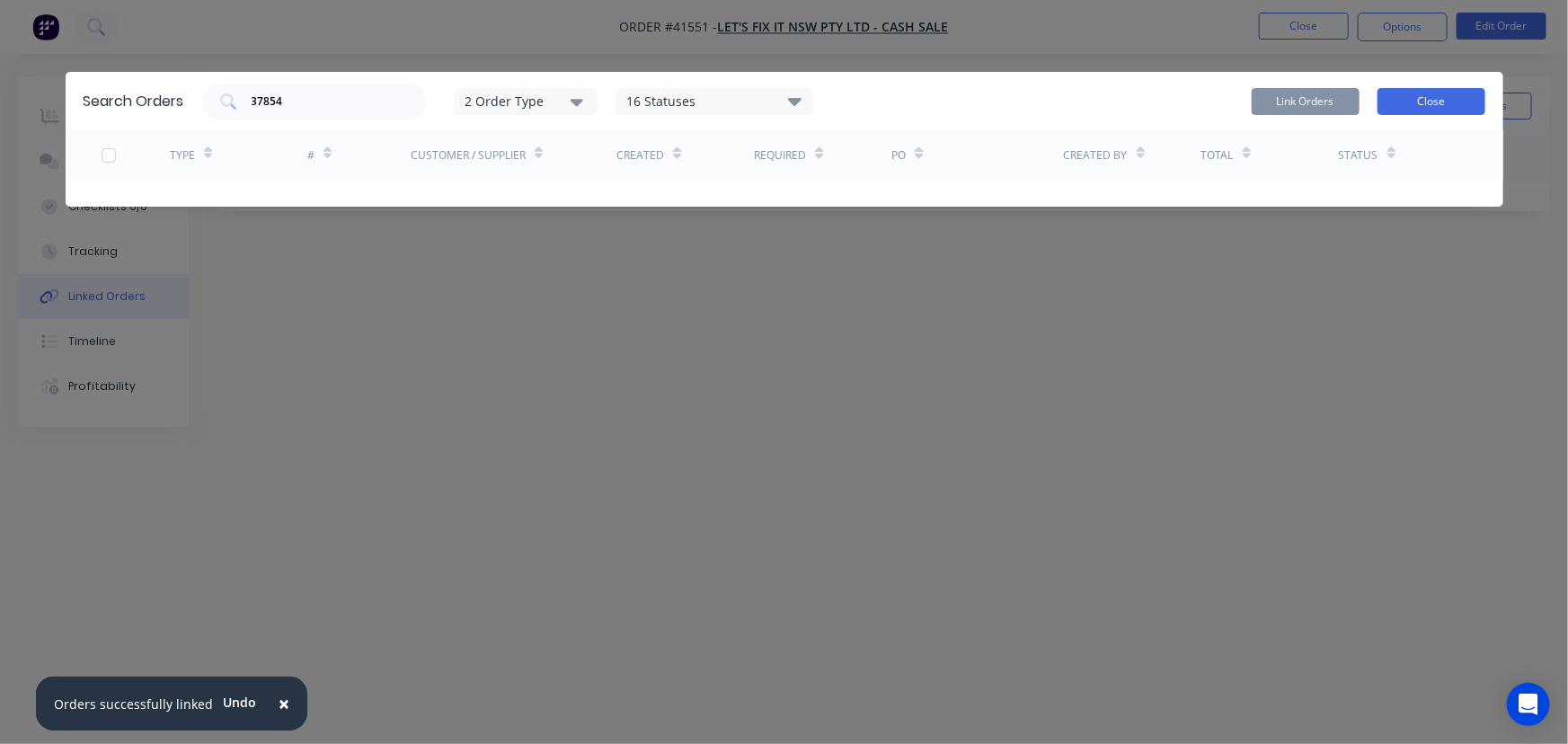
click at [1438, 107] on button "Close" at bounding box center [1431, 101] width 108 height 27
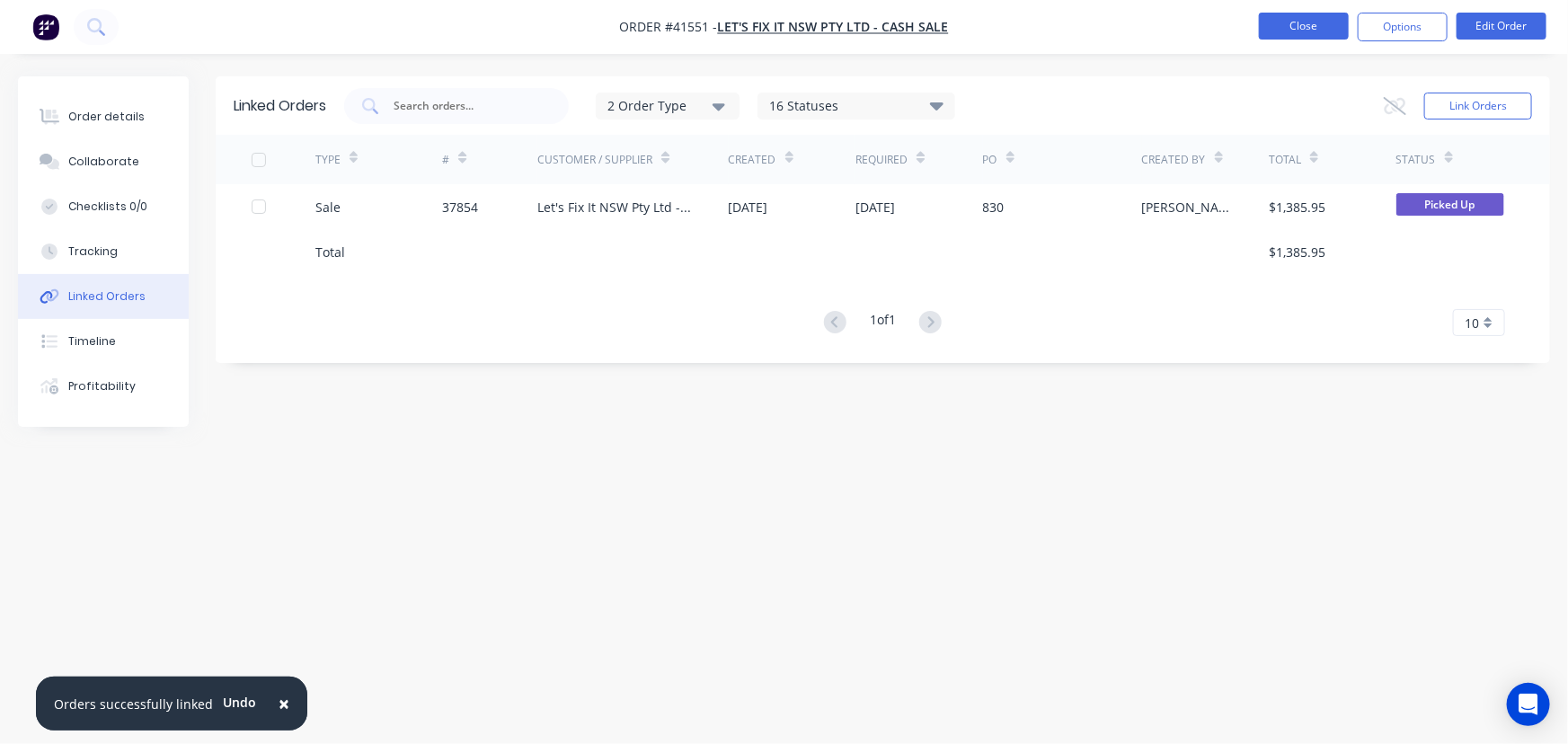
click at [1302, 20] on button "Close" at bounding box center [1303, 26] width 90 height 27
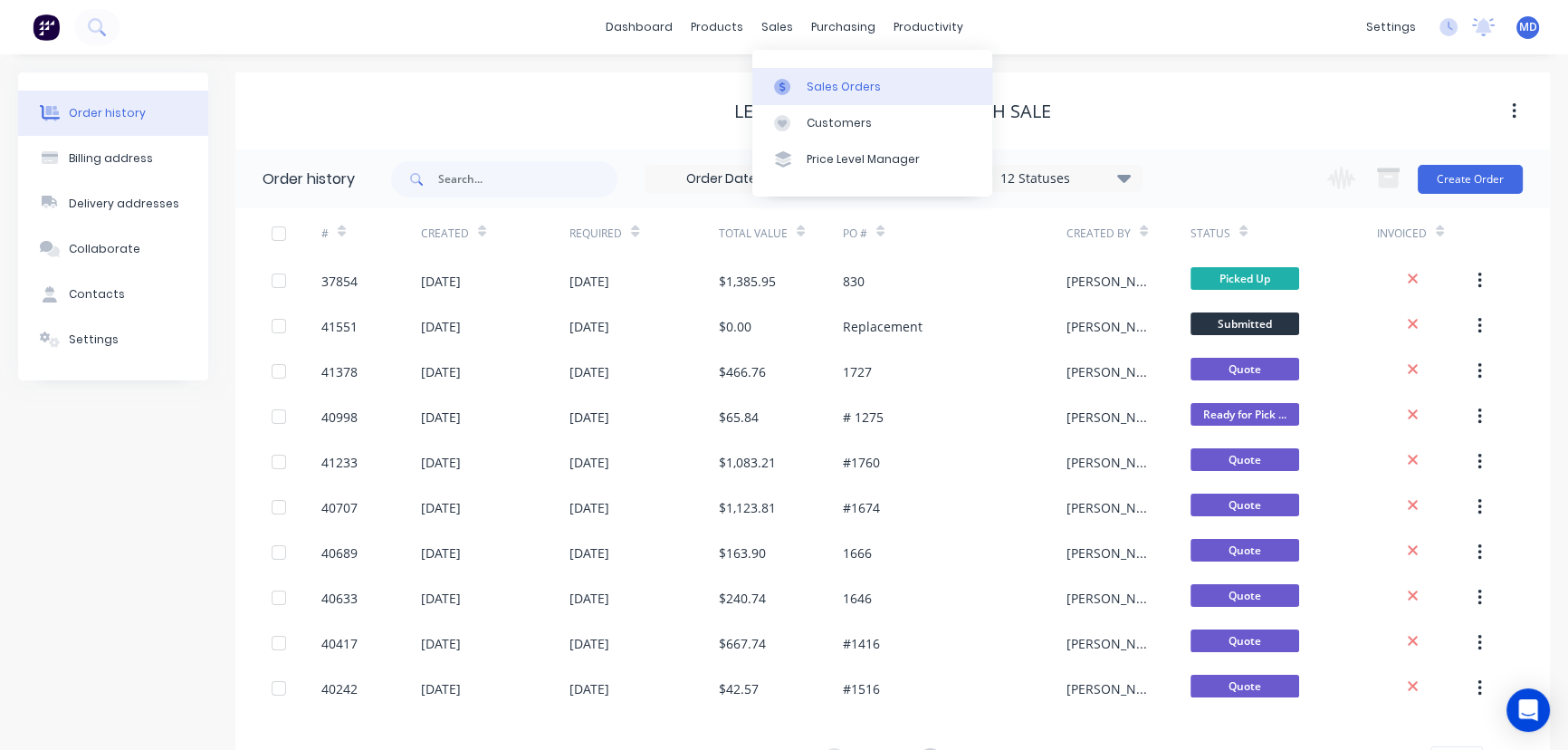
click at [823, 80] on div "Sales Orders" at bounding box center [843, 87] width 75 height 16
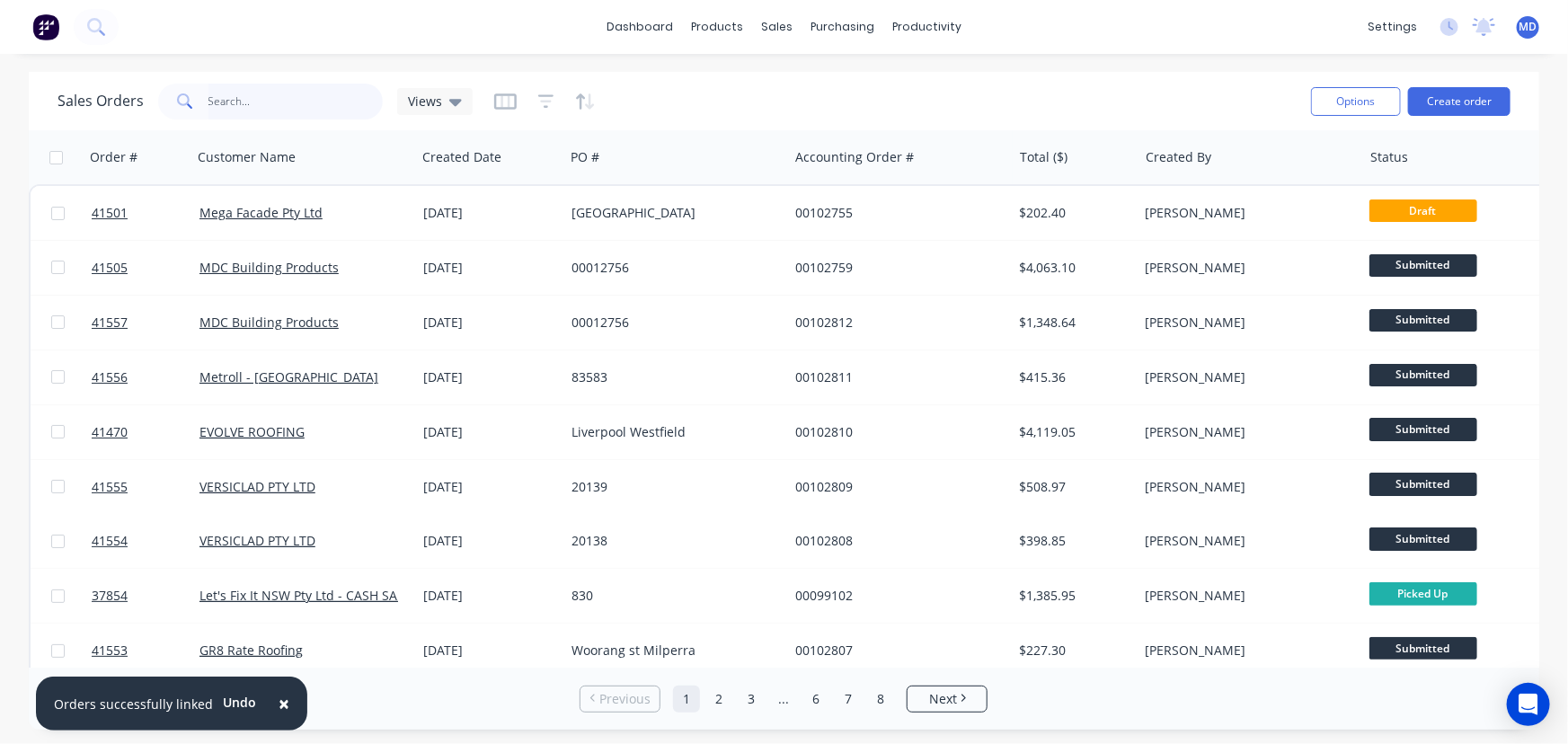
click at [256, 106] on input "text" at bounding box center [295, 102] width 175 height 36
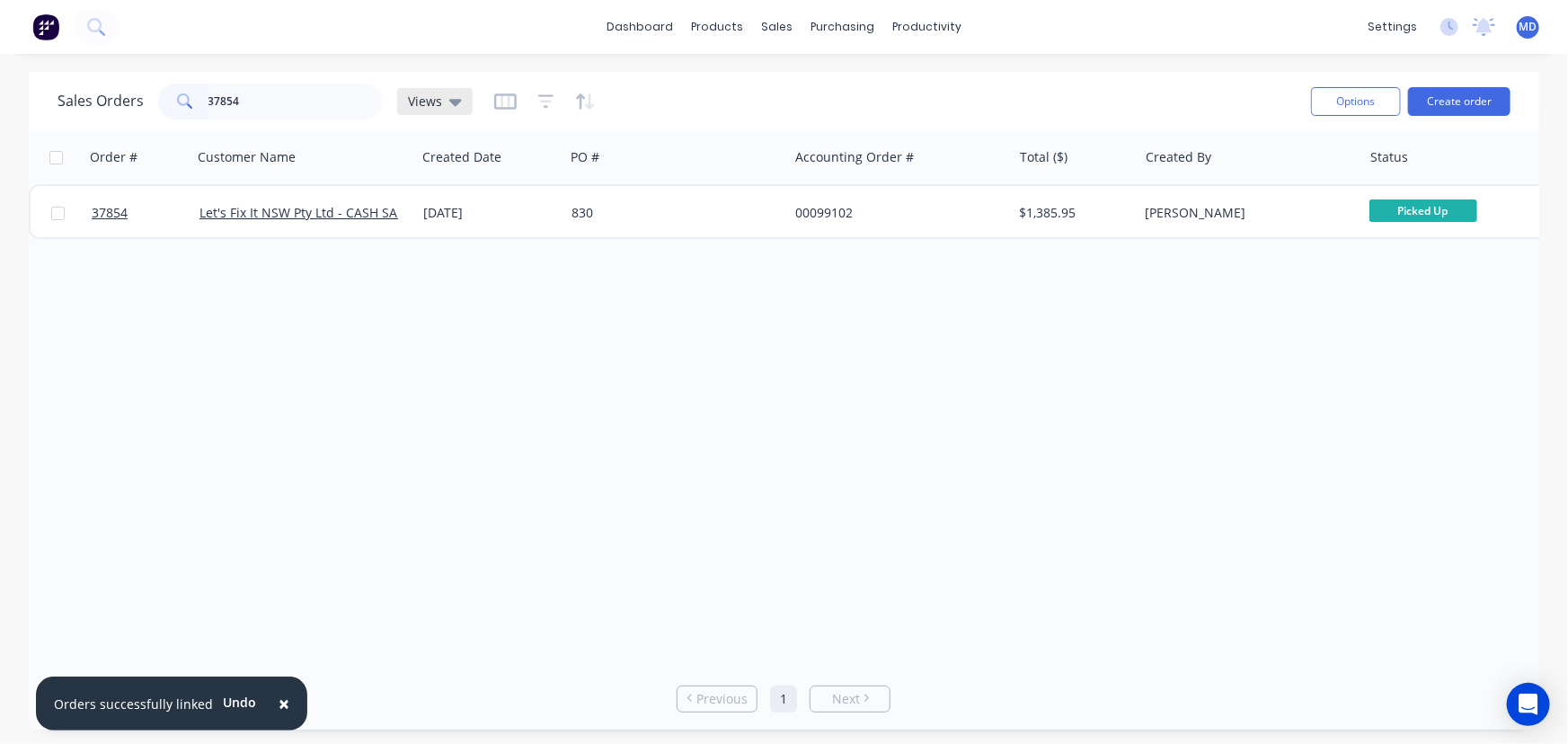
click at [430, 97] on span "Views" at bounding box center [425, 101] width 35 height 19
click at [427, 246] on button "None (Default)" at bounding box center [504, 253] width 205 height 21
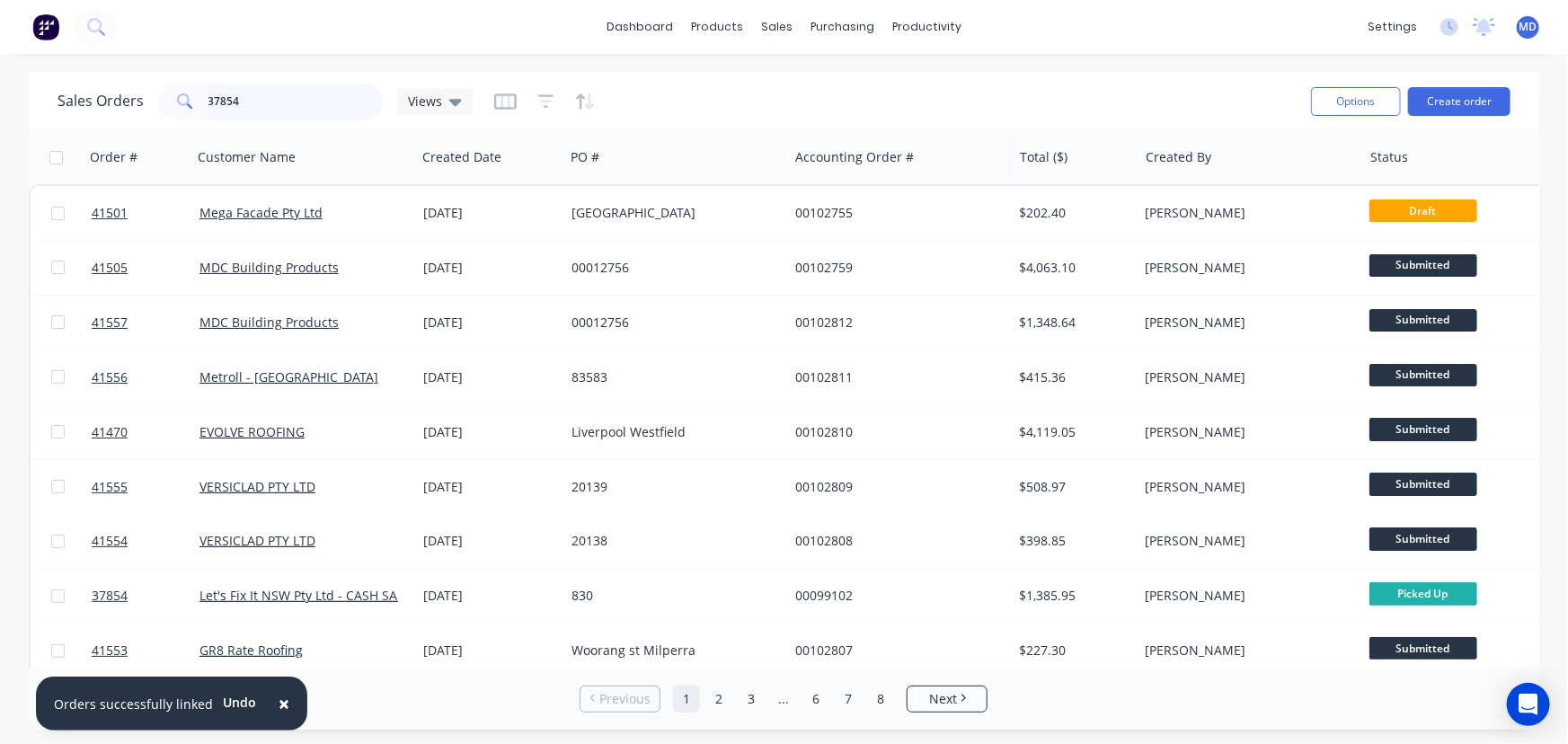
click at [286, 107] on input "37854" at bounding box center [295, 102] width 175 height 36
click at [284, 702] on button "×" at bounding box center [284, 703] width 46 height 43
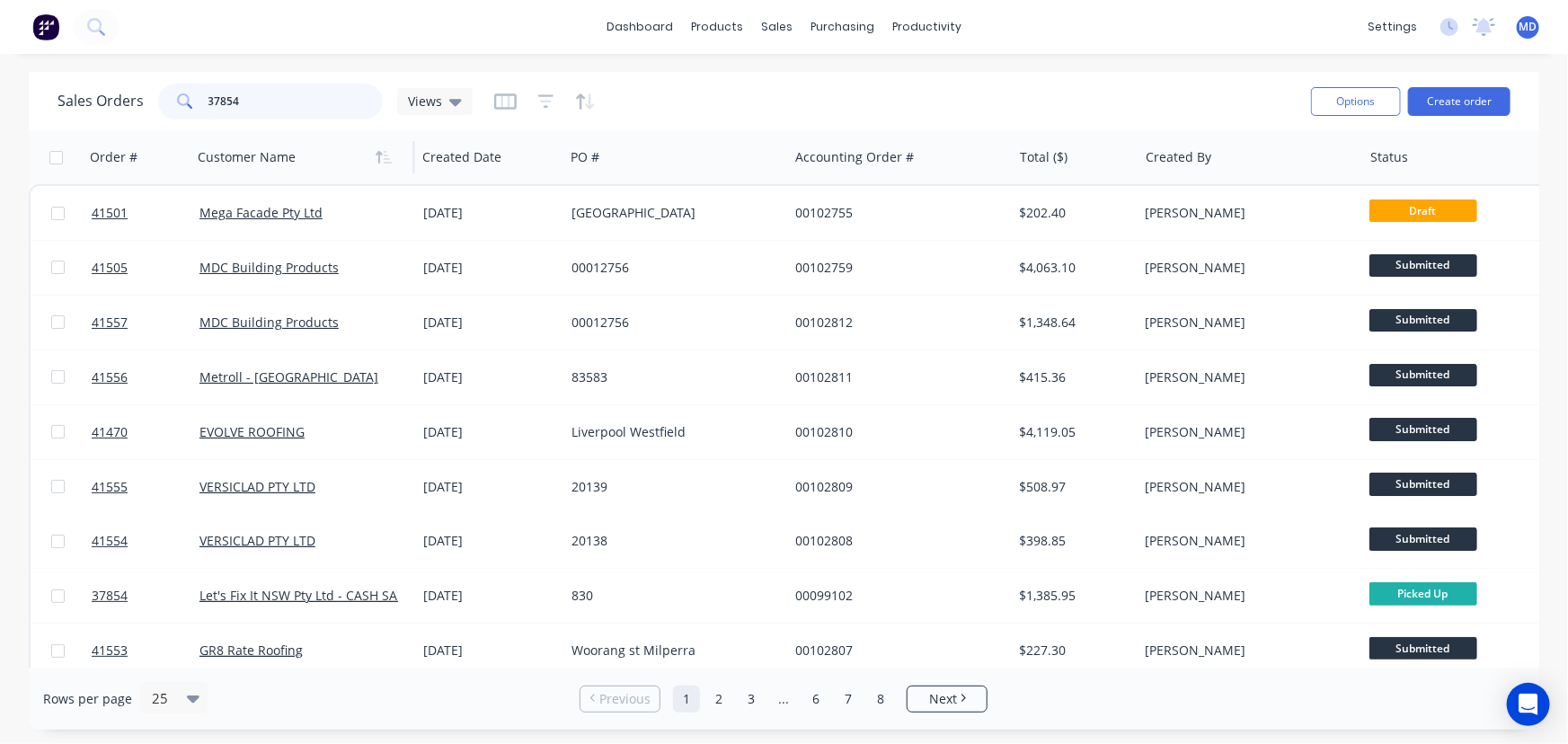
drag, startPoint x: 202, startPoint y: 100, endPoint x: 314, endPoint y: 171, distance: 132.6
click at [0, 97] on div "Sales Orders 37854 Views Options Create order Order # Customer Name Created Dat…" at bounding box center [784, 401] width 1568 height 658
type input "47451"
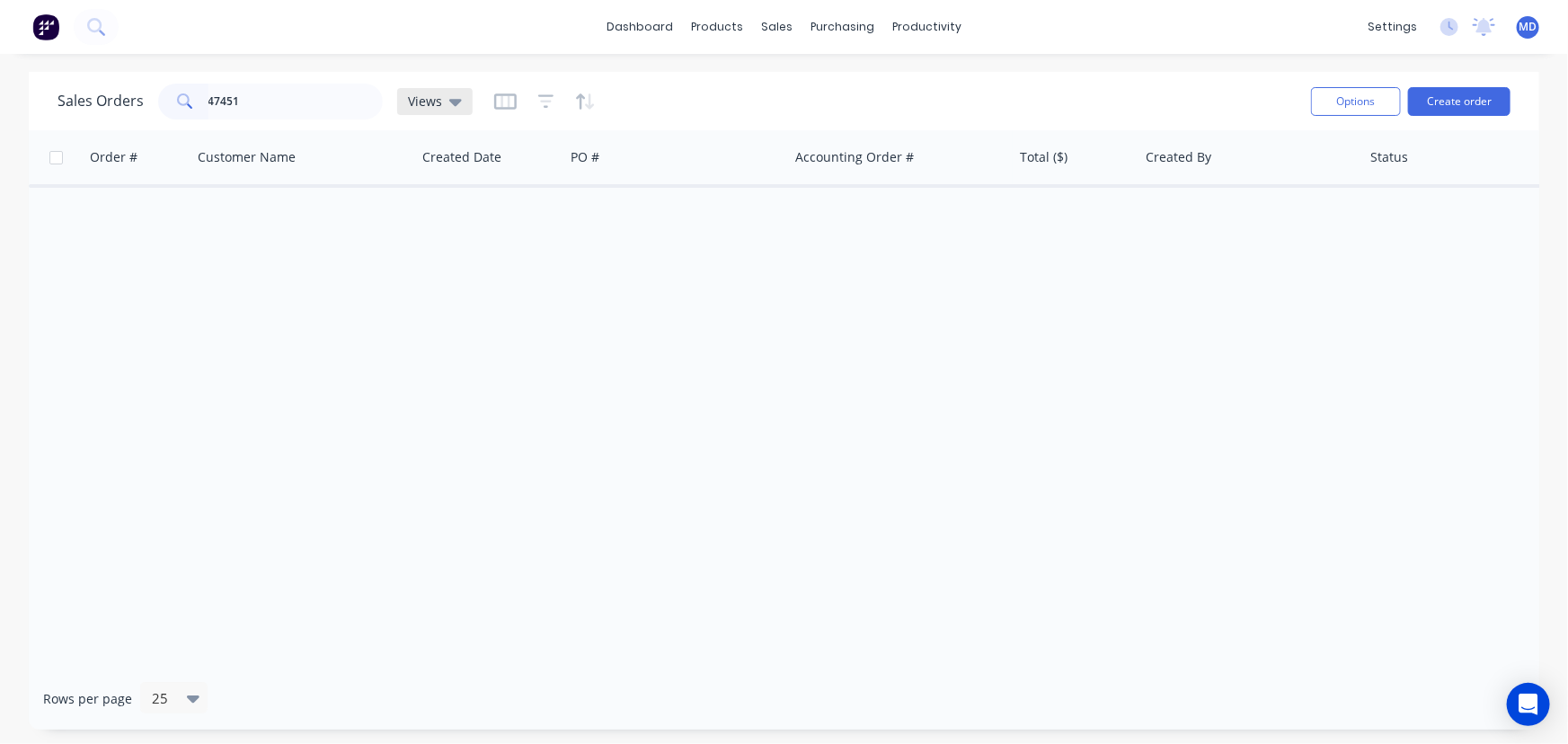
click at [453, 96] on icon at bounding box center [455, 102] width 13 height 20
click at [440, 357] on button "MARIA" at bounding box center [504, 362] width 205 height 21
click at [516, 99] on icon at bounding box center [522, 102] width 13 height 7
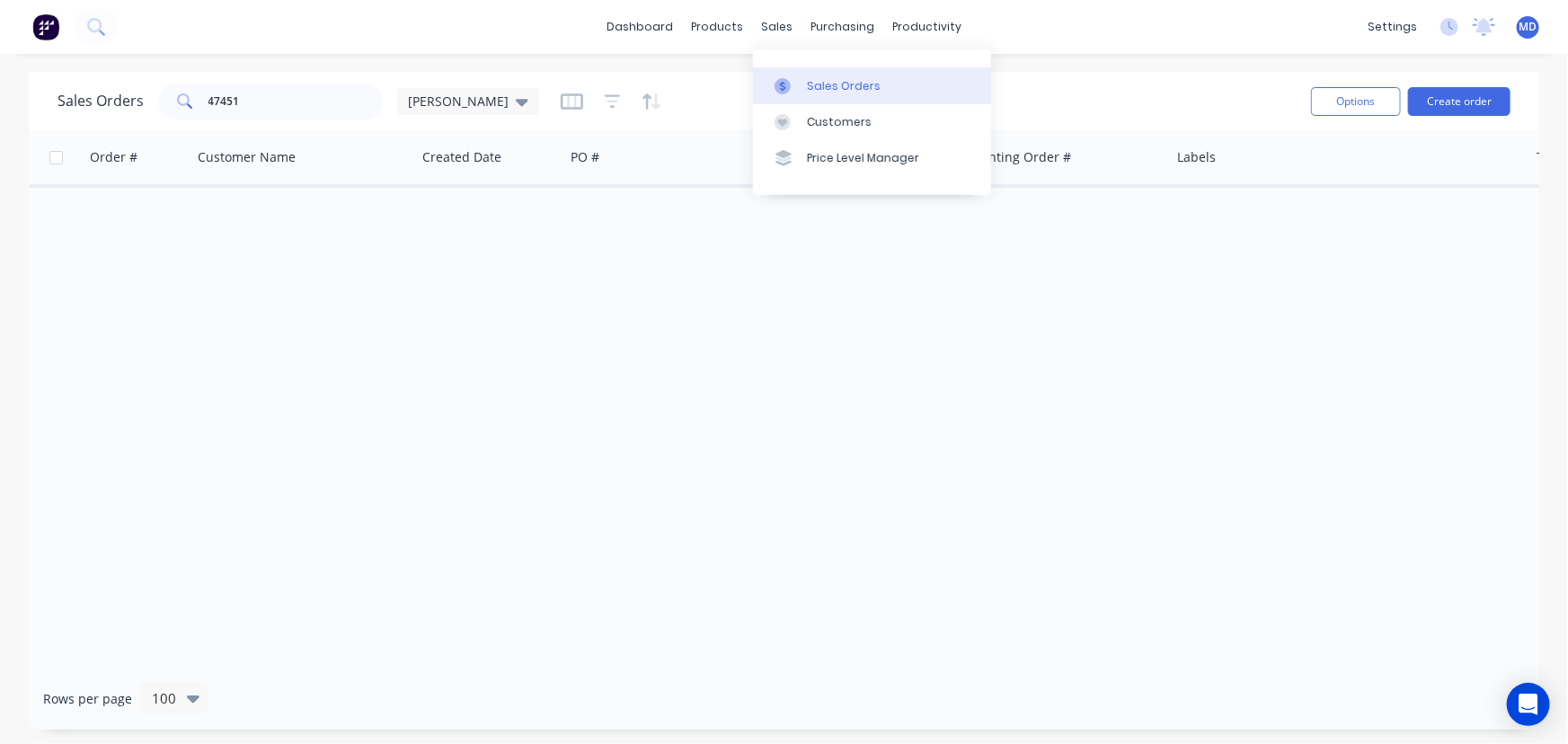
click at [830, 84] on div "Sales Orders" at bounding box center [844, 86] width 74 height 16
click at [308, 105] on input "47451" at bounding box center [295, 102] width 175 height 36
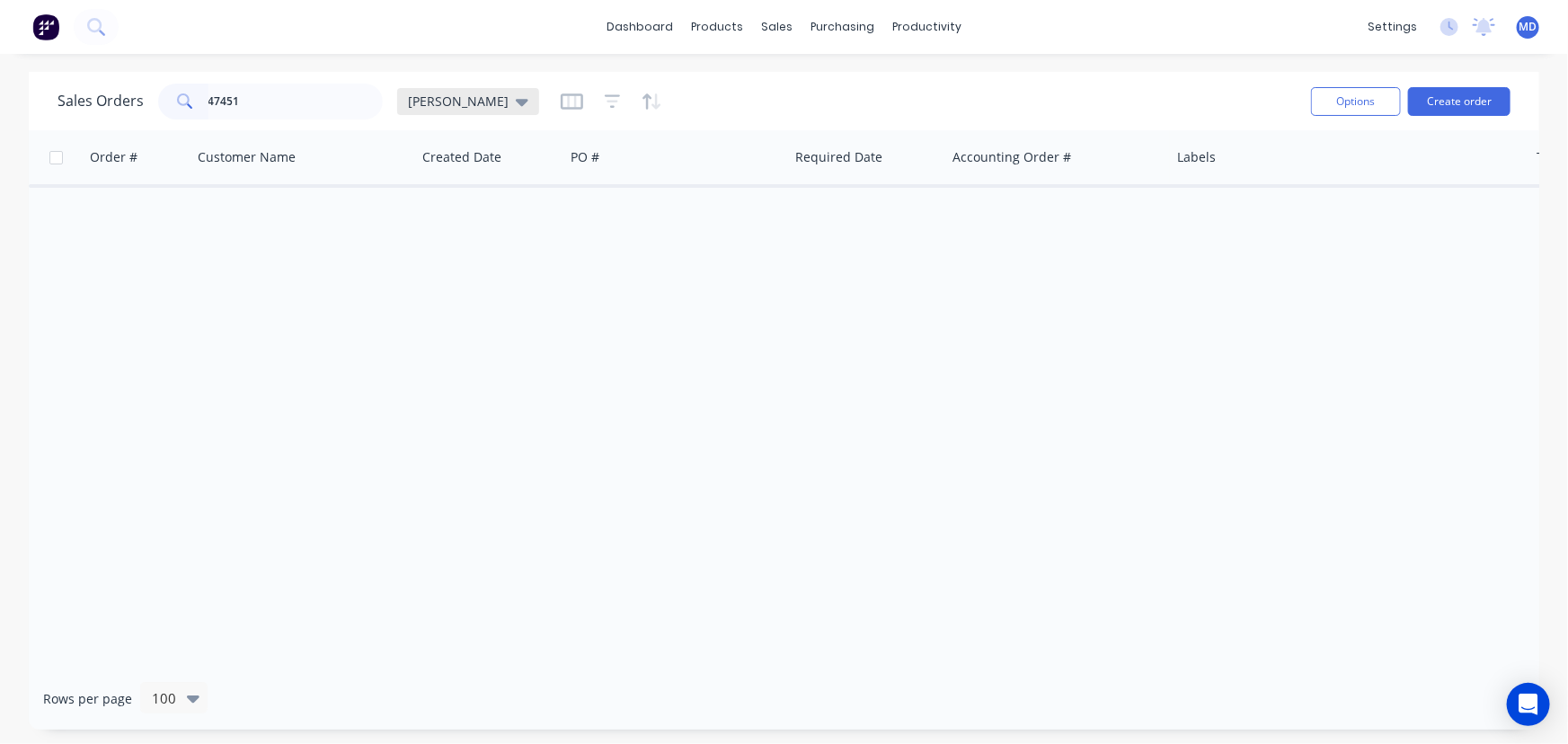
click at [449, 102] on div "MARIA" at bounding box center [468, 102] width 121 height 16
click at [431, 361] on button "MARIA" at bounding box center [504, 362] width 205 height 21
click at [844, 131] on link "Customers" at bounding box center [871, 123] width 238 height 36
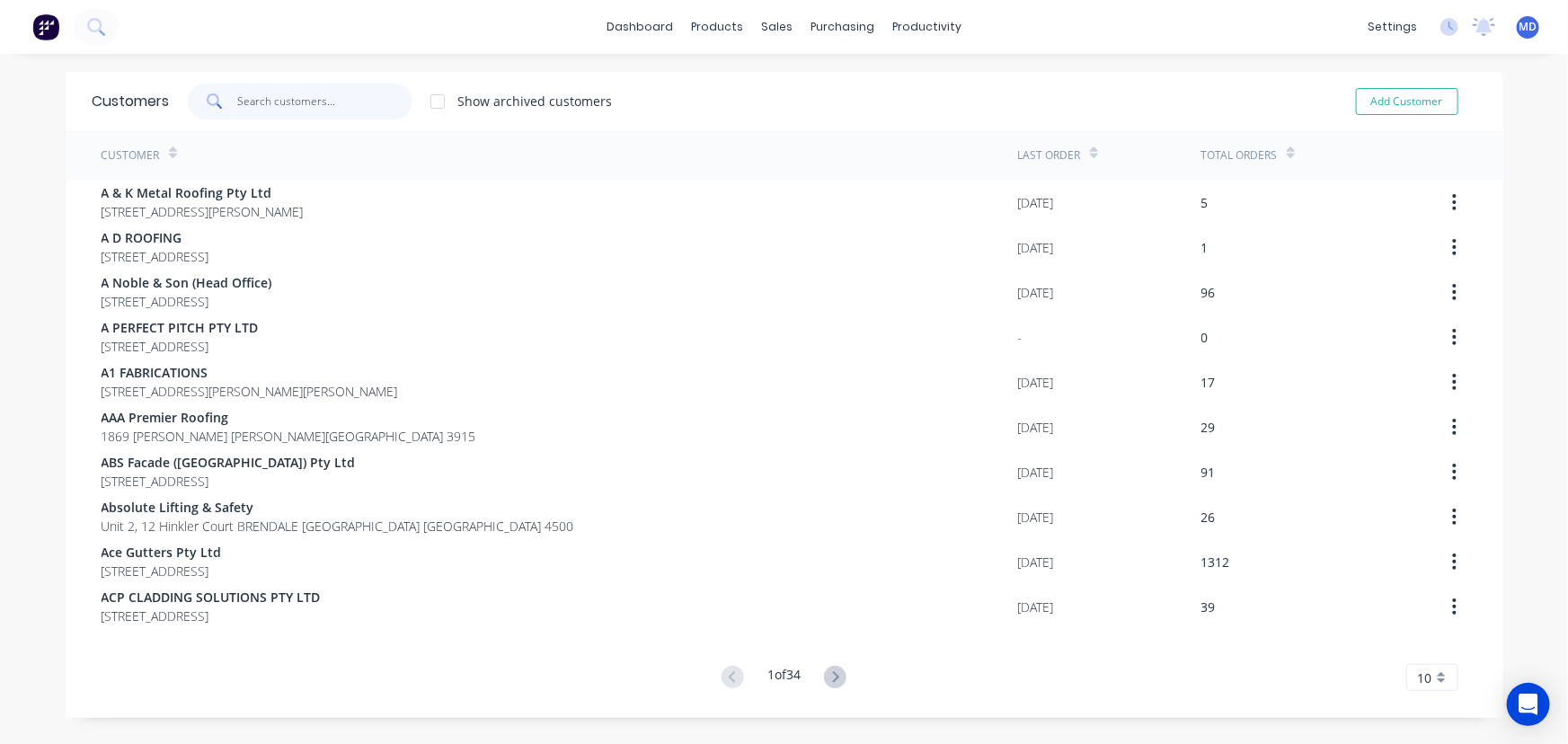
click at [283, 103] on input "text" at bounding box center [324, 102] width 175 height 36
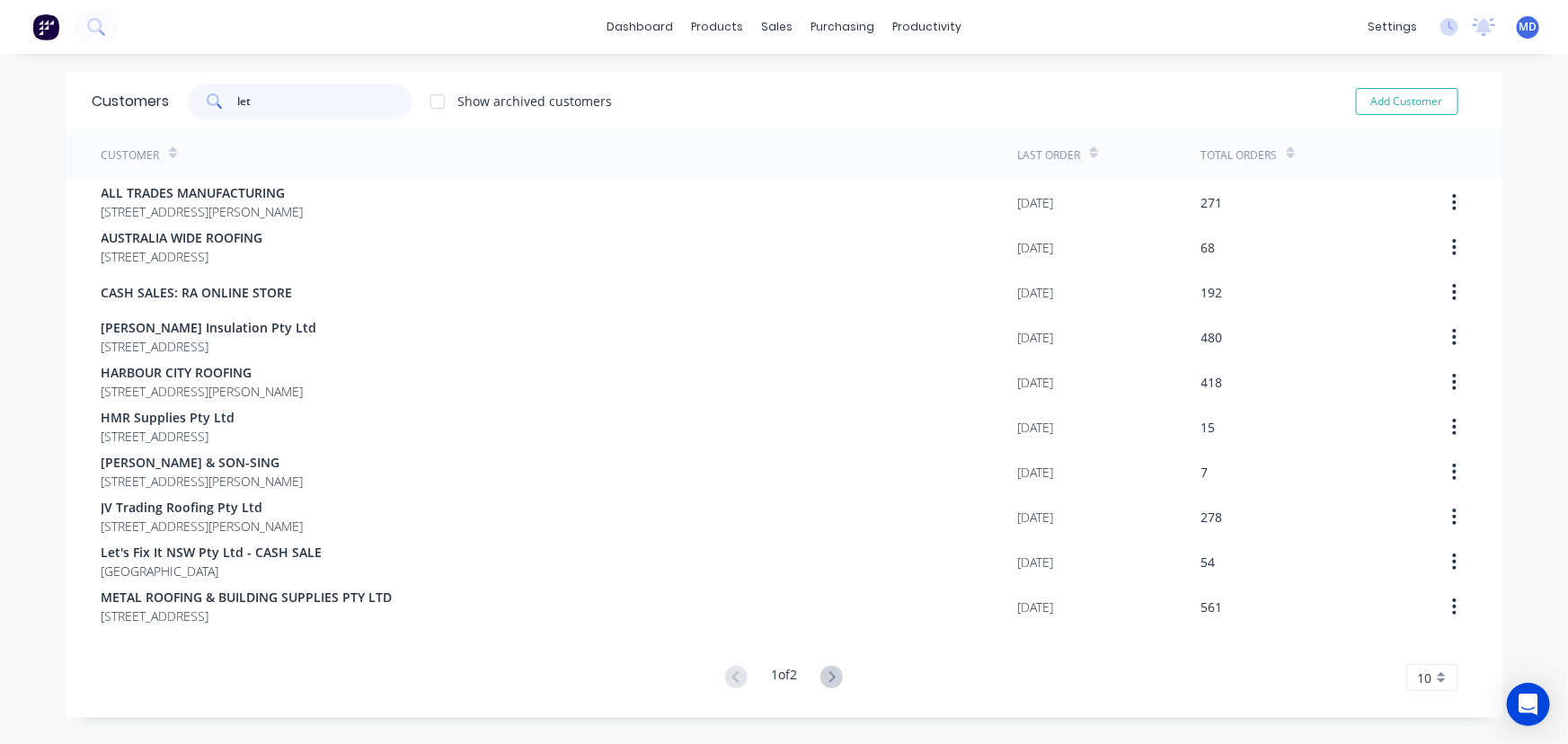
type input "let"
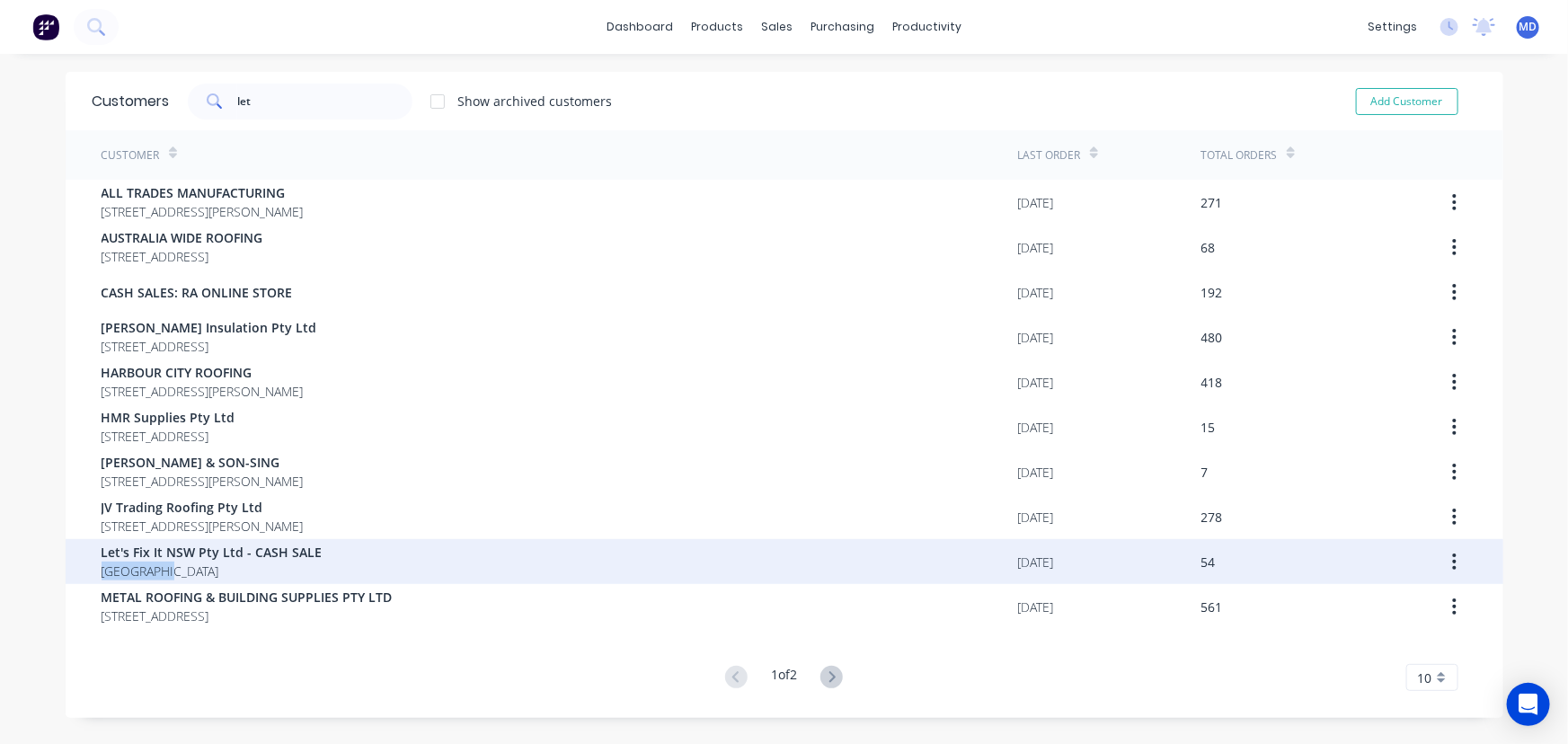
drag, startPoint x: 573, startPoint y: 582, endPoint x: 592, endPoint y: 552, distance: 35.5
click at [592, 552] on div "Let's Fix It NSW Pty Ltd - CASH SALE Australia" at bounding box center [560, 561] width 917 height 44
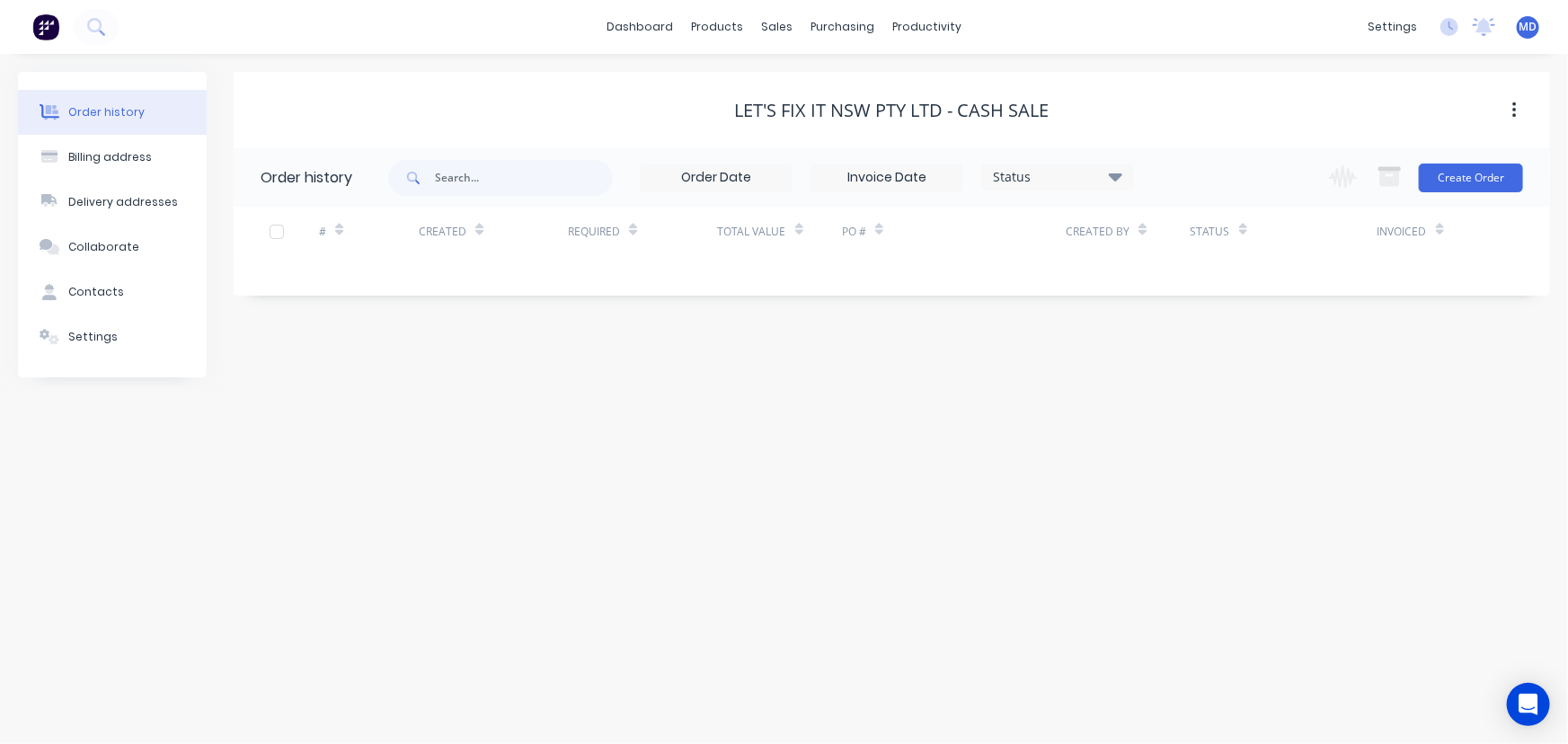
click at [583, 553] on div "Order history Billing address Delivery addresses Collaborate Contacts Settings …" at bounding box center [784, 399] width 1568 height 691
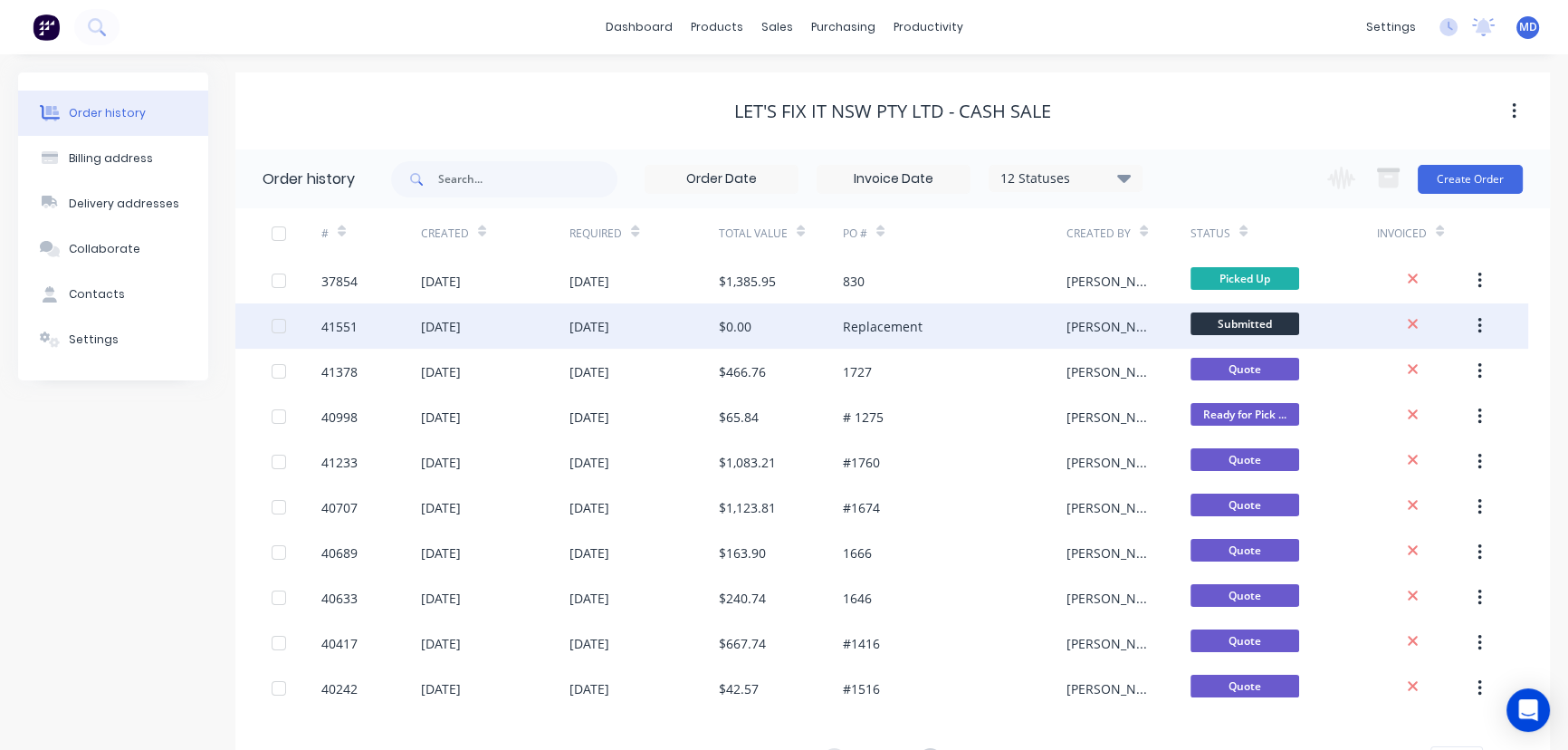
click at [658, 328] on div "08 Sep 2025" at bounding box center [644, 326] width 149 height 45
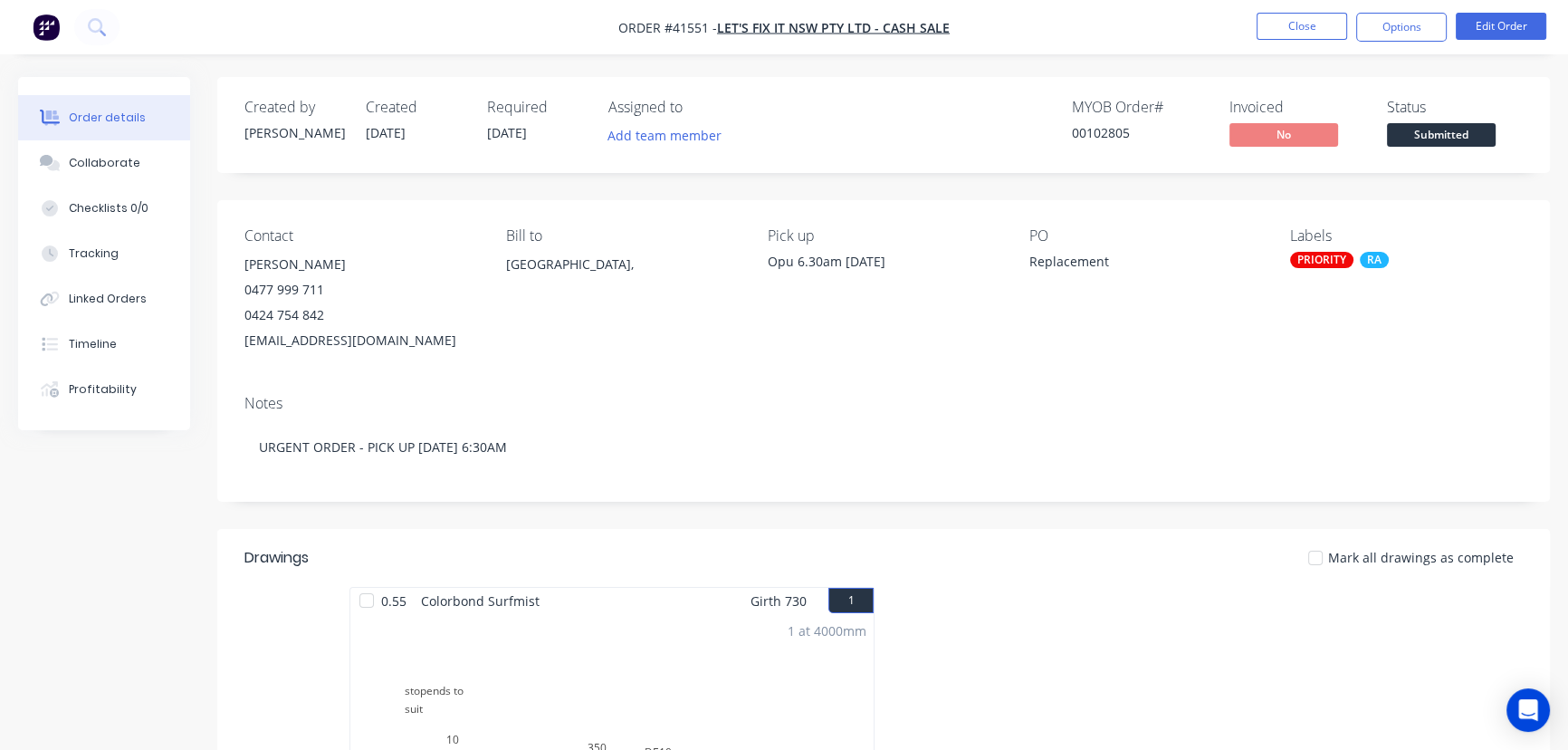
drag, startPoint x: 1106, startPoint y: 260, endPoint x: 1110, endPoint y: 268, distance: 8.9
click at [1106, 260] on div "Replacement" at bounding box center [1141, 264] width 226 height 25
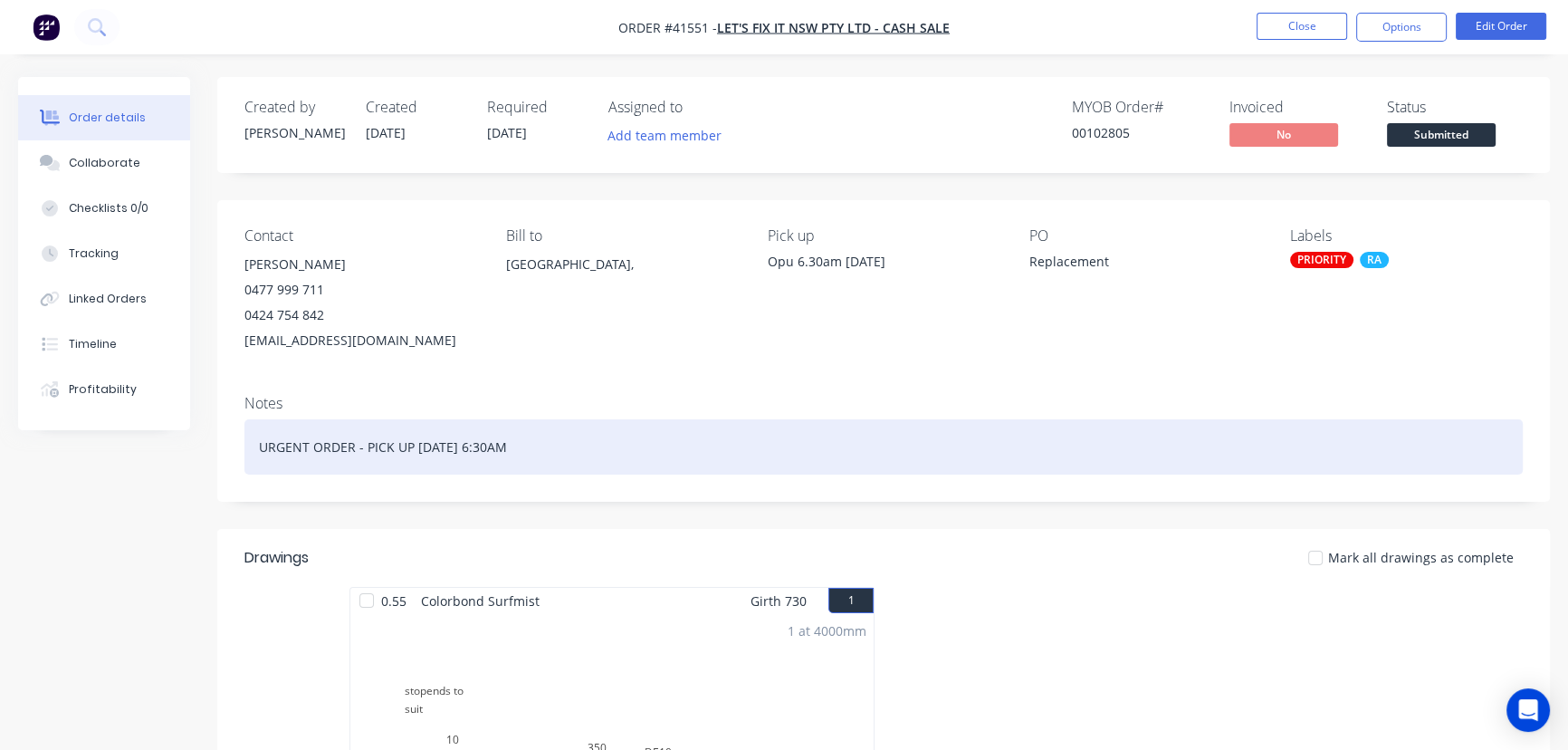
click at [526, 452] on div "URGENT ORDER - PICK UP MONDAY 6:30AM" at bounding box center [884, 446] width 1278 height 55
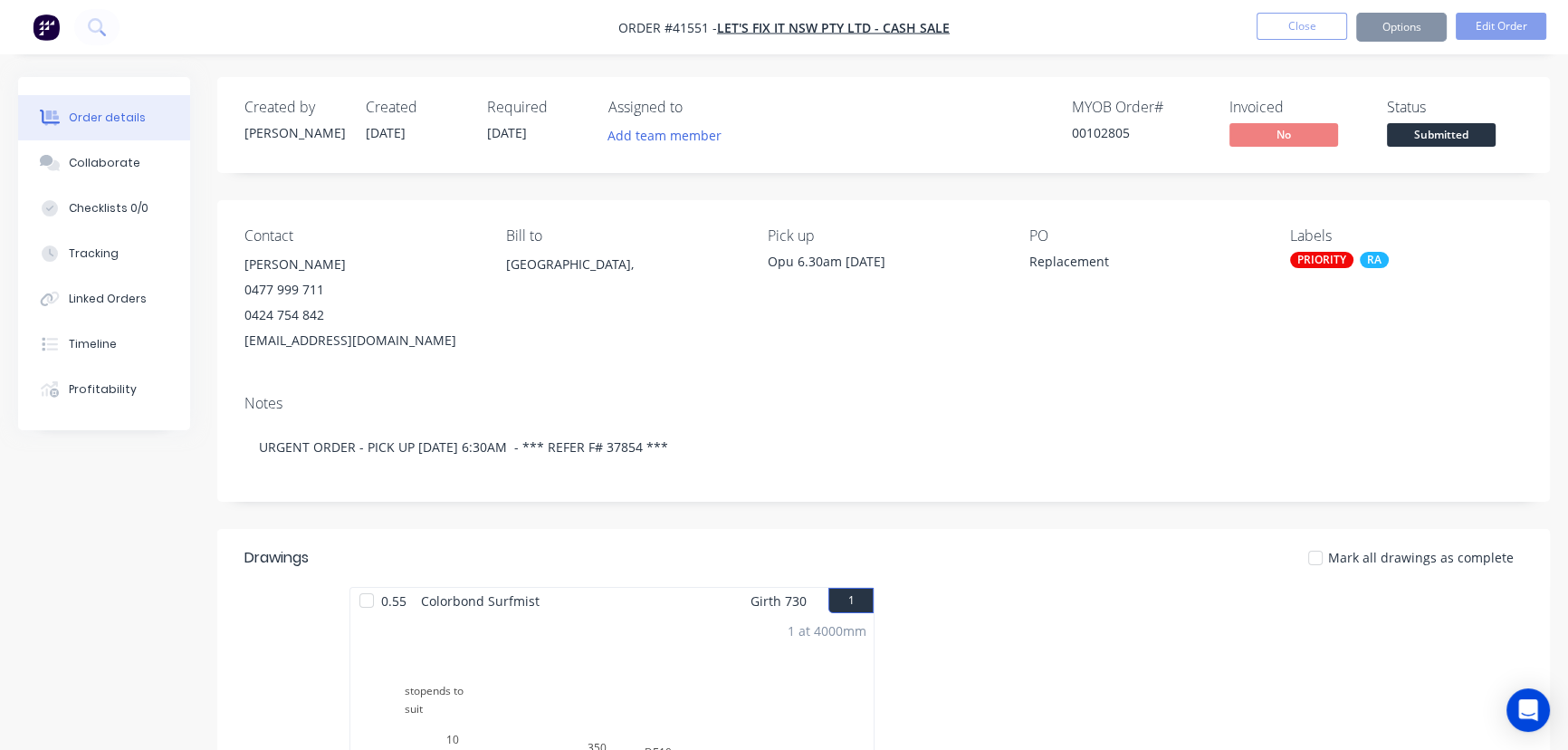
drag, startPoint x: 663, startPoint y: 337, endPoint x: 654, endPoint y: 336, distance: 9.1
click at [663, 336] on div "Bill to Australia," at bounding box center [622, 290] width 233 height 125
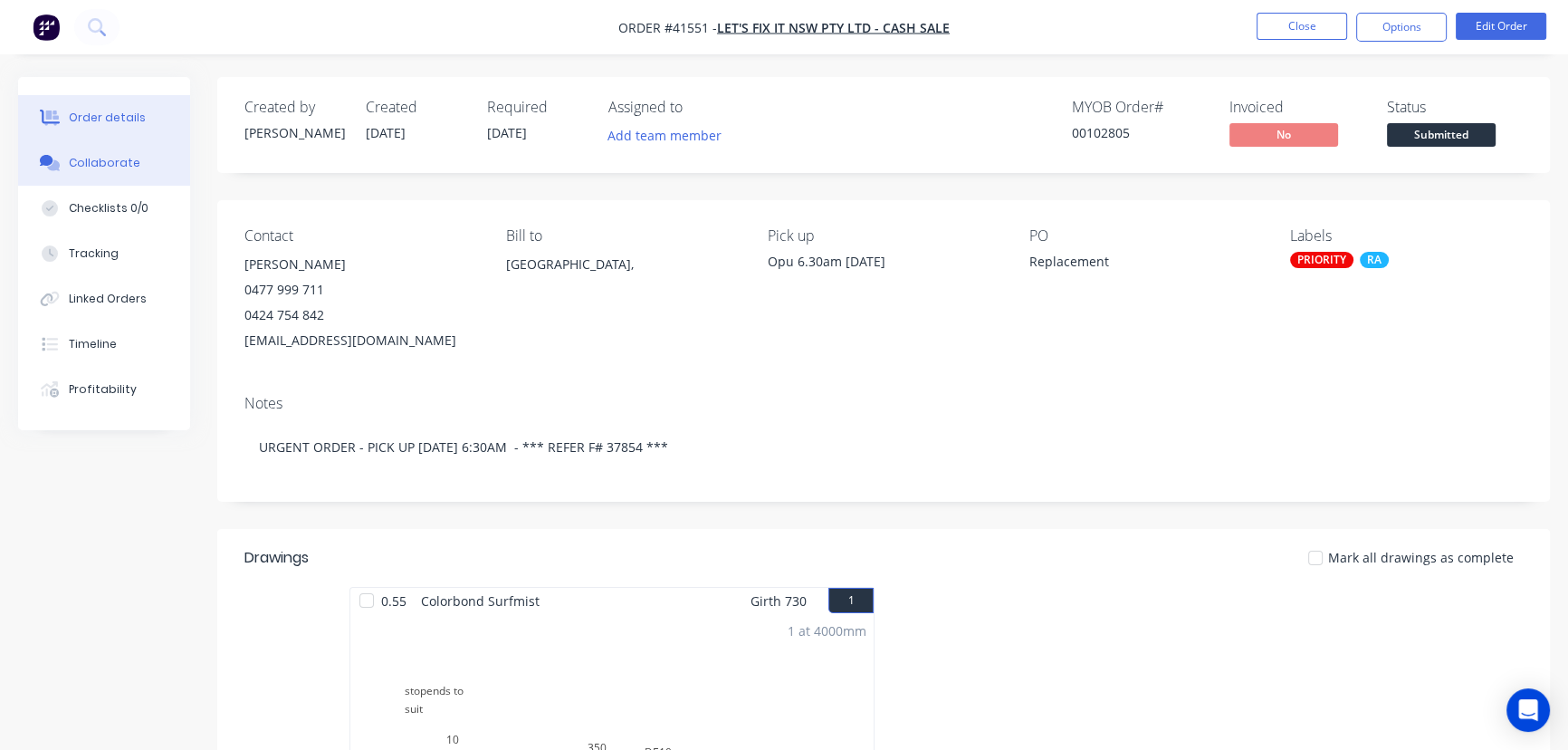
click at [108, 165] on div "Collaborate" at bounding box center [105, 163] width 72 height 16
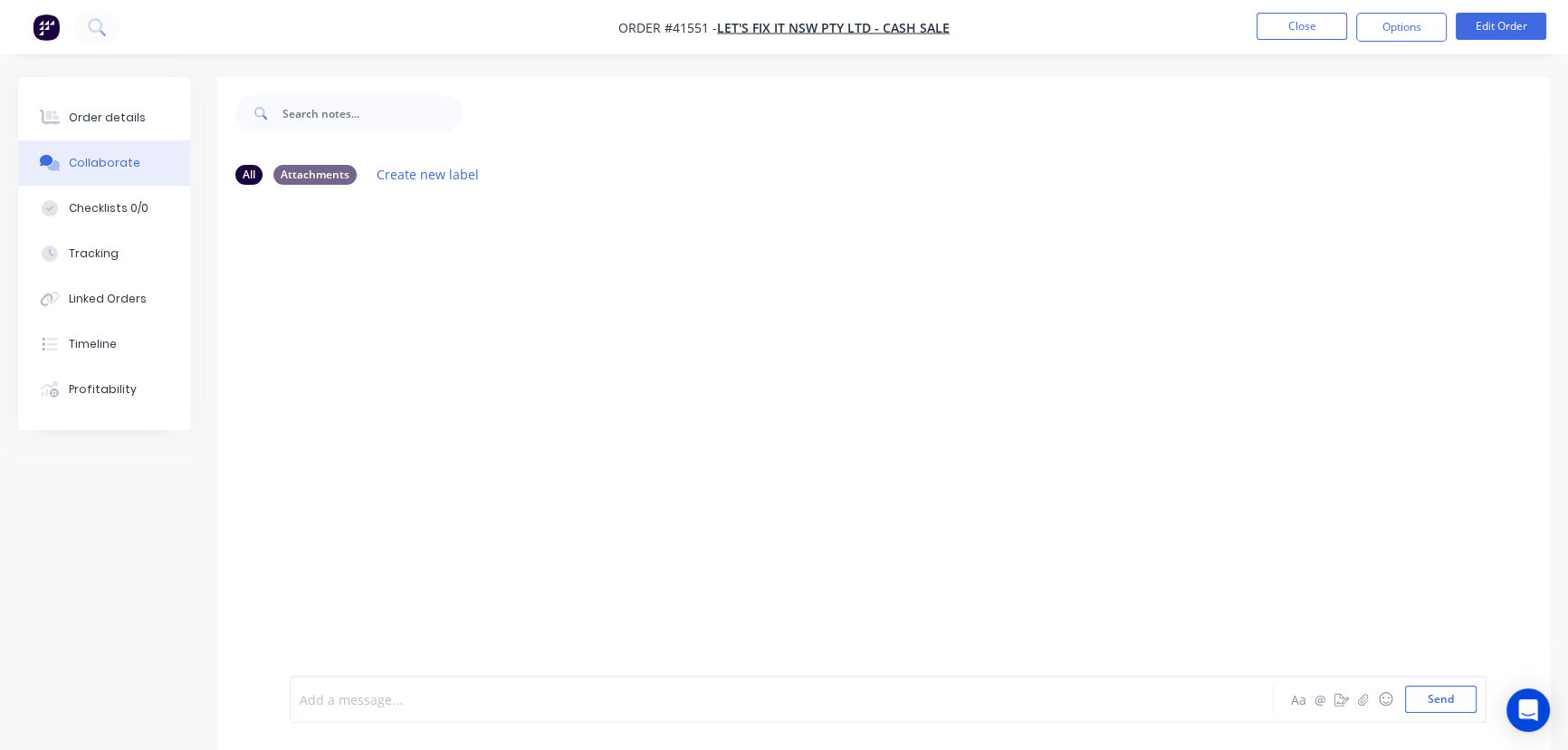
click at [378, 702] on div at bounding box center [742, 699] width 882 height 19
click at [1300, 26] on button "Close" at bounding box center [1301, 26] width 91 height 27
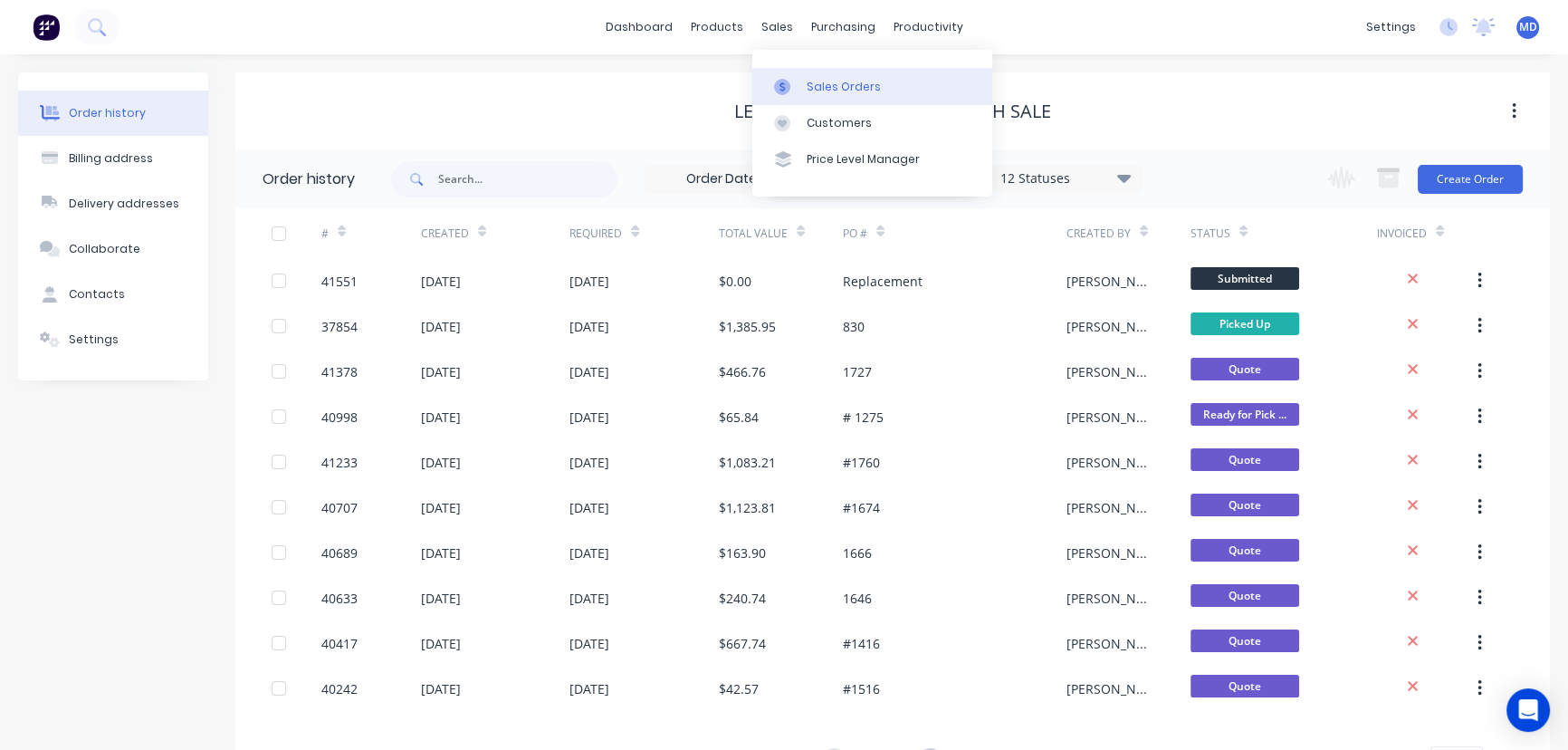
click at [842, 89] on div "Sales Orders" at bounding box center [843, 87] width 75 height 16
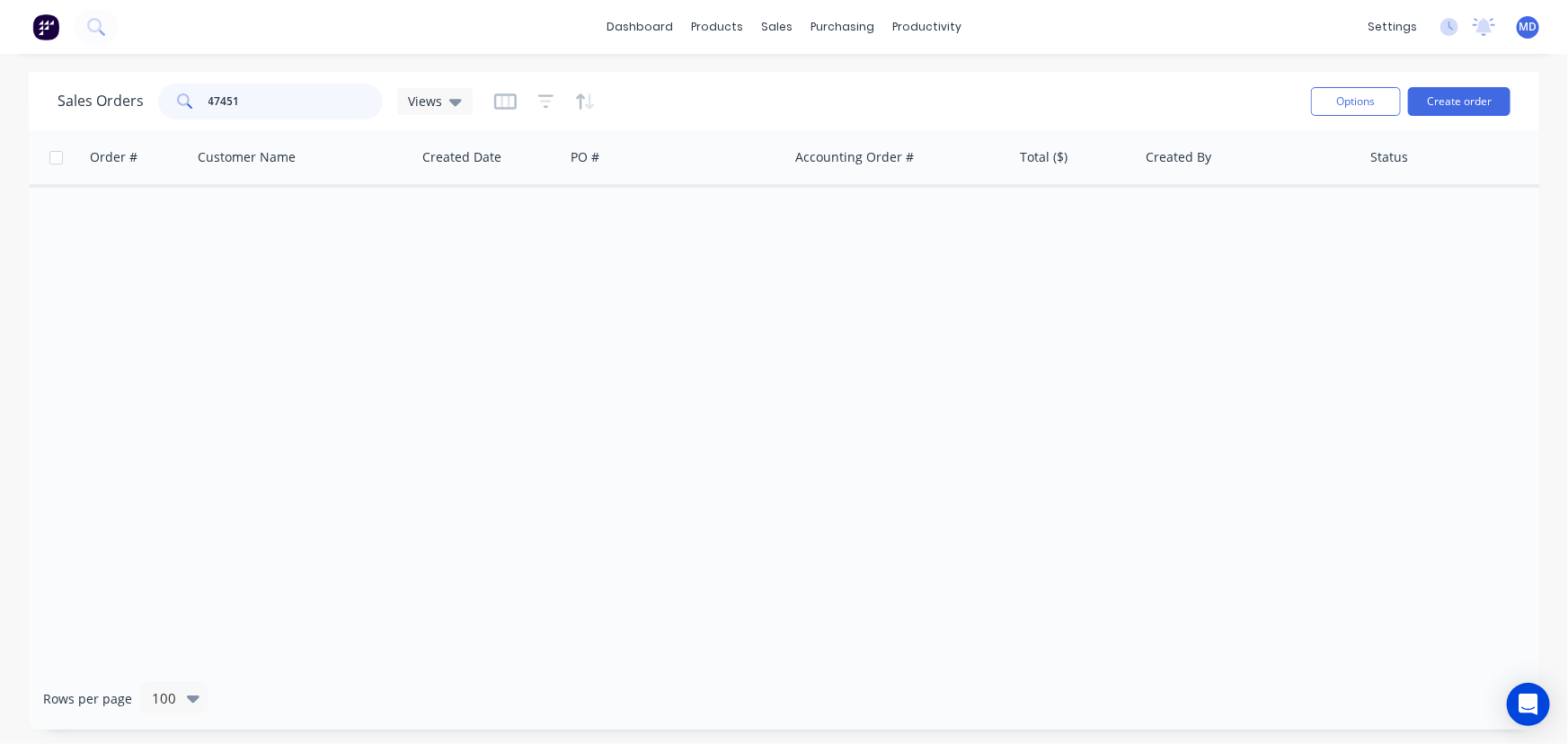
drag, startPoint x: 307, startPoint y: 99, endPoint x: 54, endPoint y: 90, distance: 253.2
click at [54, 90] on div "Sales Orders 47451 Views Options Create order" at bounding box center [784, 101] width 1511 height 58
type input "37854"
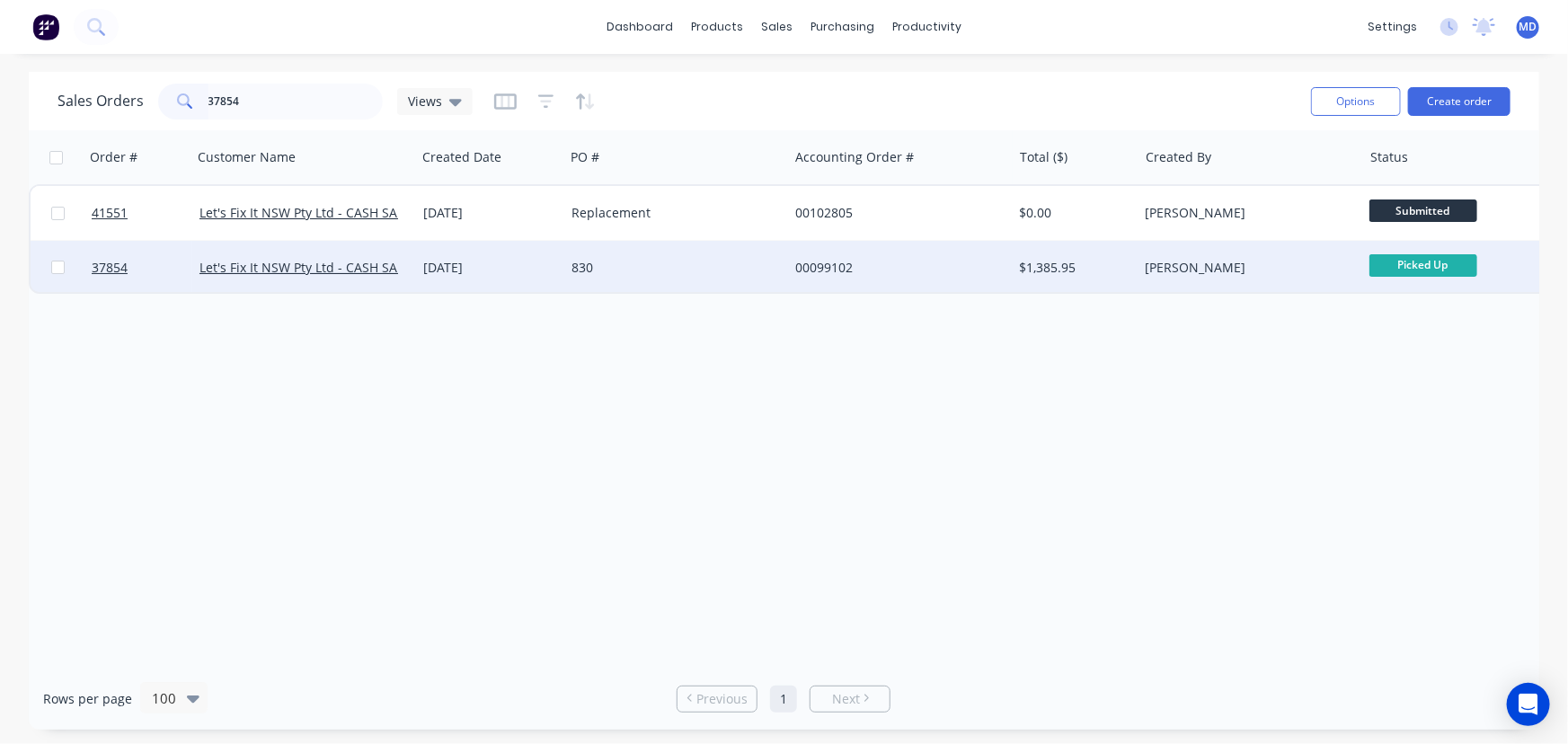
click at [682, 261] on div "830" at bounding box center [671, 268] width 200 height 18
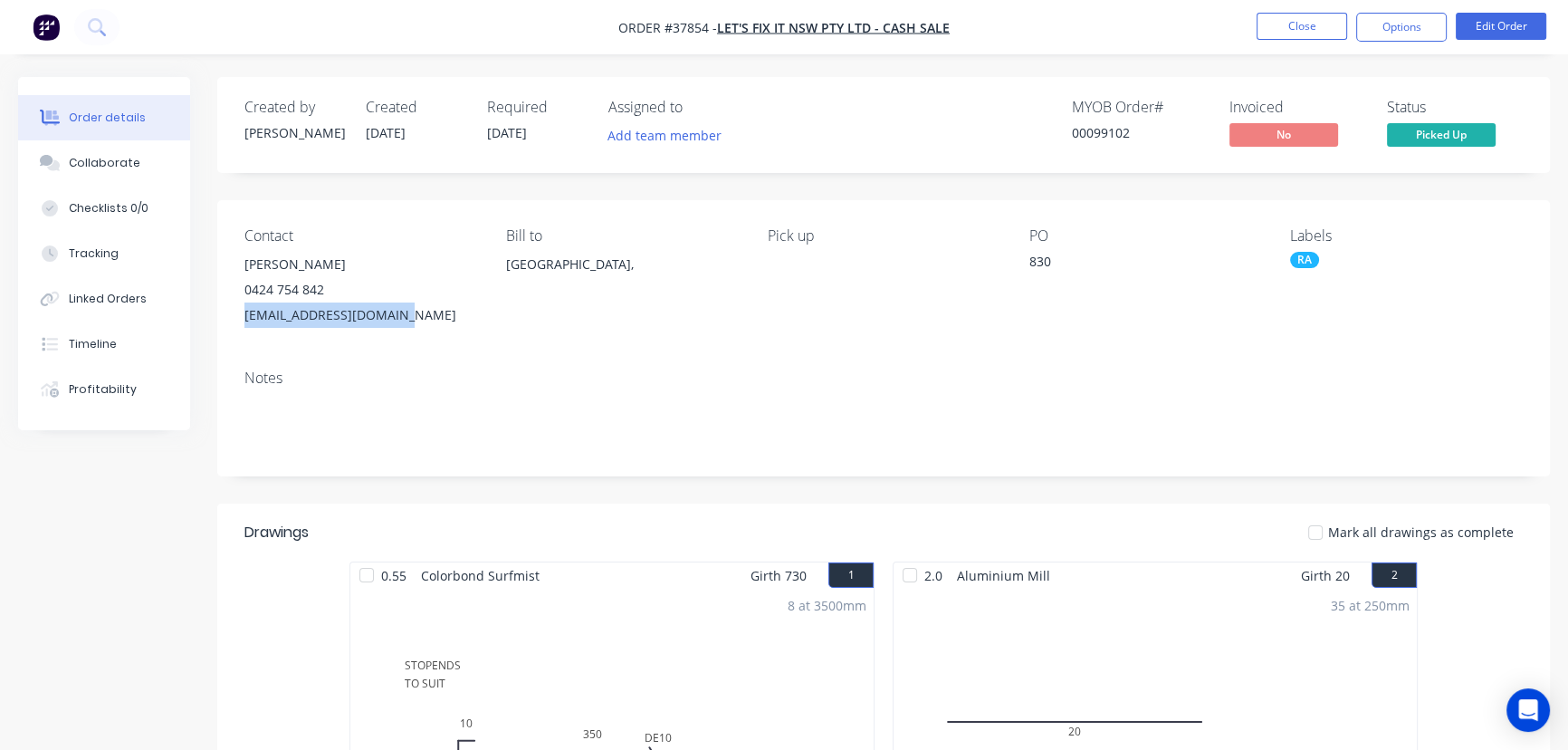
drag, startPoint x: 403, startPoint y: 320, endPoint x: 235, endPoint y: 307, distance: 168.5
click at [235, 307] on div "Contact Jason Pisani 0424 754 842 info@letsfixit4u.com.au Bill to Australia, Pi…" at bounding box center [883, 278] width 1333 height 155
copy div "info@letsfixit4u.com.au"
click at [1295, 26] on button "Close" at bounding box center [1301, 26] width 91 height 27
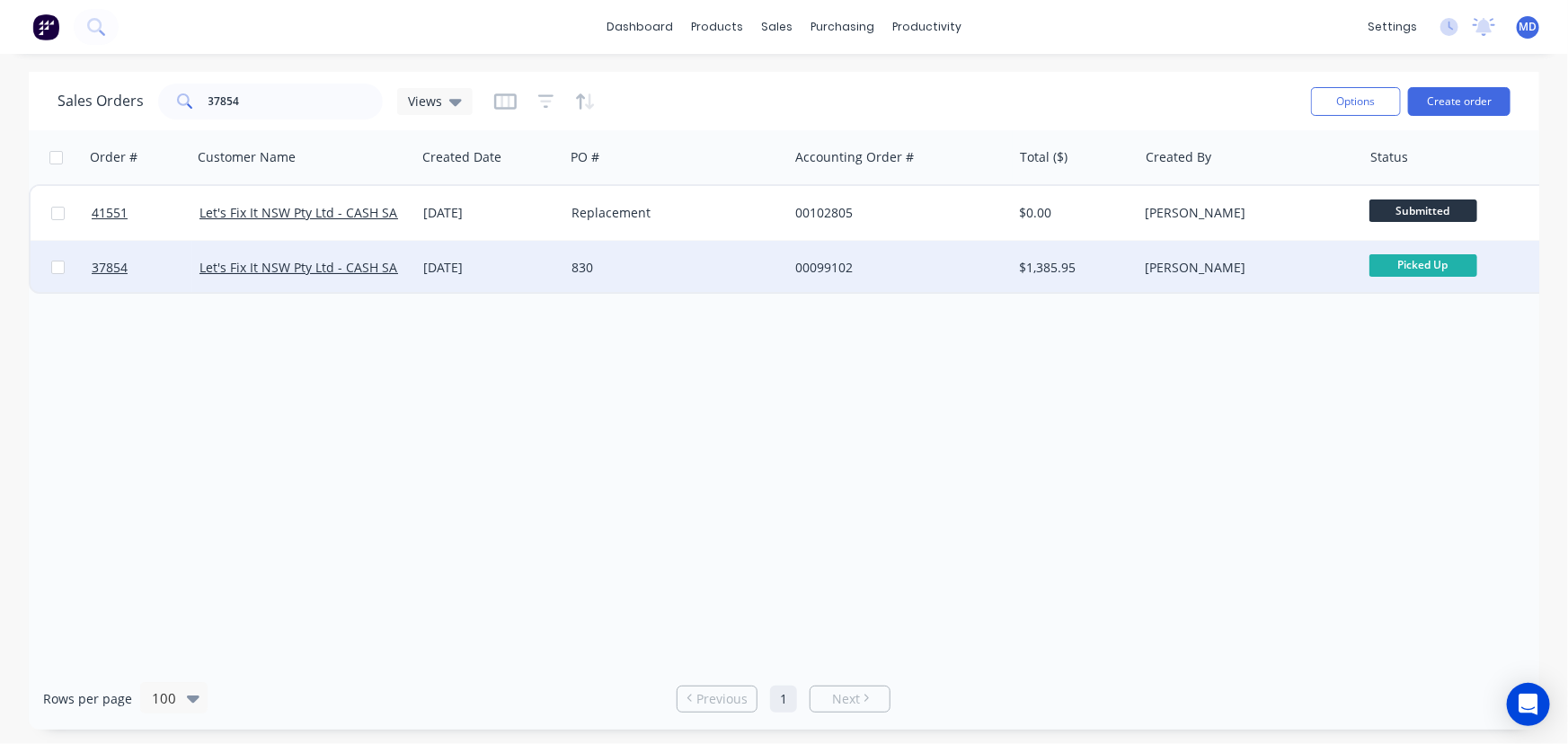
click at [700, 274] on div "830" at bounding box center [671, 268] width 200 height 18
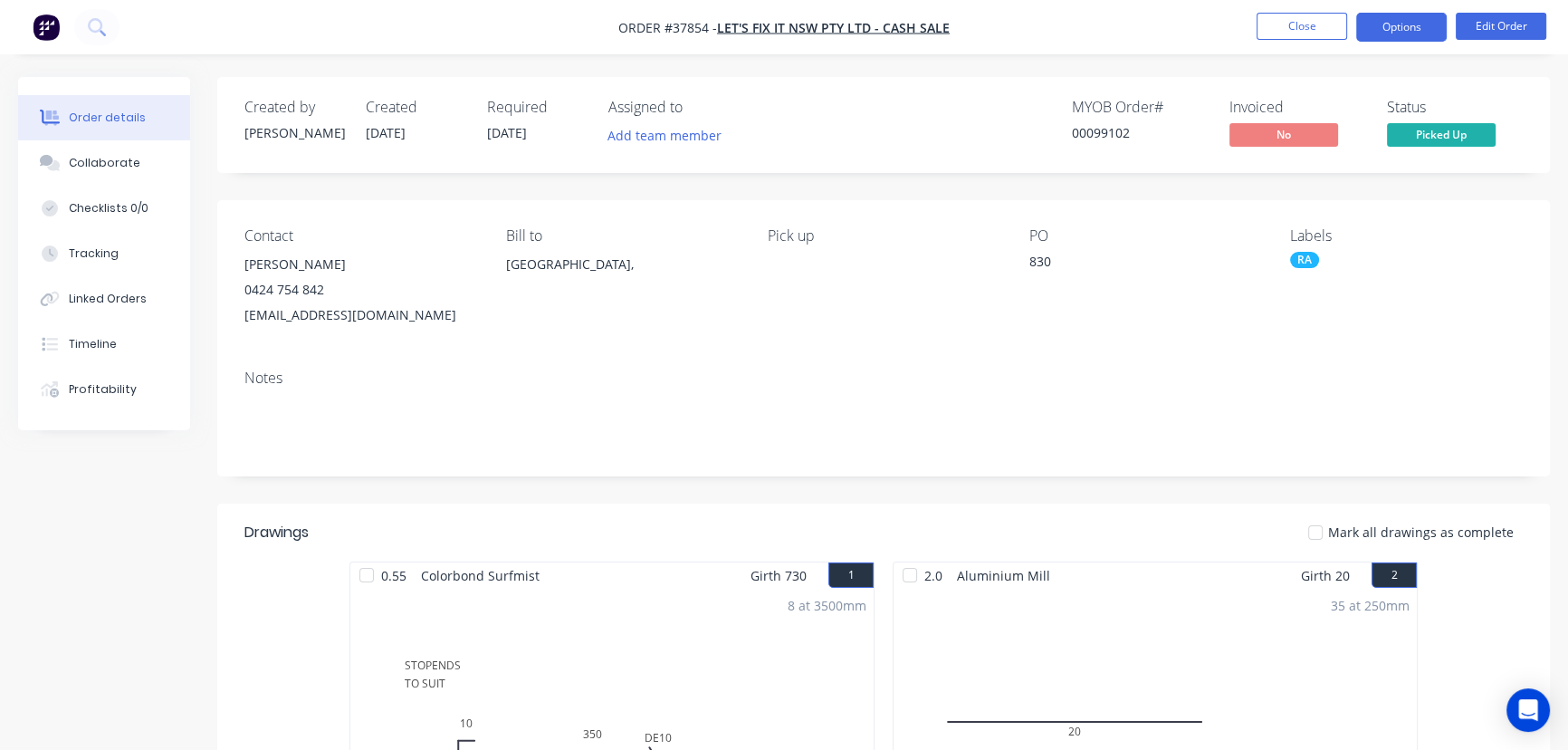
click at [1390, 29] on button "Options" at bounding box center [1402, 27] width 91 height 29
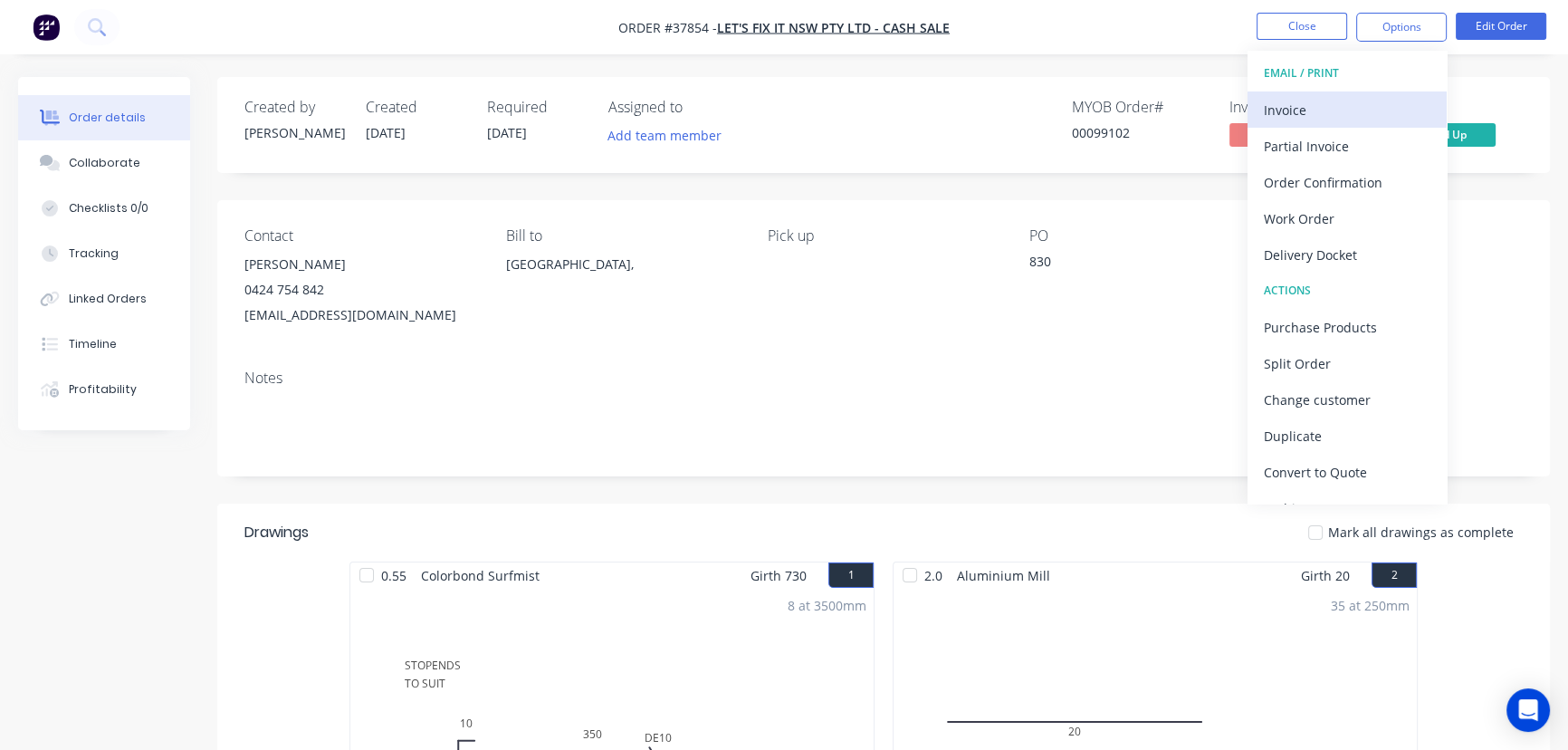
click at [1286, 105] on div "Invoice" at bounding box center [1347, 110] width 166 height 26
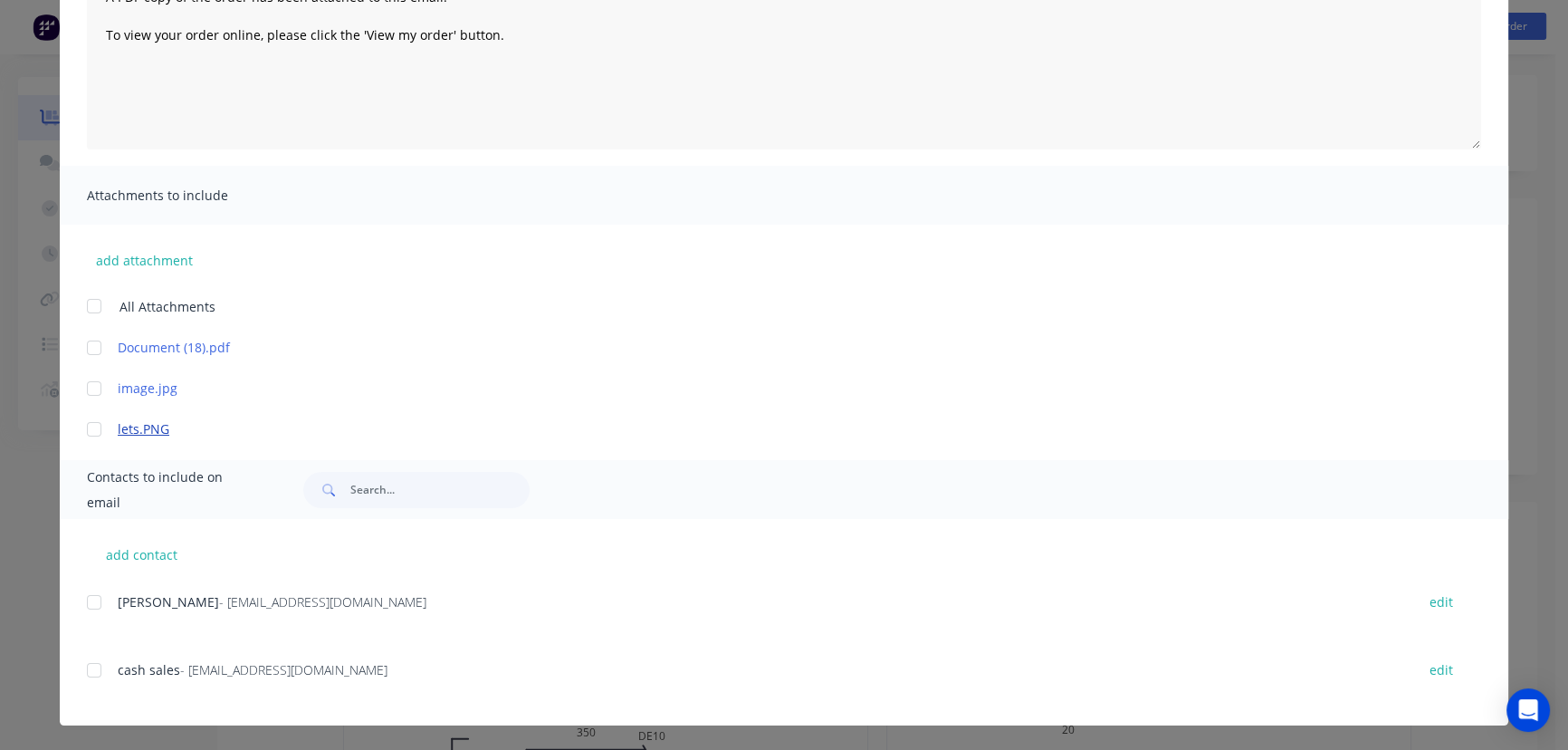
scroll to position [1102, 0]
click at [91, 666] on div at bounding box center [94, 670] width 36 height 36
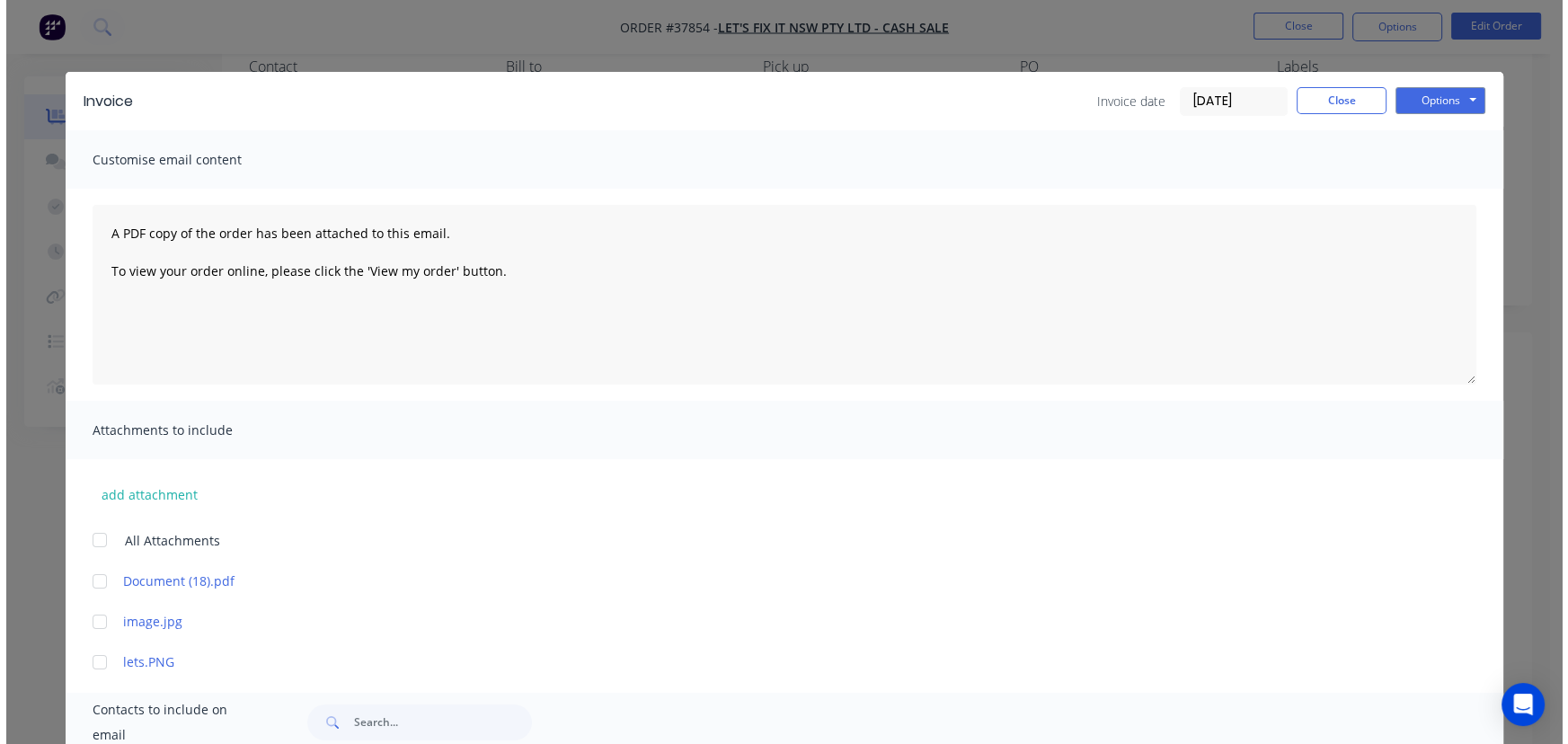
scroll to position [0, 0]
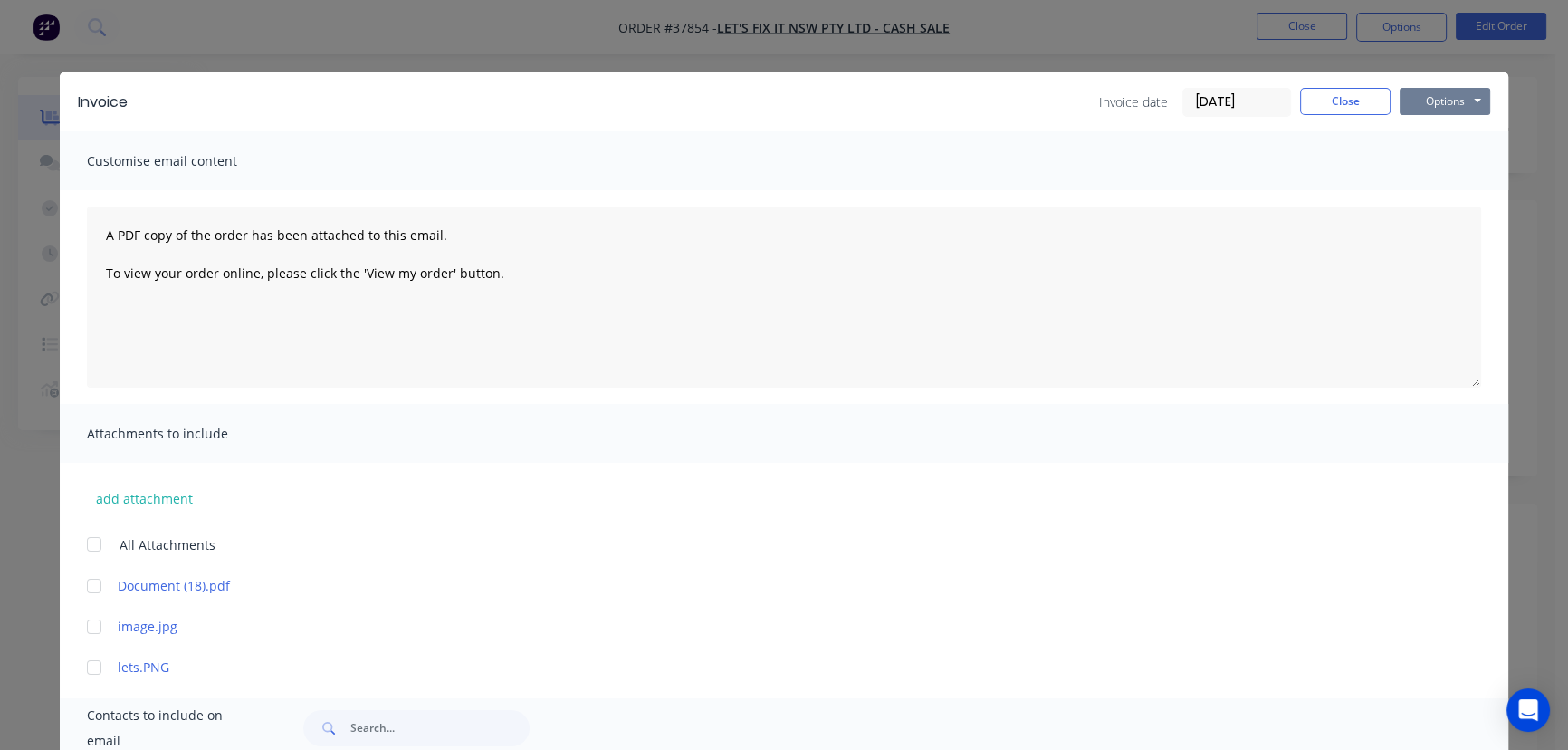
click at [1417, 99] on button "Options" at bounding box center [1445, 101] width 91 height 27
click at [1447, 195] on button "Email" at bounding box center [1457, 193] width 115 height 30
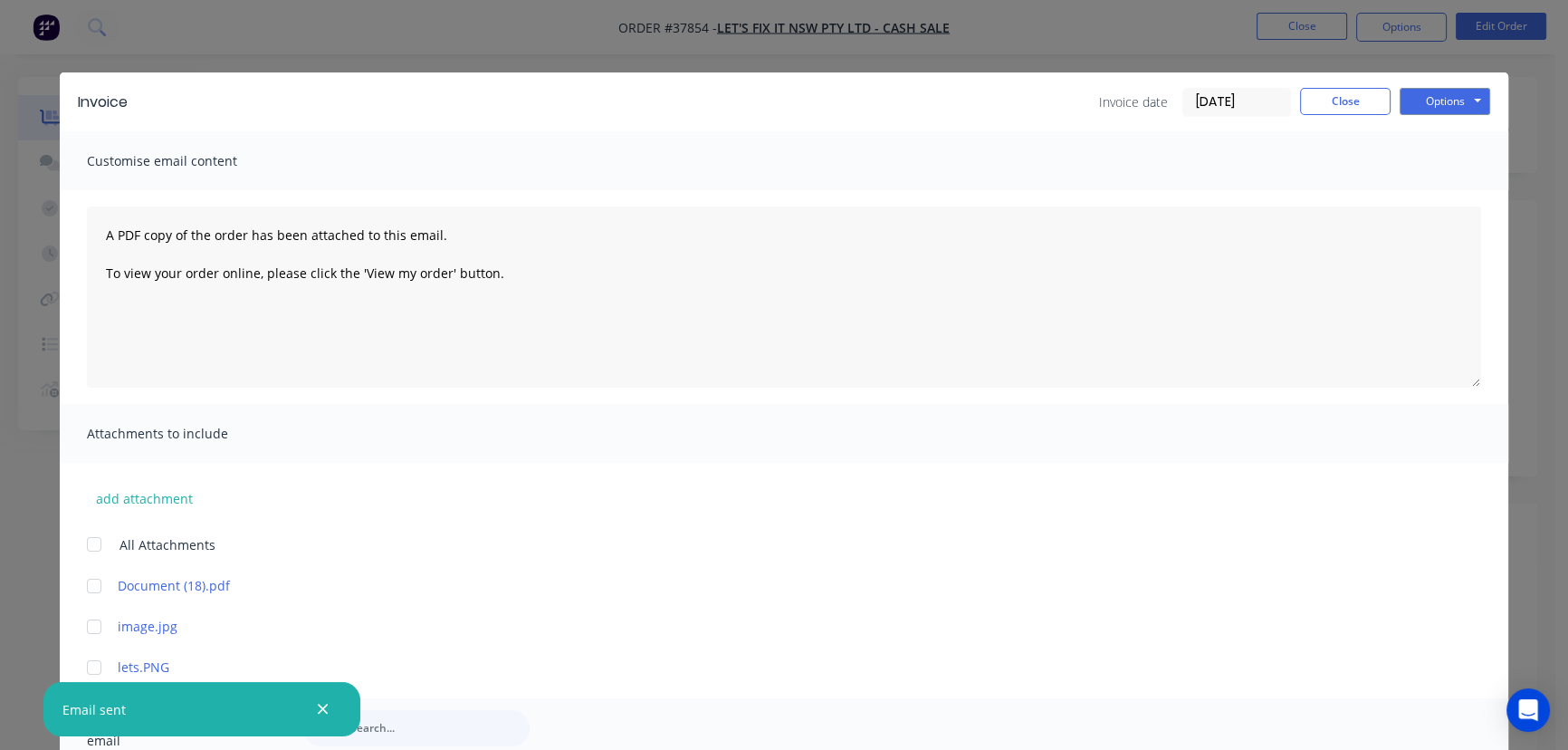
drag, startPoint x: 1449, startPoint y: 195, endPoint x: 1414, endPoint y: 202, distance: 35.7
drag, startPoint x: 1414, startPoint y: 202, endPoint x: 1336, endPoint y: 98, distance: 130.0
click at [1339, 102] on button "Close" at bounding box center [1345, 101] width 91 height 27
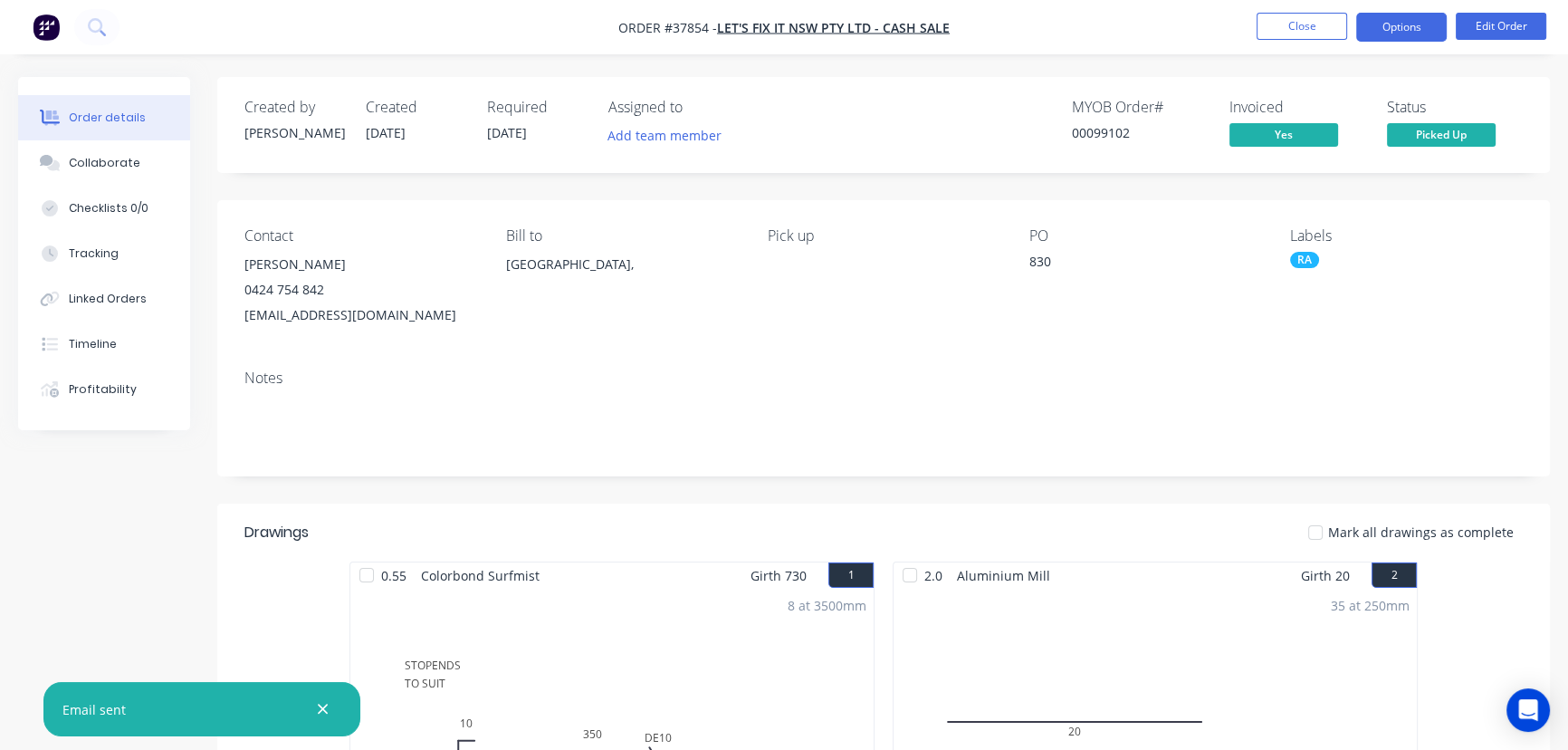
click at [1402, 30] on button "Options" at bounding box center [1402, 27] width 91 height 29
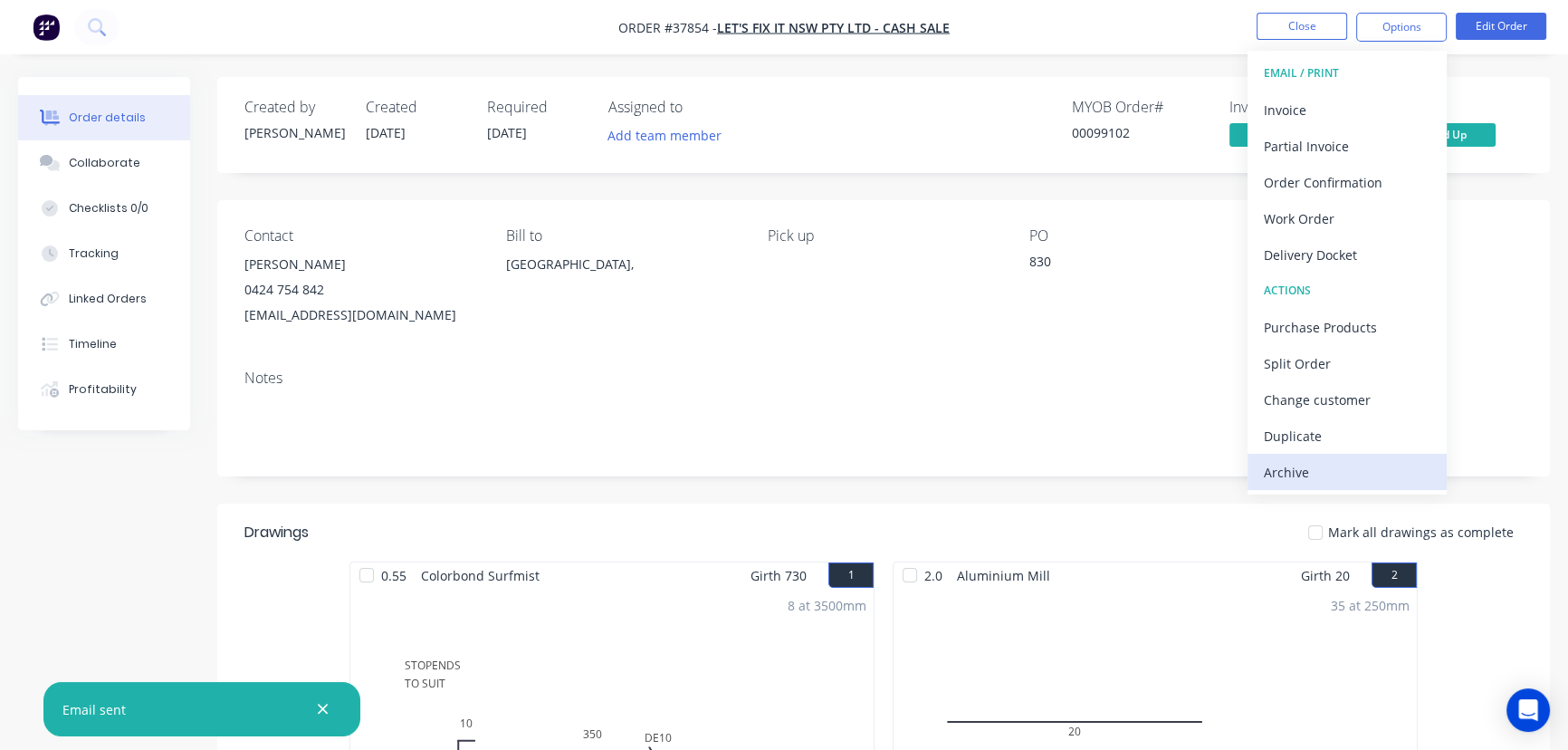
click at [1286, 471] on div "Archive" at bounding box center [1347, 472] width 166 height 26
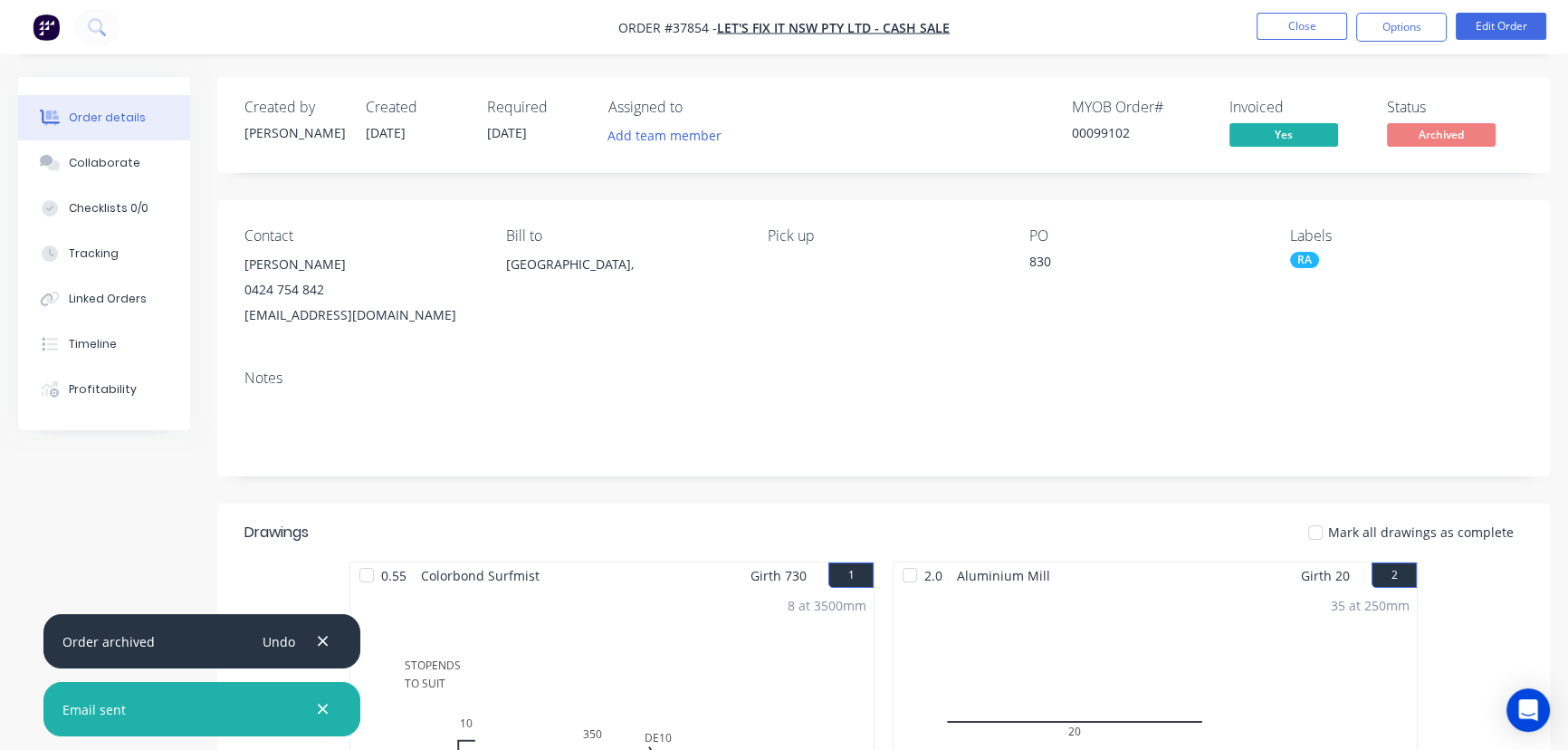
click at [330, 715] on button "button" at bounding box center [323, 709] width 23 height 23
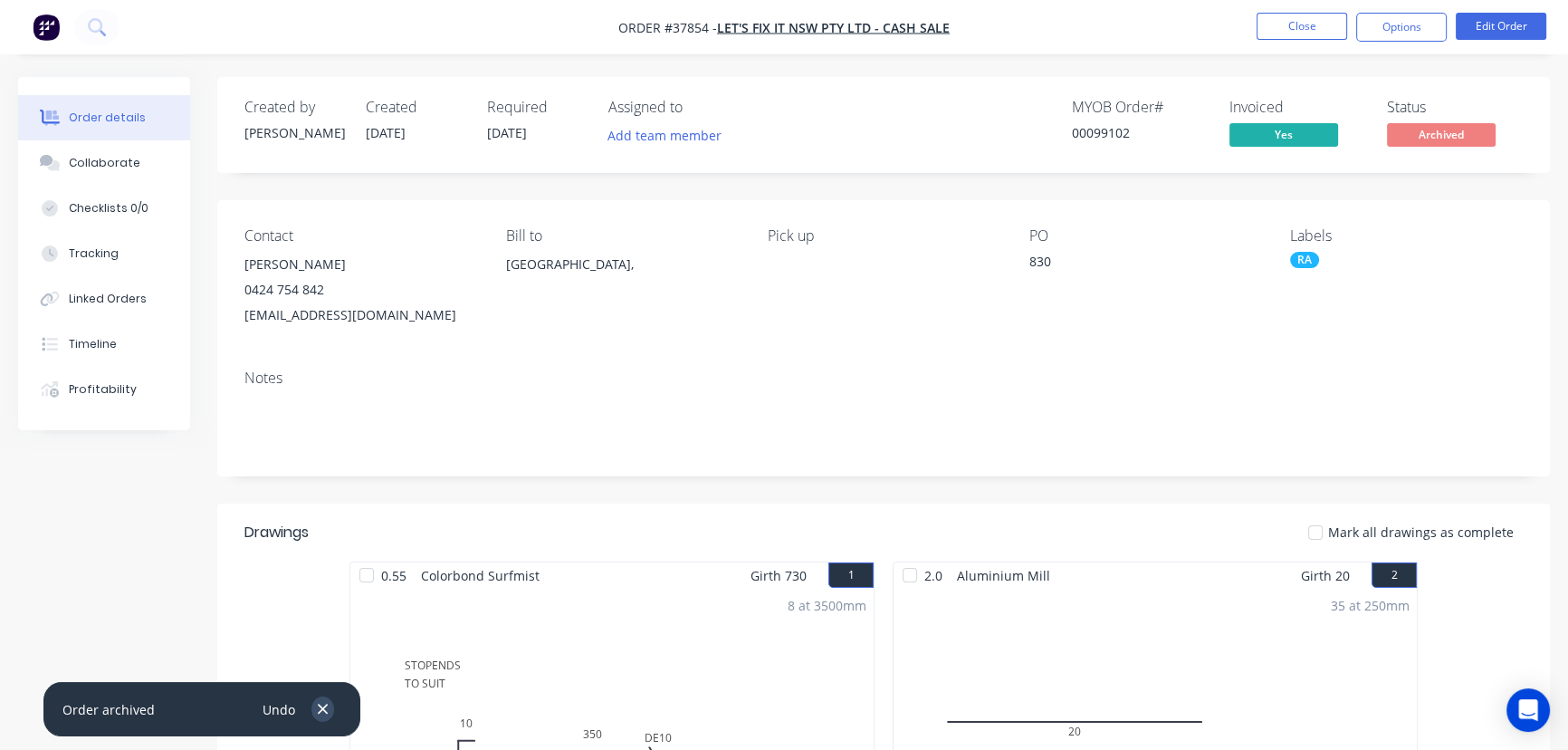
click at [330, 714] on button "button" at bounding box center [323, 708] width 23 height 25
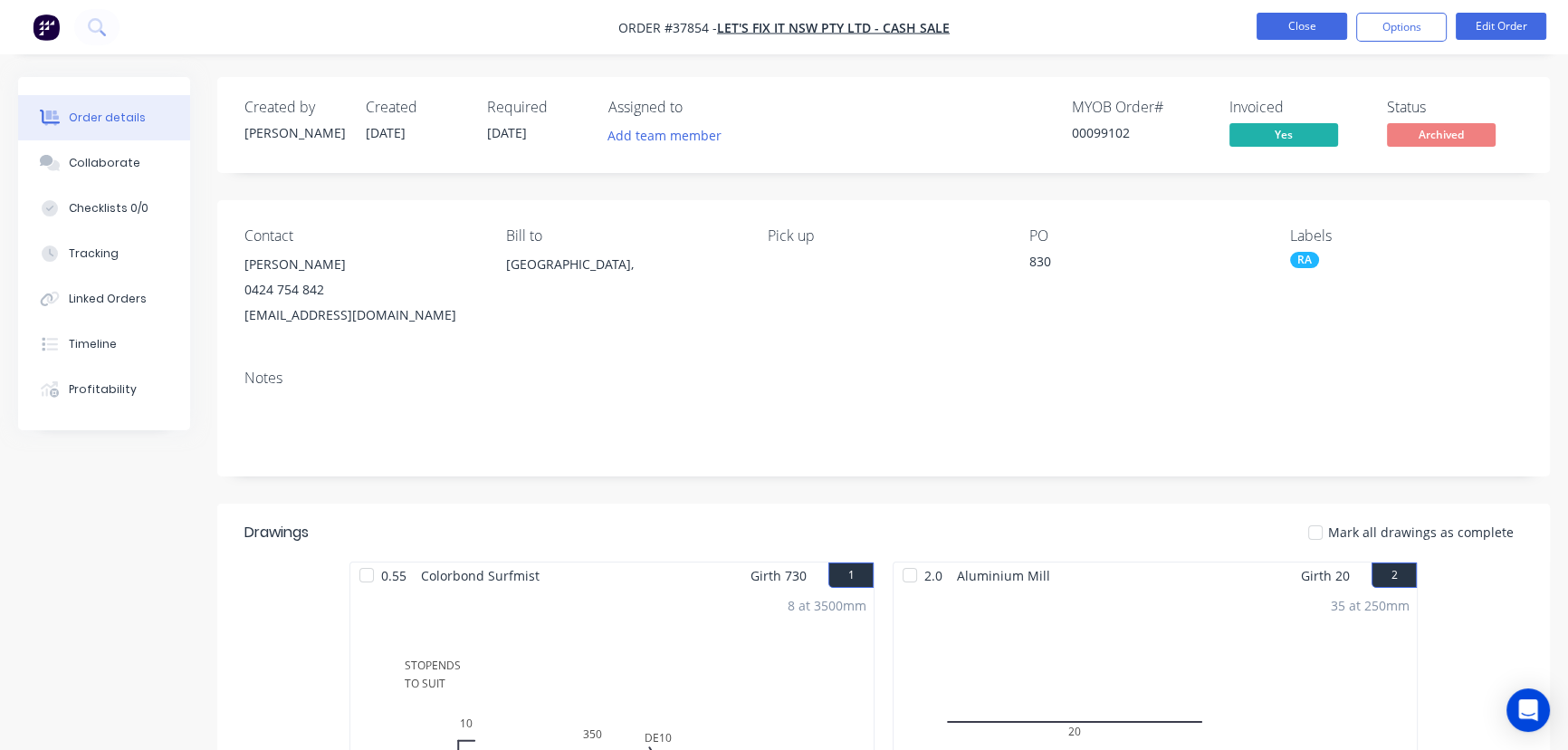
click at [1297, 22] on button "Close" at bounding box center [1301, 26] width 91 height 27
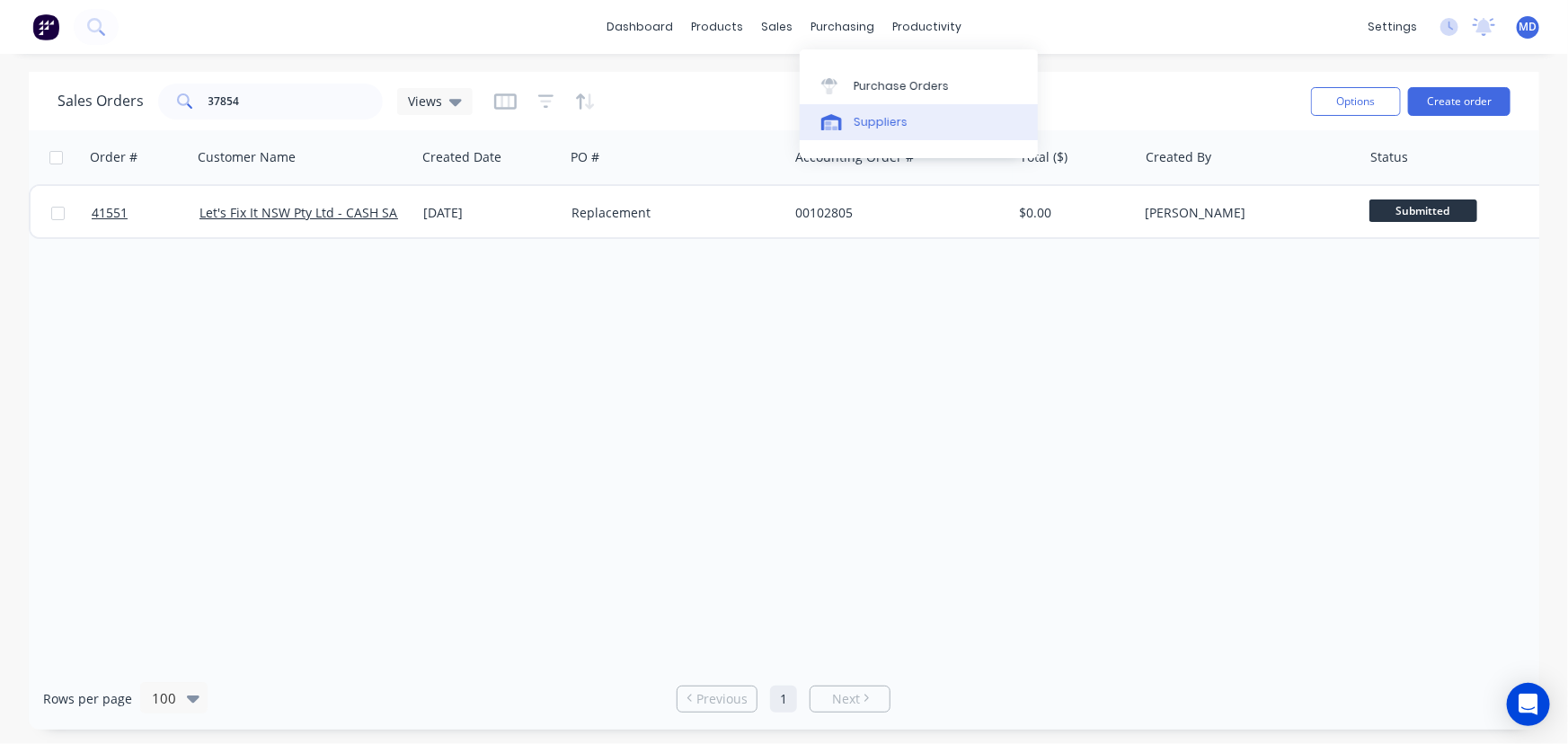
click at [880, 119] on div "Suppliers" at bounding box center [880, 123] width 54 height 16
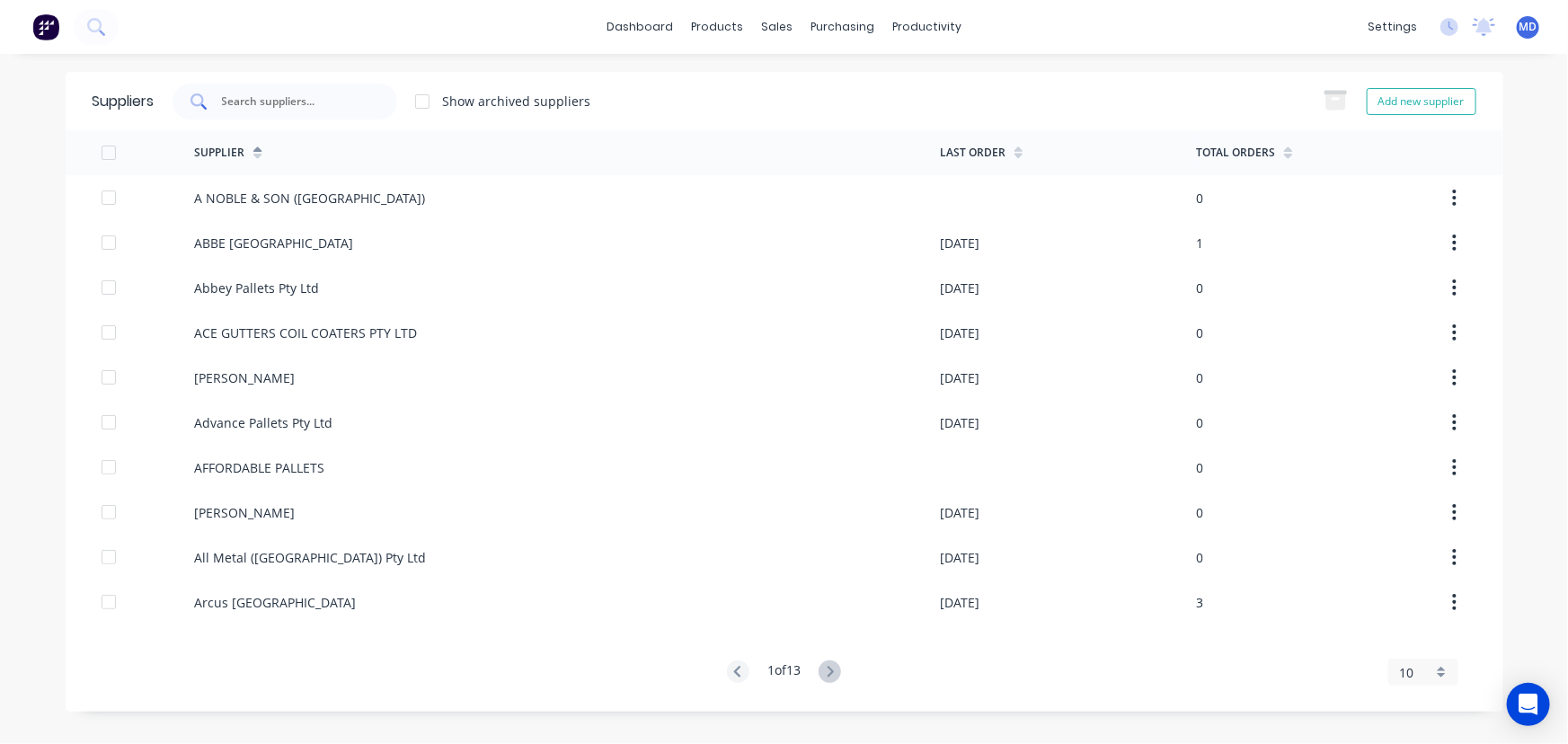
click at [333, 105] on input "text" at bounding box center [294, 102] width 149 height 18
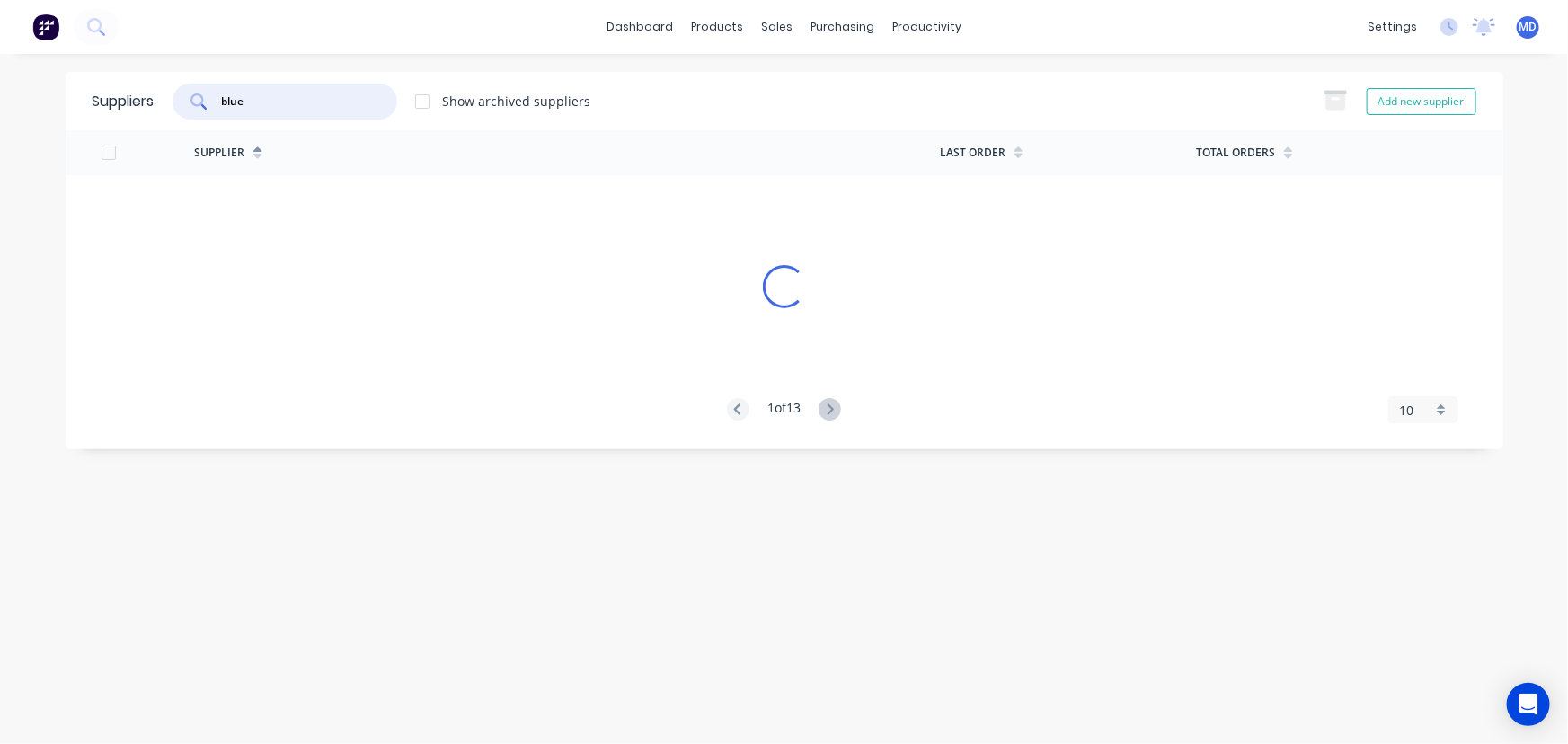
type input "blue"
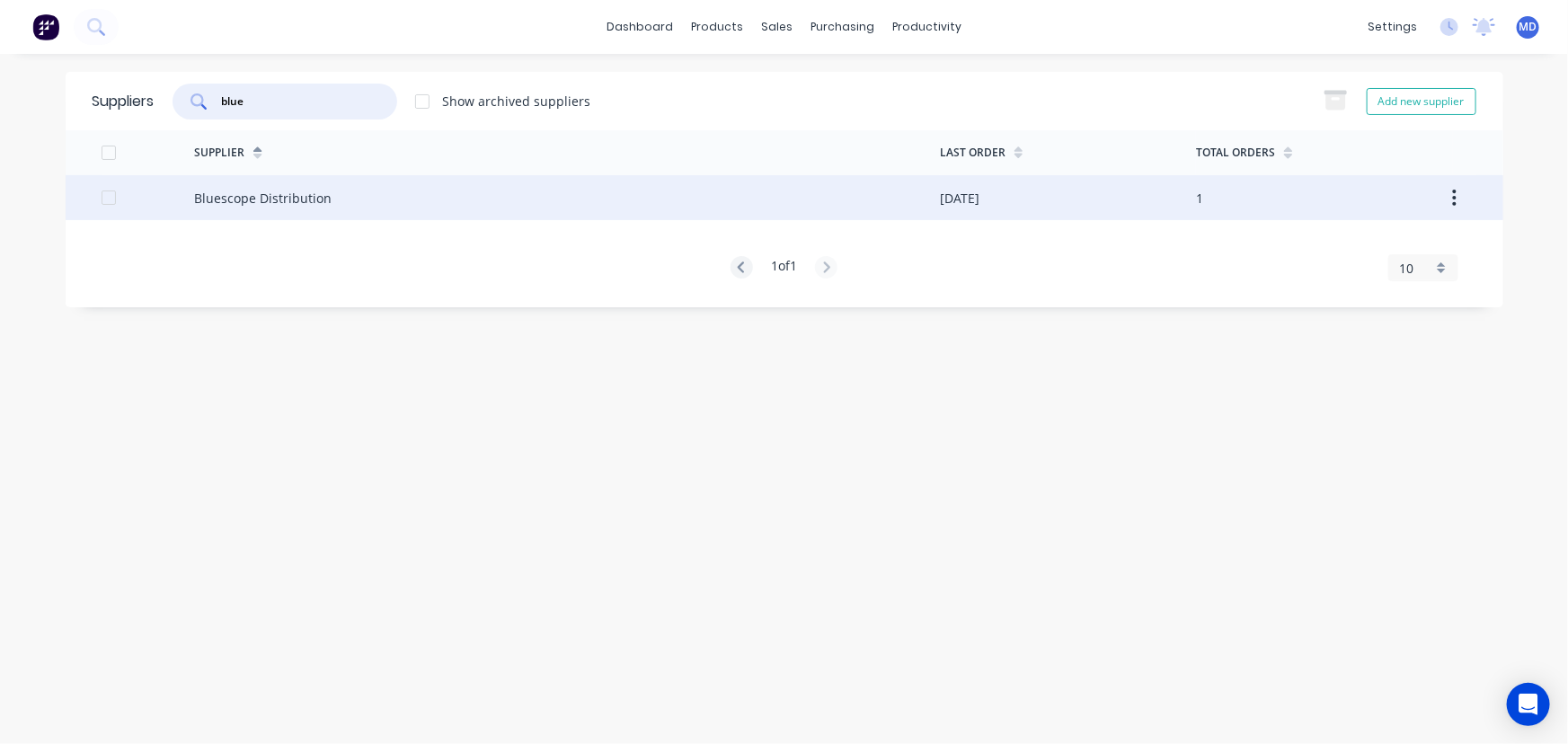
click at [284, 206] on div "Bluescope Distribution" at bounding box center [262, 198] width 137 height 19
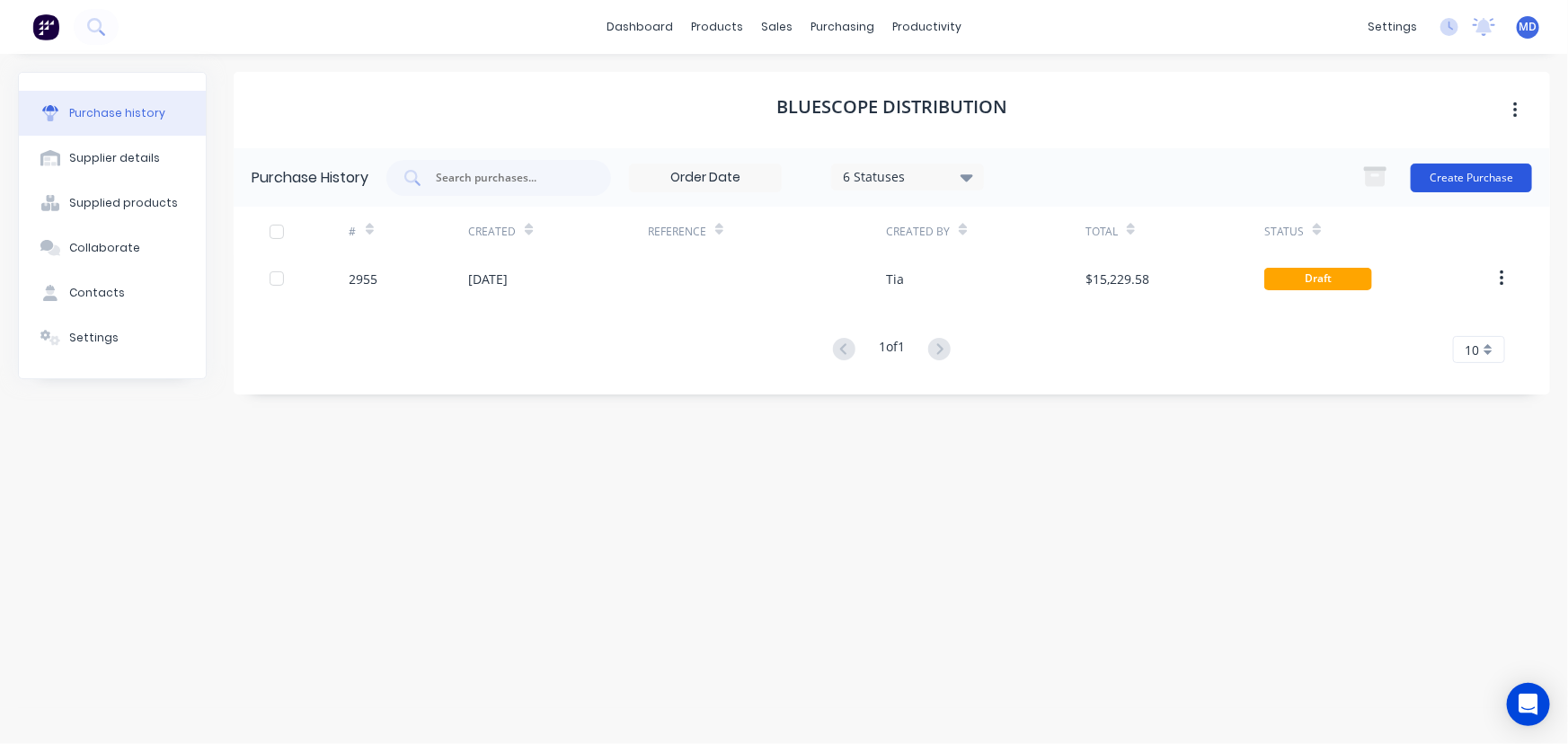
click at [1466, 184] on button "Create Purchase" at bounding box center [1471, 178] width 122 height 29
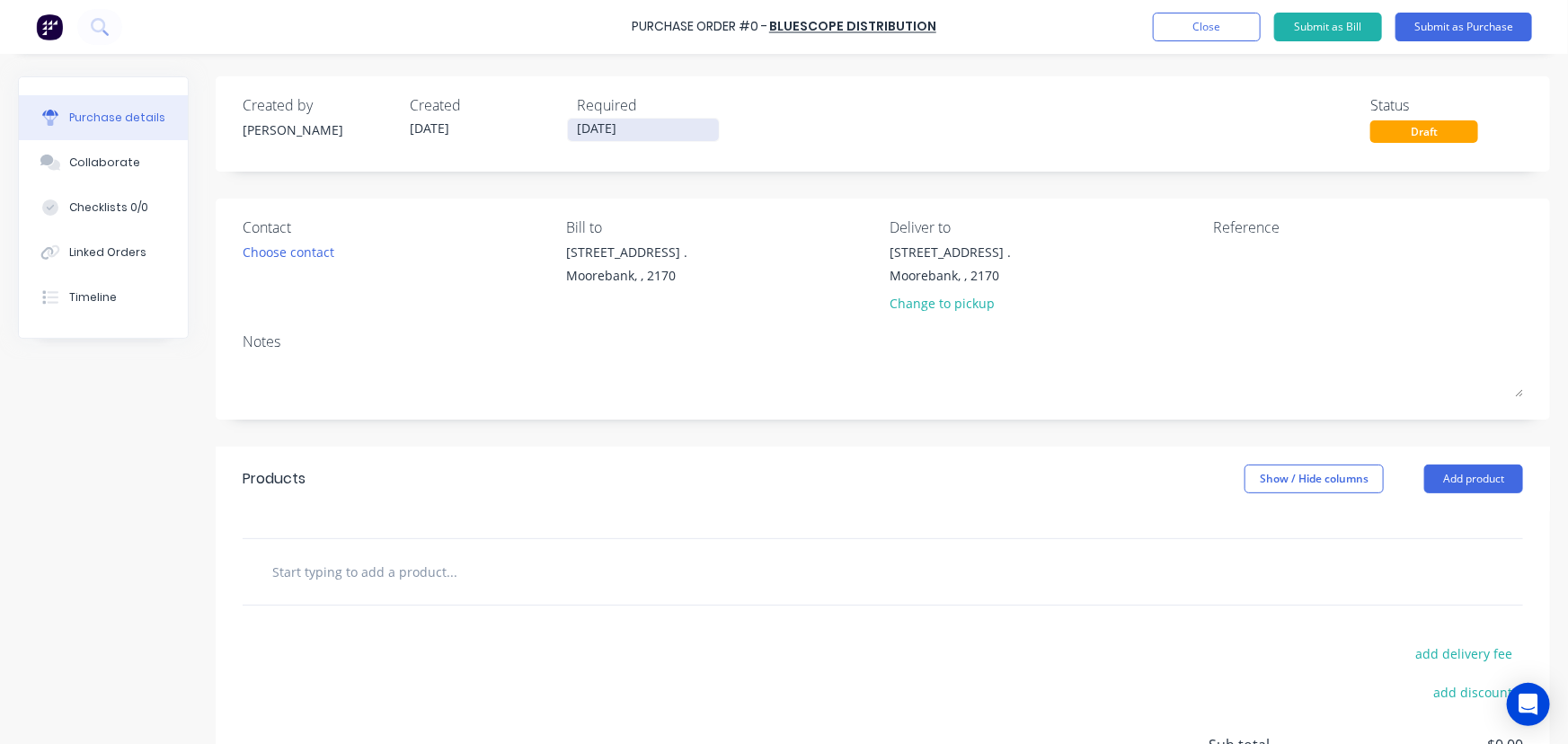
click at [612, 127] on input "05/09/25" at bounding box center [643, 129] width 151 height 23
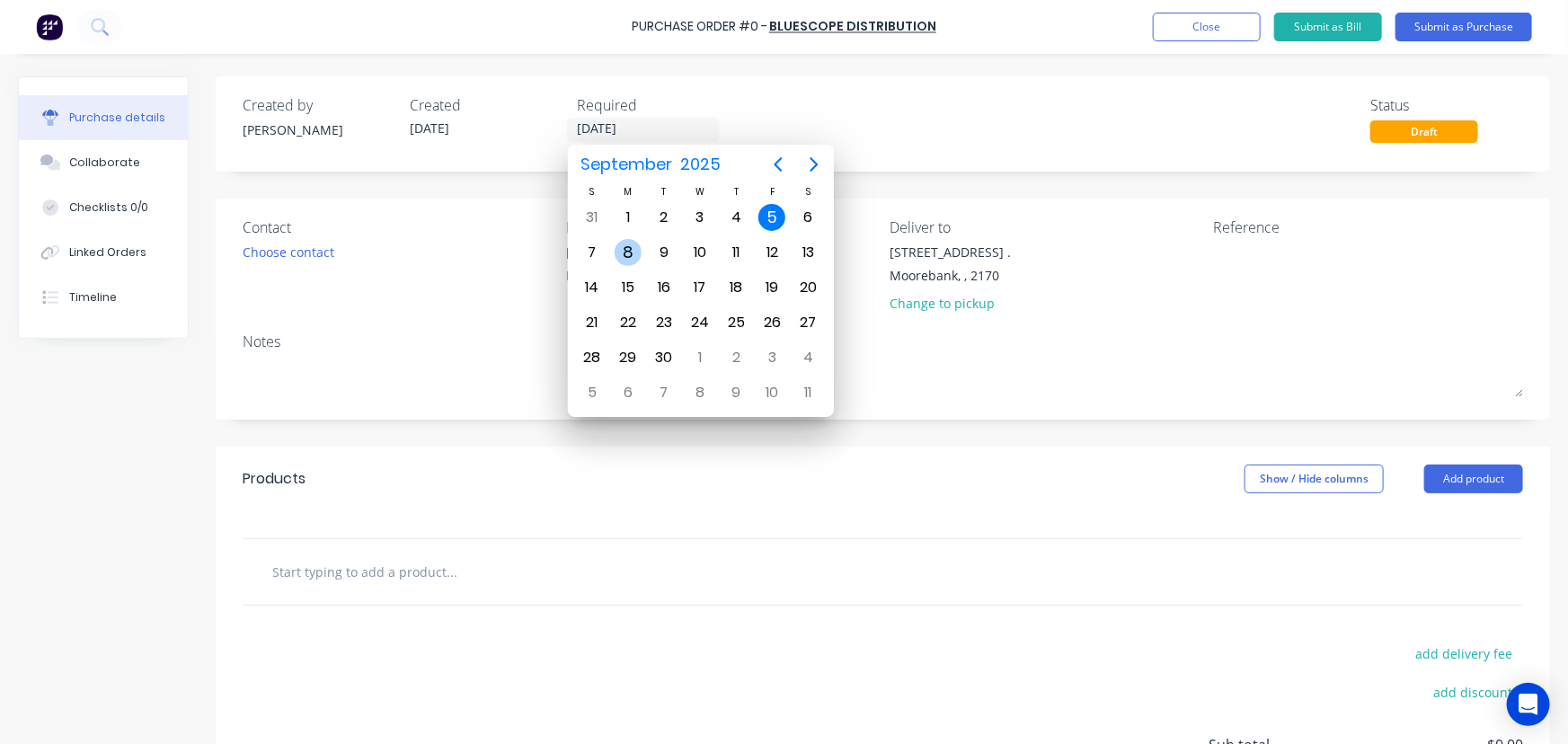
click at [627, 247] on div "8" at bounding box center [627, 252] width 27 height 27
type input "08/09/25"
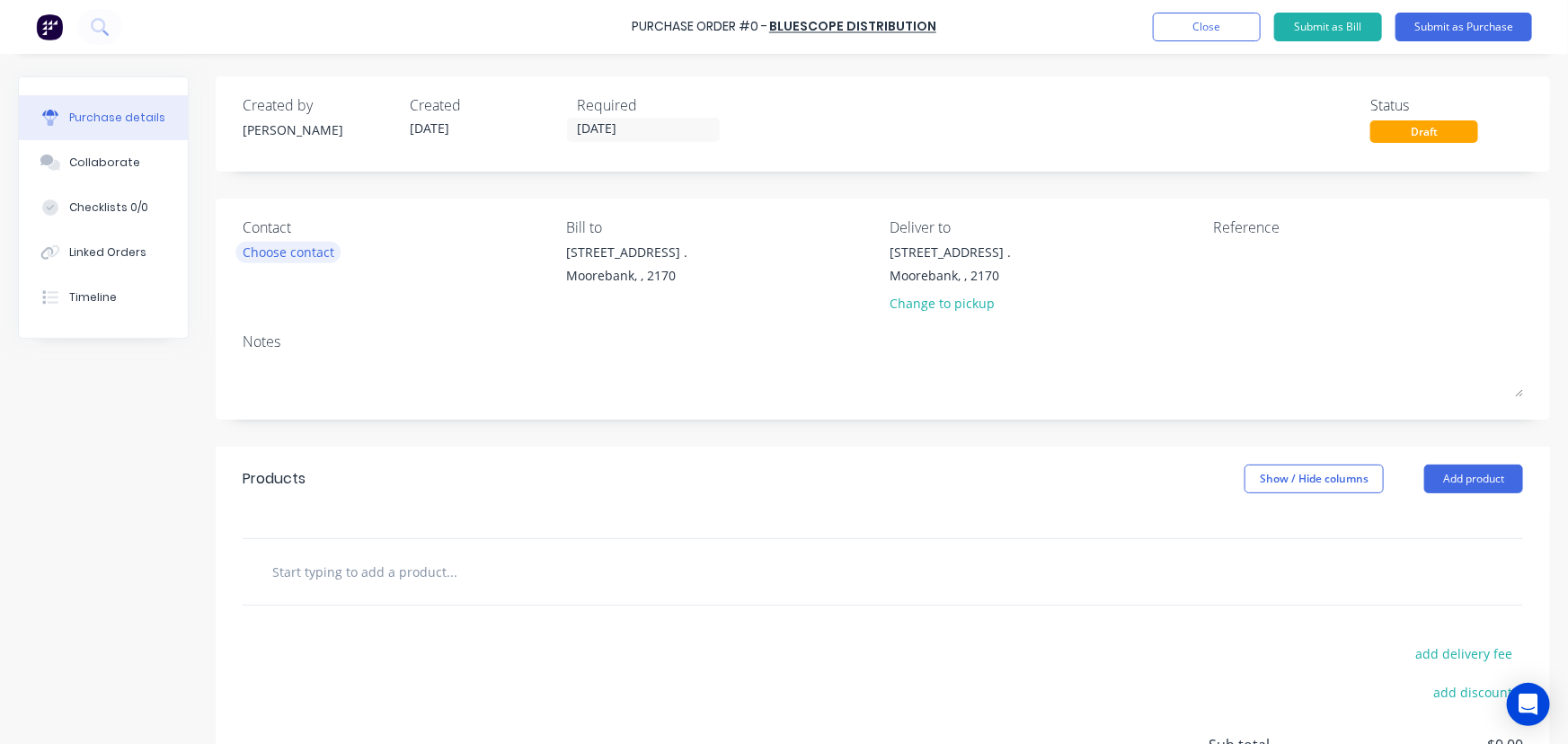
click at [279, 255] on div "Choose contact" at bounding box center [289, 252] width 92 height 19
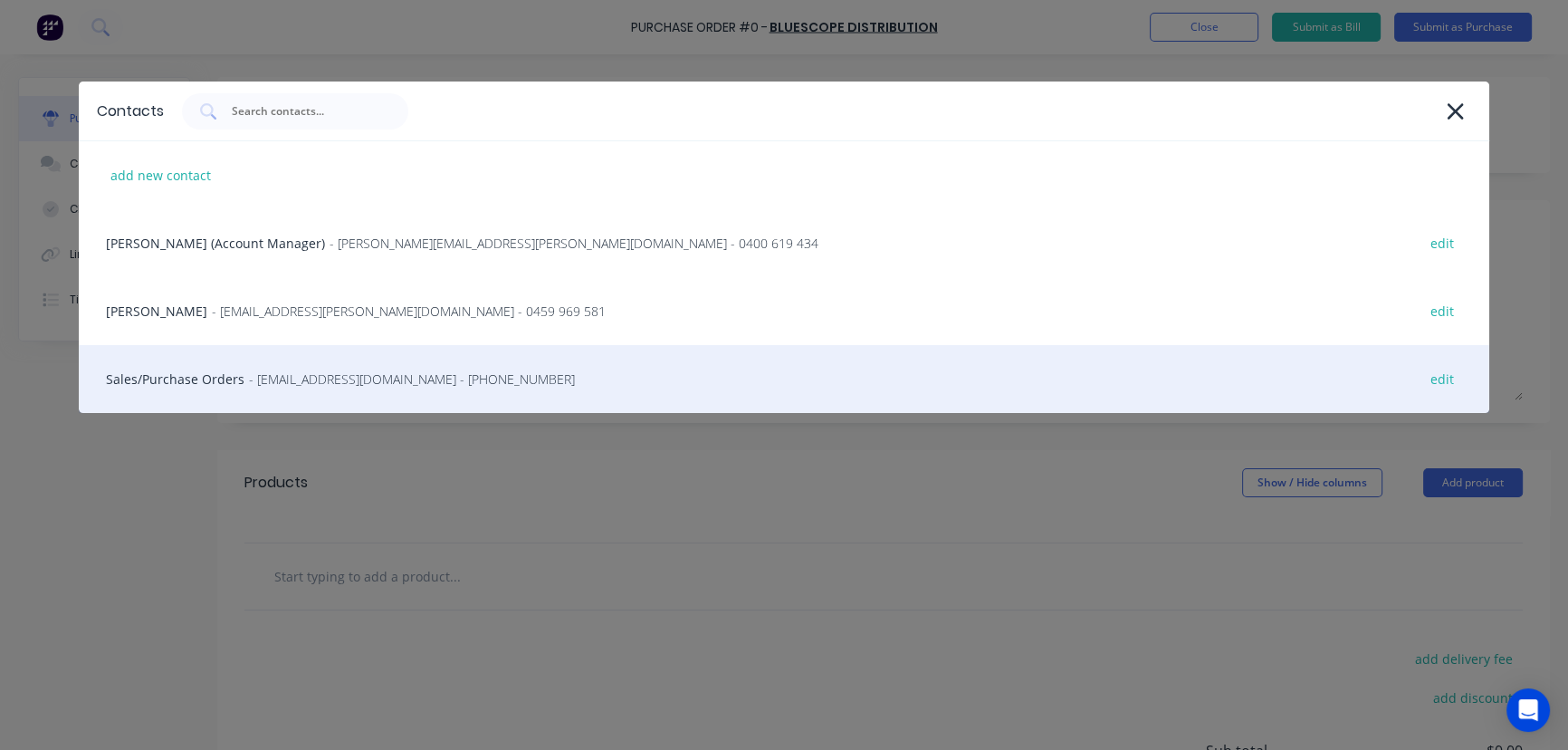
click at [145, 375] on div "Sales/Purchase Orders - bluescopeorders@bluescopesteel.com - (02) 8572 2373 edit" at bounding box center [784, 379] width 1412 height 68
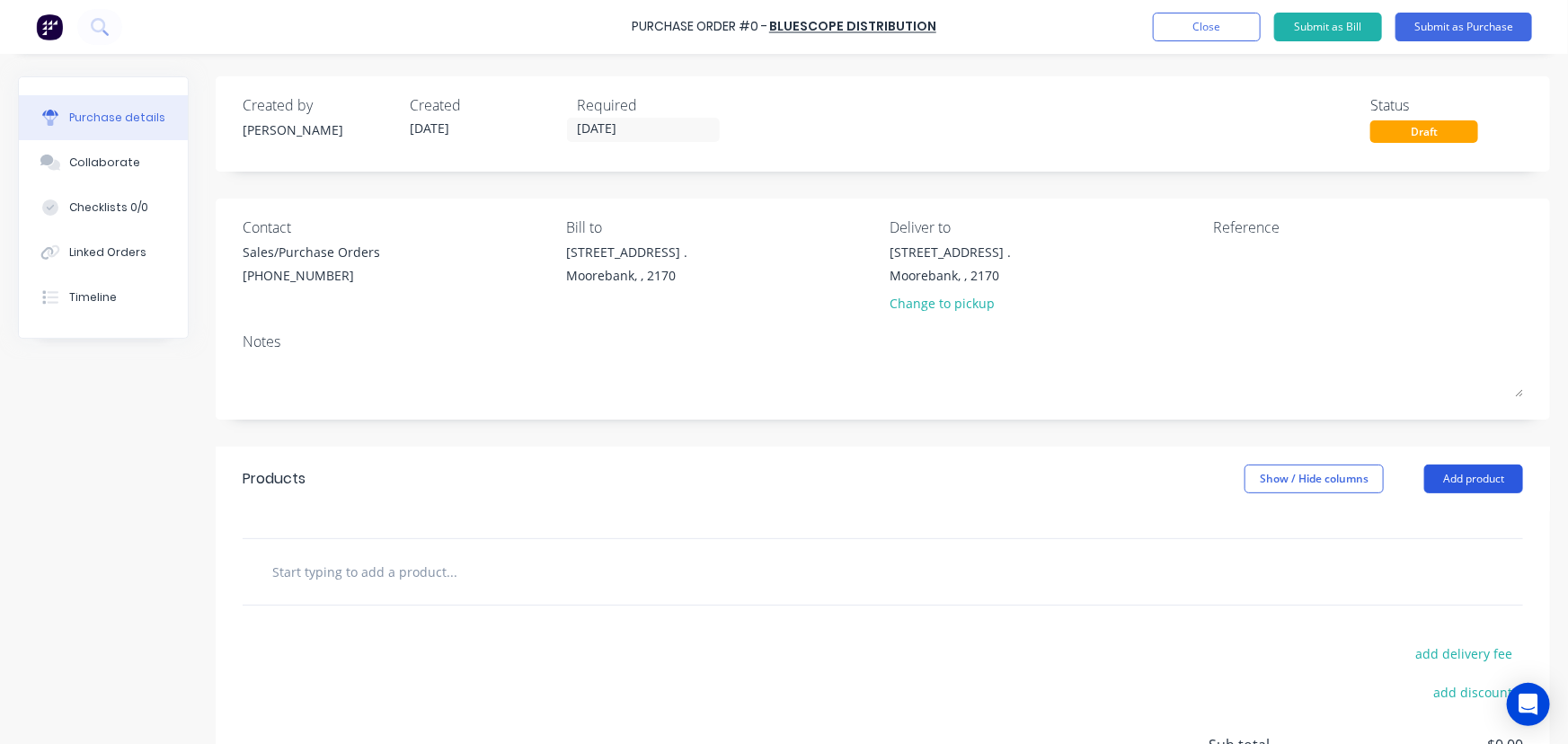
click at [1467, 482] on button "Add product" at bounding box center [1474, 478] width 99 height 29
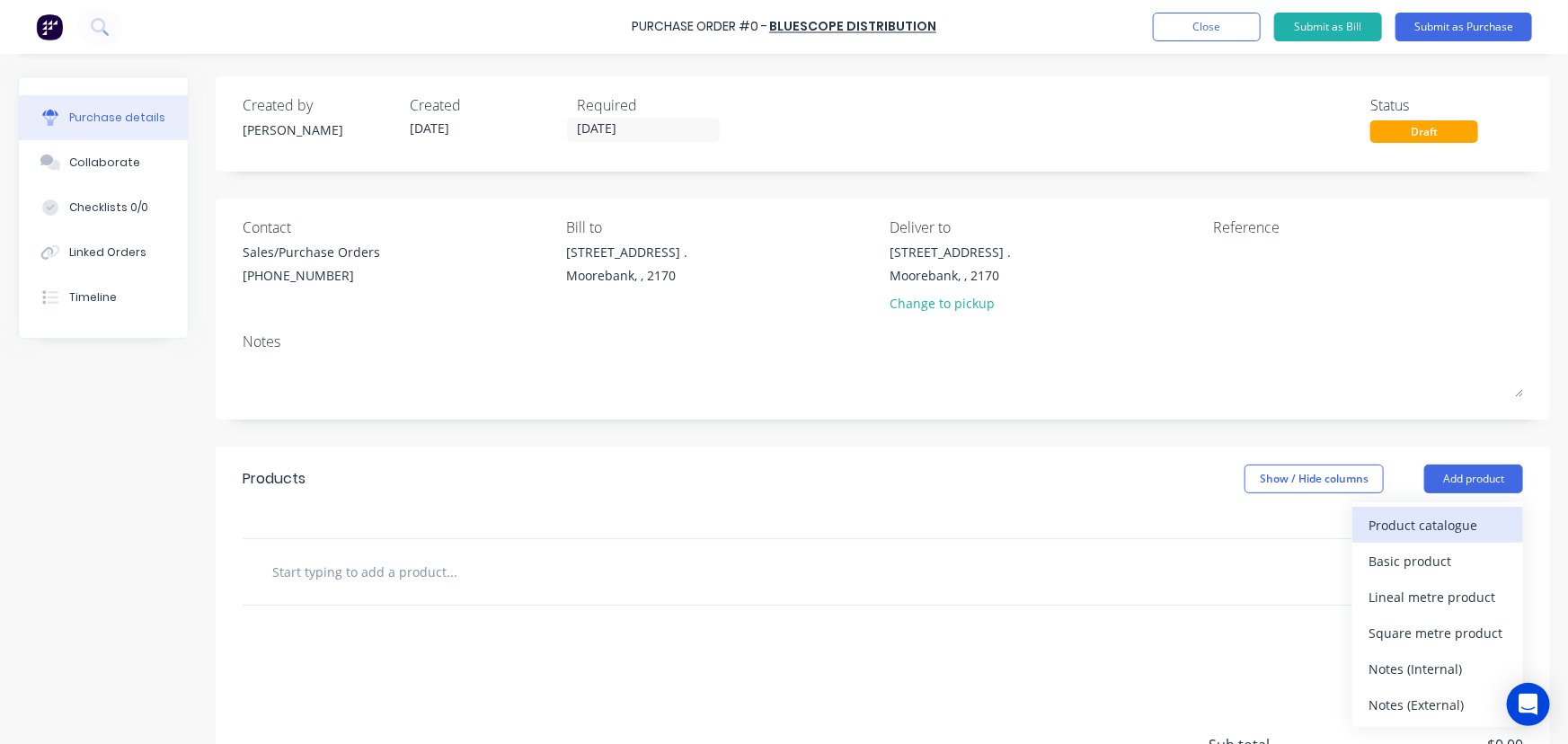
click at [1446, 522] on div "Product catalogue" at bounding box center [1438, 525] width 138 height 26
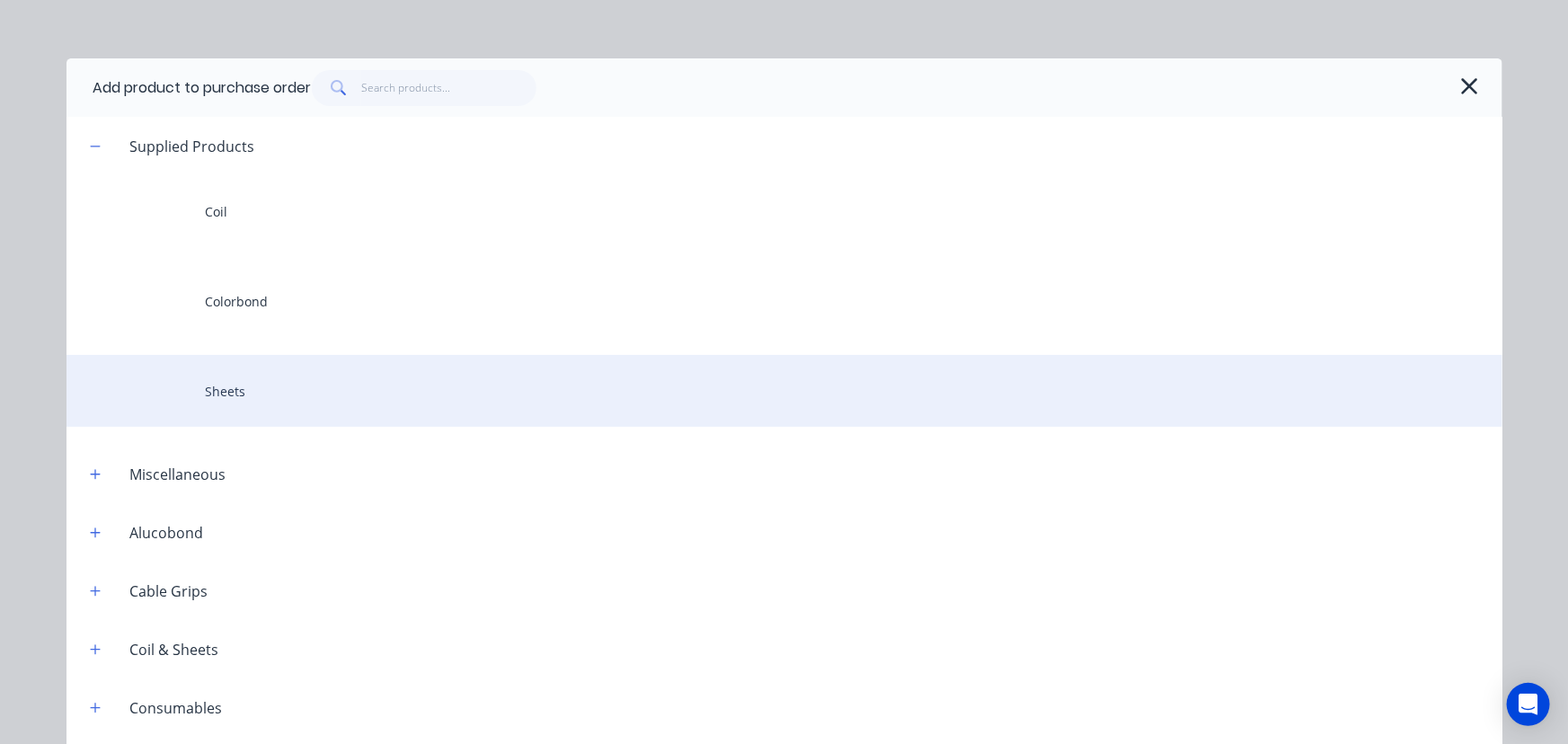
click at [206, 387] on div "Sheets" at bounding box center [784, 390] width 1436 height 72
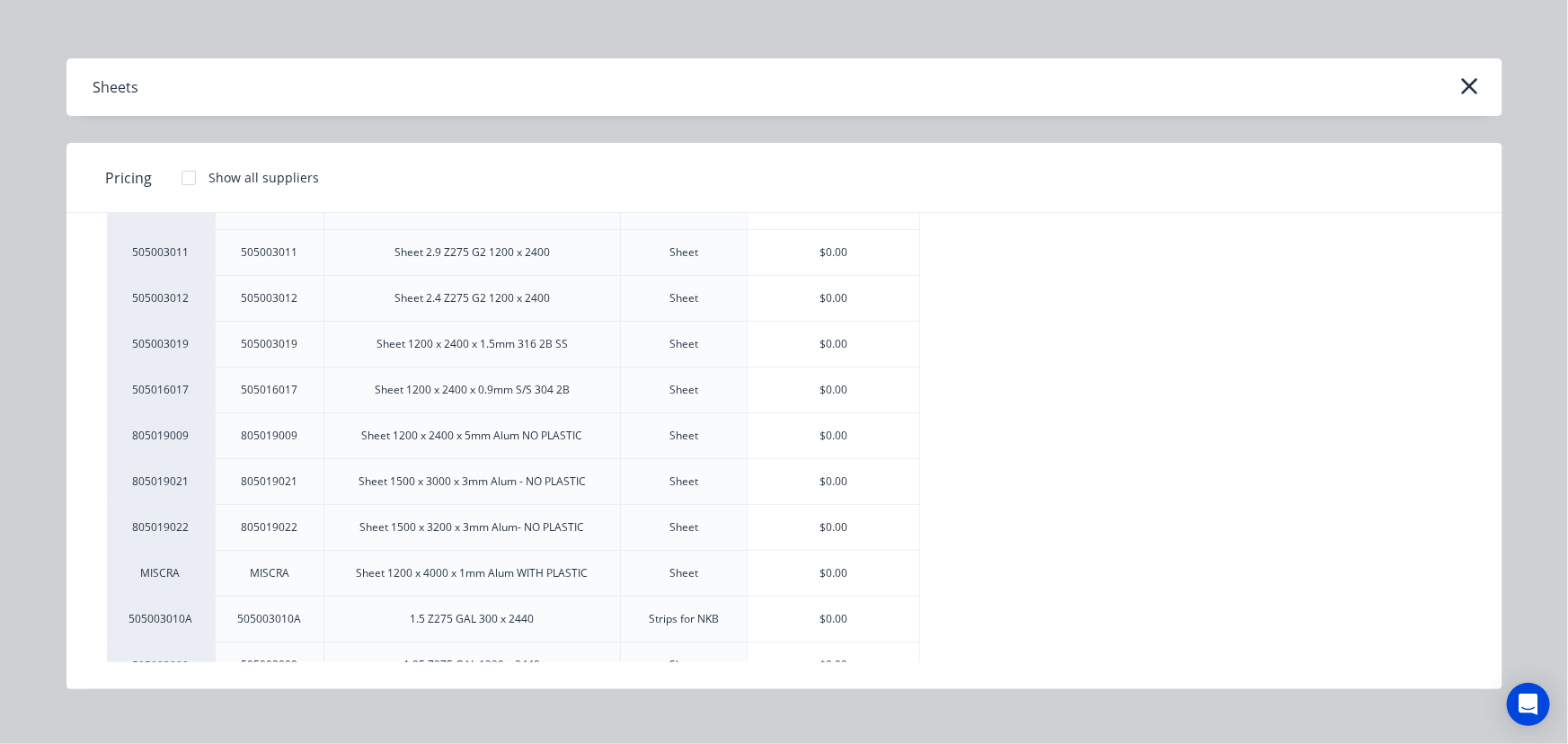
scroll to position [1728, 0]
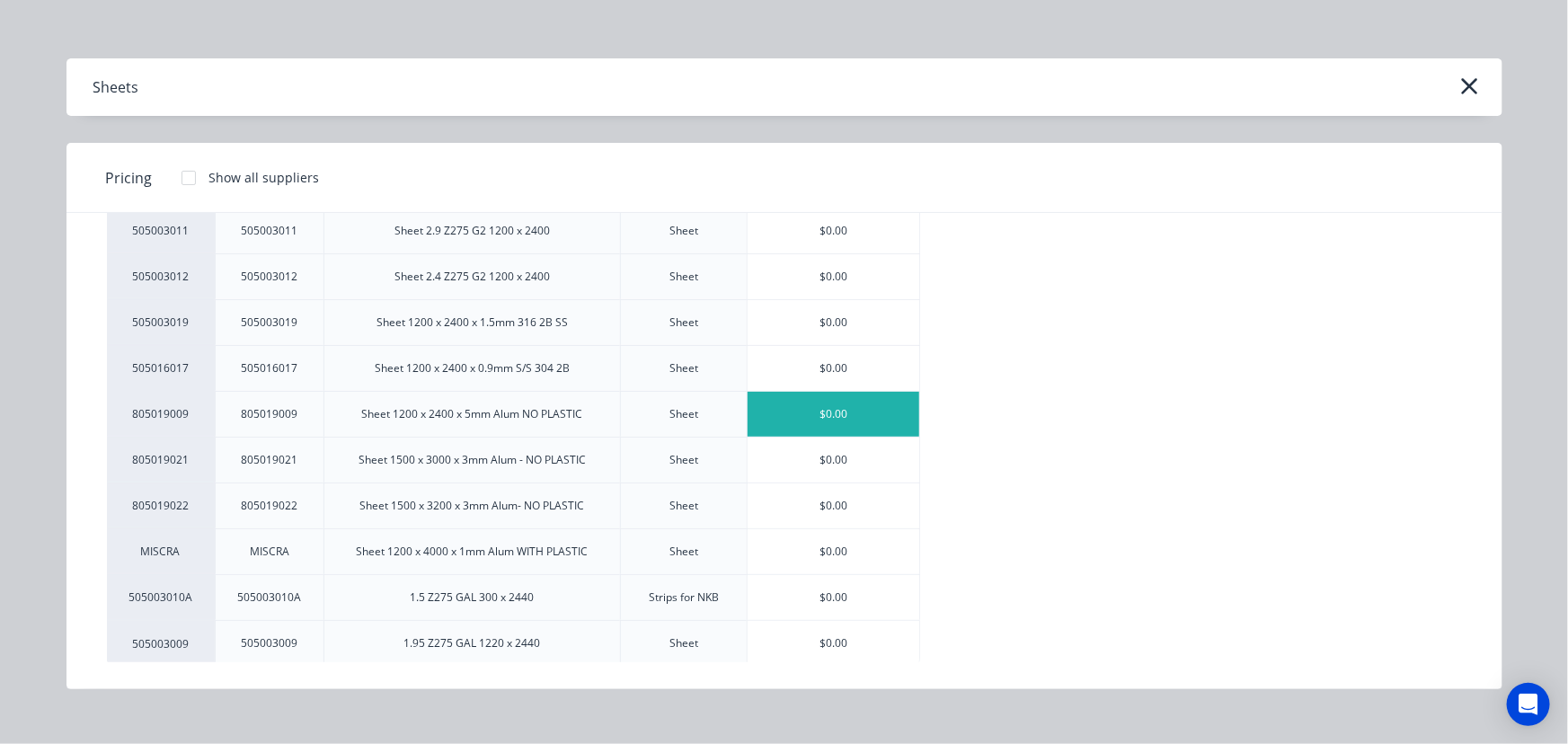
click at [817, 410] on div "$0.00" at bounding box center [834, 414] width 172 height 44
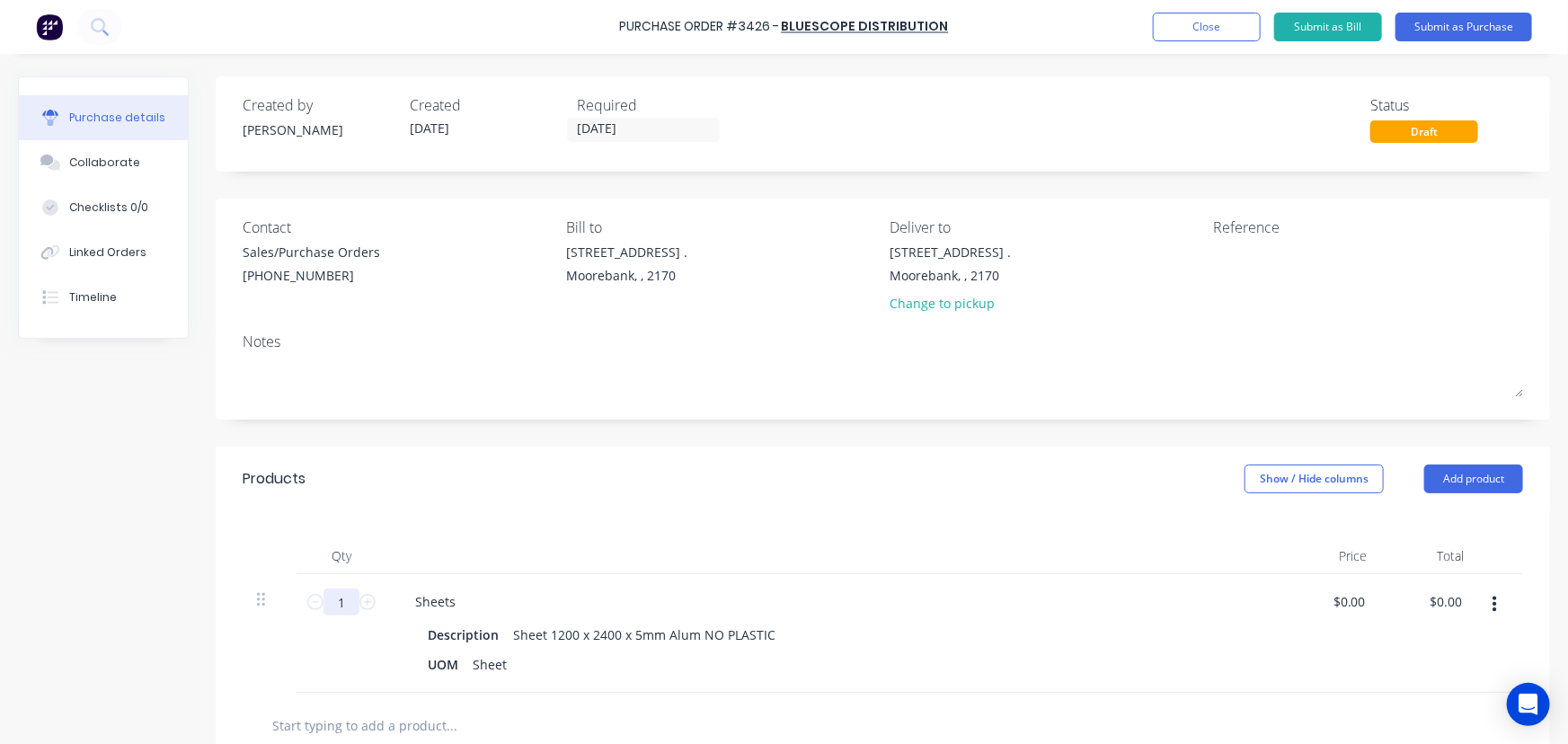
click at [357, 602] on input "1" at bounding box center [341, 602] width 36 height 27
type input "35"
click at [1360, 605] on input "0.0000" at bounding box center [1345, 602] width 48 height 26
drag, startPoint x: 1318, startPoint y: 599, endPoint x: 1375, endPoint y: 597, distance: 57.0
click at [1375, 597] on div "0.0000 0.0000" at bounding box center [1334, 633] width 97 height 119
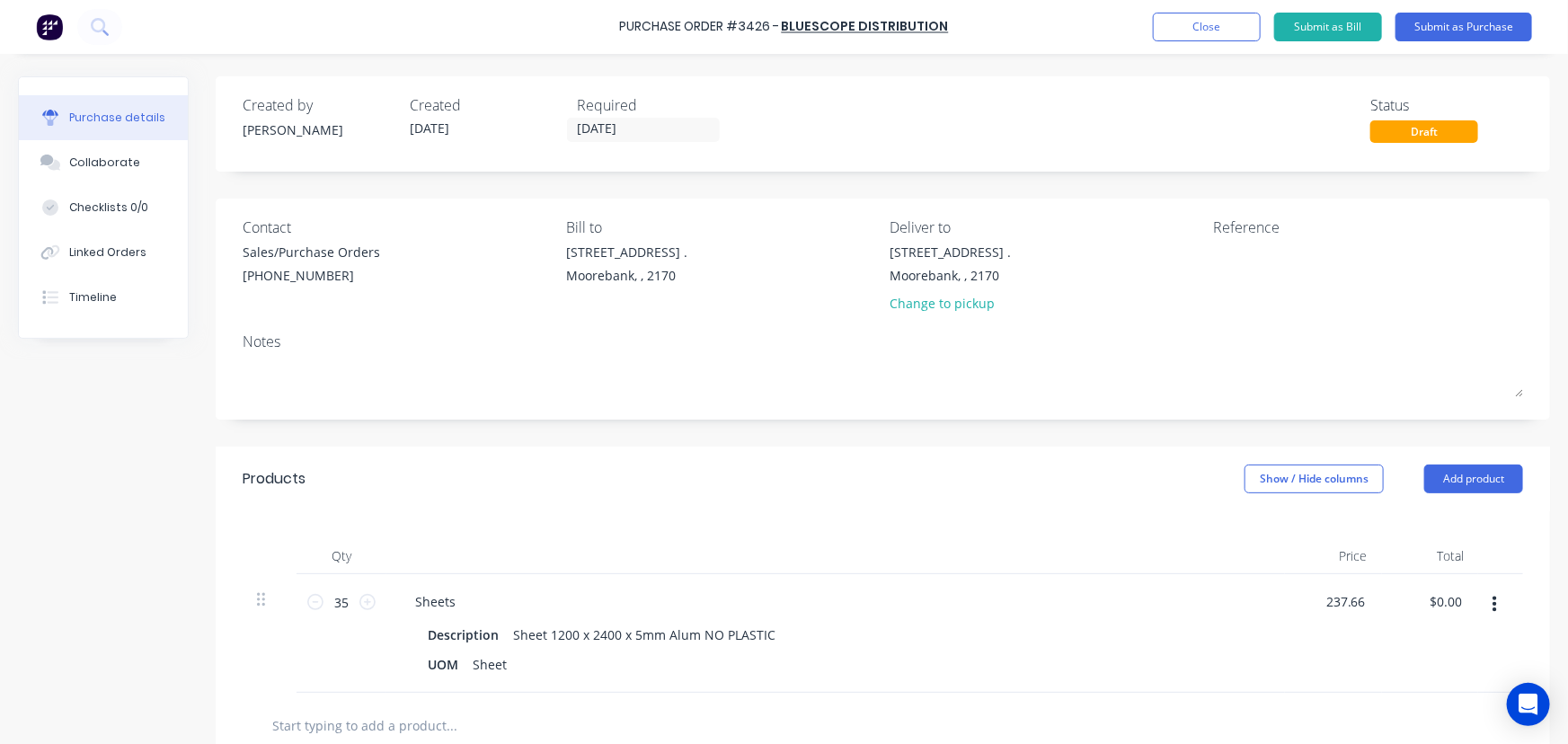
type input "$237.66"
type input "$8,318.10"
click at [354, 605] on input "35" at bounding box center [341, 602] width 36 height 27
type input "3"
type input "$712.98"
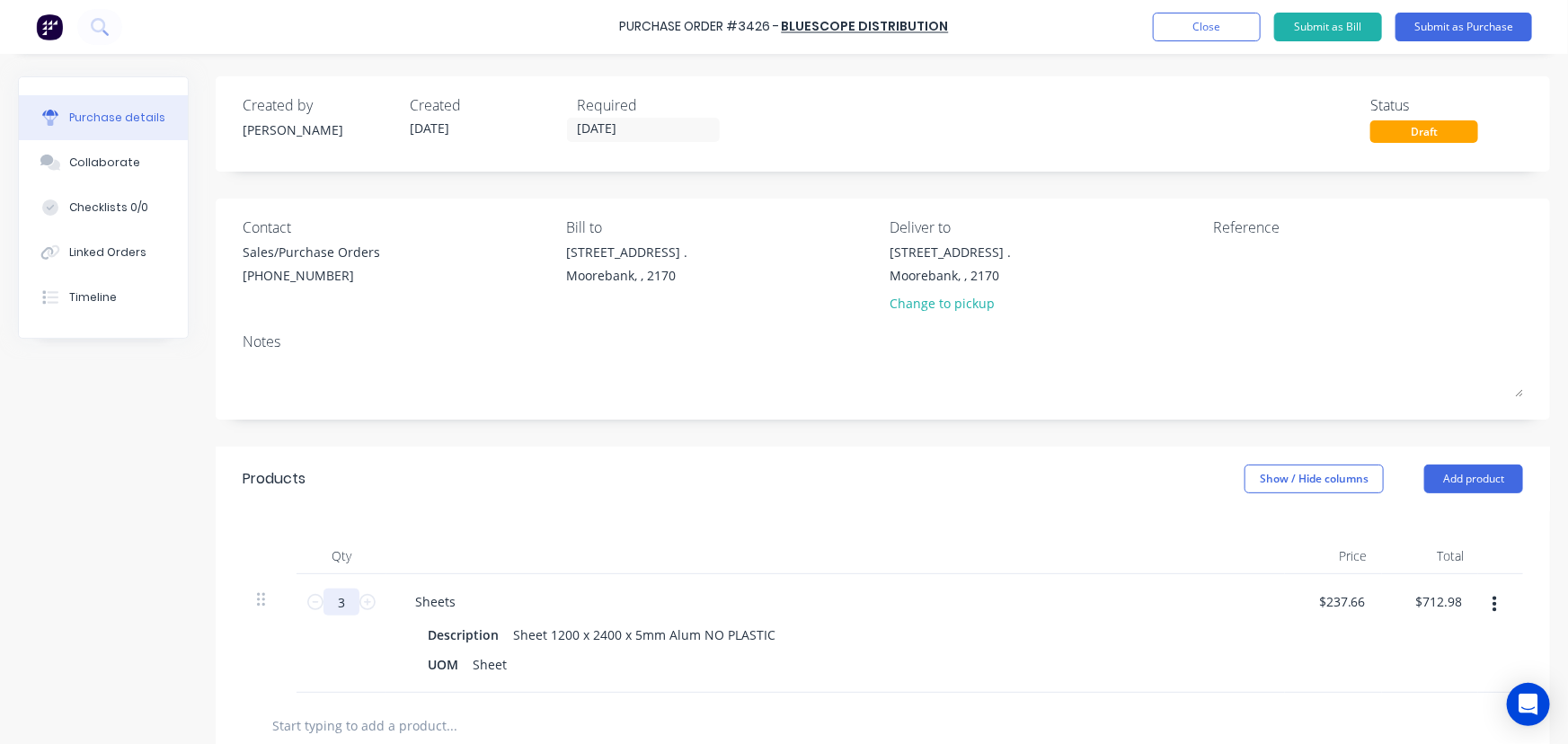
type input "33"
type input "$7,842.78"
type input "33"
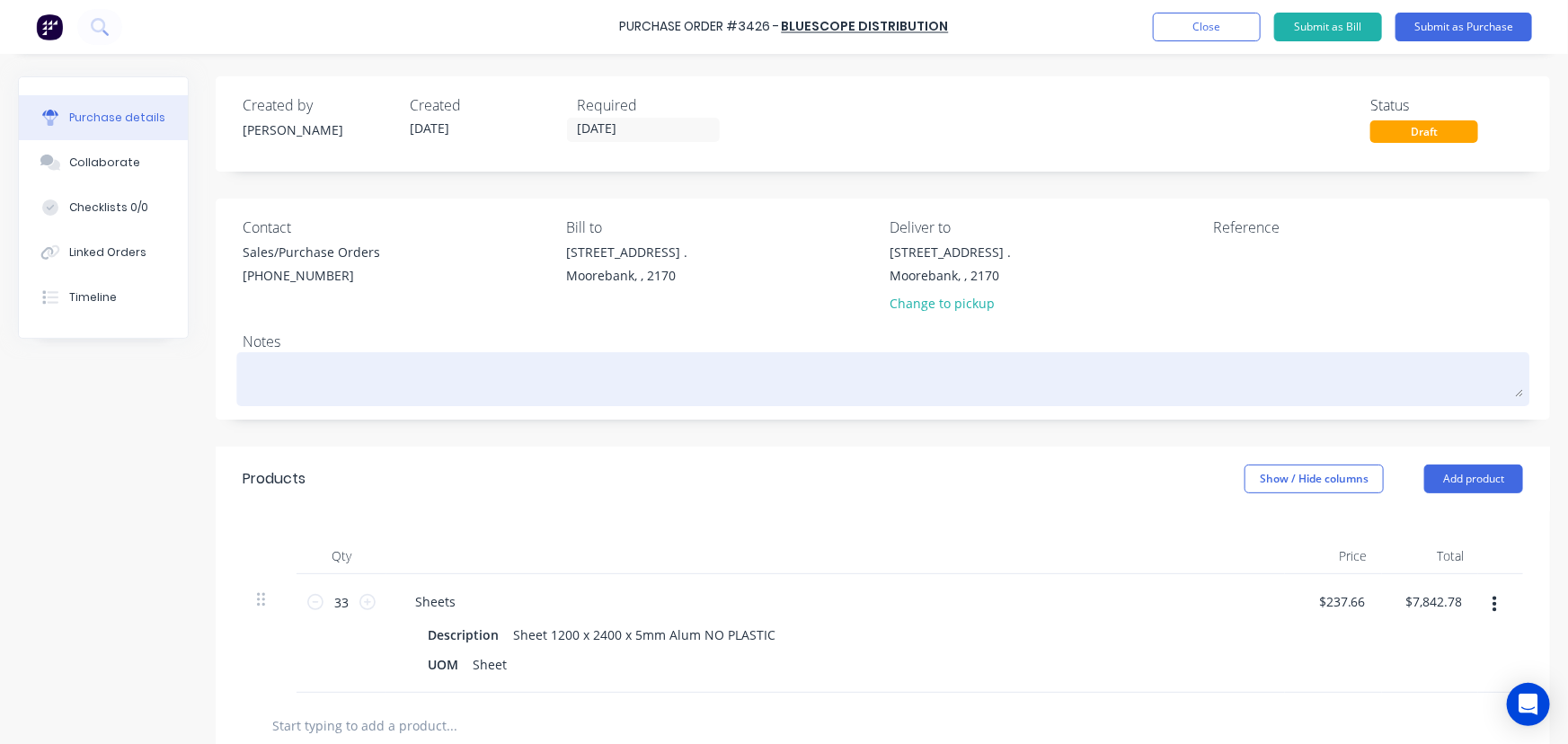
click at [343, 378] on textarea at bounding box center [883, 376] width 1280 height 41
type textarea "x"
type textarea "1"
type textarea "x"
type textarea "1"
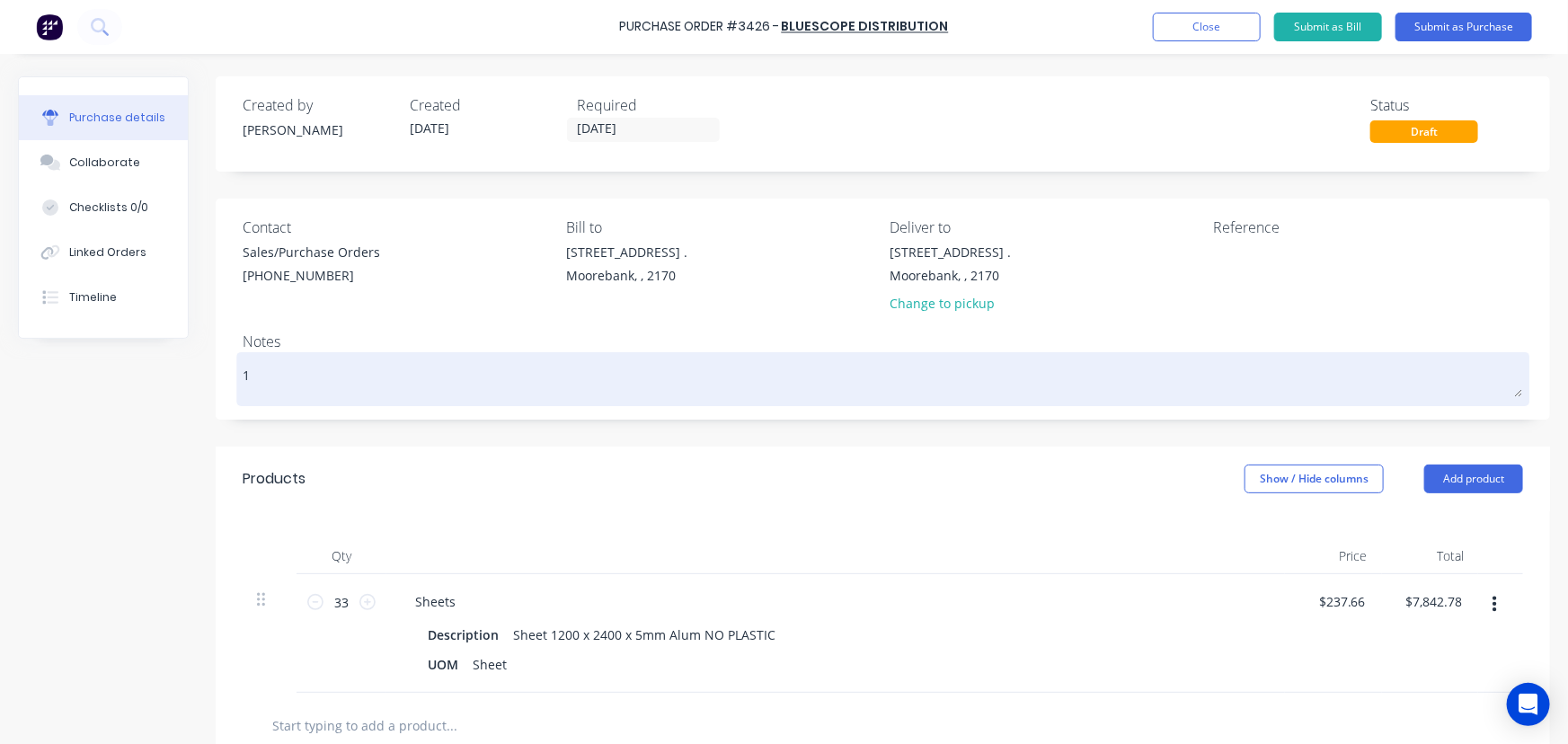
type textarea "x"
type textarea "1 B"
type textarea "x"
type textarea "1 BU"
type textarea "x"
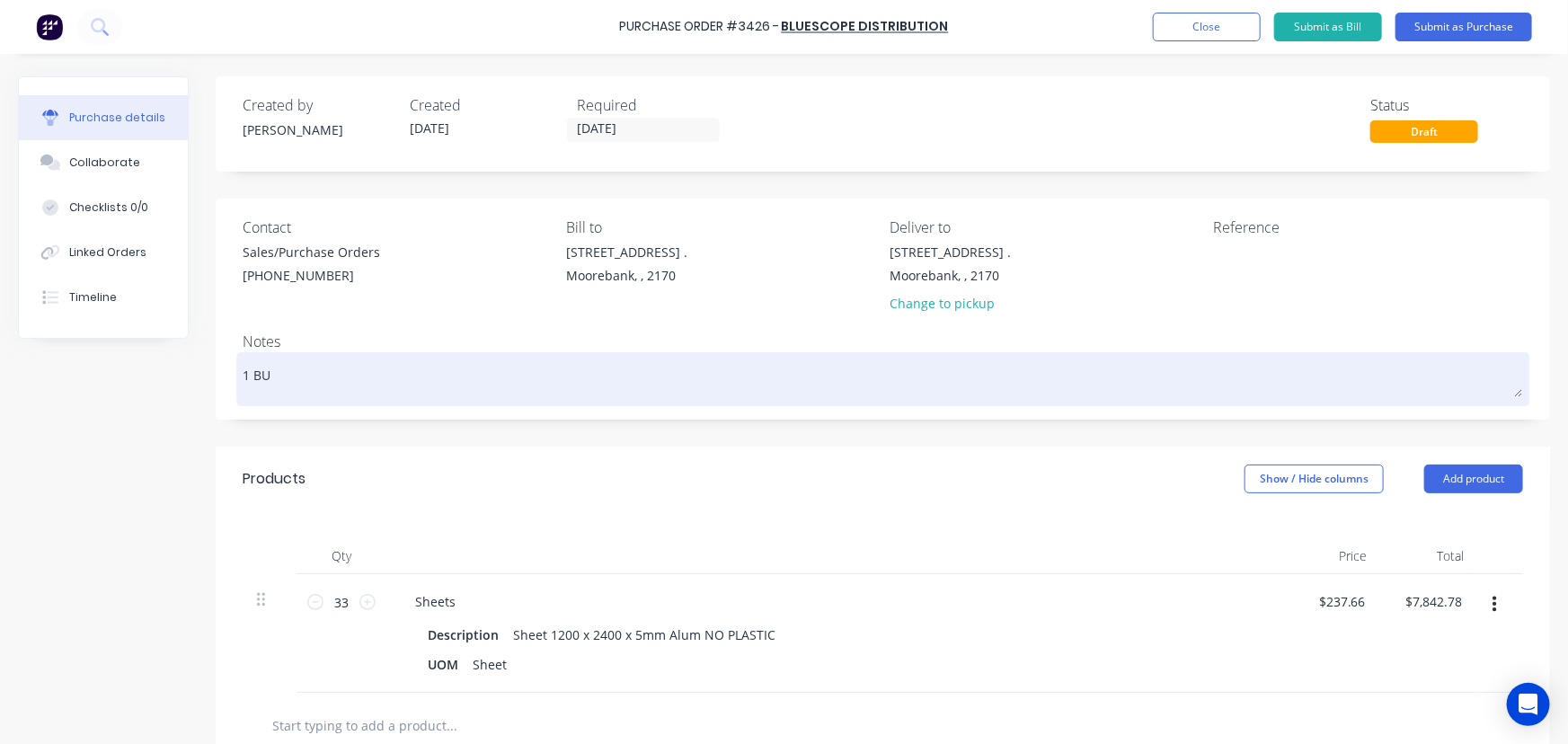
type textarea "1 BUN"
type textarea "x"
type textarea "1 BUND"
type textarea "x"
type textarea "1 BUNDL"
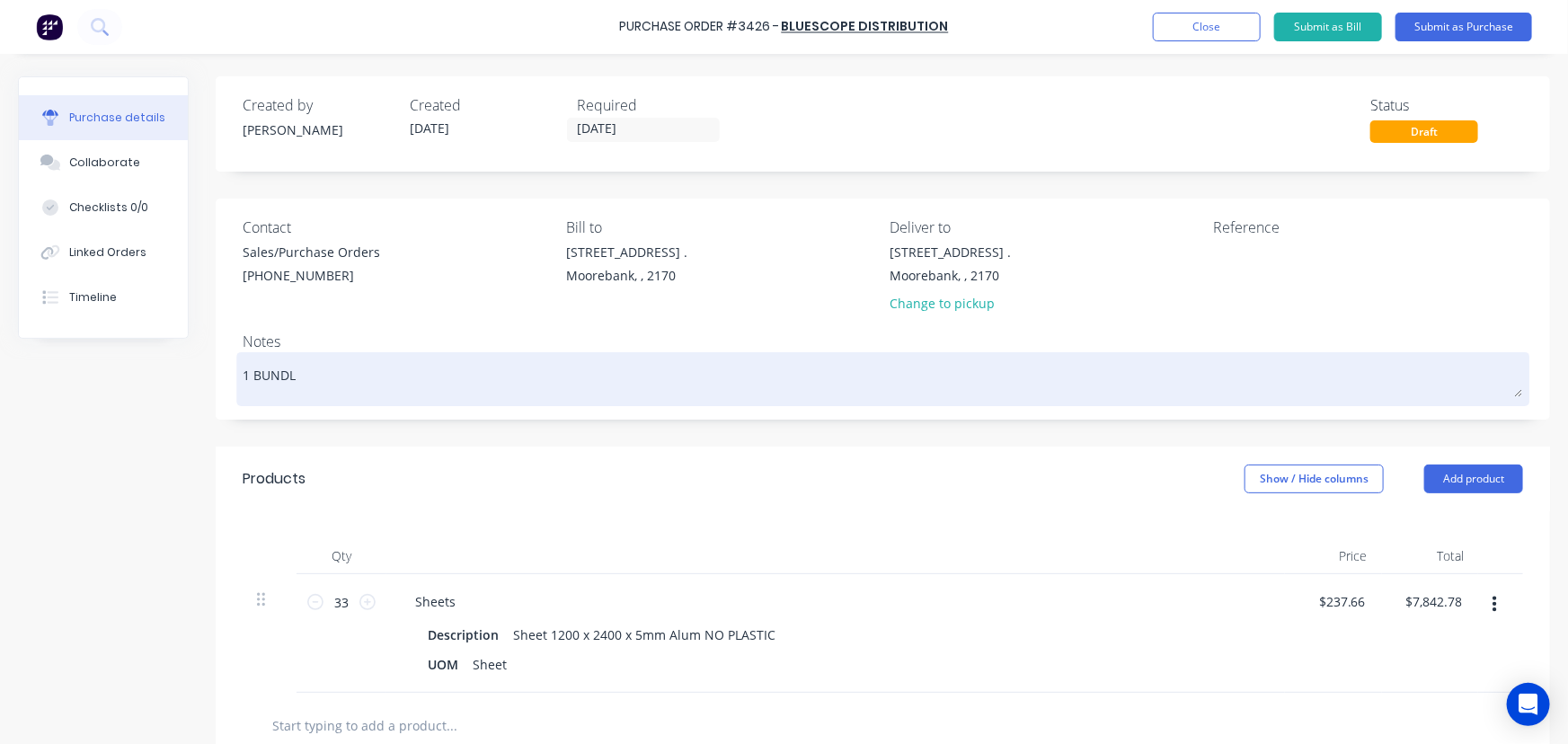
type textarea "x"
type textarea "1 BUNDLE"
type textarea "x"
type textarea "1 BUNDLE"
type textarea "x"
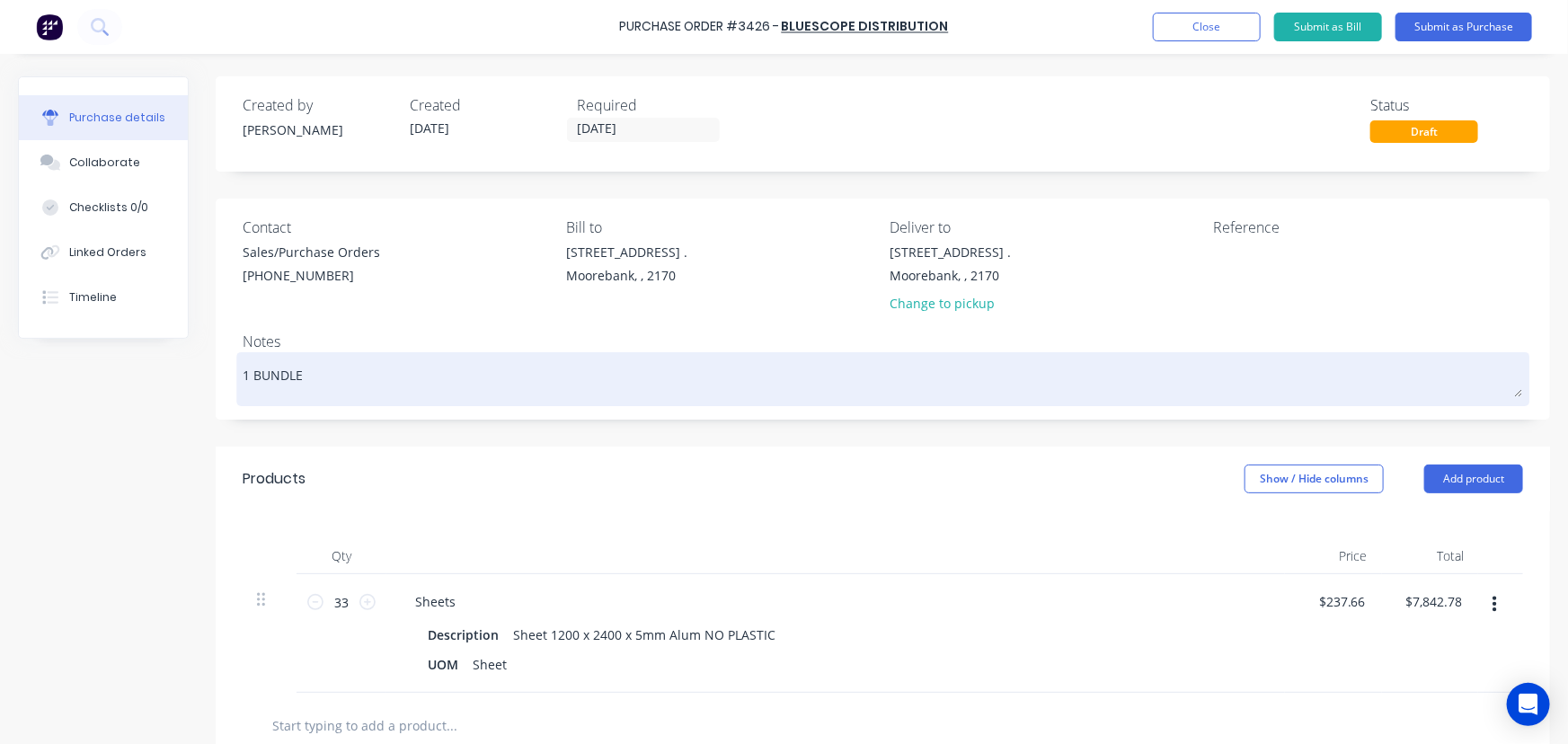
type textarea "1 BUNDLE P"
type textarea "x"
type textarea "1 BUNDLE PL"
type textarea "x"
type textarea "1 BUNDLE PLE"
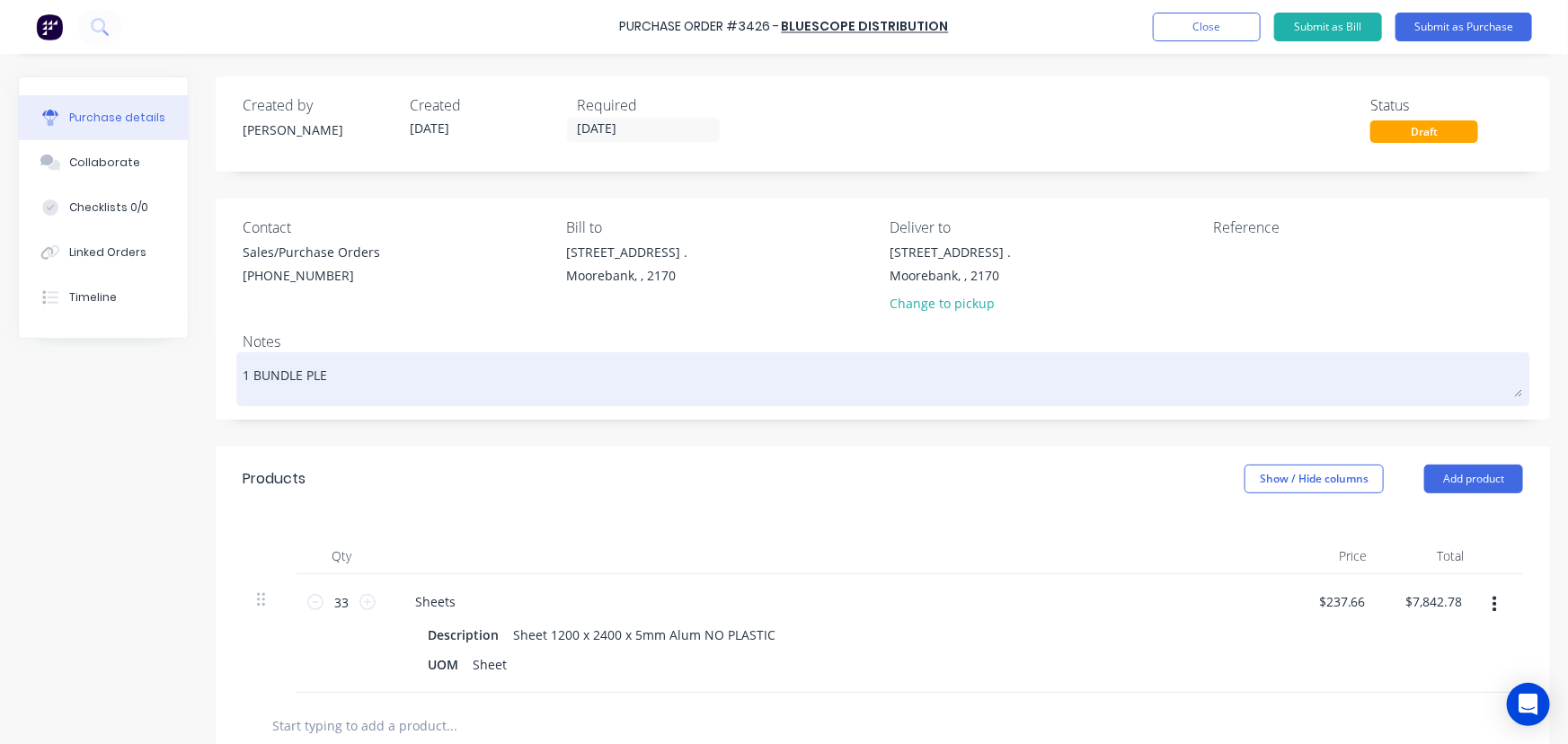
type textarea "x"
type textarea "1 BUNDLE PLEA"
type textarea "x"
type textarea "1 BUNDLE PLEAS"
type textarea "x"
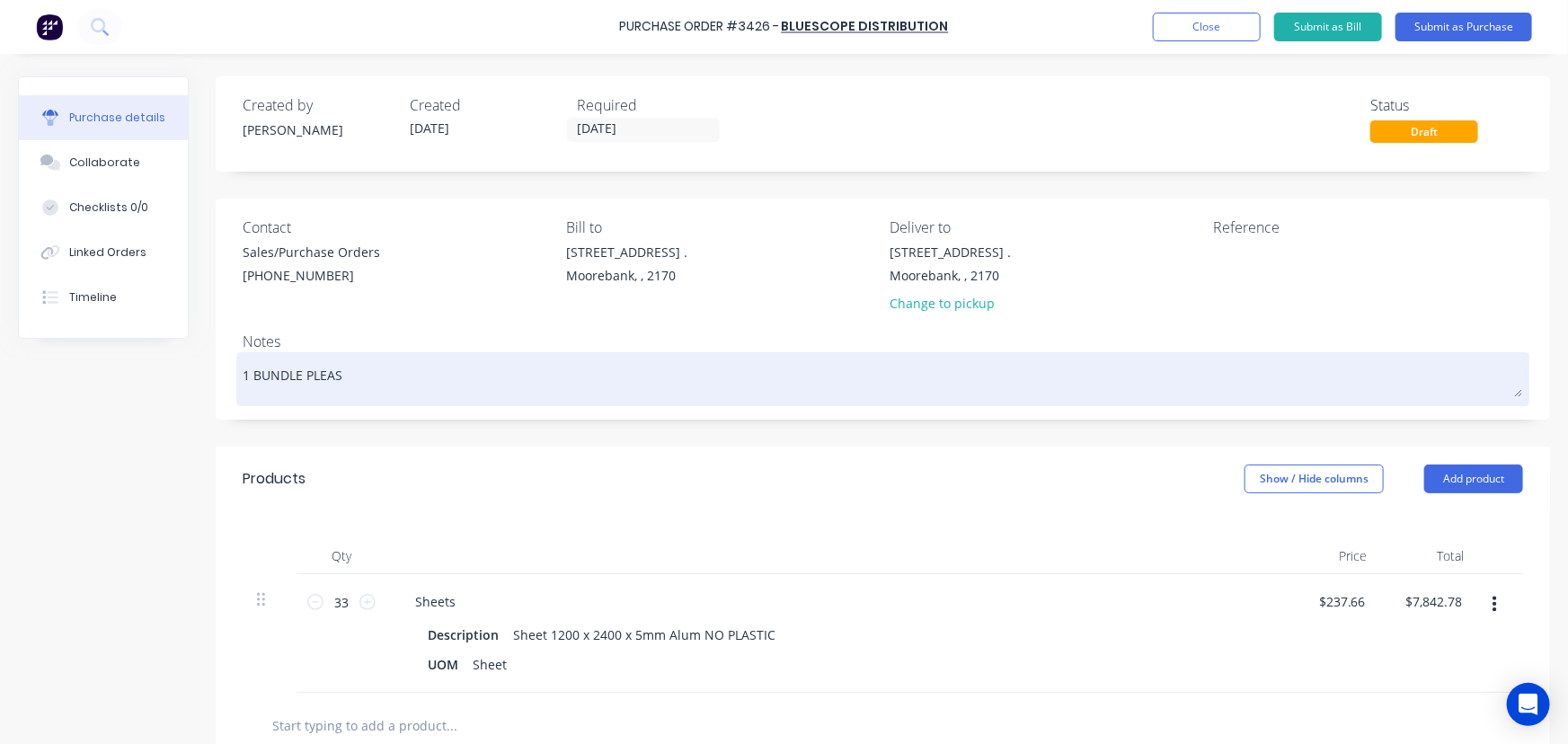
type textarea "1 BUNDLE PLEASE"
type textarea "x"
type textarea "1 BUNDLE PLEASE"
type textarea "x"
type textarea "1 BUNDLE PLEASE -"
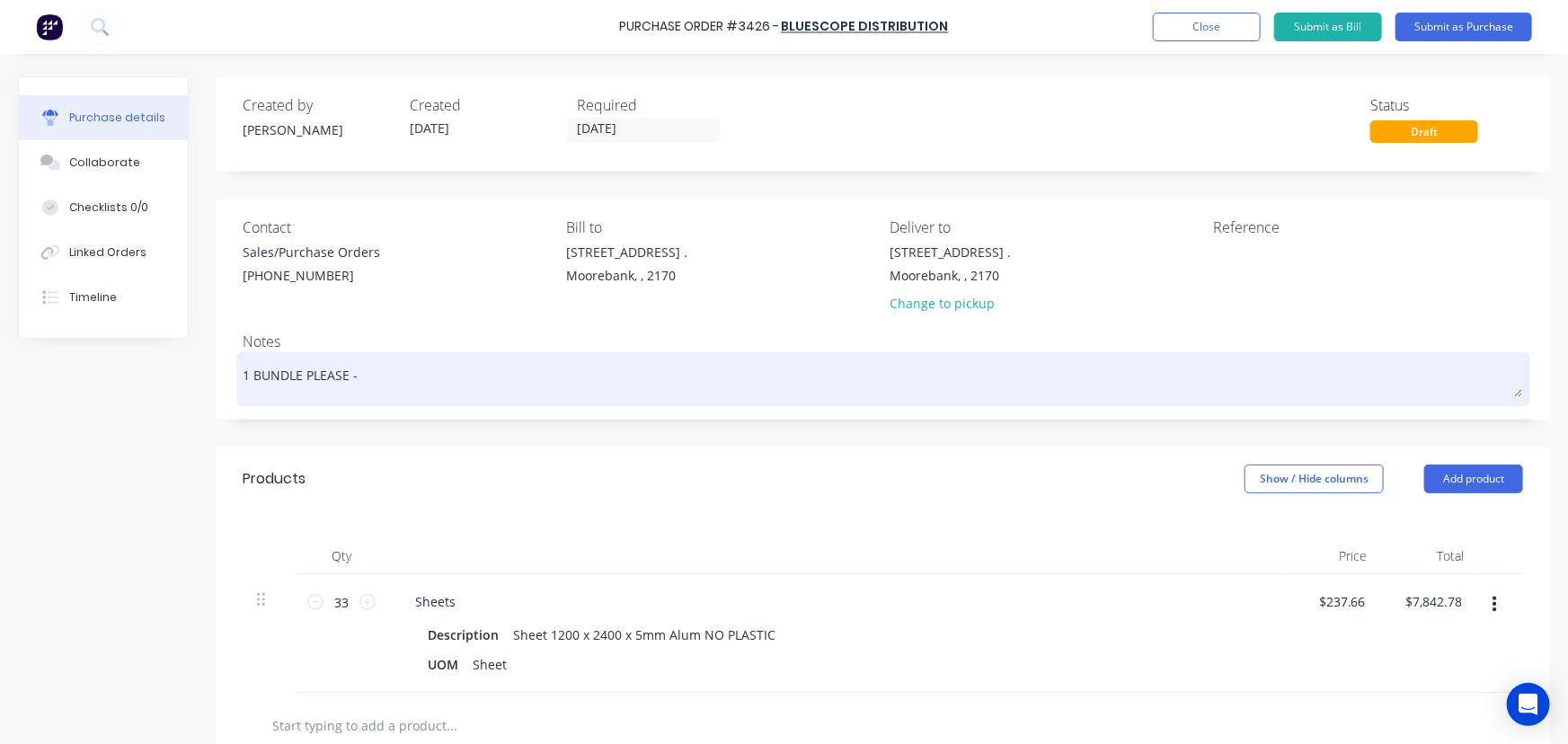
type textarea "x"
type textarea "1 BUNDLE PLEASE -"
type textarea "x"
type textarea "1 BUNDLE PLEASE - A"
type textarea "x"
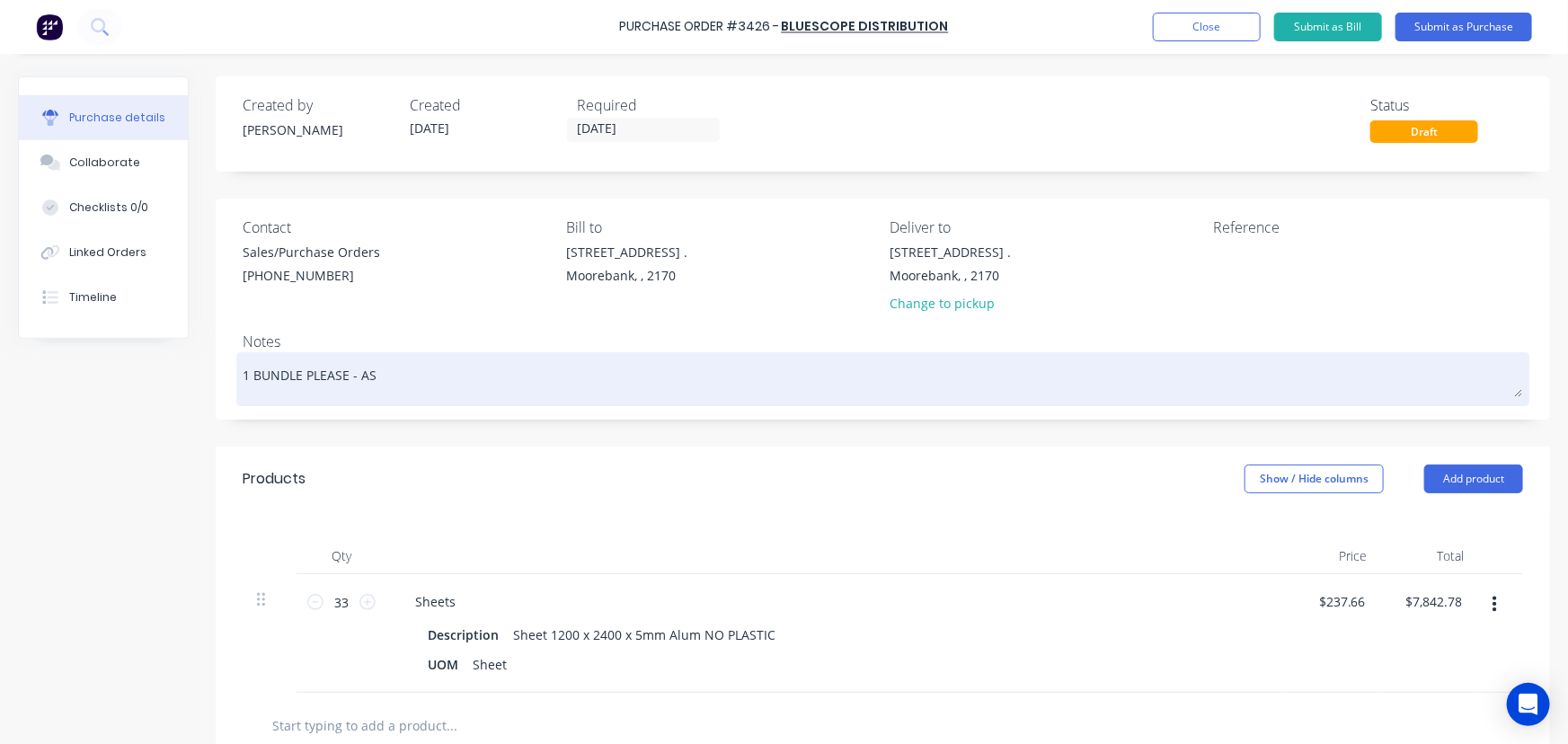
type textarea "1 BUNDLE PLEASE - AS"
type textarea "x"
type textarea "1 BUNDLE PLEASE - AS P"
type textarea "x"
type textarea "1 BUNDLE PLEASE - AS PE"
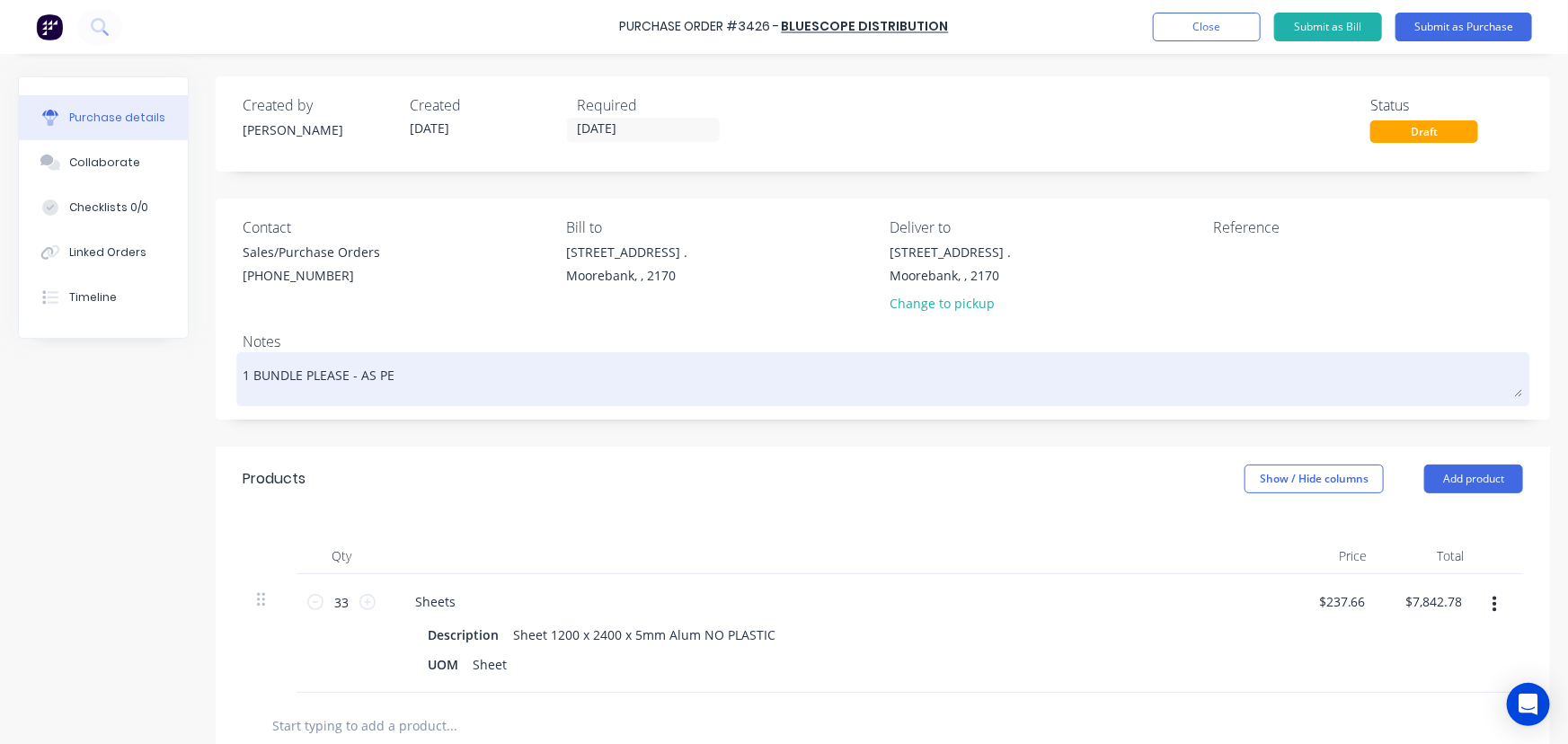
type textarea "x"
type textarea "1 BUNDLE PLEASE - AS PER"
type textarea "x"
type textarea "1 BUNDLE PLEASE - AS PER"
type textarea "x"
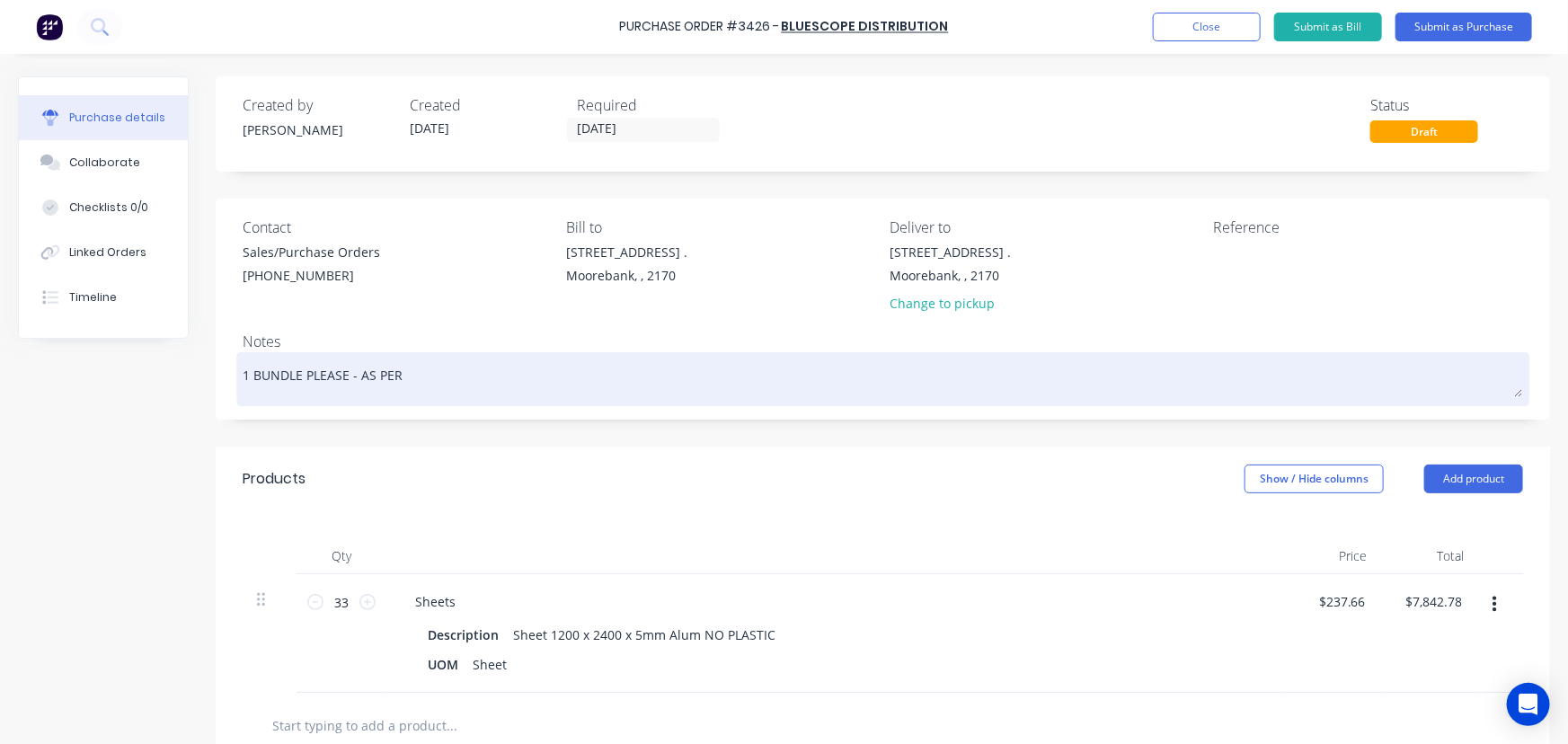
type textarea "1 BUNDLE PLEASE - AS PER Q"
type textarea "x"
type textarea "1 BUNDLE PLEASE - AS PER QU"
type textarea "x"
type textarea "1 BUNDLE PLEASE - AS PER QUO"
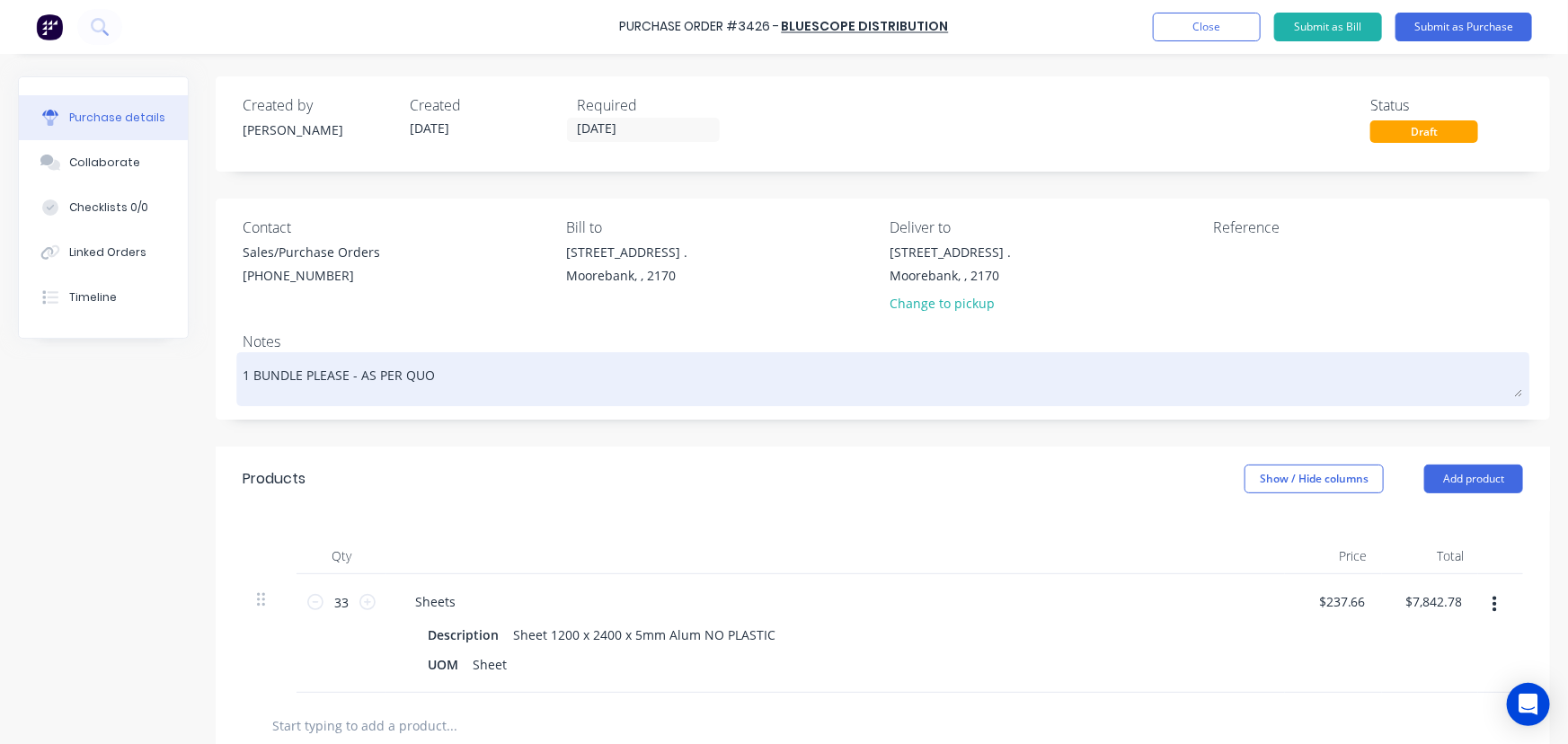
type textarea "x"
type textarea "1 BUNDLE PLEASE - AS PER QUOT"
type textarea "x"
type textarea "1 BUNDLE PLEASE - AS PER QUOTA"
type textarea "x"
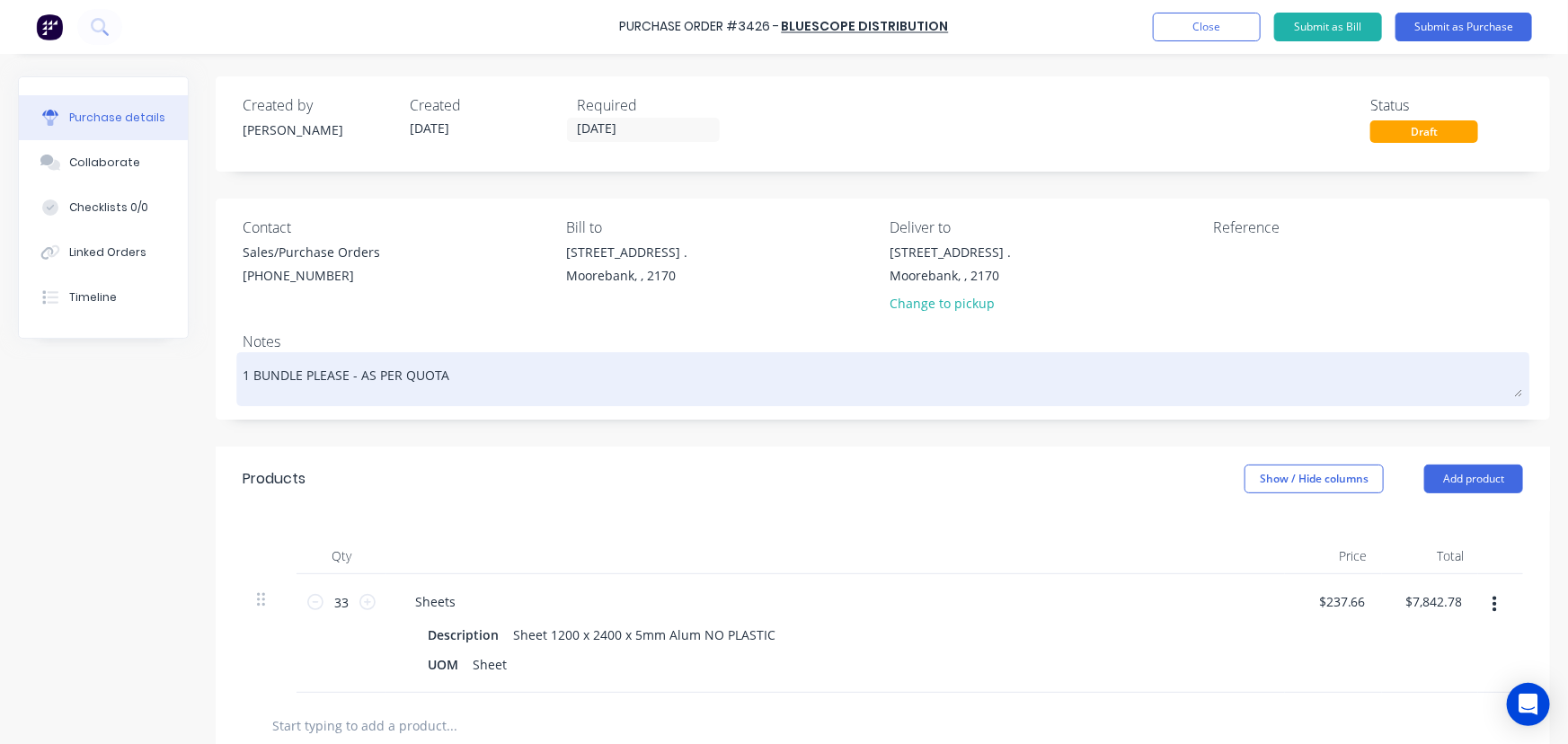
type textarea "1 BUNDLE PLEASE - AS PER QUOTAT"
type textarea "x"
type textarea "1 BUNDLE PLEASE - AS PER QUOTATI"
type textarea "x"
type textarea "1 BUNDLE PLEASE - AS PER QUOTATIO"
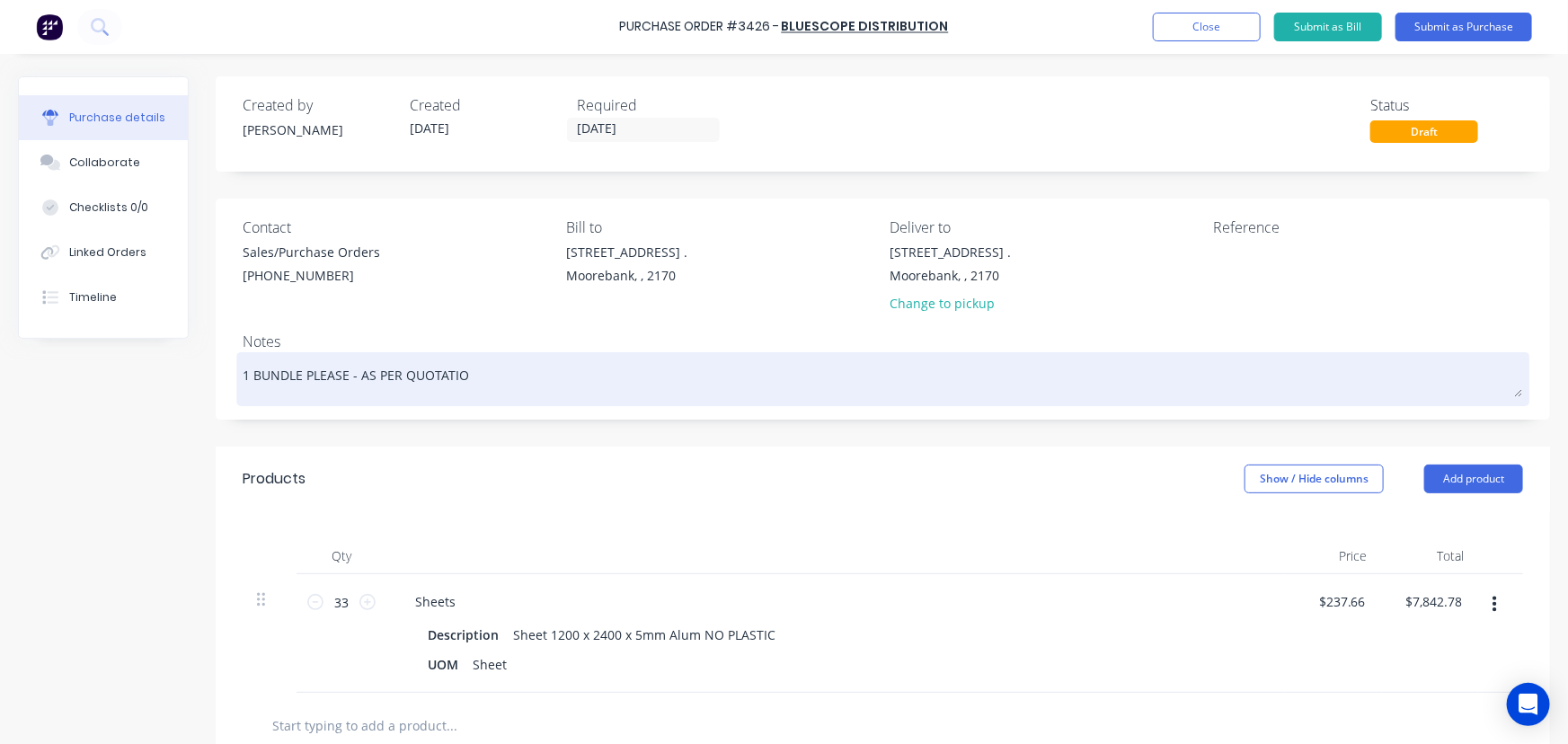
type textarea "x"
type textarea "1 BUNDLE PLEASE - AS PER QUOTATION"
type textarea "x"
type textarea "1 BUNDLE PLEASE - AS PER QUOTATION"
type textarea "x"
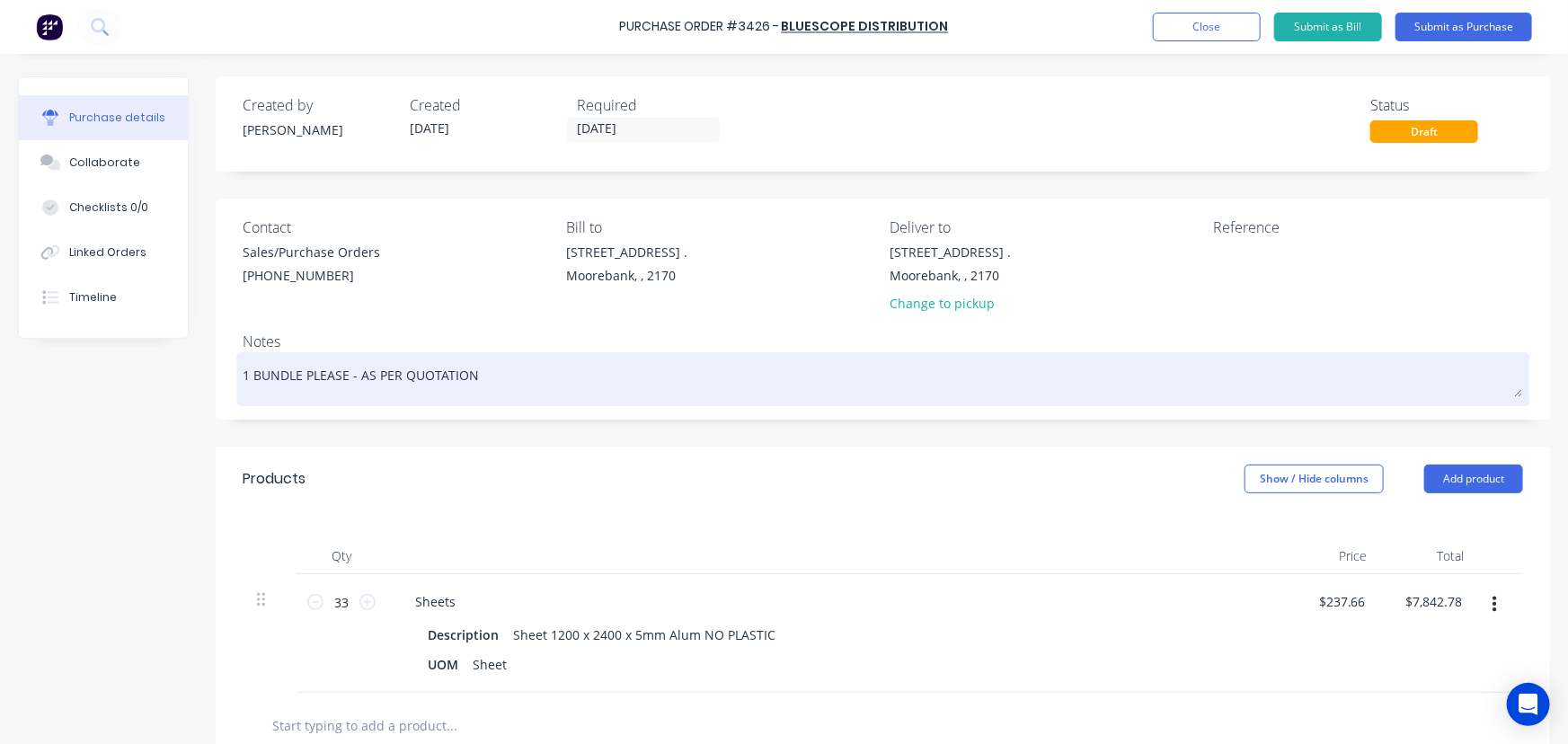
type textarea "1 BUNDLE PLEASE - AS PER QUOTATION 2"
type textarea "x"
type textarea "1 BUNDLE PLEASE - AS PER QUOTATION 24"
type textarea "x"
type textarea "1 BUNDLE PLEASE - AS PER QUOTATION 240"
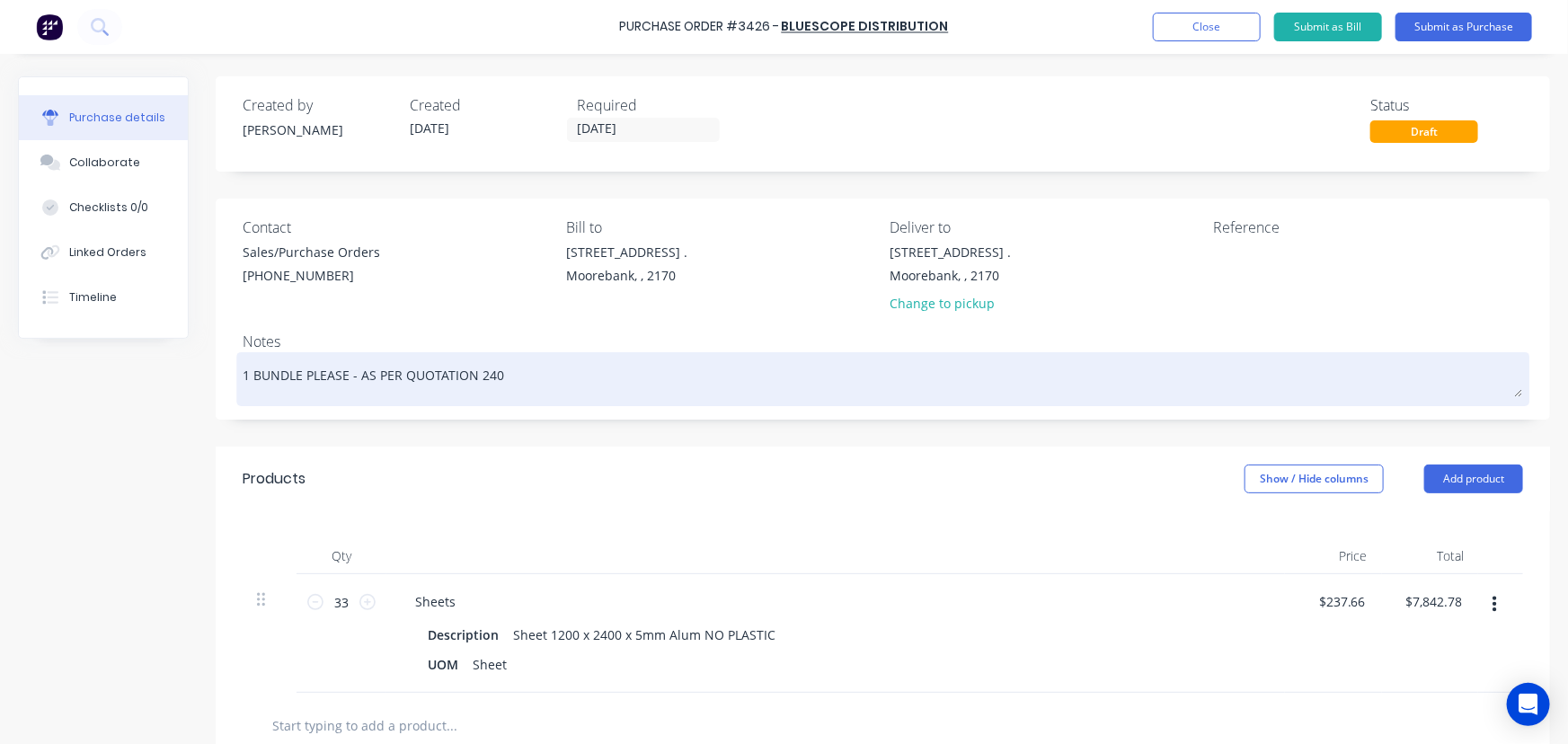
type textarea "x"
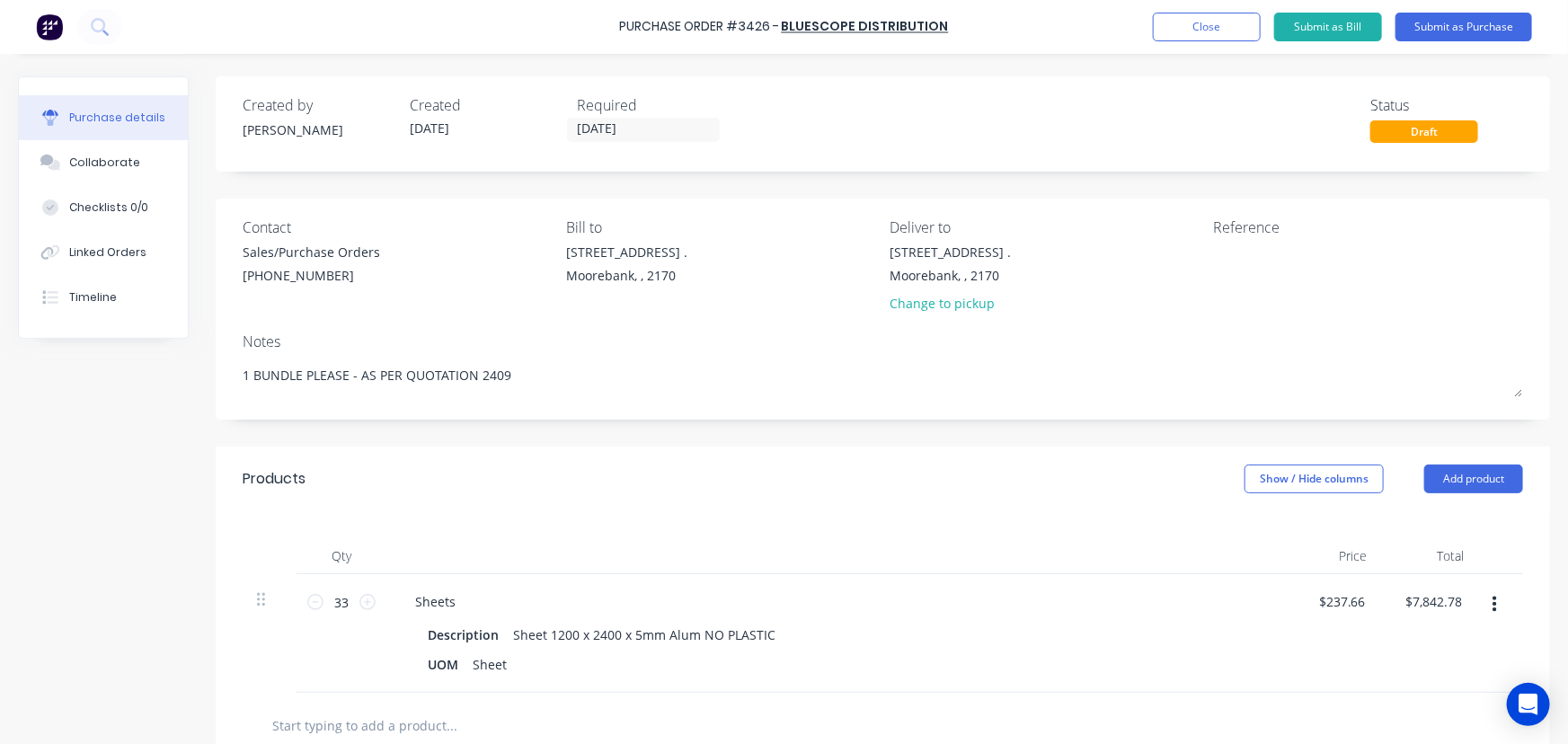
type textarea "1 BUNDLE PLEASE - AS PER QUOTATION 2409"
type textarea "x"
type textarea "1 BUNDLE PLEASE - AS PER QUOTATION 2409"
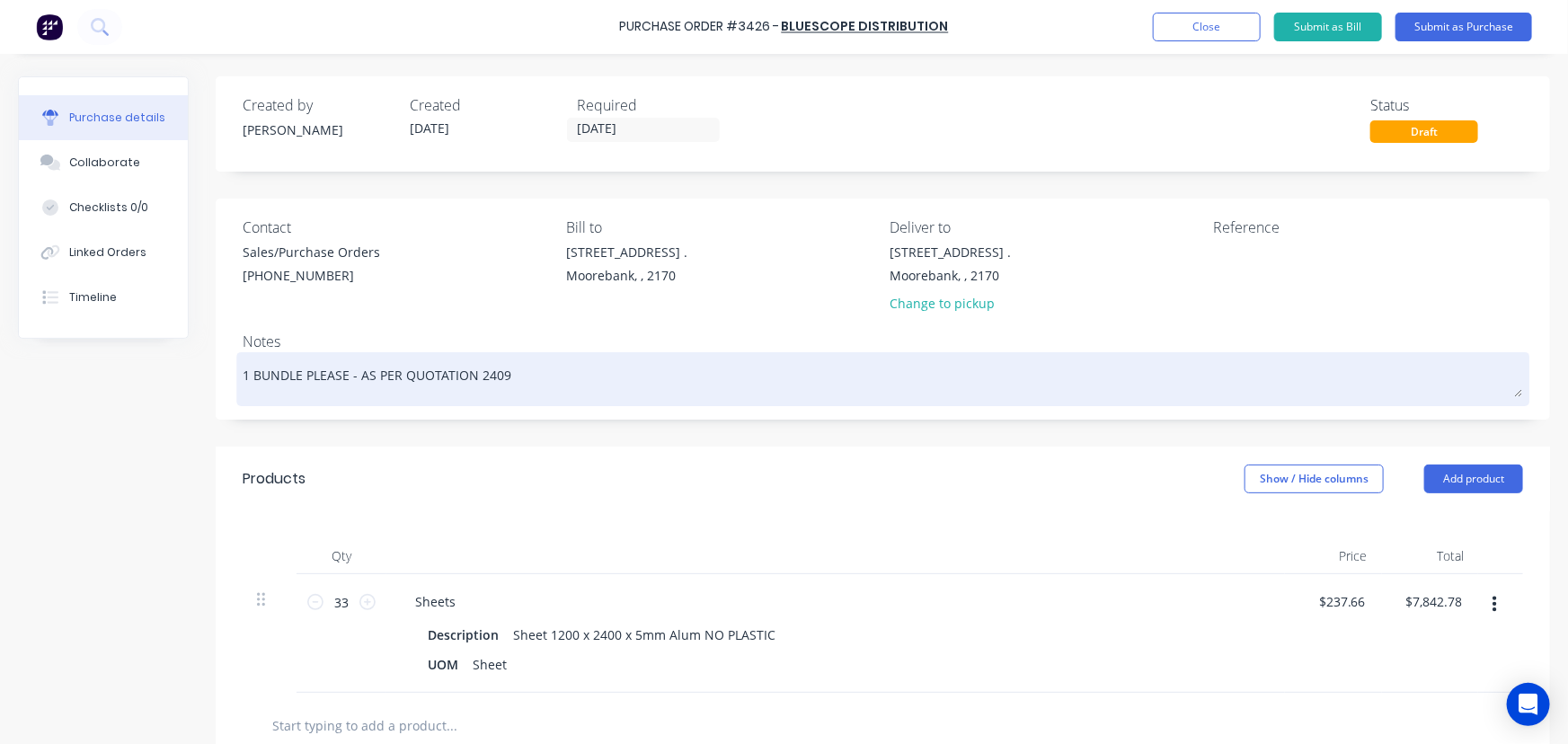
type textarea "x"
type textarea "1 BUNDLE PLEASE - AS PER QUOTATION 240"
type textarea "x"
type textarea "1 BUNDLE PLEASE - AS PER QUOTATION 24"
type textarea "x"
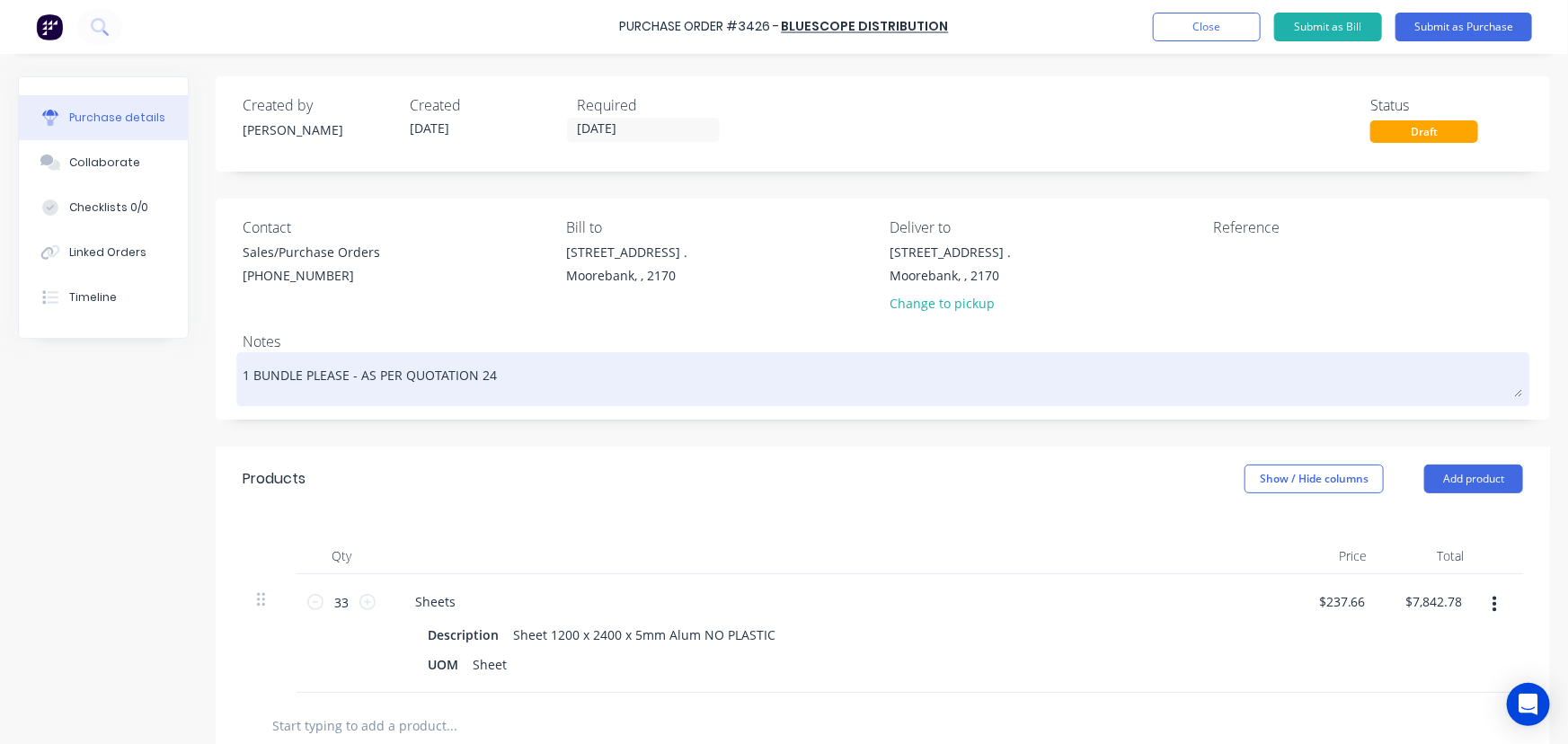
type textarea "1 BUNDLE PLEASE - AS PER QUOTATION 249"
type textarea "x"
type textarea "1 BUNDLE PLEASE - AS PER QUOTATION 2490"
type textarea "x"
type textarea "1 BUNDLE PLEASE - AS PER QUOTATION 24905"
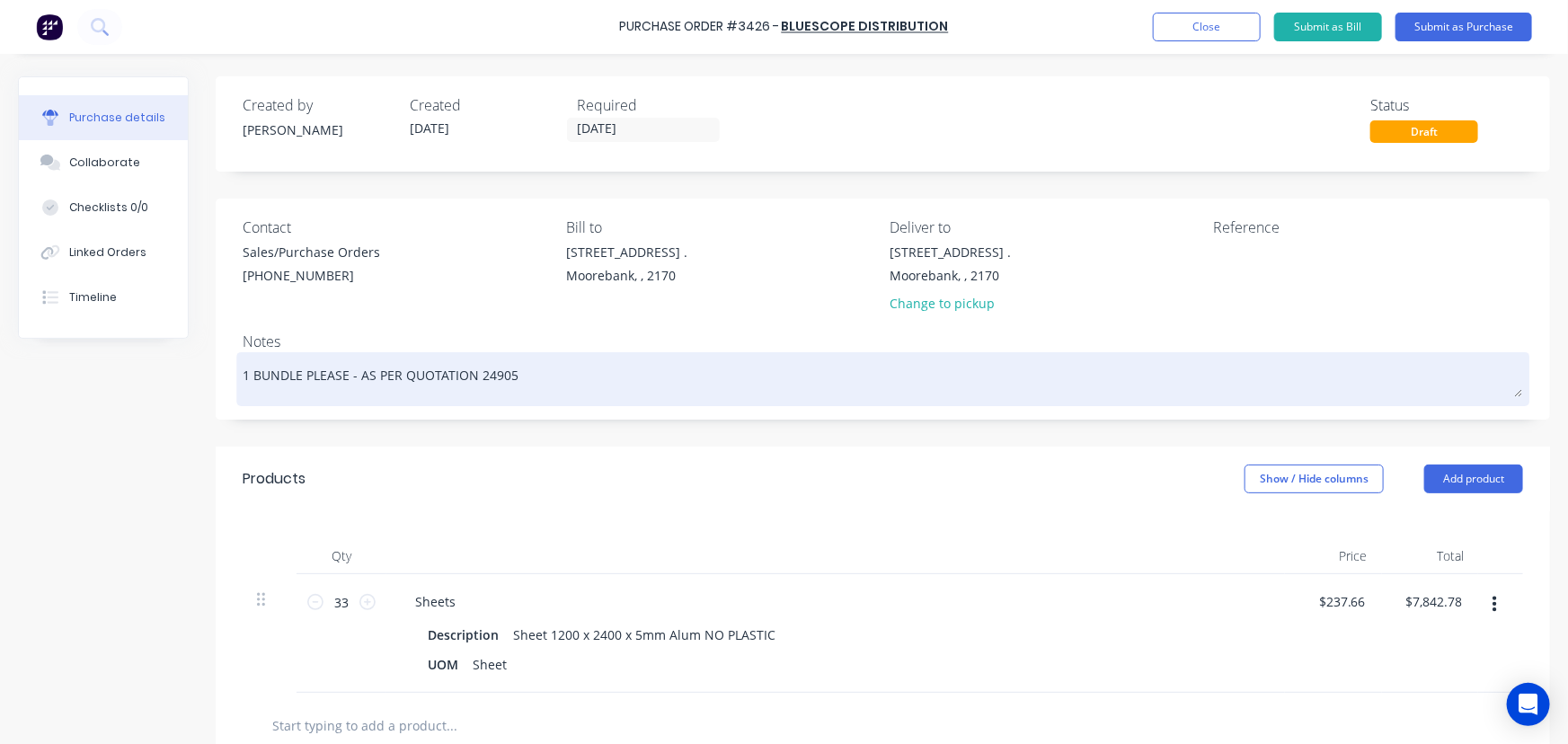
type textarea "x"
type textarea "1 BUNDLE PLEASE - AS PER QUOTATION 249055"
type textarea "x"
type textarea "1 BUNDLE PLEASE - AS PER QUOTATION 2490552"
type textarea "x"
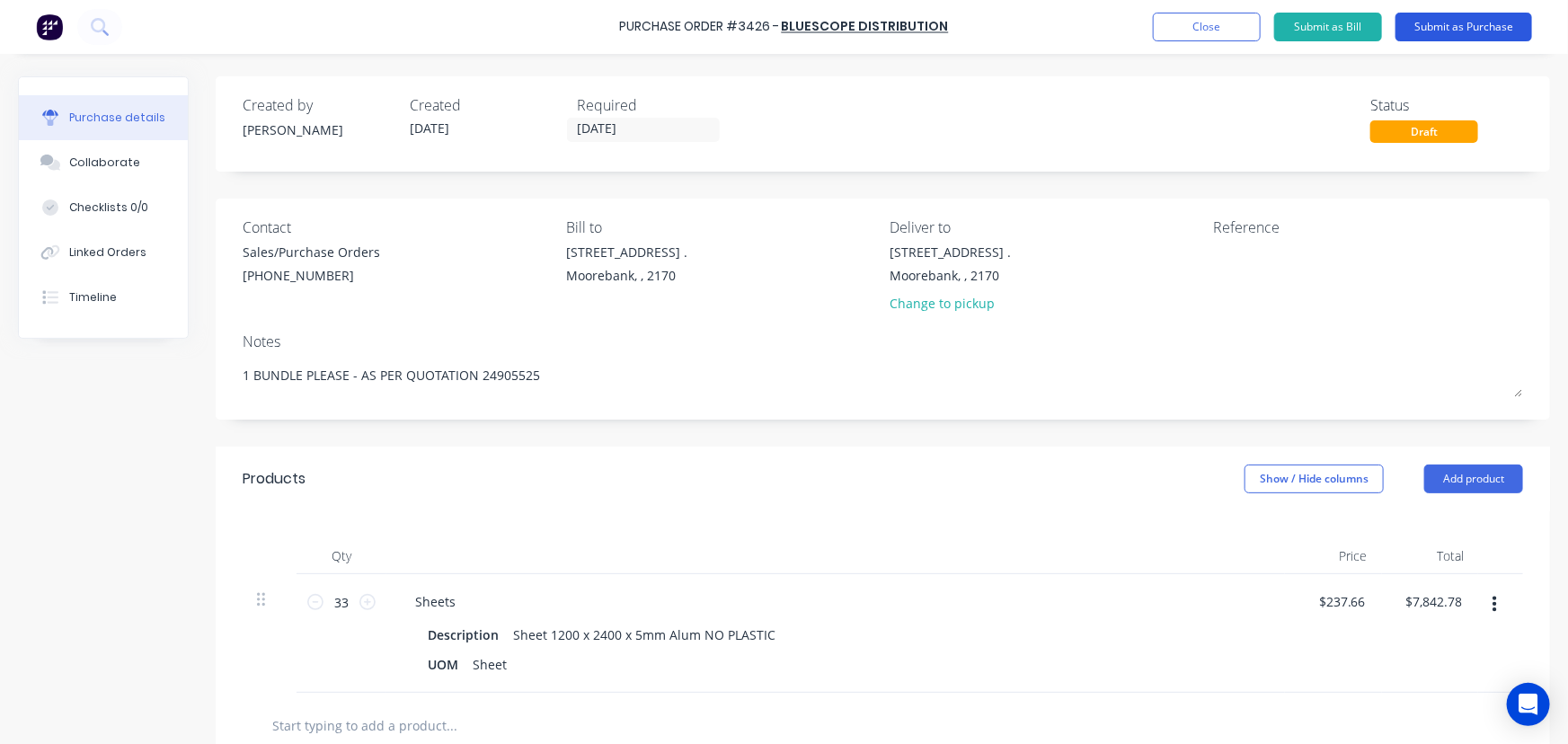
type textarea "1 BUNDLE PLEASE - AS PER QUOTATION 24905525"
type textarea "x"
type textarea "1 BUNDLE PLEASE - AS PER QUOTATION 24905525"
click at [1464, 28] on button "Submit as Purchase" at bounding box center [1464, 27] width 136 height 29
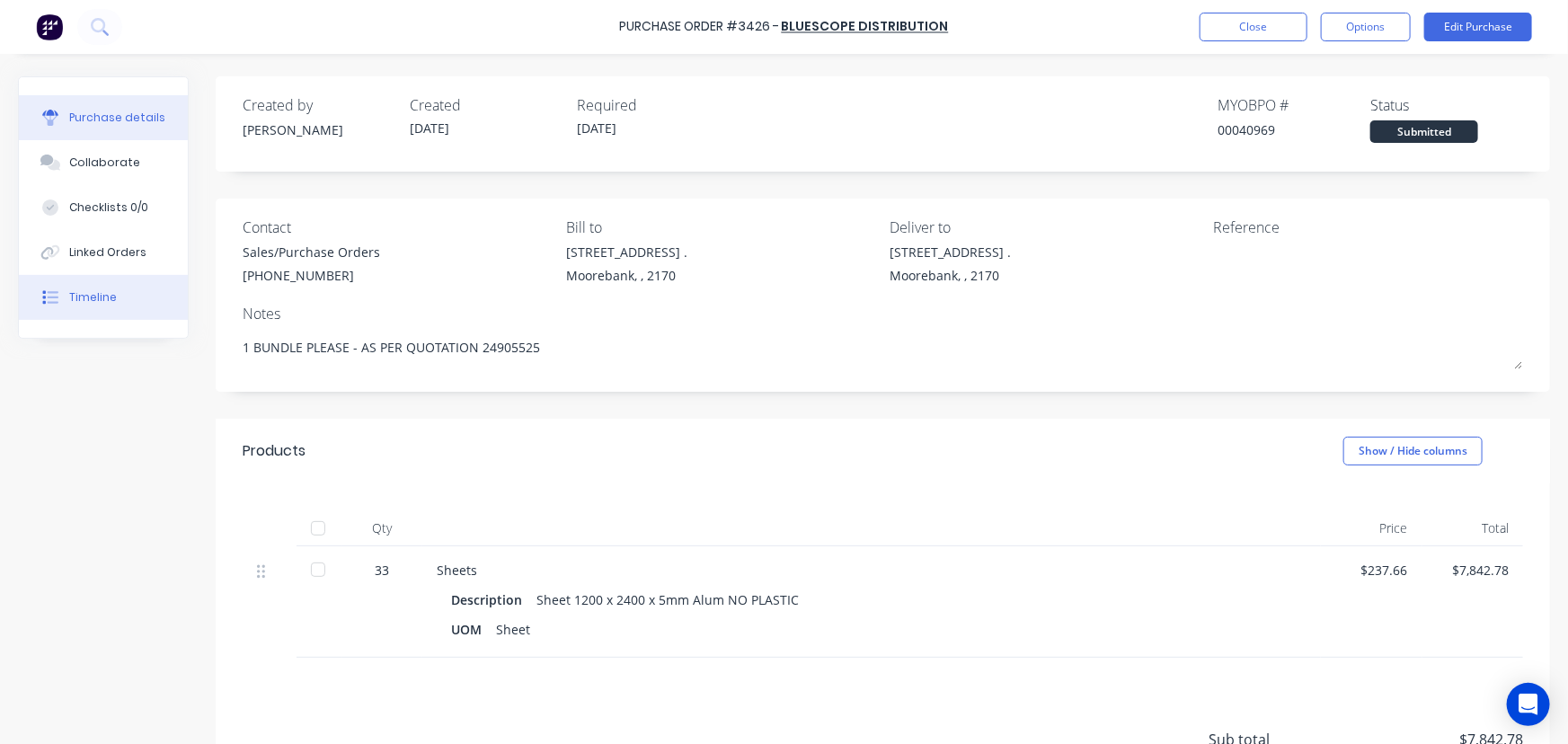
click at [85, 295] on div "Timeline" at bounding box center [93, 297] width 47 height 16
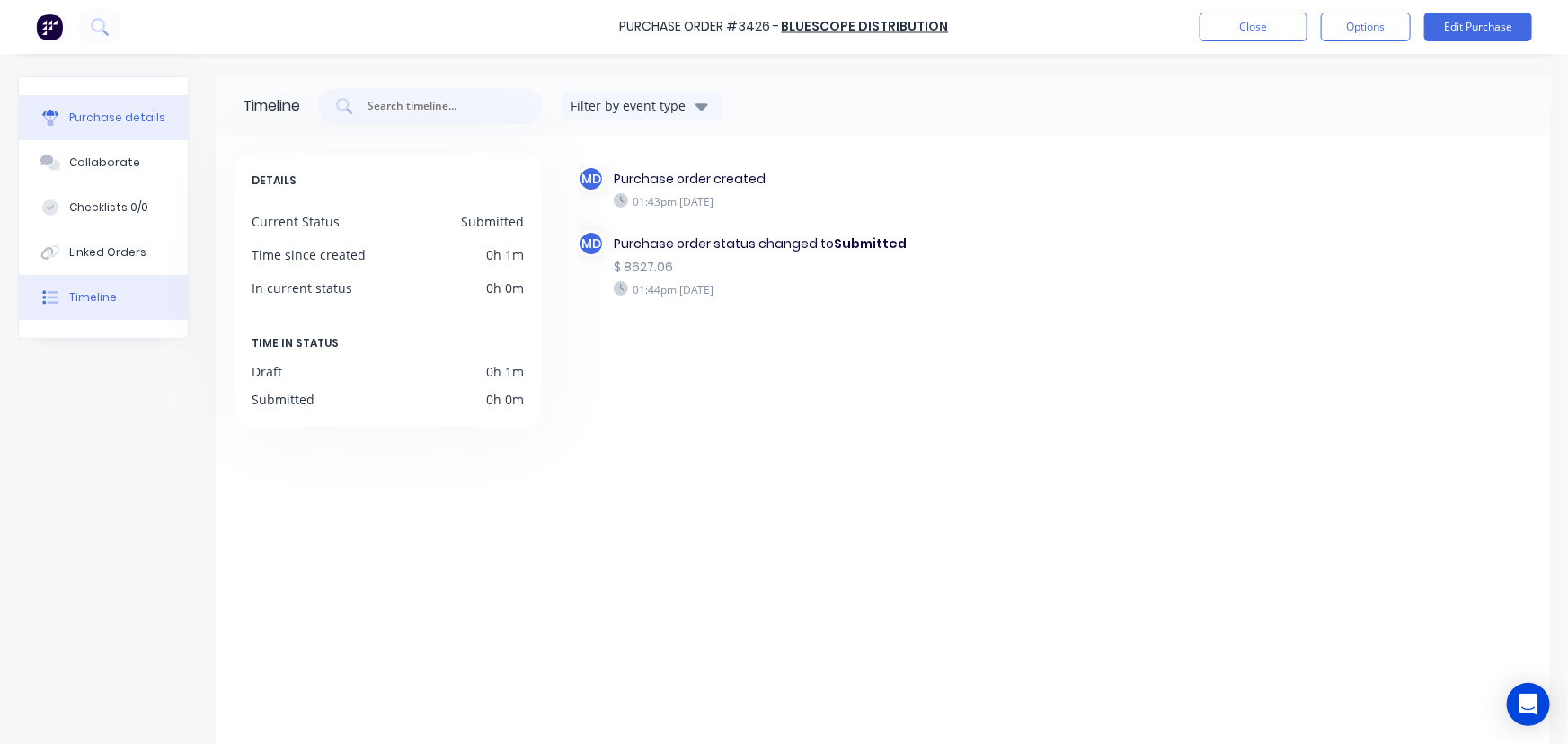
click at [134, 113] on div "Purchase details" at bounding box center [117, 118] width 96 height 16
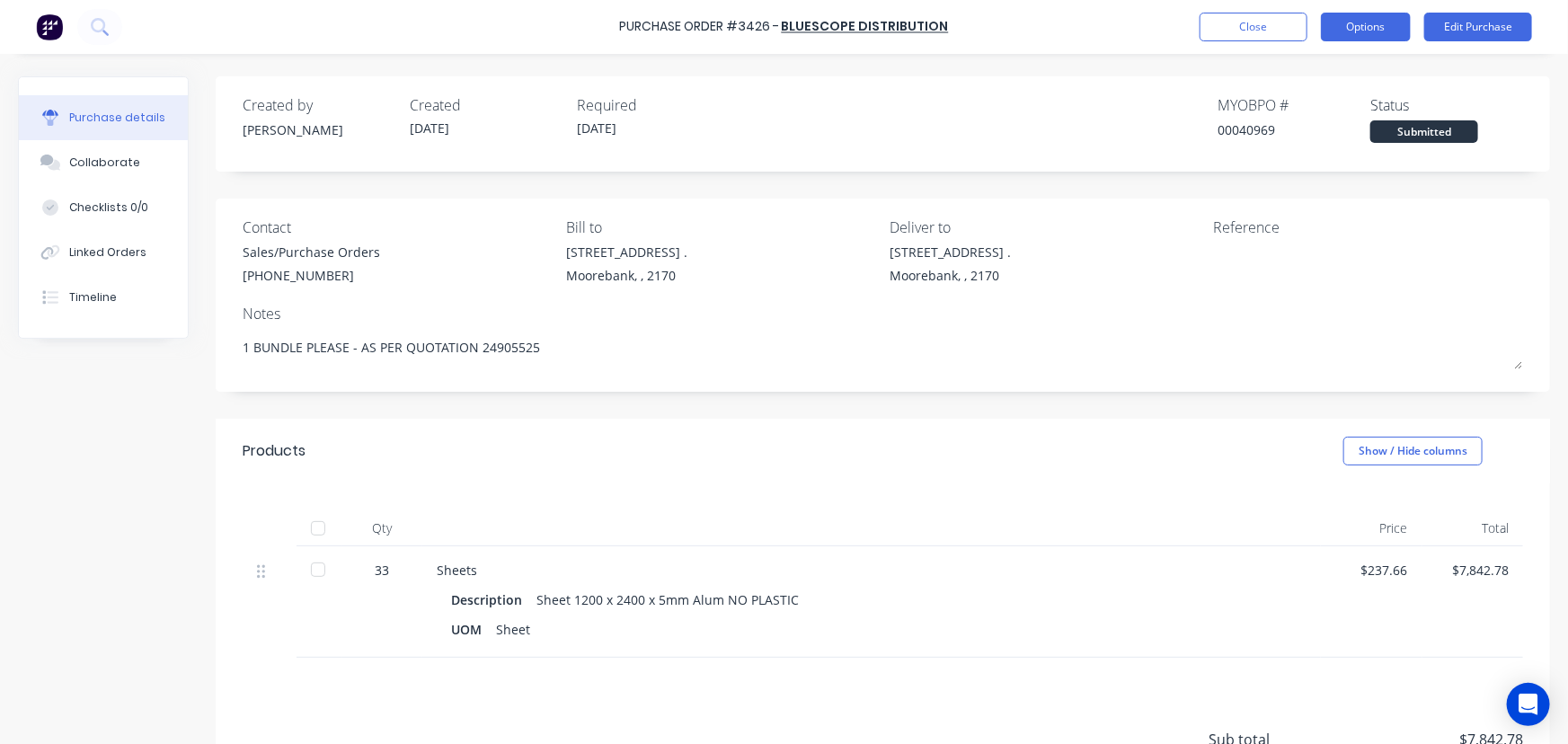
click at [1375, 17] on button "Options" at bounding box center [1365, 27] width 90 height 29
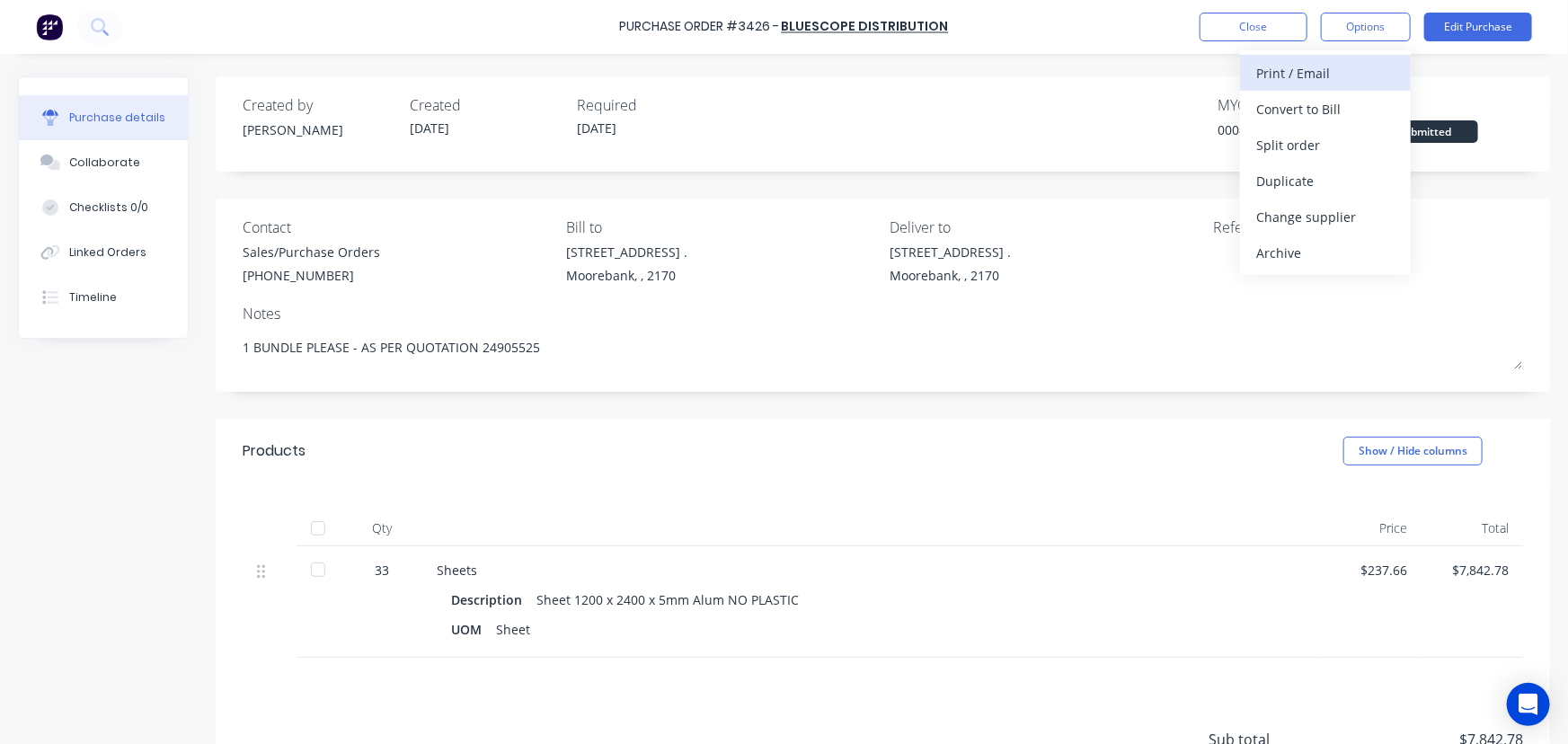
click at [1308, 71] on div "Print / Email" at bounding box center [1326, 73] width 138 height 26
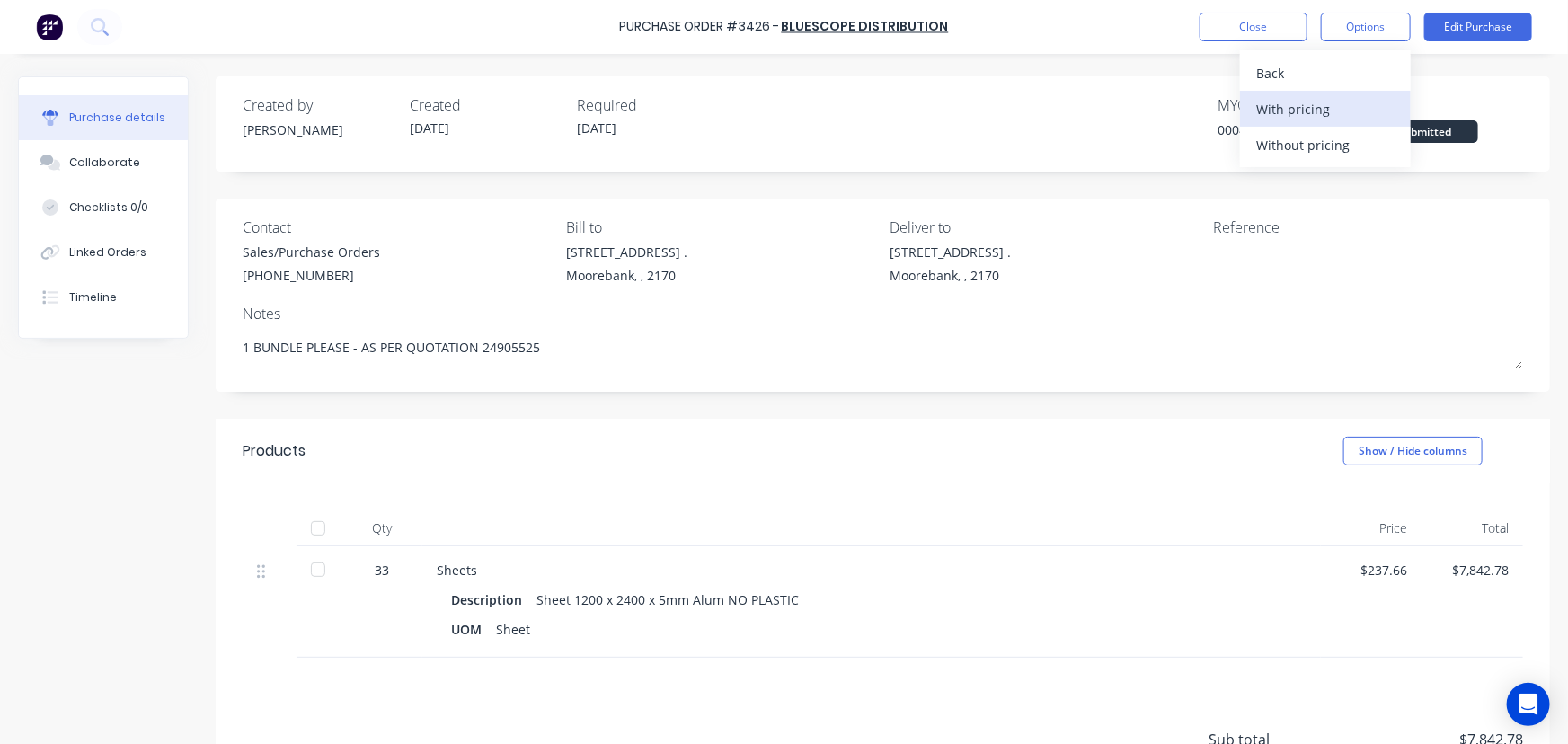
click at [1303, 110] on div "With pricing" at bounding box center [1326, 109] width 138 height 26
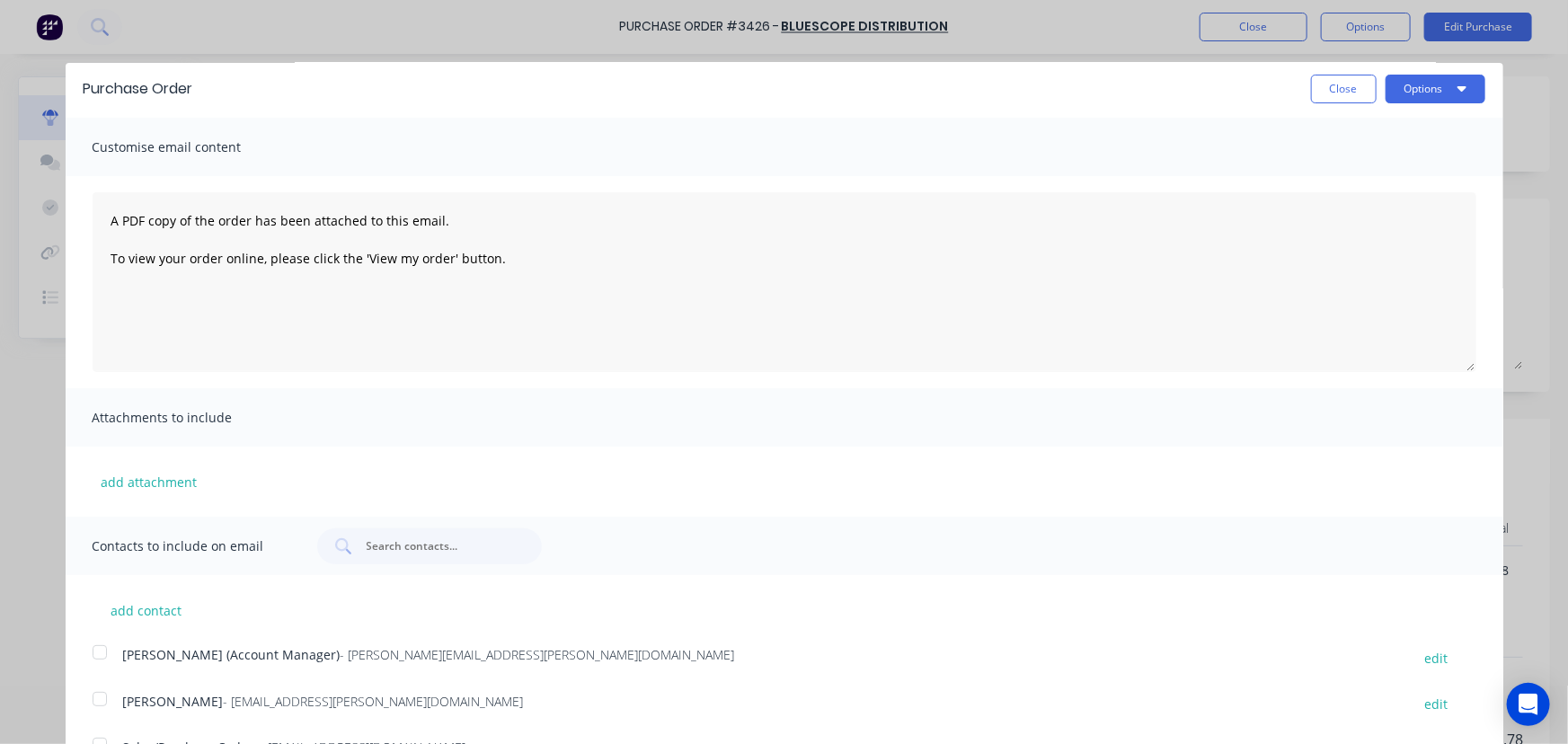
scroll to position [5, 0]
click at [95, 701] on div at bounding box center [100, 698] width 36 height 36
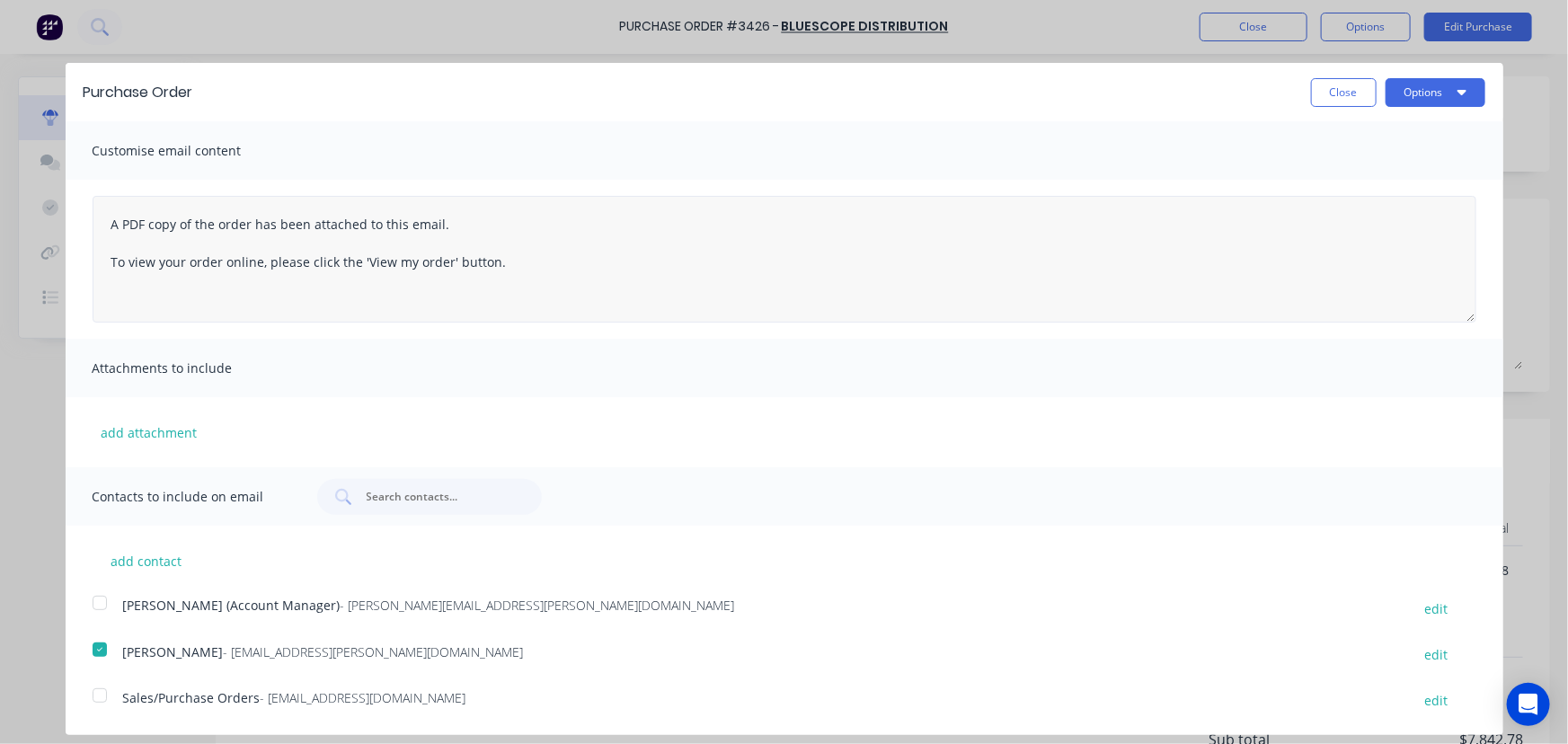
drag, startPoint x: 1459, startPoint y: 366, endPoint x: 1446, endPoint y: 313, distance: 54.6
click at [1446, 313] on textarea "A PDF copy of the order has been attached to this email. To view your order onl…" at bounding box center [784, 259] width 1384 height 126
click at [99, 697] on div at bounding box center [100, 696] width 36 height 36
click at [1401, 87] on button "Options" at bounding box center [1436, 92] width 100 height 29
click at [1349, 175] on div "Email" at bounding box center [1400, 174] width 138 height 26
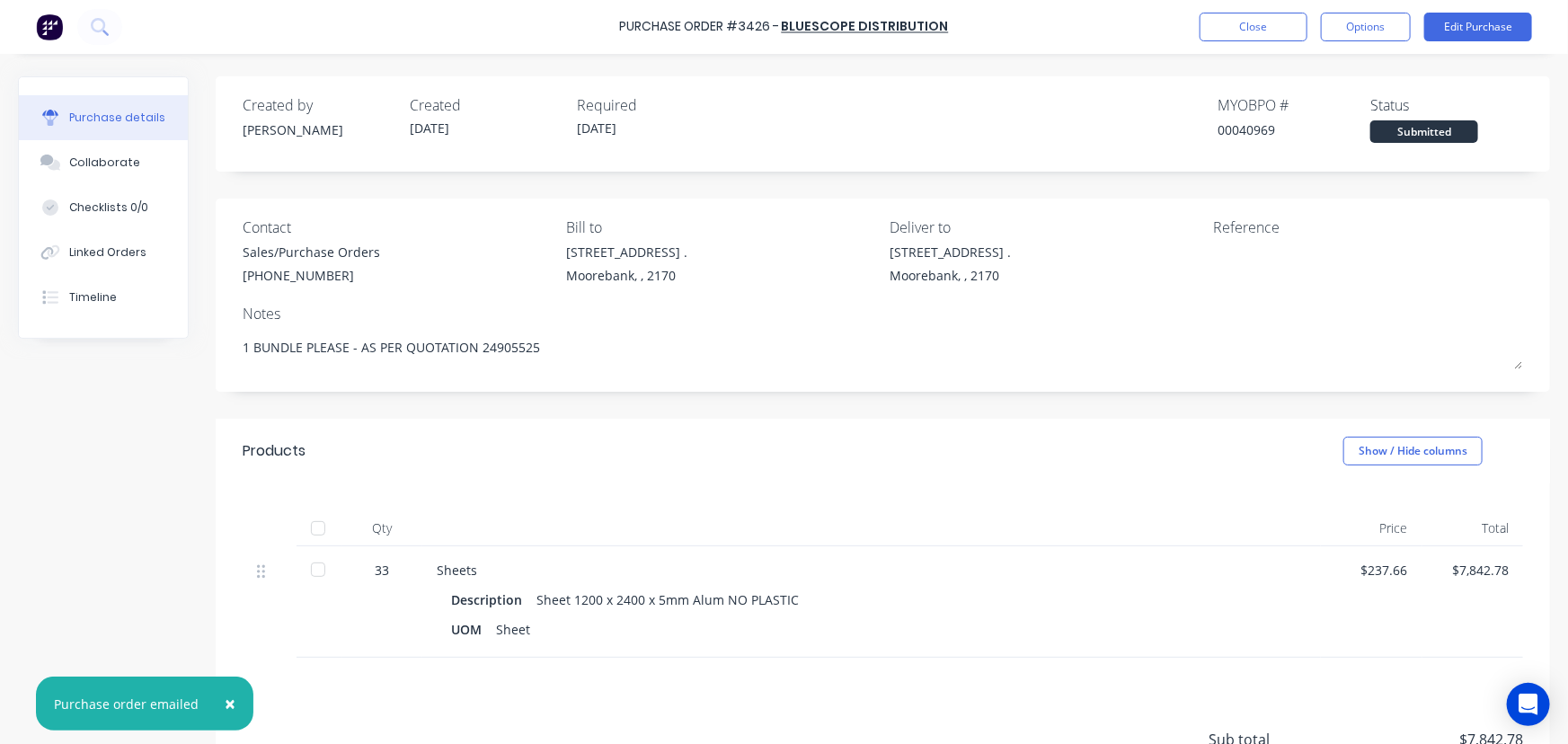
click at [227, 703] on span "×" at bounding box center [229, 703] width 11 height 25
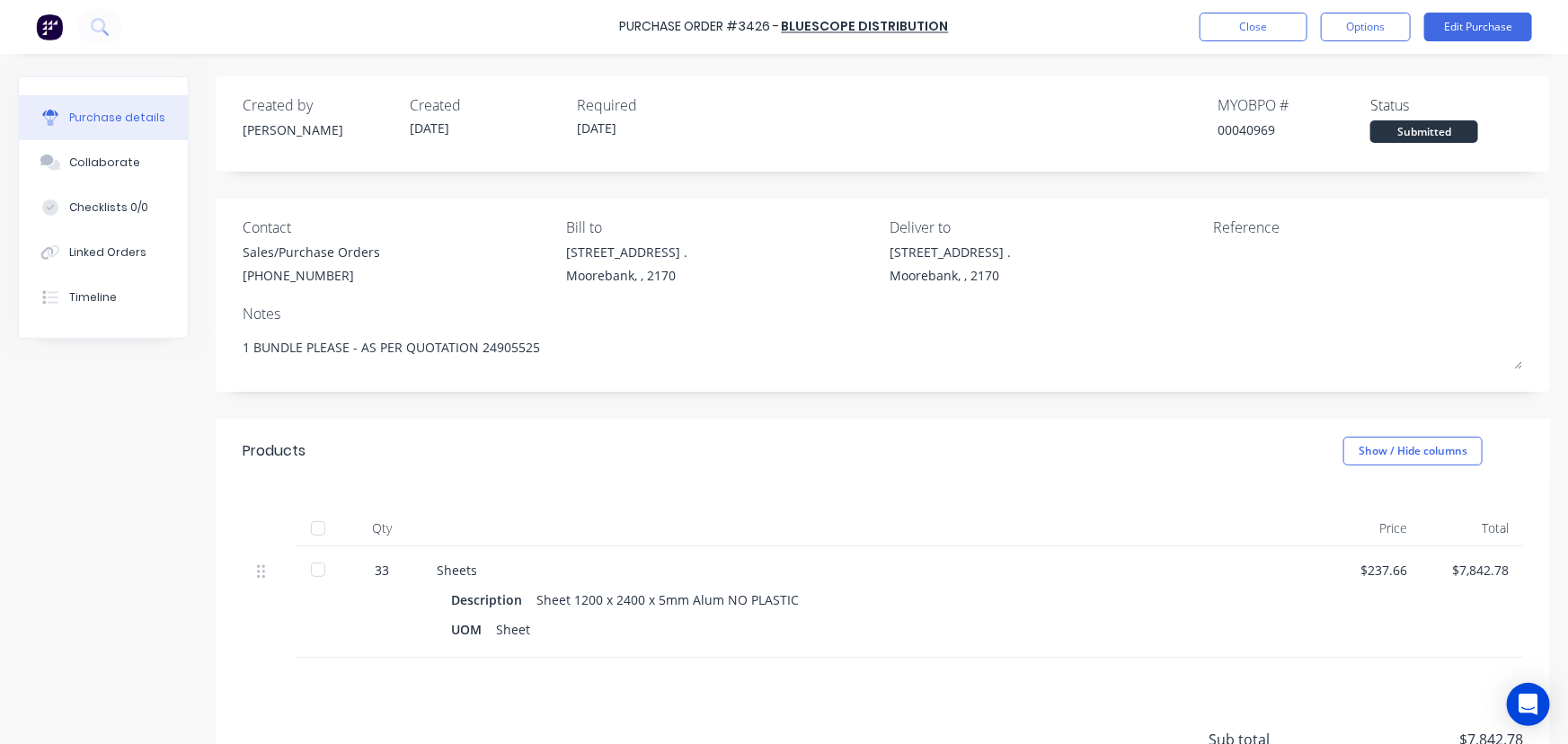
type textarea "x"
